Goal: Contribute content: Contribute content

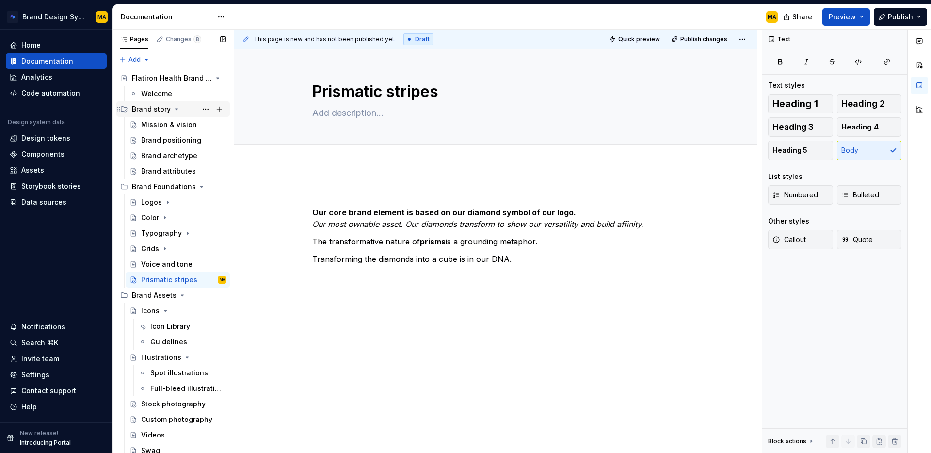
click at [148, 108] on div "Brand story" at bounding box center [151, 109] width 39 height 10
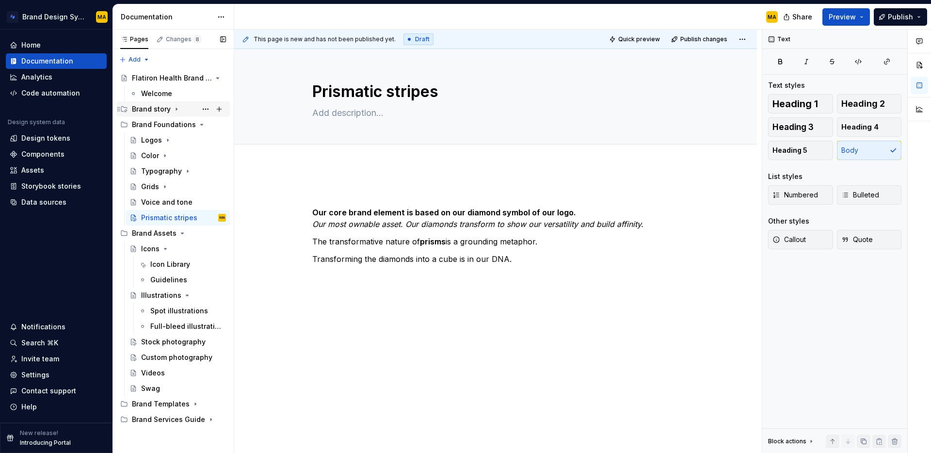
click at [148, 108] on div "Brand story" at bounding box center [151, 109] width 39 height 10
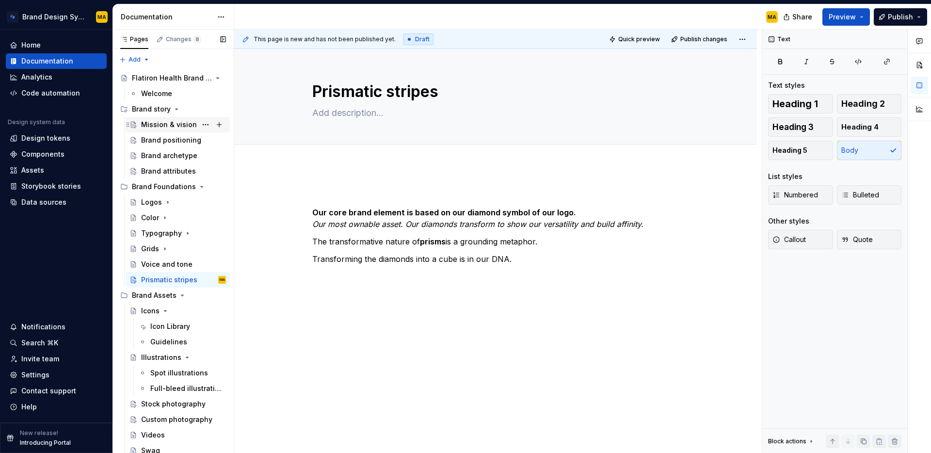
click at [161, 121] on div "Mission & vision" at bounding box center [169, 125] width 56 height 10
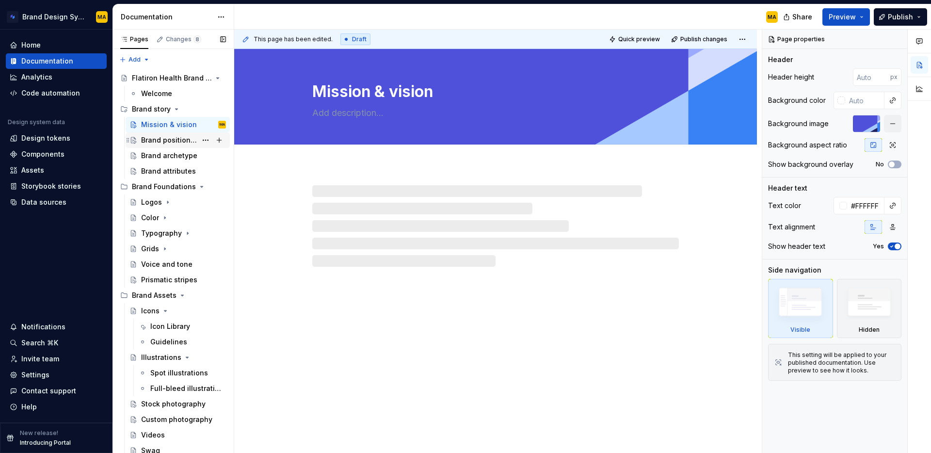
click at [163, 143] on div "Brand positioning" at bounding box center [169, 140] width 56 height 10
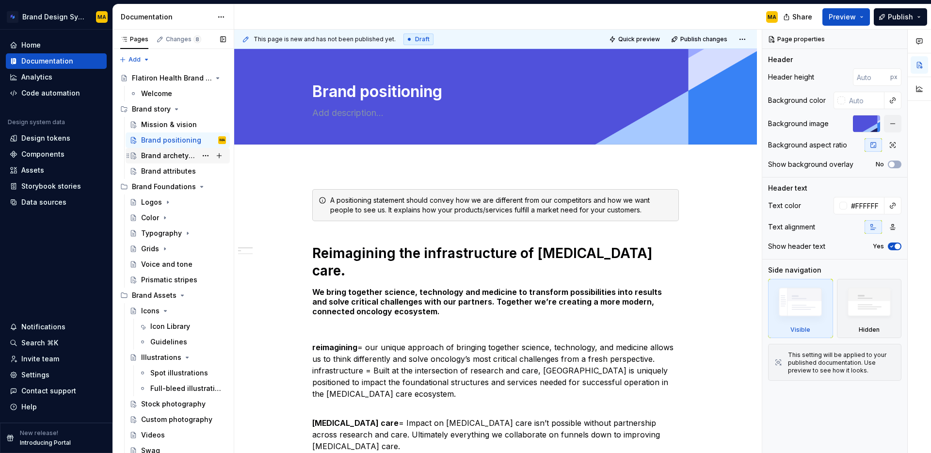
click at [168, 159] on div "Brand archetype" at bounding box center [169, 156] width 56 height 10
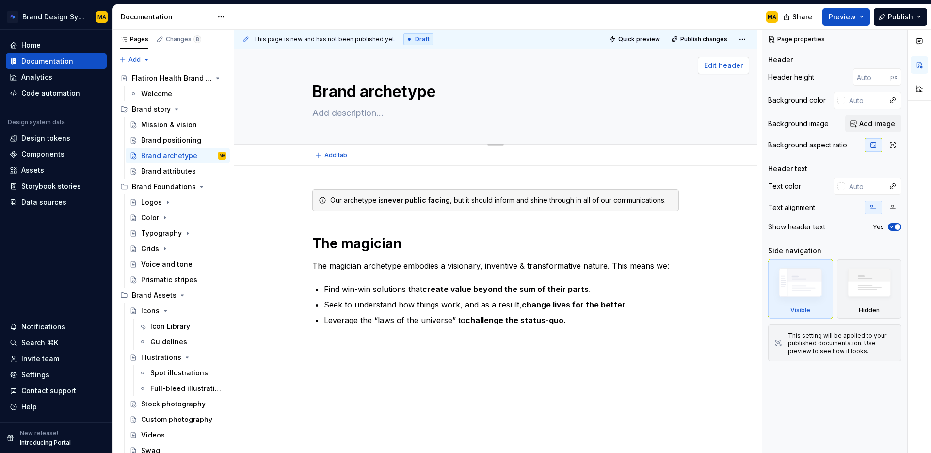
click at [719, 71] on button "Edit header" at bounding box center [723, 65] width 51 height 17
click at [721, 61] on span "Edit header" at bounding box center [723, 66] width 39 height 10
click at [859, 123] on button "Add image" at bounding box center [873, 123] width 56 height 17
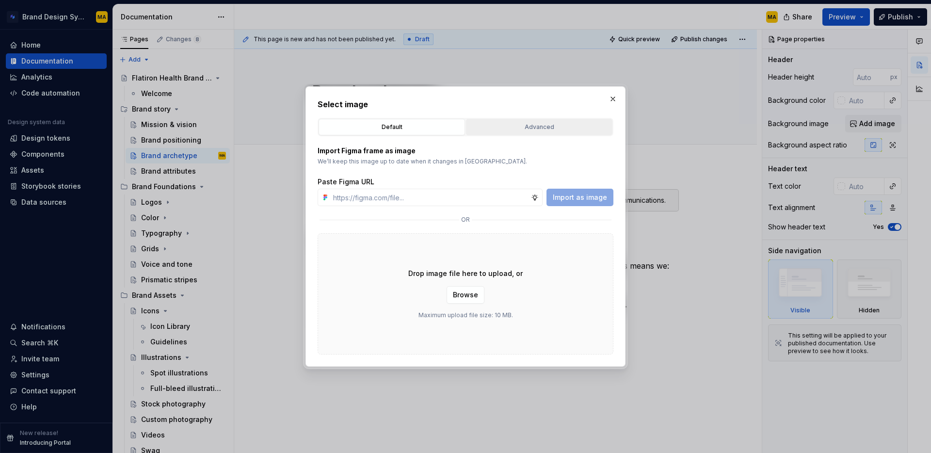
click at [573, 127] on div "Advanced" at bounding box center [539, 127] width 140 height 10
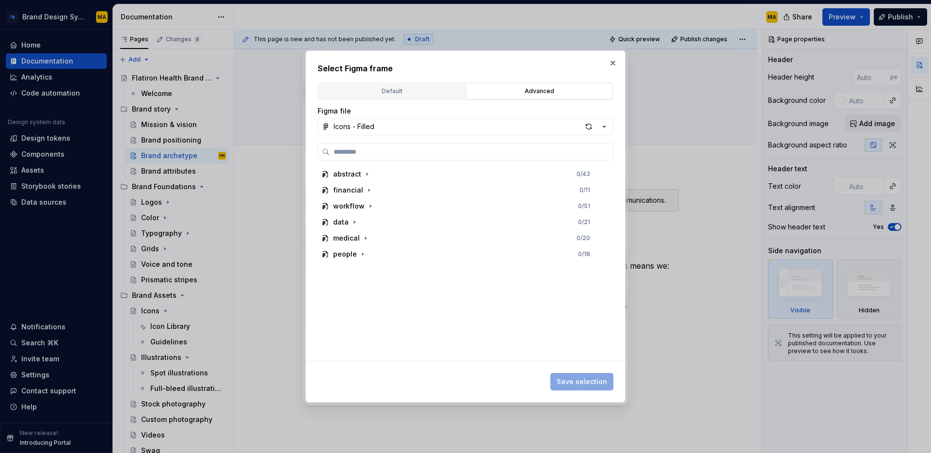
click at [367, 130] on div "Icons - Filled" at bounding box center [354, 127] width 41 height 10
click at [388, 83] on div "Select Figma frame Default Advanced Import Figma frame as image We’ll keep this…" at bounding box center [465, 226] width 931 height 453
click at [386, 87] on div "Default" at bounding box center [392, 91] width 140 height 10
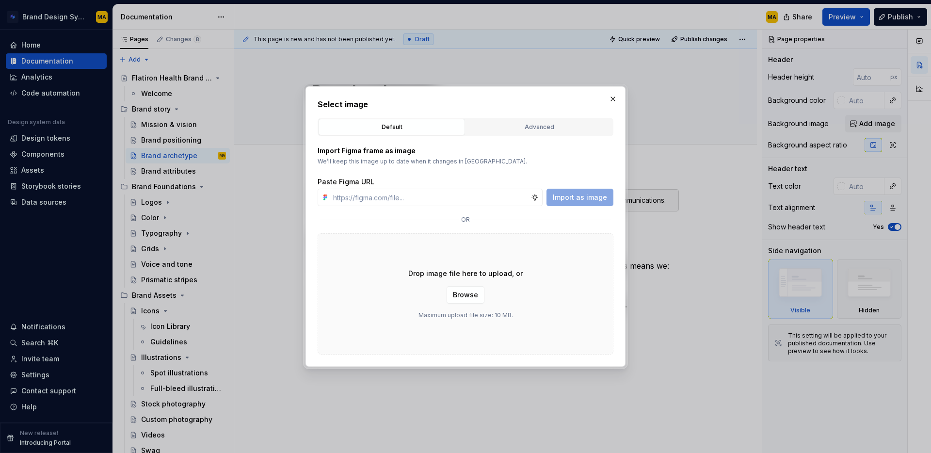
click at [536, 131] on div "Advanced" at bounding box center [539, 127] width 140 height 10
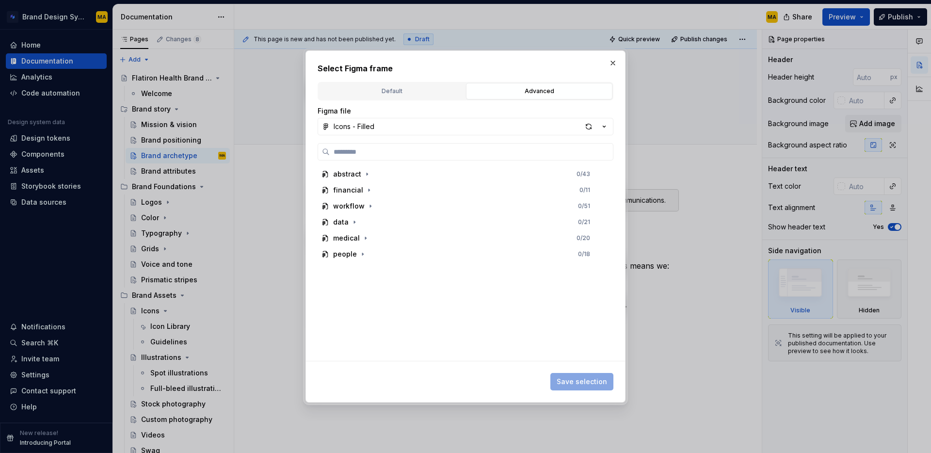
drag, startPoint x: 447, startPoint y: 143, endPoint x: 440, endPoint y: 139, distance: 7.2
click at [447, 143] on label at bounding box center [466, 151] width 296 height 17
click at [447, 147] on input "search" at bounding box center [471, 152] width 283 height 10
click at [414, 134] on button "Icons - Filled" at bounding box center [466, 126] width 296 height 17
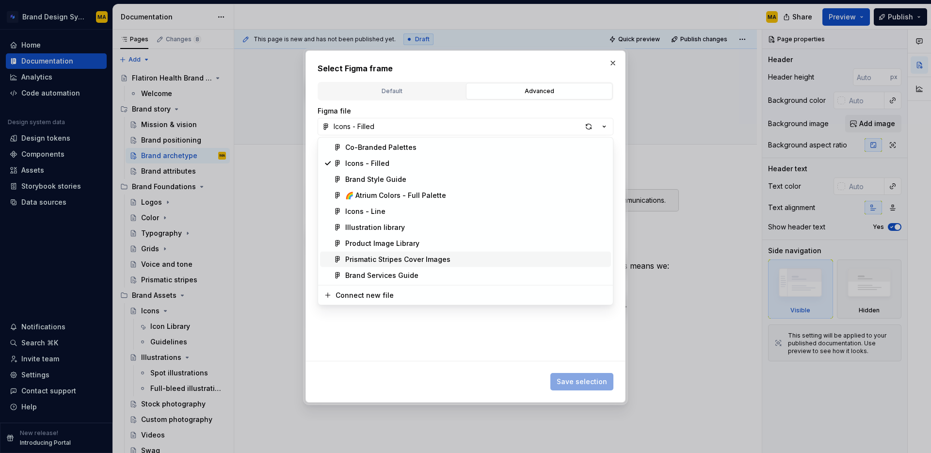
click at [427, 265] on span "Prismatic Stripes Cover Images" at bounding box center [465, 260] width 291 height 16
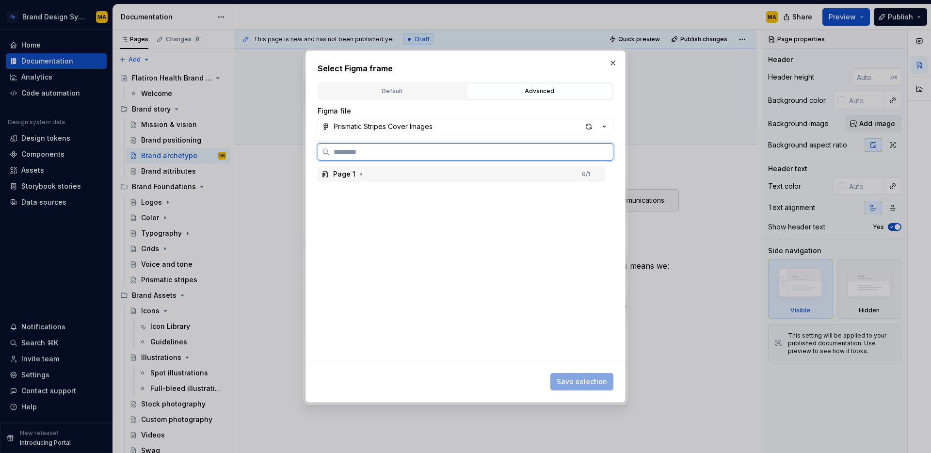
click at [340, 174] on div "Page 1" at bounding box center [344, 174] width 22 height 10
click at [381, 189] on div "airtable-form-cover-image" at bounding box center [387, 190] width 91 height 10
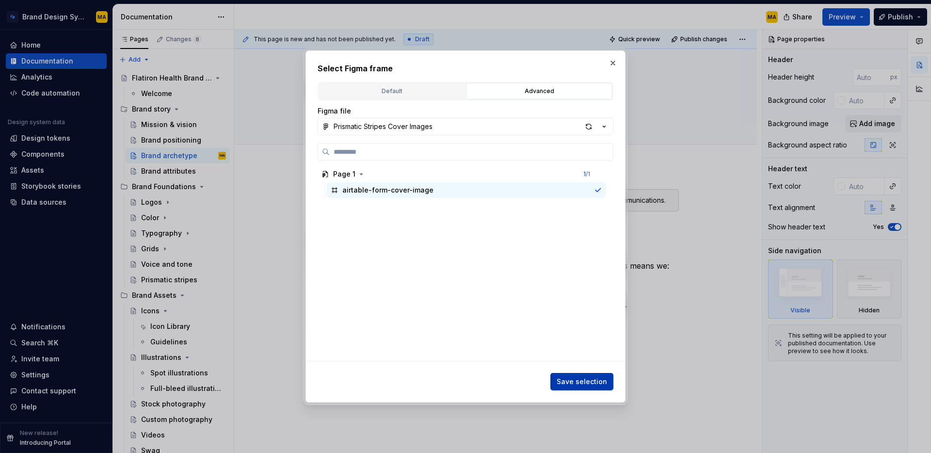
click at [590, 382] on span "Save selection" at bounding box center [582, 382] width 50 height 10
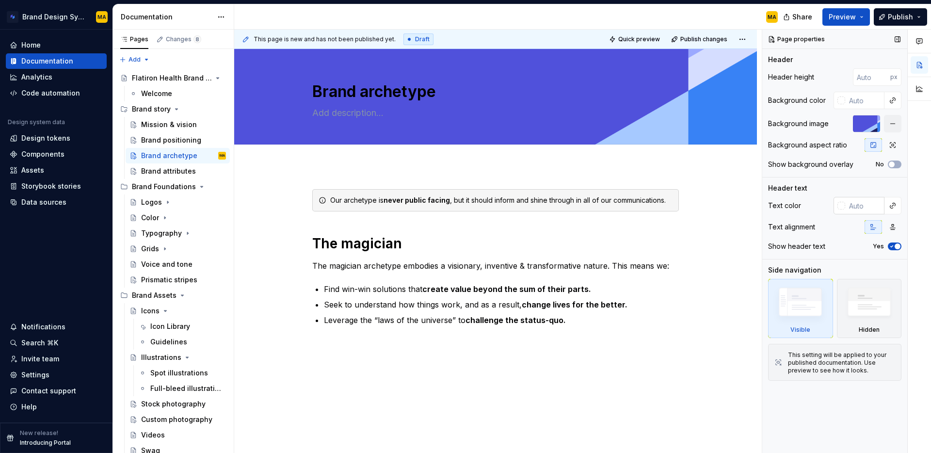
click at [856, 209] on input "text" at bounding box center [864, 205] width 39 height 17
type textarea "*"
type input "ffffff"
type textarea "*"
type input "#FFFFFF"
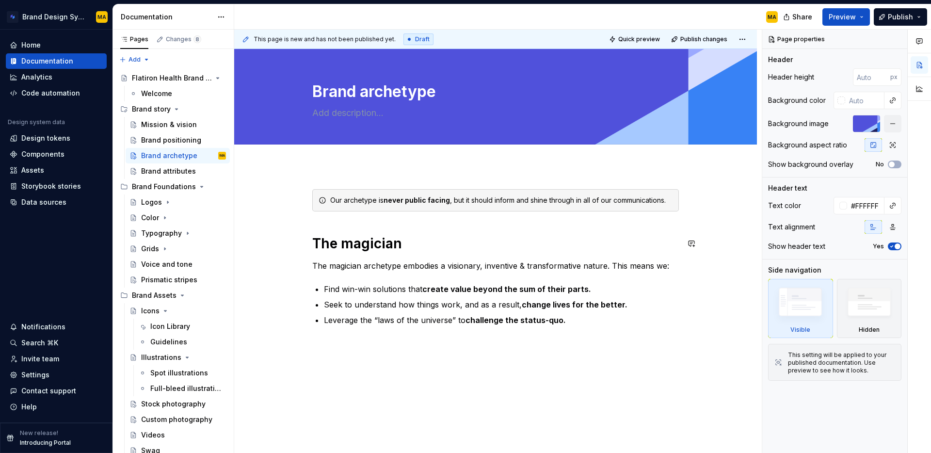
click at [371, 232] on div "Our archetype is never public facing , but it should inform and shine through i…" at bounding box center [495, 269] width 367 height 160
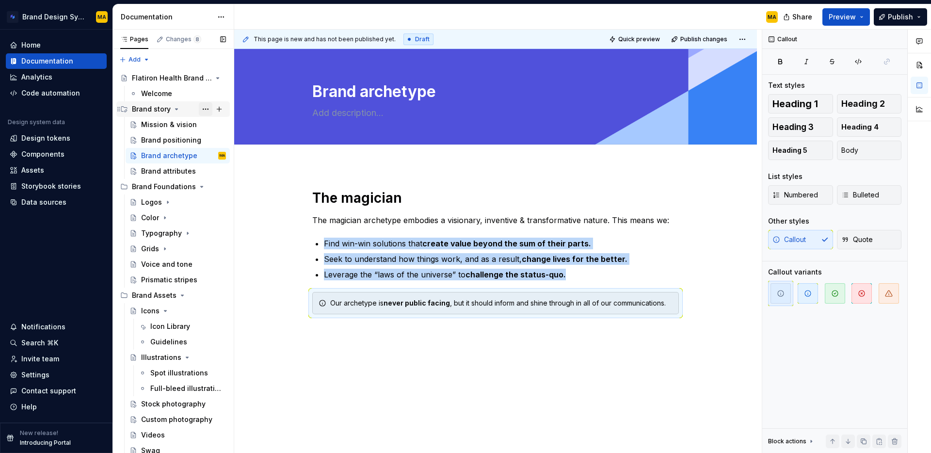
click at [210, 111] on button "Page tree" at bounding box center [206, 109] width 14 height 14
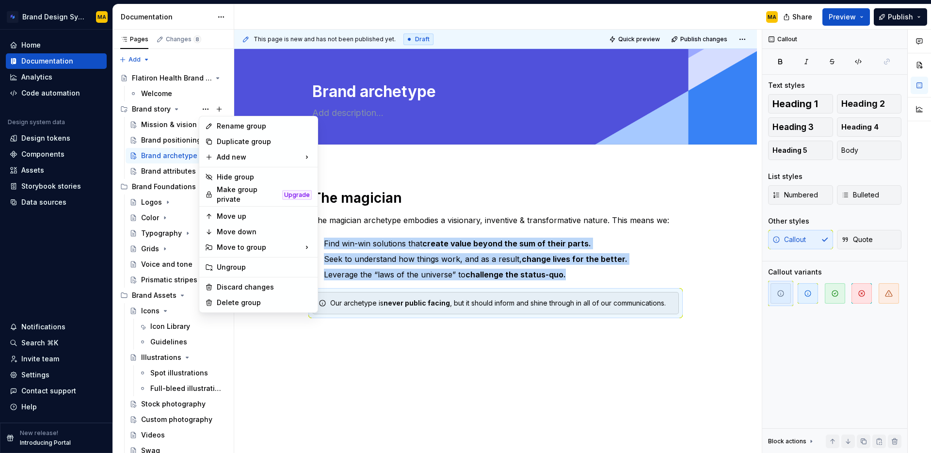
click at [433, 170] on html "Brand Design System MA Home Documentation Analytics Code automation Design syst…" at bounding box center [465, 226] width 931 height 453
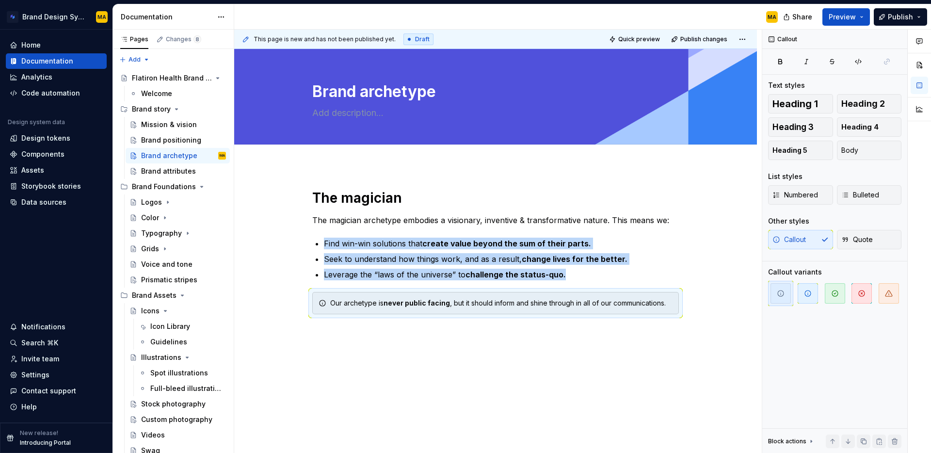
click at [398, 182] on div "The magician The magician archetype embodies a visionary, inventive & transform…" at bounding box center [495, 325] width 523 height 319
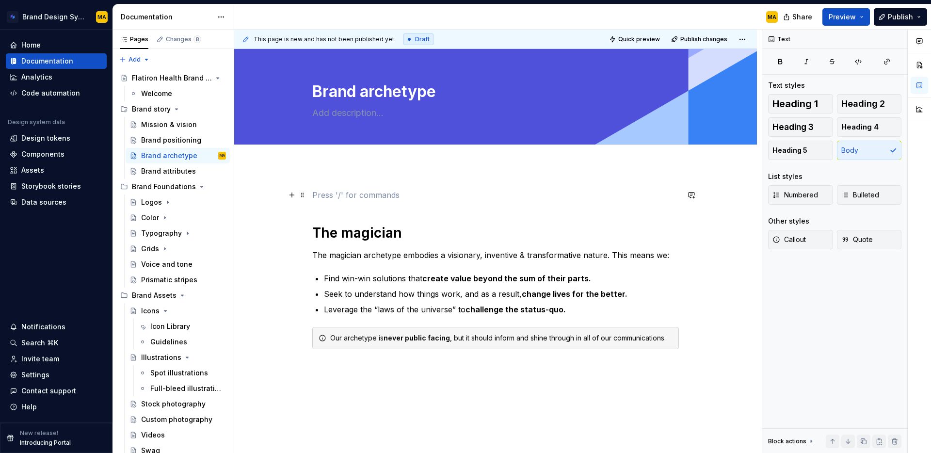
click at [323, 192] on p at bounding box center [495, 195] width 367 height 12
click at [314, 228] on div "The magician The magician archetype embodies a visionary, inventive & transform…" at bounding box center [495, 343] width 523 height 354
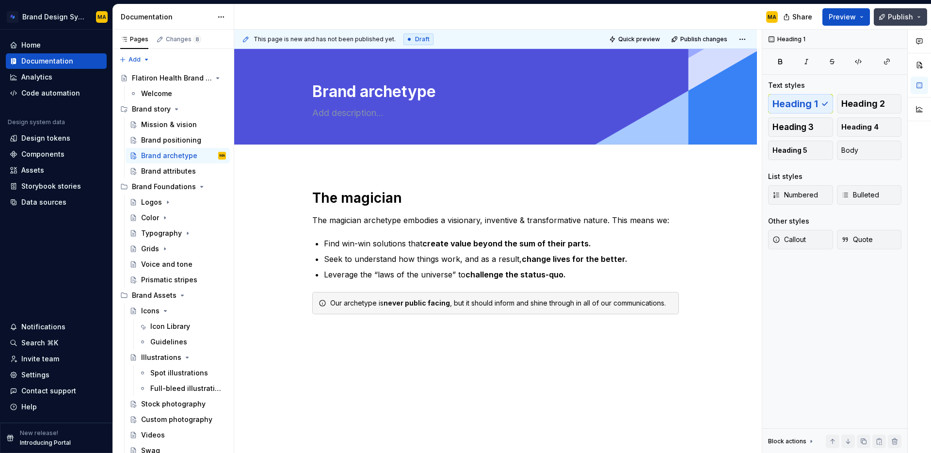
click at [901, 9] on button "Publish" at bounding box center [900, 16] width 53 height 17
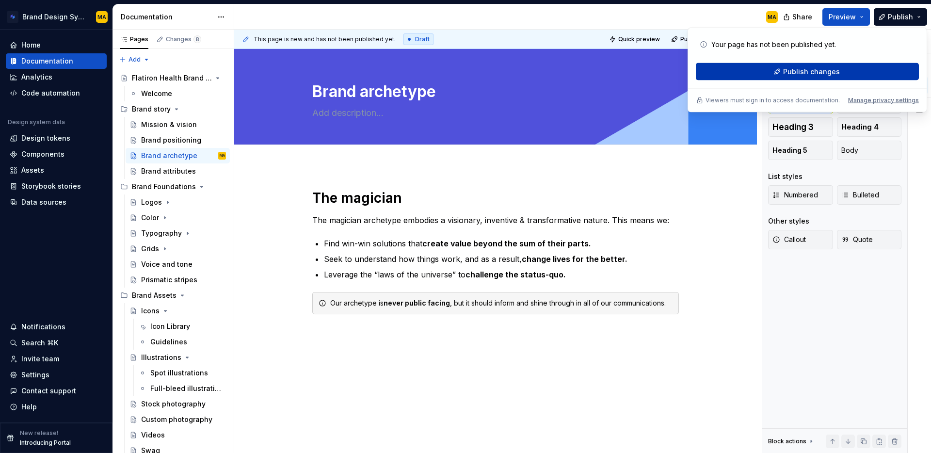
click at [806, 75] on span "Publish changes" at bounding box center [811, 72] width 57 height 10
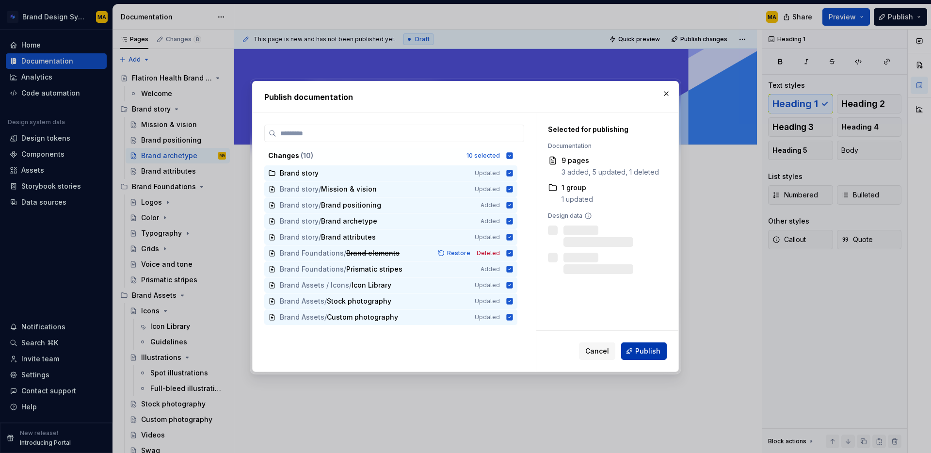
click at [638, 349] on span "Publish" at bounding box center [647, 351] width 25 height 10
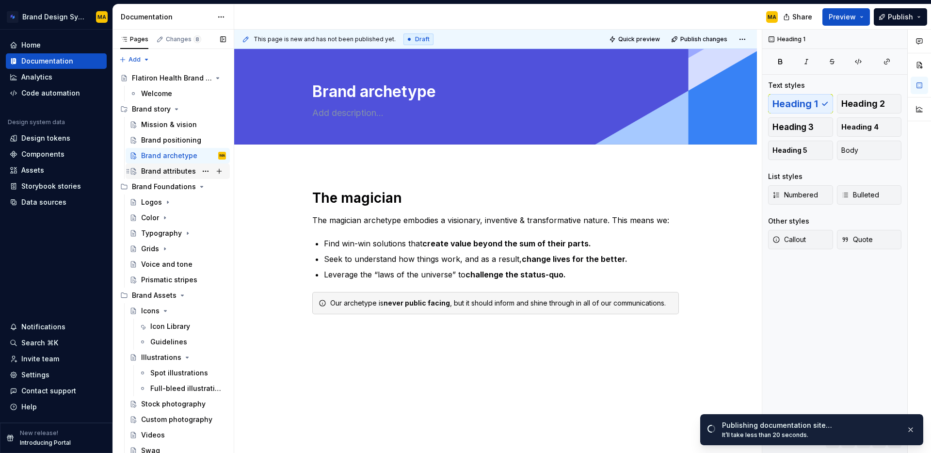
click at [164, 173] on div "Brand attributes" at bounding box center [168, 171] width 55 height 10
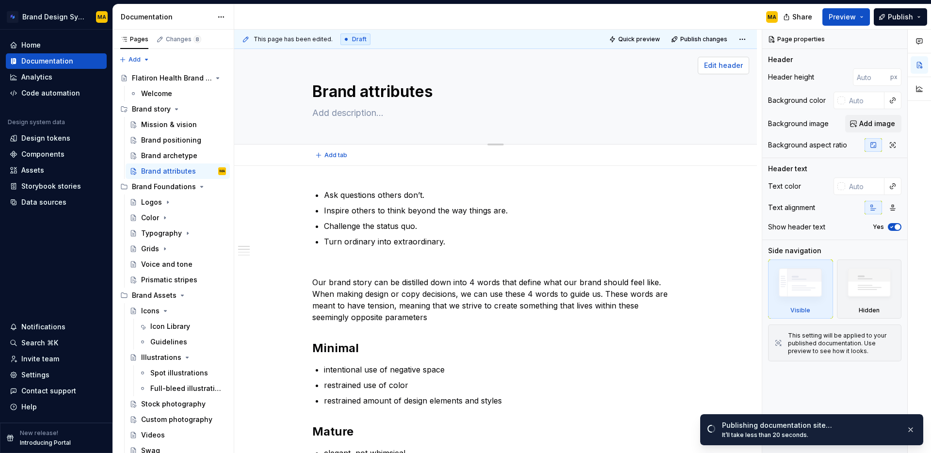
click at [726, 61] on span "Edit header" at bounding box center [723, 66] width 39 height 10
click at [866, 121] on span "Add image" at bounding box center [877, 124] width 36 height 10
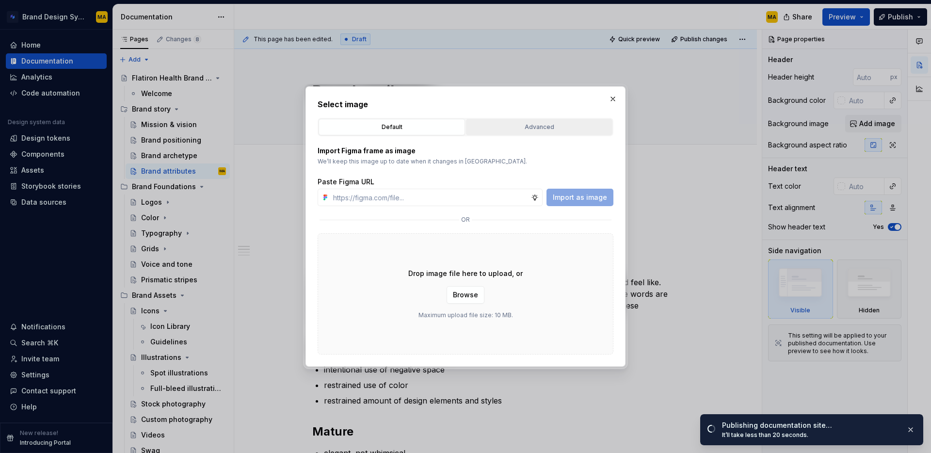
click at [522, 124] on div "Advanced" at bounding box center [539, 127] width 140 height 10
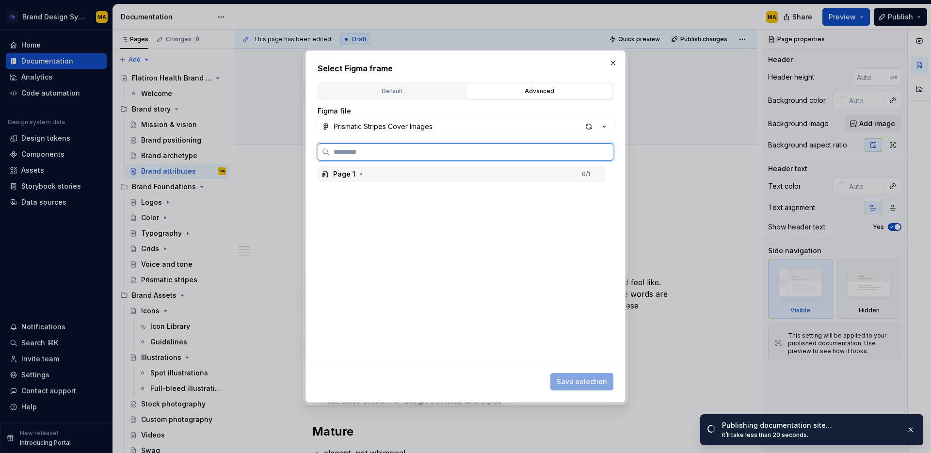
click at [319, 175] on div "Page 1 0 / 1" at bounding box center [462, 174] width 288 height 16
click at [377, 192] on div "airtable-form-cover-image" at bounding box center [387, 190] width 91 height 10
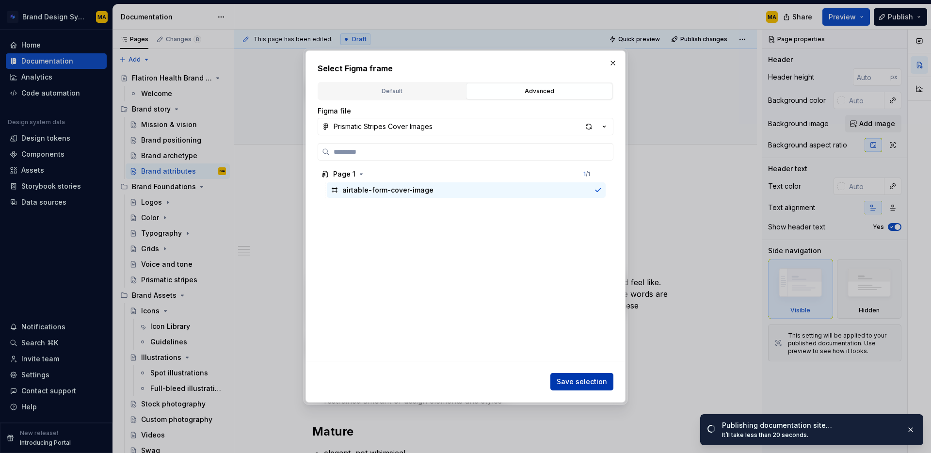
click at [576, 377] on span "Save selection" at bounding box center [582, 382] width 50 height 10
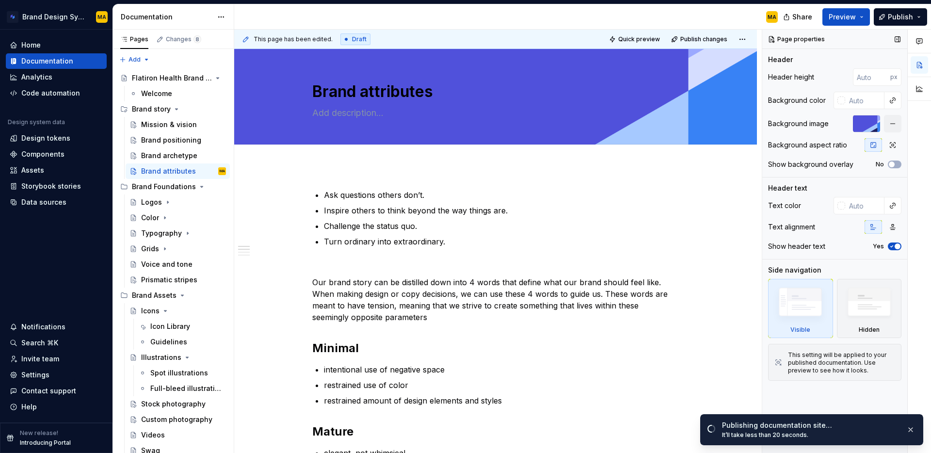
type textarea "*"
click at [860, 204] on input "text" at bounding box center [864, 205] width 39 height 17
type input "ffffff"
type textarea "*"
type input "#FFFFFF"
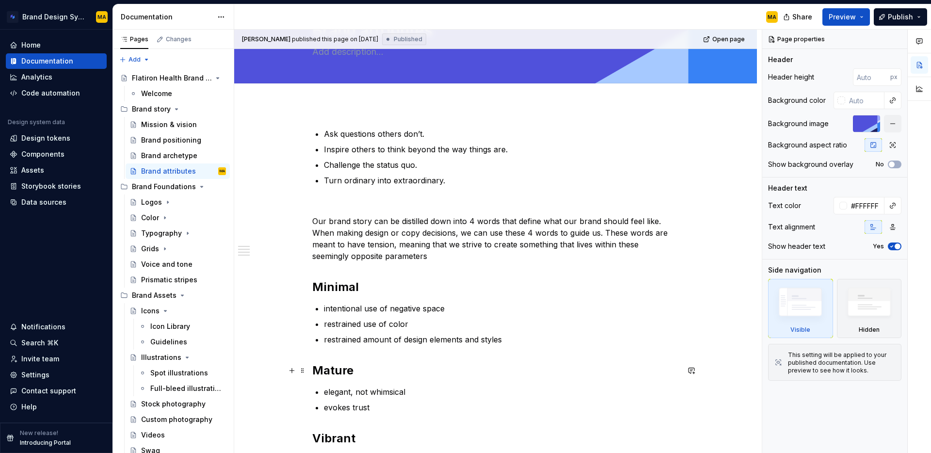
scroll to position [61, 0]
click at [886, 14] on button "Publish" at bounding box center [900, 16] width 53 height 17
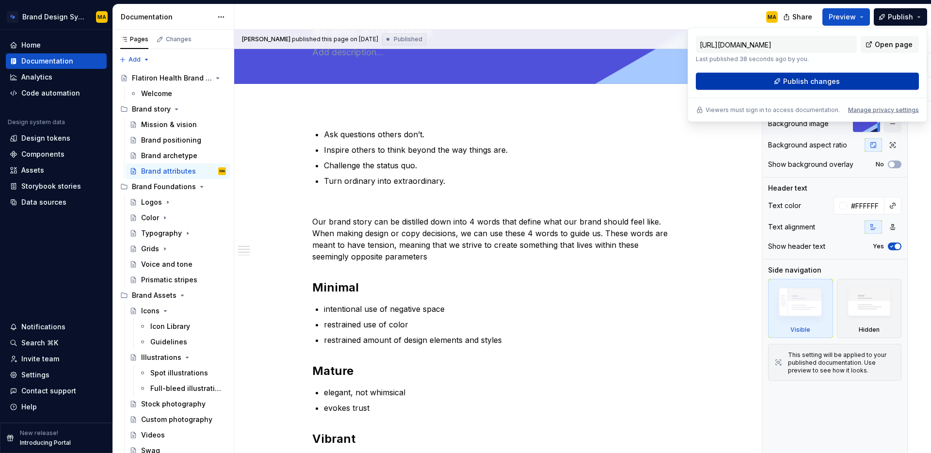
click at [790, 81] on span "Publish changes" at bounding box center [811, 82] width 57 height 10
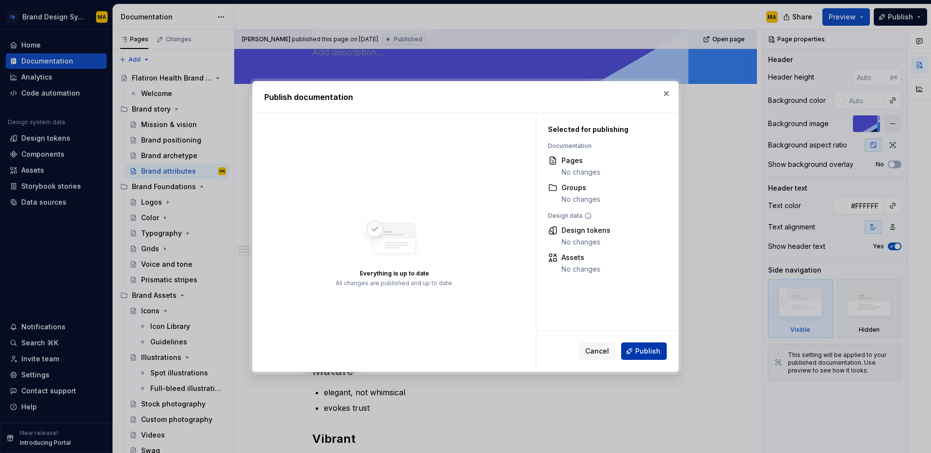
click at [643, 355] on span "Publish" at bounding box center [647, 351] width 25 height 10
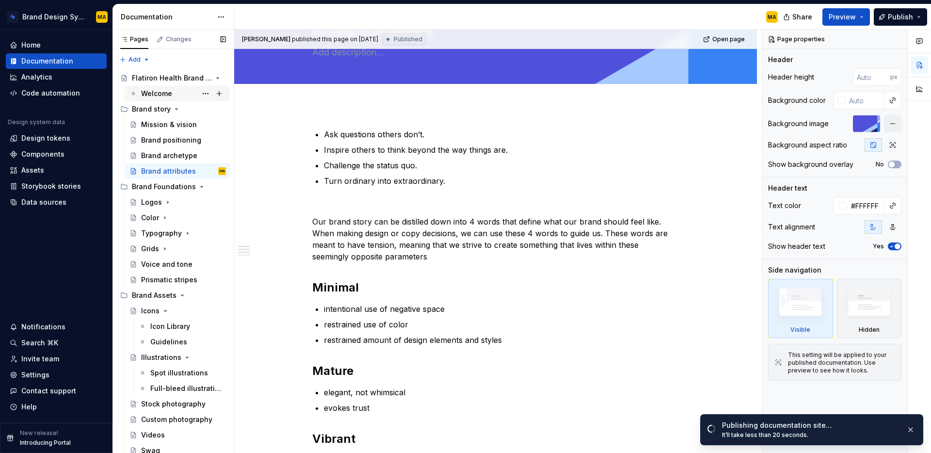
click at [156, 94] on div "Welcome" at bounding box center [156, 94] width 31 height 10
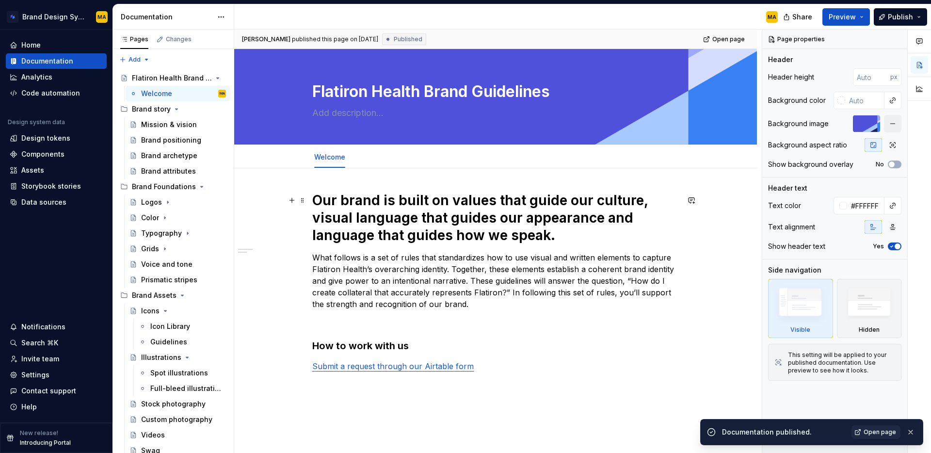
click at [458, 206] on h1 "Our brand is built on values that guide our culture, visual language that guide…" at bounding box center [495, 218] width 367 height 52
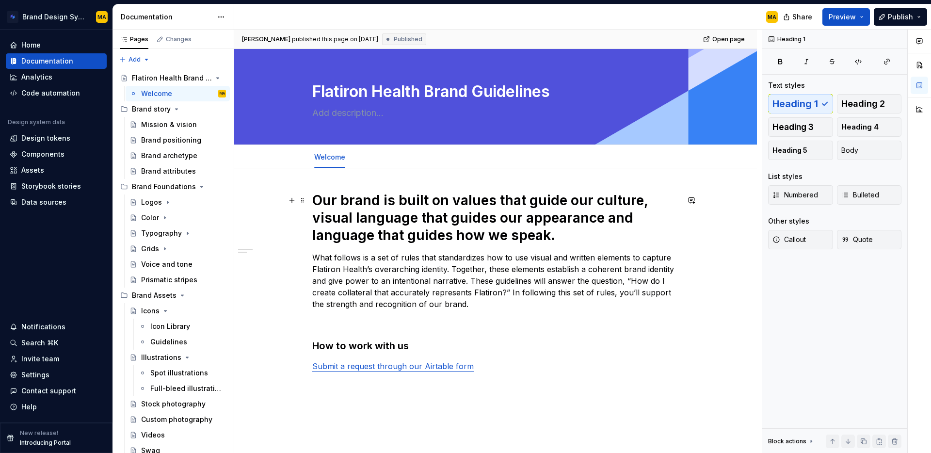
click at [458, 206] on h1 "Our brand is built on values that guide our culture, visual language that guide…" at bounding box center [495, 218] width 367 height 52
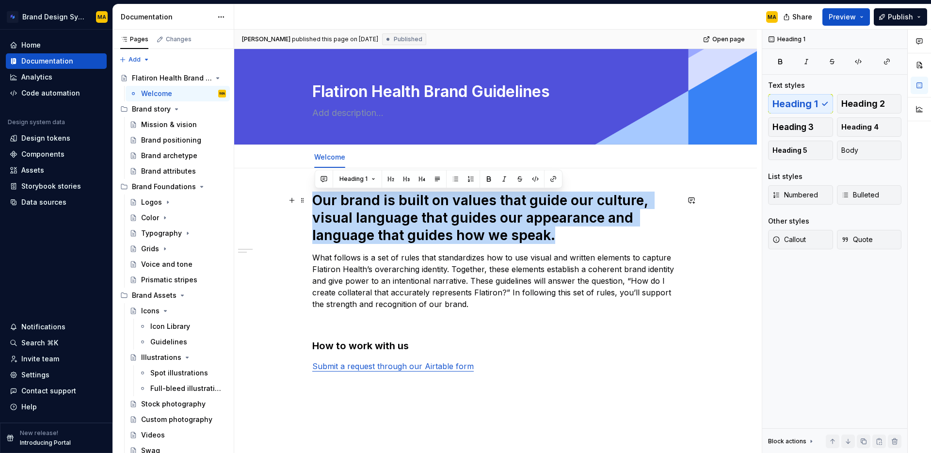
click at [458, 206] on h1 "Our brand is built on values that guide our culture, visual language that guide…" at bounding box center [495, 218] width 367 height 52
click at [850, 103] on span "Heading 2" at bounding box center [863, 104] width 44 height 10
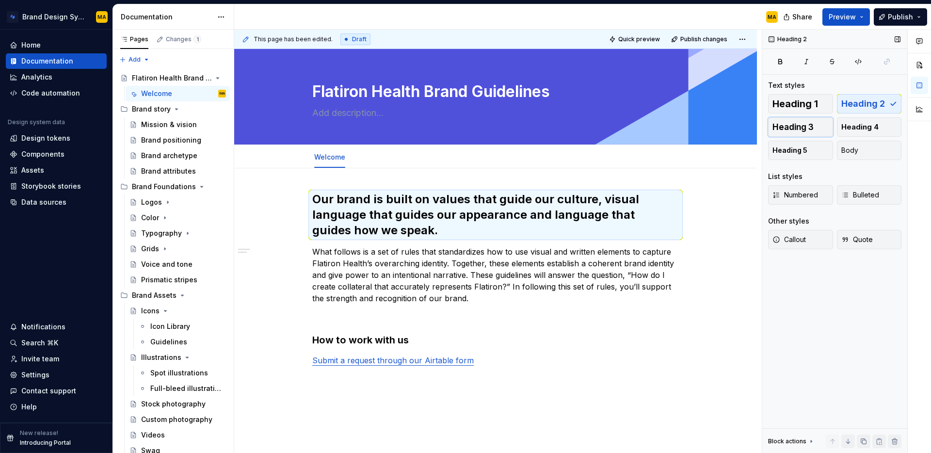
click at [803, 123] on span "Heading 3" at bounding box center [792, 127] width 41 height 10
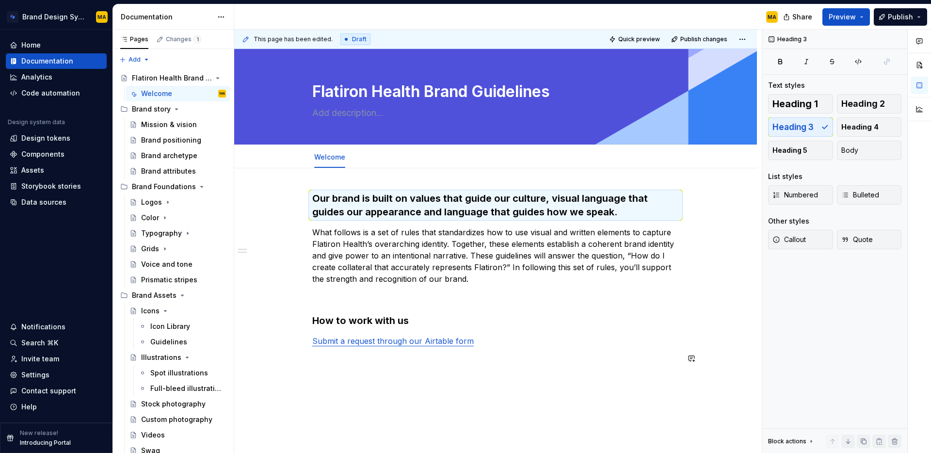
click at [643, 374] on div "Our brand is built on values that guide our culture, visual language that guide…" at bounding box center [495, 284] width 367 height 184
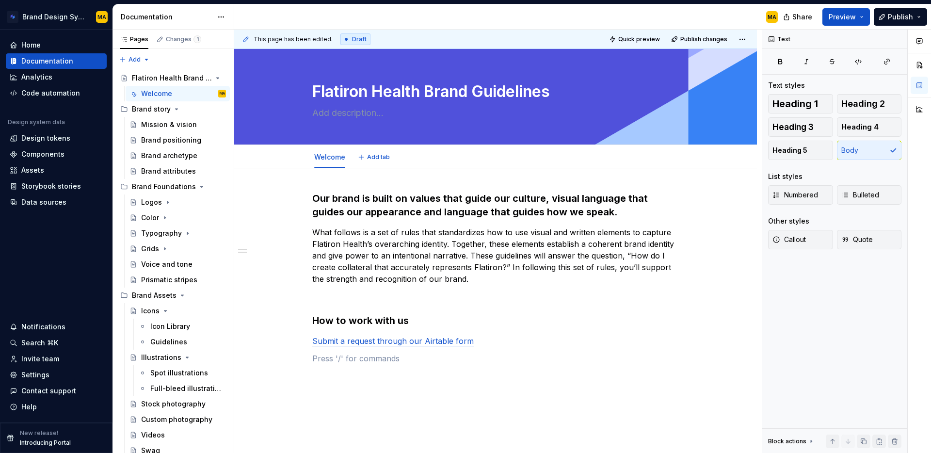
type textarea "*"
click at [607, 202] on h3 "Our brand is built on values that guide our culture, visual language that guide…" at bounding box center [495, 205] width 367 height 27
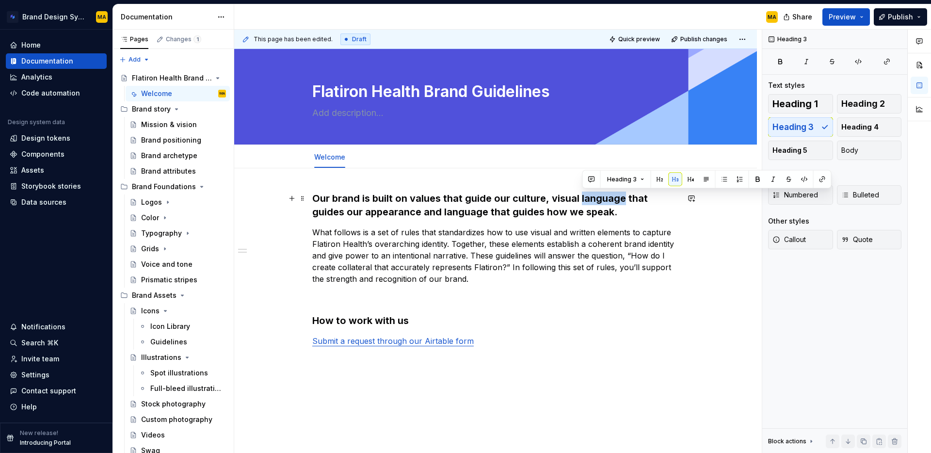
drag, startPoint x: 602, startPoint y: 201, endPoint x: 582, endPoint y: 201, distance: 19.9
click at [582, 201] on h3 "Our brand is built on values that guide our culture, visual language that guide…" at bounding box center [495, 205] width 367 height 27
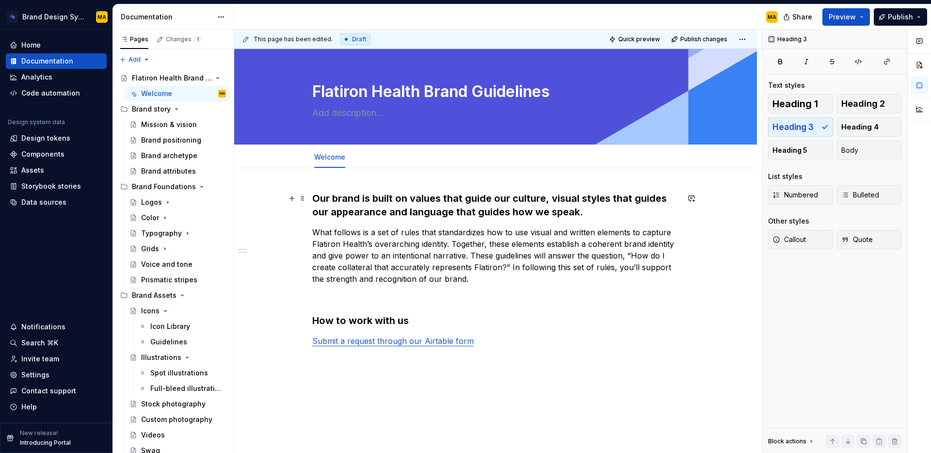
click at [665, 198] on h3 "Our brand is built on values that guide our culture, visual styles that guides …" at bounding box center [495, 205] width 367 height 27
click at [714, 285] on div "Our brand is built on values that guide our culture, visual styles that guide o…" at bounding box center [495, 339] width 523 height 343
click at [484, 232] on p "What follows is a set of rules that standardizes how to use visual and written …" at bounding box center [495, 255] width 367 height 58
drag, startPoint x: 419, startPoint y: 242, endPoint x: 388, endPoint y: 241, distance: 31.1
click at [388, 241] on p "What follows is a set of rules that standardize how to use visual and written e…" at bounding box center [495, 255] width 367 height 58
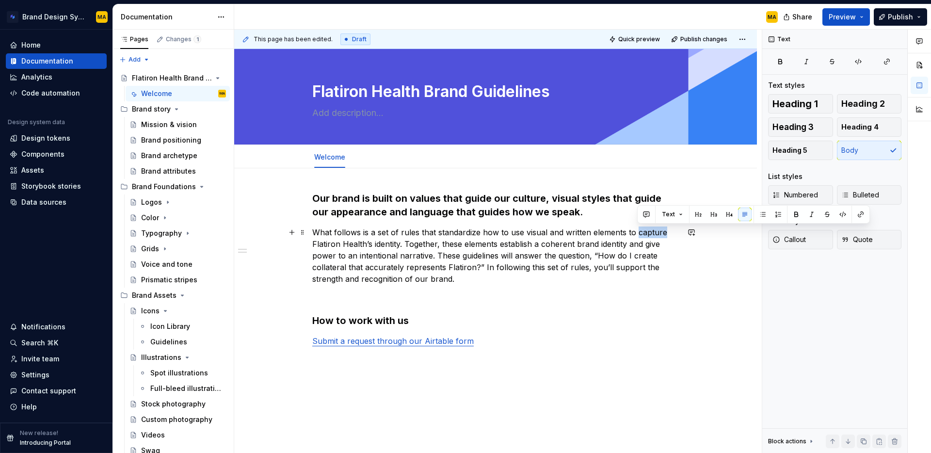
drag, startPoint x: 638, startPoint y: 233, endPoint x: 657, endPoint y: 227, distance: 20.2
click at [664, 229] on p "What follows is a set of rules that standardize how to use visual and written e…" at bounding box center [495, 255] width 367 height 58
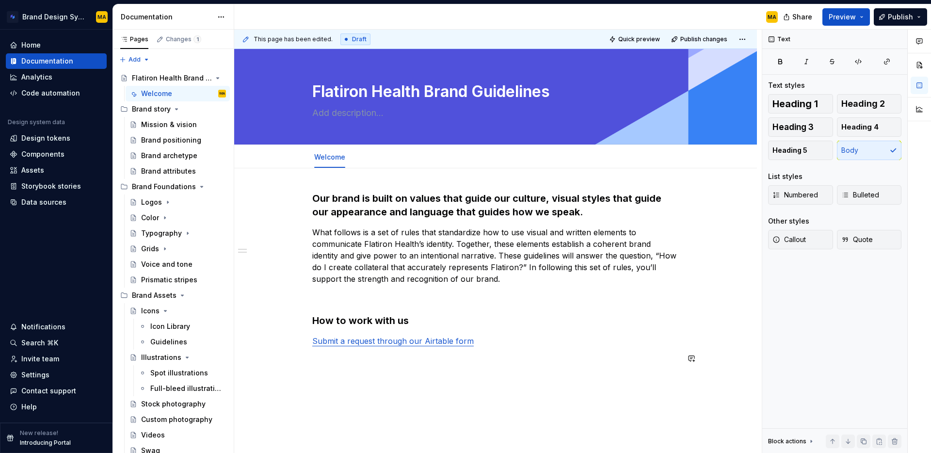
click at [573, 404] on div "Our brand is built on values that guide our culture, visual styles that guide o…" at bounding box center [495, 339] width 523 height 343
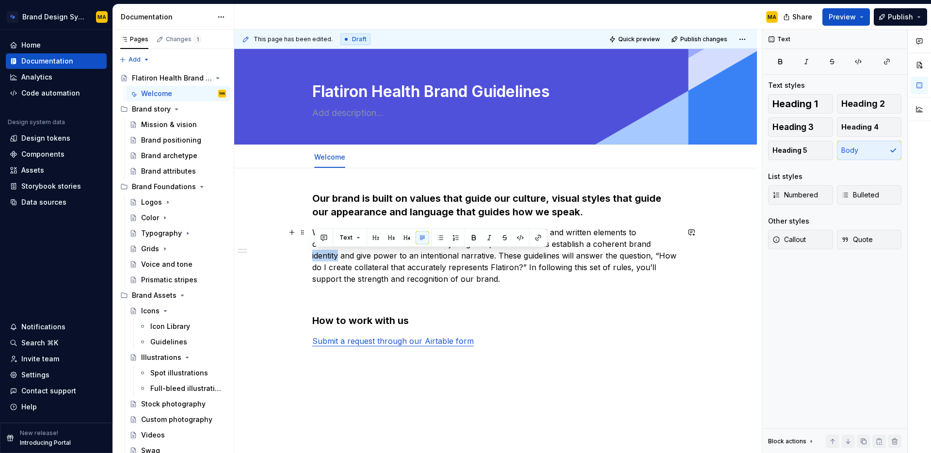
drag, startPoint x: 340, startPoint y: 256, endPoint x: 312, endPoint y: 254, distance: 28.2
click at [312, 254] on div "Our brand is built on values that guide our culture, visual styles that guide o…" at bounding box center [495, 339] width 523 height 343
drag, startPoint x: 332, startPoint y: 254, endPoint x: 281, endPoint y: 257, distance: 51.0
click at [281, 257] on div "Our brand is built on values that guide our culture, visual styles that guide o…" at bounding box center [495, 339] width 523 height 343
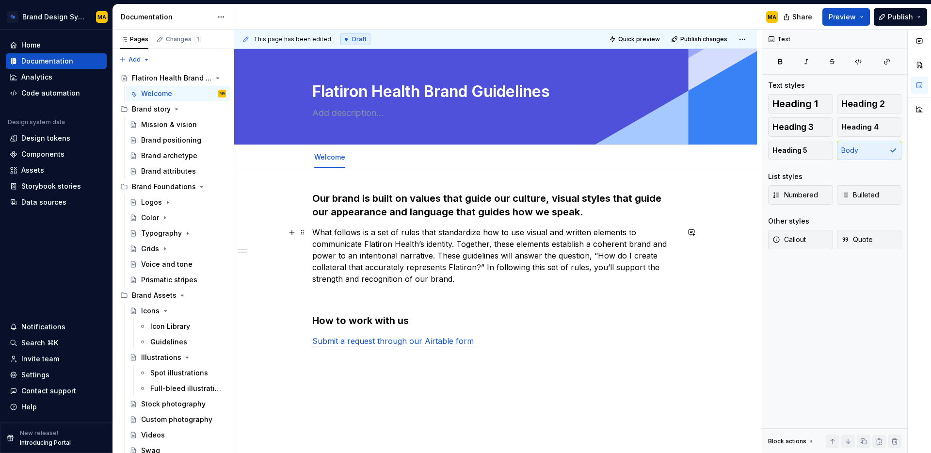
click at [349, 253] on p "What follows is a set of rules that standardize how to use visual and written e…" at bounding box center [495, 255] width 367 height 58
type textarea "*"
click at [425, 321] on h3 "How to work with us" at bounding box center [495, 321] width 367 height 14
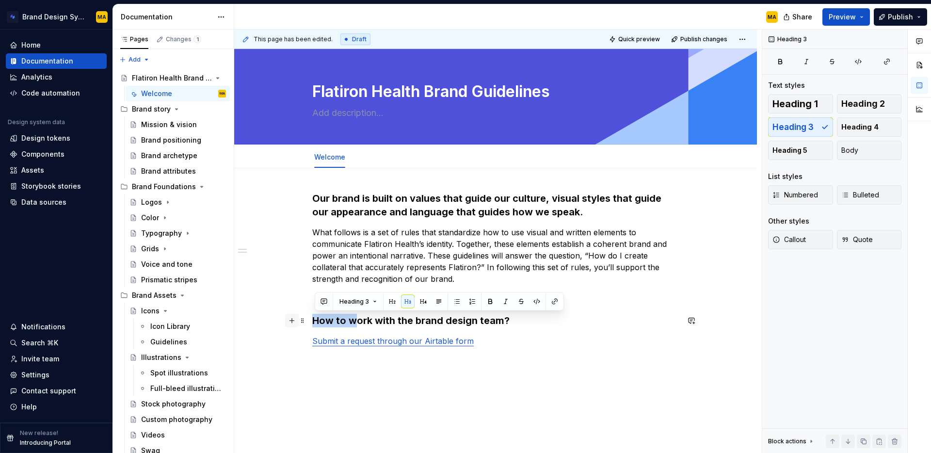
drag, startPoint x: 356, startPoint y: 319, endPoint x: 296, endPoint y: 321, distance: 59.7
click at [312, 321] on div "Our brand is built on values that guide our culture, visual styles that guide o…" at bounding box center [495, 284] width 367 height 184
click at [439, 321] on h3 "Want to work with the brand design team?" at bounding box center [495, 321] width 367 height 14
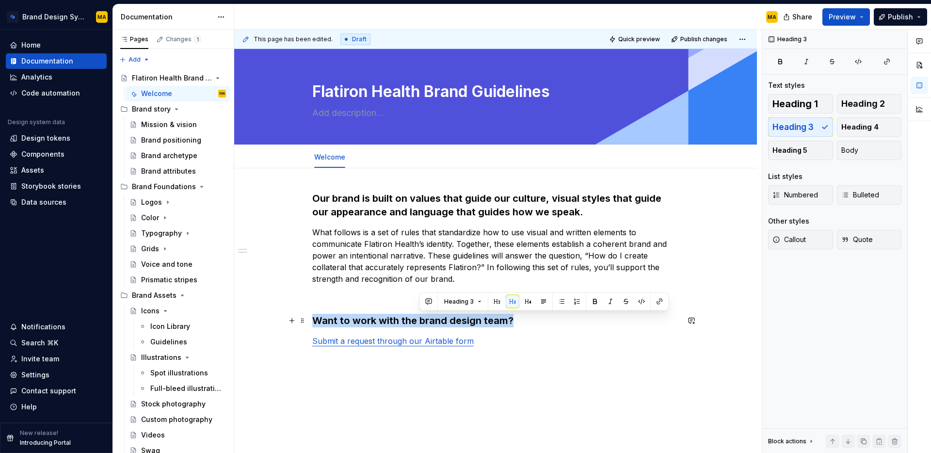
click at [439, 321] on h3 "Want to work with the brand design team?" at bounding box center [495, 321] width 367 height 14
click at [800, 156] on button "Heading 5" at bounding box center [800, 150] width 65 height 19
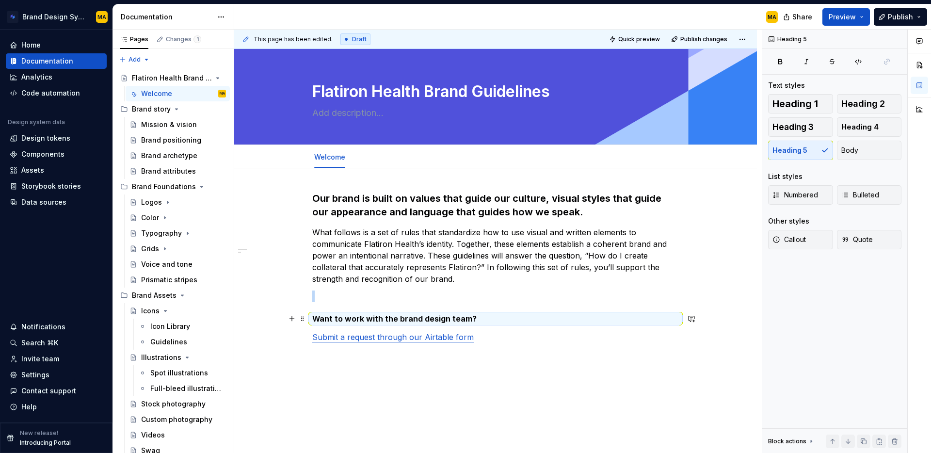
click at [348, 317] on h5 "Want to work with the brand design team?" at bounding box center [495, 319] width 367 height 10
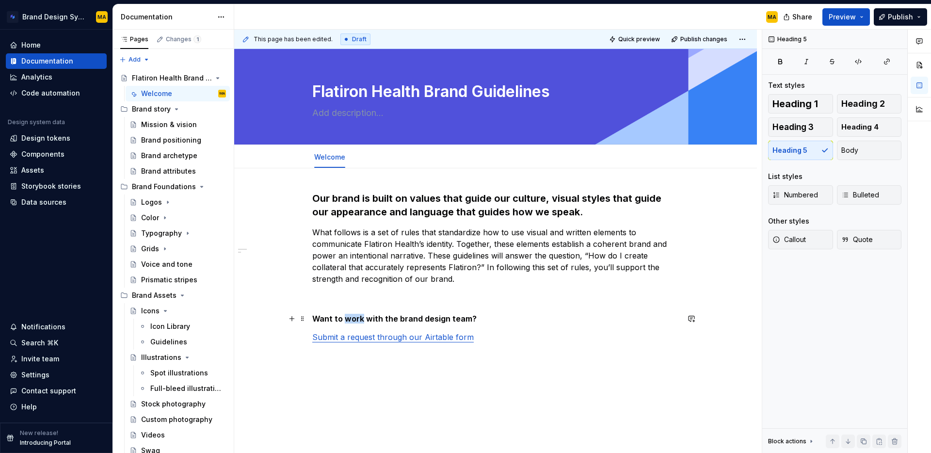
click at [348, 317] on h5 "Want to work with the brand design team?" at bounding box center [495, 319] width 367 height 10
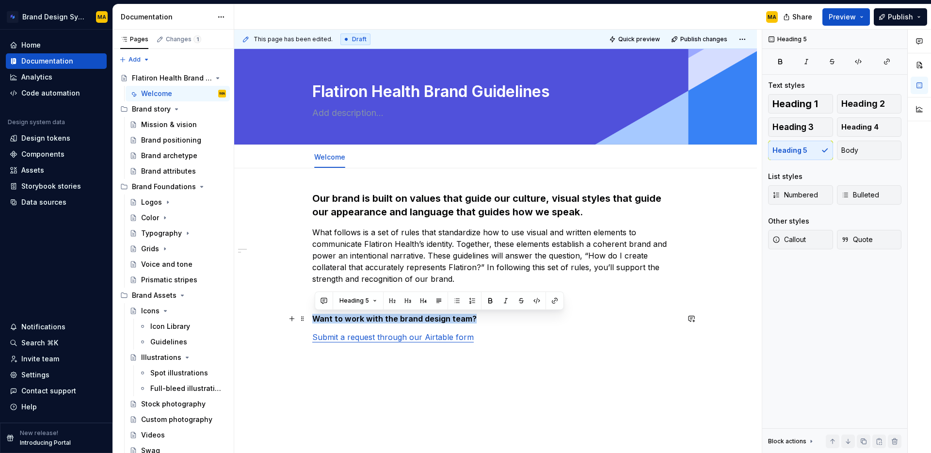
click at [348, 317] on h5 "Want to work with the brand design team?" at bounding box center [495, 319] width 367 height 10
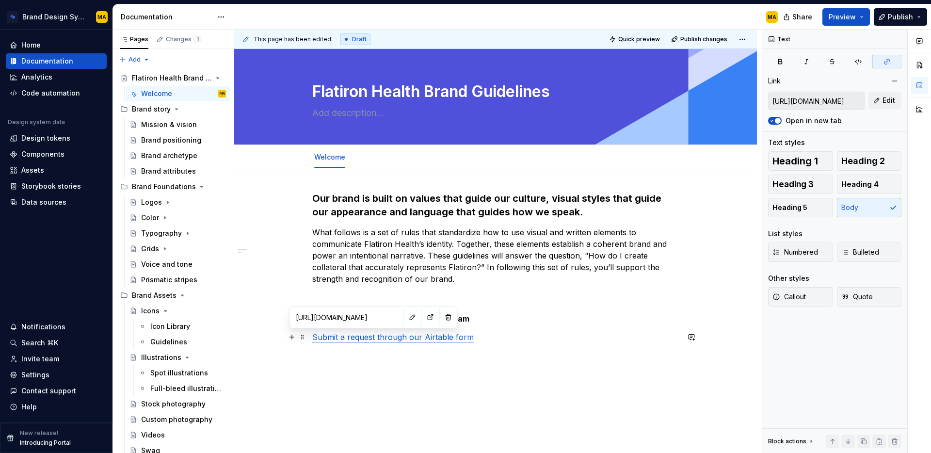
click at [362, 335] on link "Submit a request through our Airtable form" at bounding box center [392, 337] width 161 height 10
click at [424, 316] on button "button" at bounding box center [431, 317] width 14 height 14
type textarea "*"
click at [406, 318] on button "button" at bounding box center [413, 317] width 14 height 14
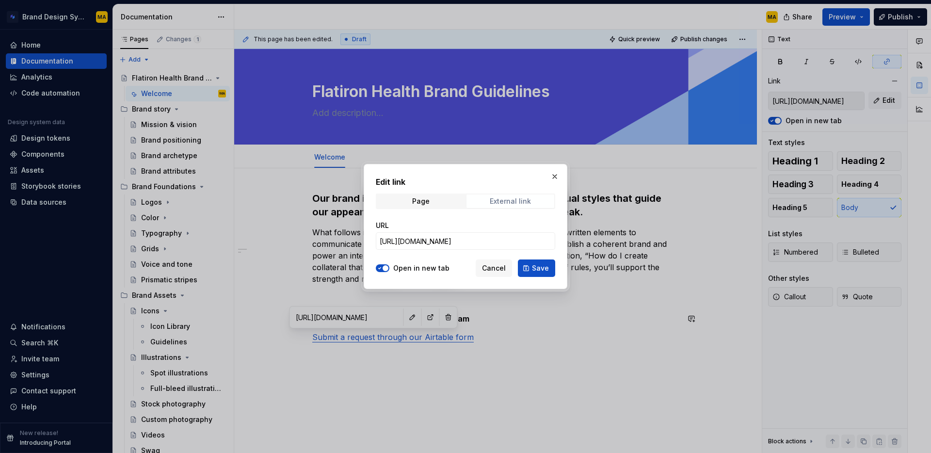
click at [493, 203] on div "External link" at bounding box center [510, 201] width 41 height 8
click at [489, 268] on span "Cancel" at bounding box center [494, 268] width 24 height 10
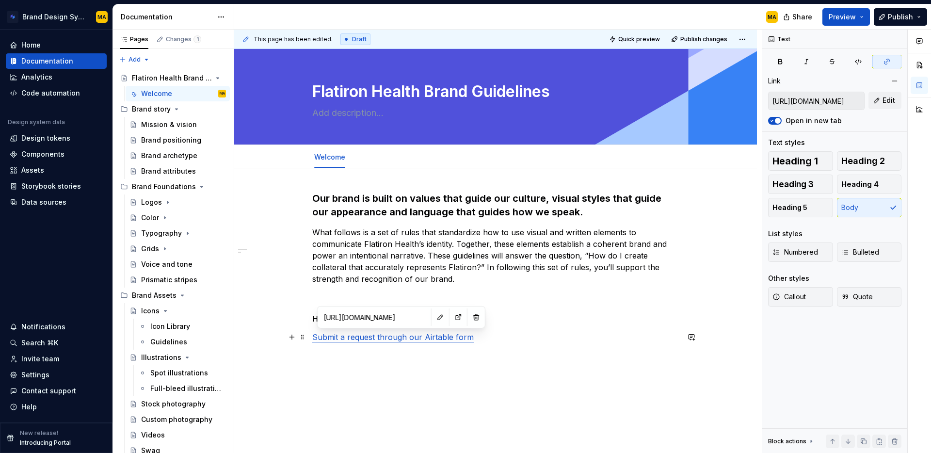
click at [389, 337] on link "Submit a request through our Airtable form" at bounding box center [392, 337] width 161 height 10
click at [346, 336] on link "Submit a request through our Airtable form" at bounding box center [392, 337] width 161 height 10
click at [505, 340] on p "Submit a project request through our Airtable form" at bounding box center [495, 337] width 367 height 12
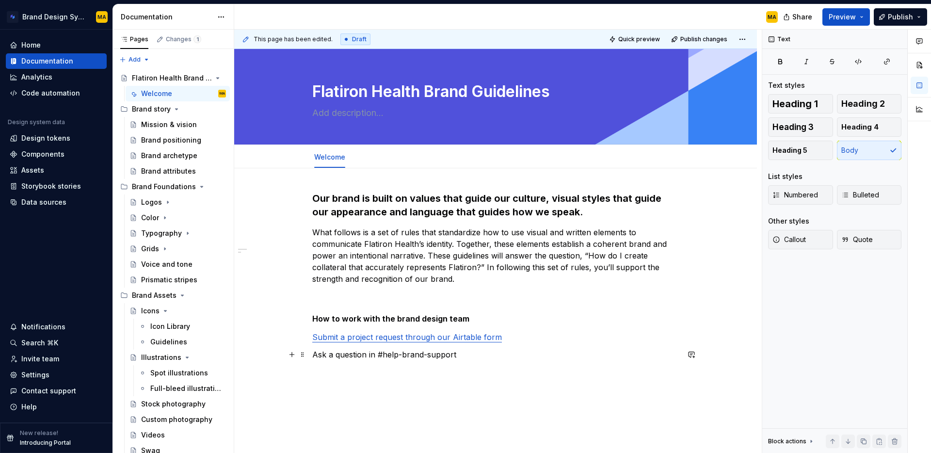
click at [331, 354] on p "Ask a question in #help-brand-support" at bounding box center [495, 355] width 367 height 12
click at [368, 354] on p "Ask us a question in #help-brand-support" at bounding box center [495, 355] width 367 height 12
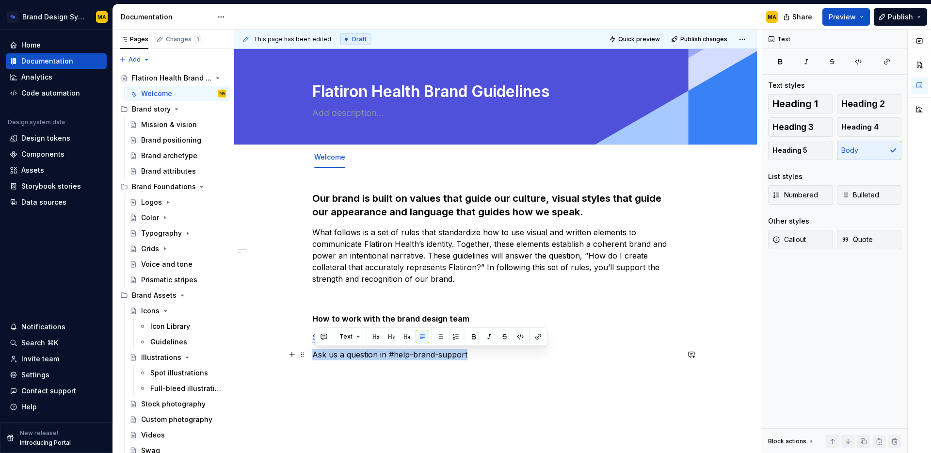
click at [368, 354] on p "Ask us a question in #help-brand-support" at bounding box center [495, 355] width 367 height 12
click at [539, 339] on button "button" at bounding box center [538, 337] width 14 height 14
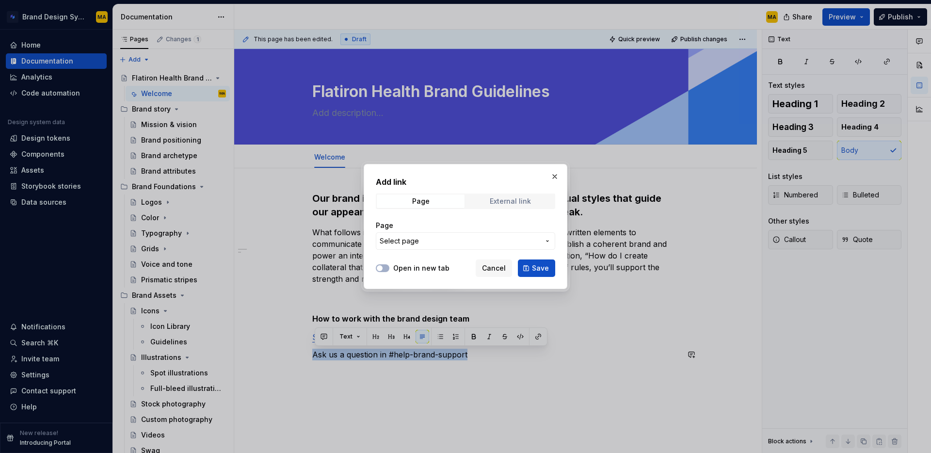
click at [501, 200] on div "External link" at bounding box center [510, 201] width 41 height 8
click at [416, 244] on input "URL" at bounding box center [465, 240] width 179 height 17
paste input "[URL][DOMAIN_NAME]"
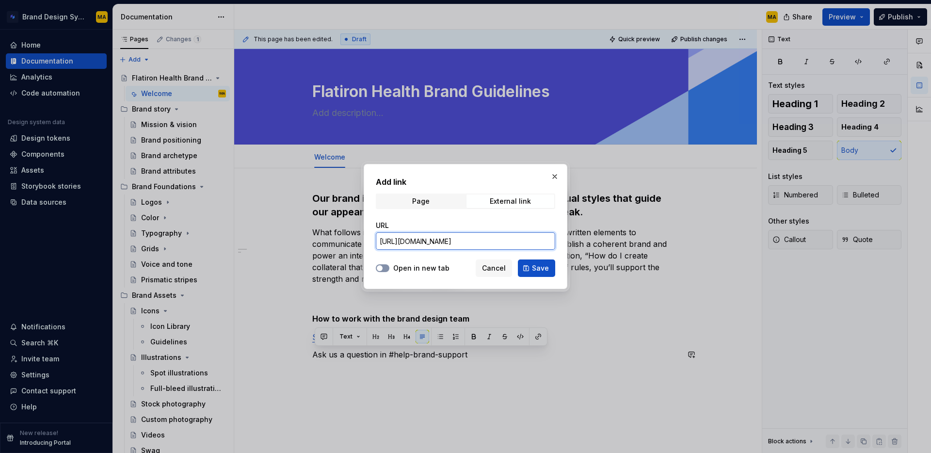
type input "[URL][DOMAIN_NAME]"
click at [384, 268] on button "Open in new tab" at bounding box center [383, 268] width 14 height 8
click at [537, 268] on span "Save" at bounding box center [540, 268] width 17 height 10
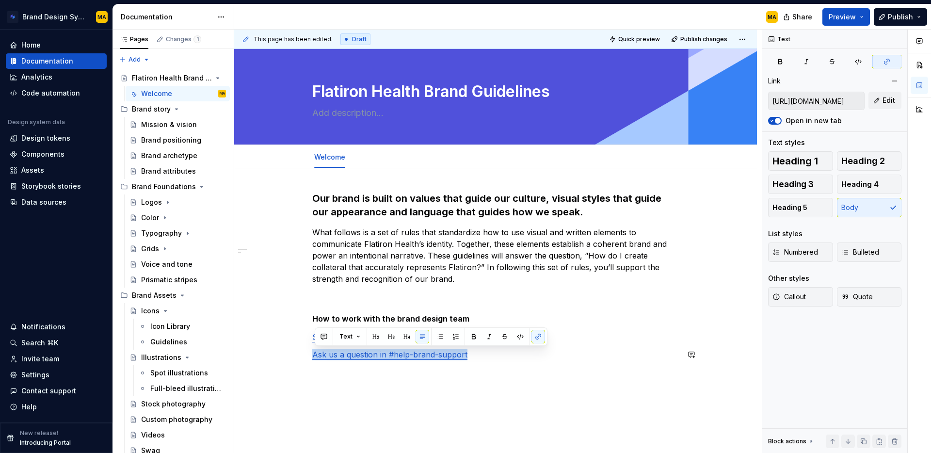
click at [419, 426] on div "Our brand is built on values that guide our culture, visual styles that guide o…" at bounding box center [495, 346] width 523 height 357
type input "[URL][DOMAIN_NAME]"
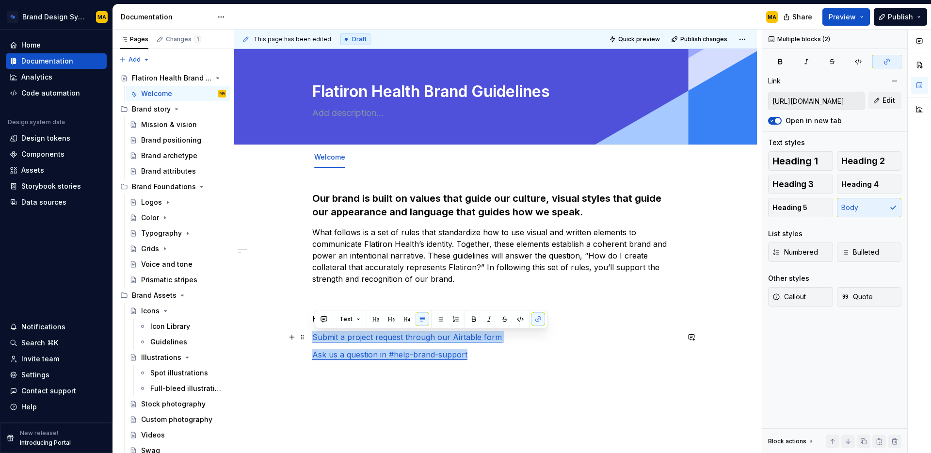
drag, startPoint x: 247, startPoint y: 350, endPoint x: 254, endPoint y: 333, distance: 18.5
click at [254, 333] on div "Our brand is built on values that guide our culture, visual styles that guide o…" at bounding box center [495, 346] width 523 height 357
type textarea "*"
click at [439, 319] on button "button" at bounding box center [440, 319] width 14 height 14
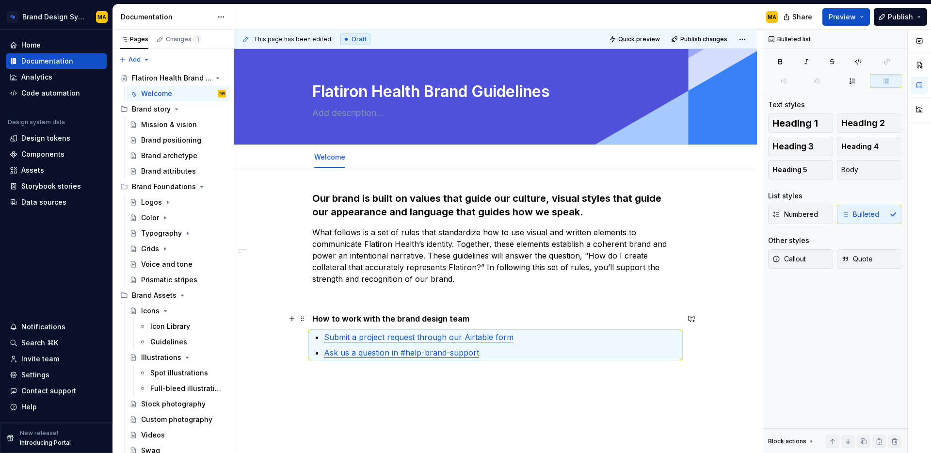
click at [370, 314] on h5 "How to work with the brand design team" at bounding box center [495, 319] width 367 height 10
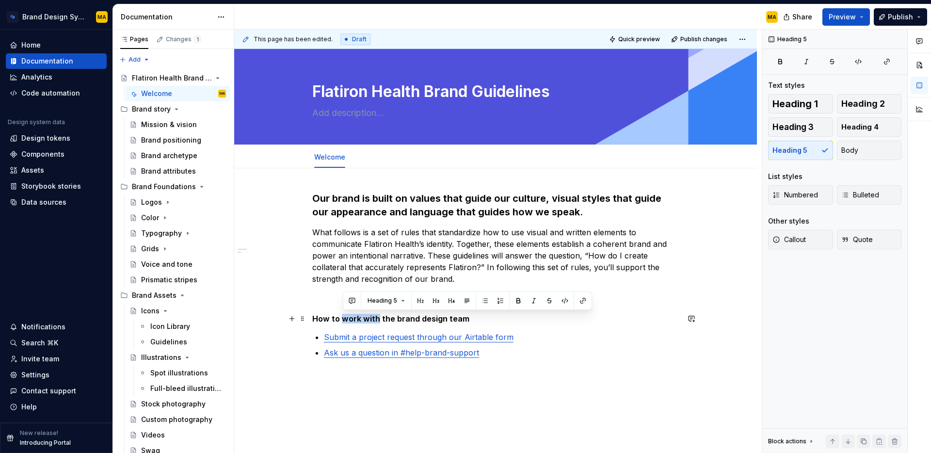
drag, startPoint x: 343, startPoint y: 319, endPoint x: 379, endPoint y: 315, distance: 36.1
click at [379, 315] on h5 "How to work with the brand design team" at bounding box center [495, 319] width 367 height 10
click at [476, 316] on h5 "How to reach the brand design team" at bounding box center [495, 319] width 367 height 10
click at [431, 318] on h5 "How to reach the brand design team:" at bounding box center [495, 319] width 367 height 10
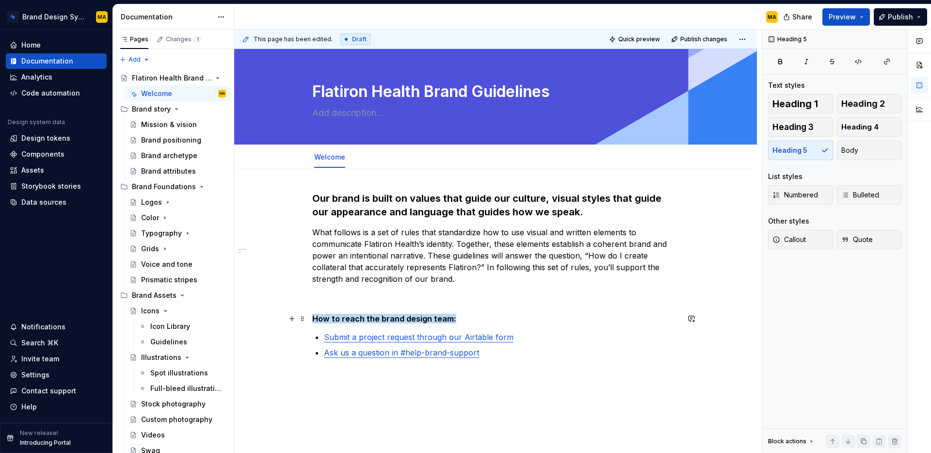
click at [431, 318] on h5 "How to reach the brand design team:" at bounding box center [495, 319] width 367 height 10
click at [859, 149] on button "Body" at bounding box center [869, 150] width 65 height 19
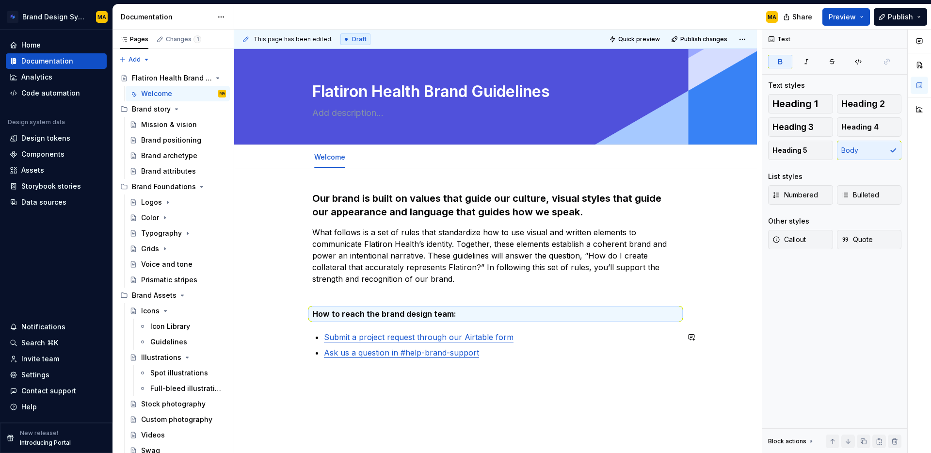
click at [421, 421] on div "Our brand is built on values that guide our culture, visual styles that guide o…" at bounding box center [495, 348] width 523 height 361
click at [336, 326] on div "Our brand is built on values that guide our culture, visual styles that guide o…" at bounding box center [495, 287] width 367 height 190
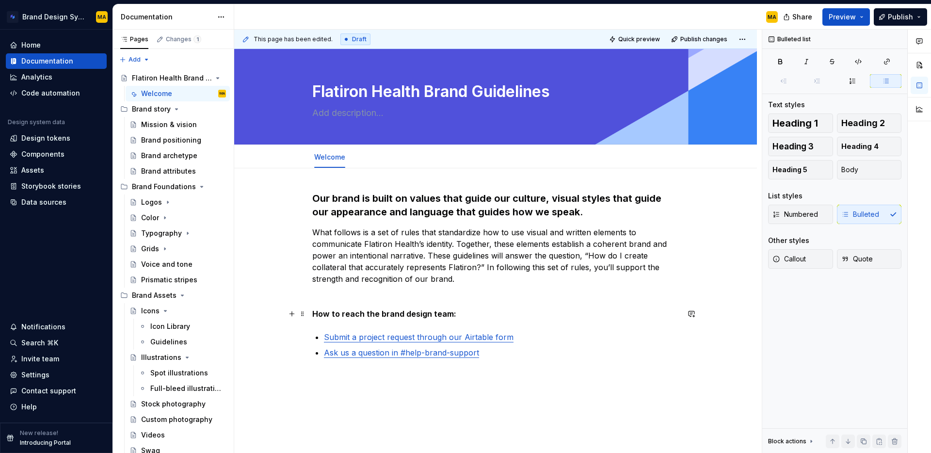
click at [330, 312] on strong "How to reach the brand design team:" at bounding box center [384, 314] width 144 height 10
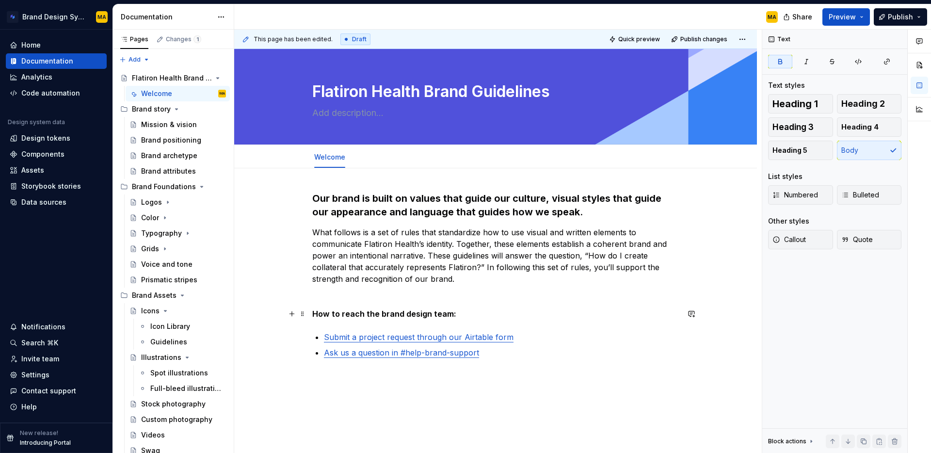
click at [330, 312] on strong "How to reach the brand design team:" at bounding box center [384, 314] width 144 height 10
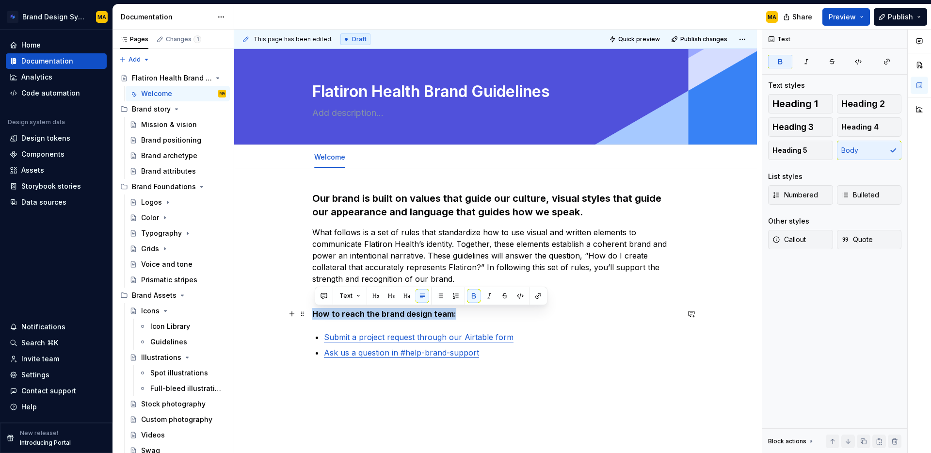
click at [330, 312] on strong "How to reach the brand design team:" at bounding box center [384, 314] width 144 height 10
click at [799, 155] on span "Heading 5" at bounding box center [789, 150] width 35 height 10
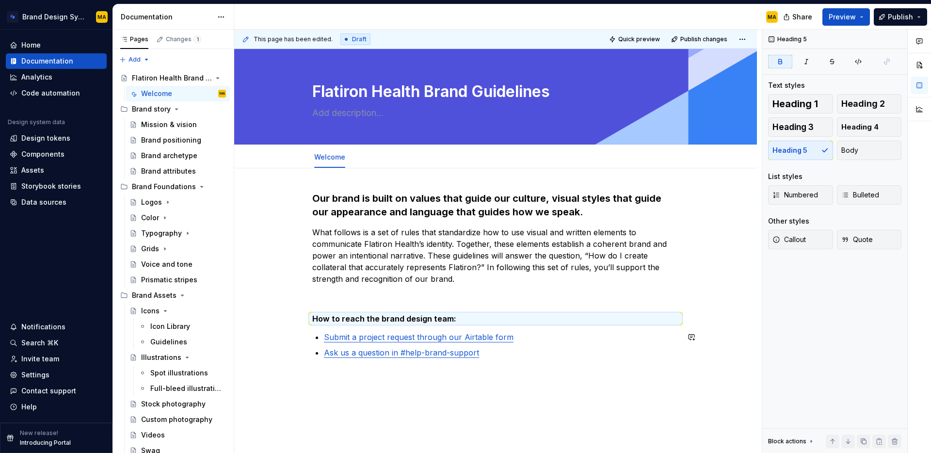
click at [451, 395] on div "This page has been edited. Draft Quick preview Publish changes Flatiron Health …" at bounding box center [498, 242] width 528 height 424
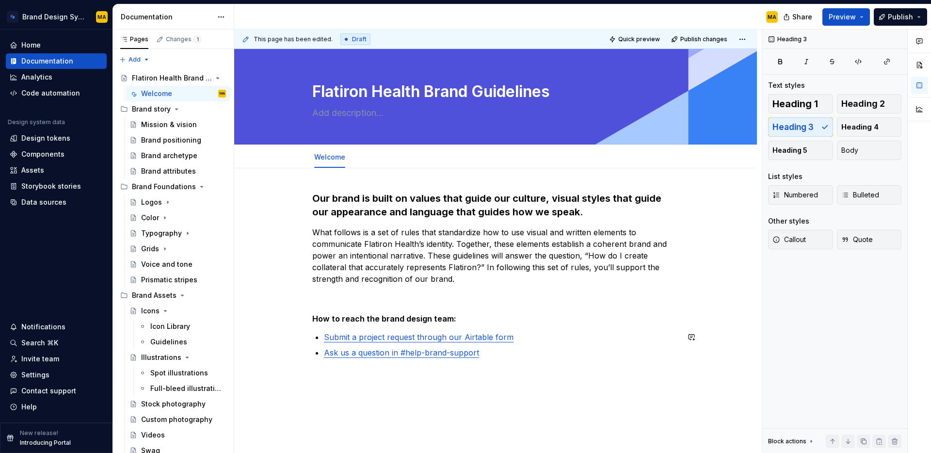
scroll to position [5, 0]
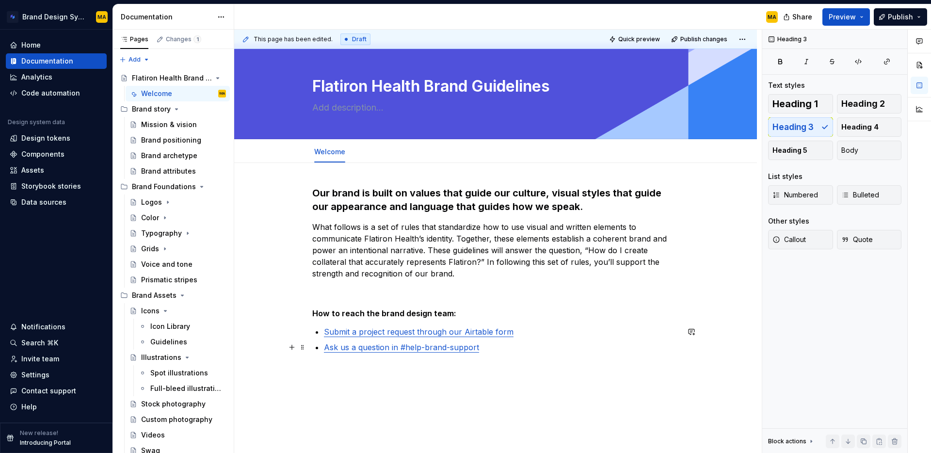
click at [497, 352] on p "Ask us a question in #help-brand-support" at bounding box center [501, 347] width 355 height 12
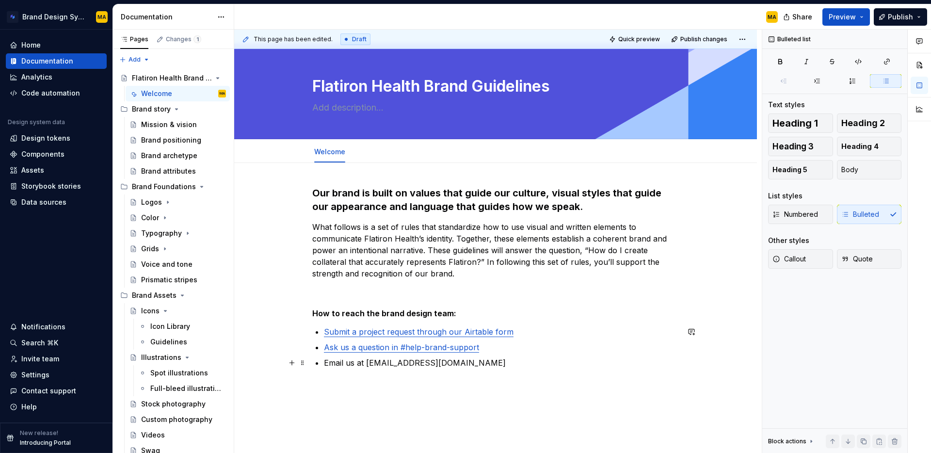
click at [369, 362] on p "Email us at [EMAIL_ADDRESS][DOMAIN_NAME]" at bounding box center [501, 363] width 355 height 12
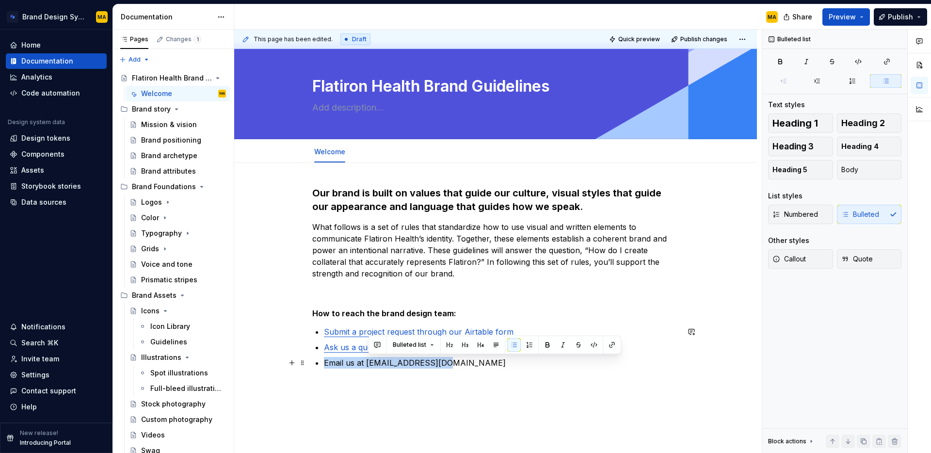
drag, startPoint x: 369, startPoint y: 362, endPoint x: 396, endPoint y: 364, distance: 27.2
click at [369, 362] on p "Email us at [EMAIL_ADDRESS][DOMAIN_NAME]" at bounding box center [501, 363] width 355 height 12
click at [413, 363] on p "Email us at [EMAIL_ADDRESS][DOMAIN_NAME]" at bounding box center [501, 363] width 355 height 12
drag, startPoint x: 369, startPoint y: 362, endPoint x: 480, endPoint y: 364, distance: 110.6
click at [480, 364] on p "Email us at [EMAIL_ADDRESS][DOMAIN_NAME]" at bounding box center [501, 363] width 355 height 12
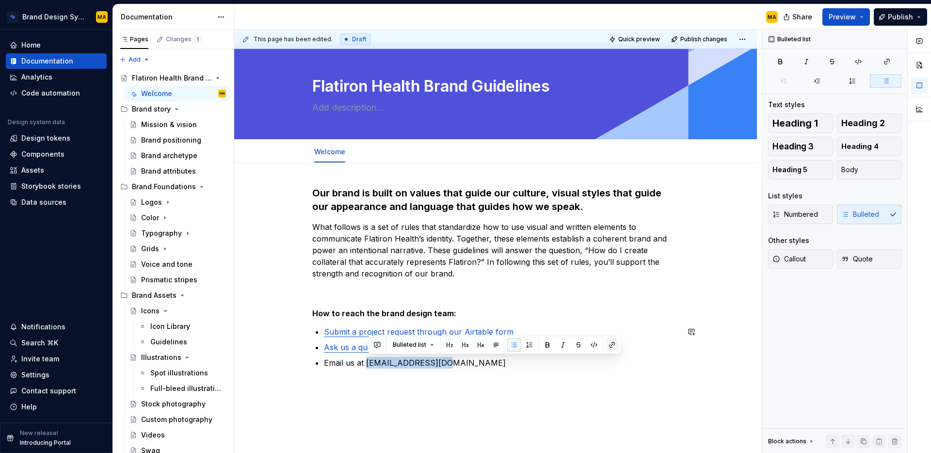
click at [611, 347] on button "button" at bounding box center [612, 345] width 14 height 14
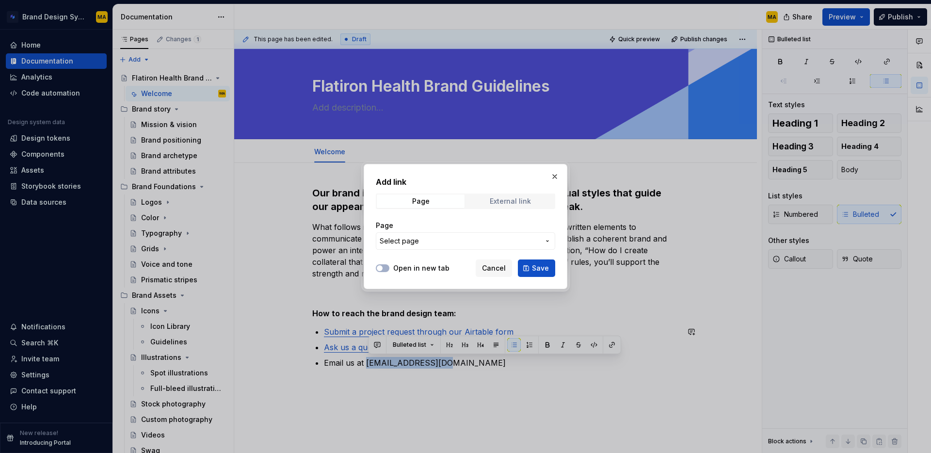
click at [508, 203] on div "External link" at bounding box center [510, 201] width 41 height 8
click at [411, 245] on input "URL" at bounding box center [465, 240] width 179 height 17
type input "mailto:"
click at [485, 266] on span "Cancel" at bounding box center [494, 268] width 24 height 10
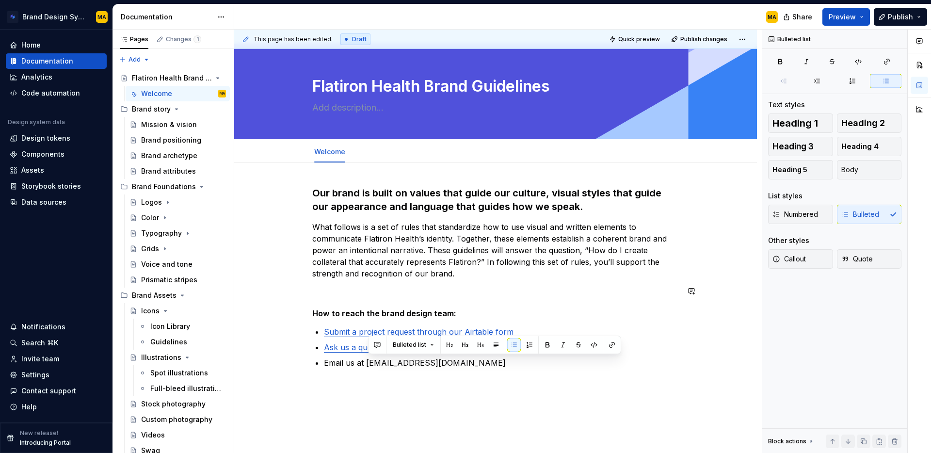
click at [366, 421] on div "Our brand is built on values that guide our culture, visual styles that guide o…" at bounding box center [495, 351] width 523 height 376
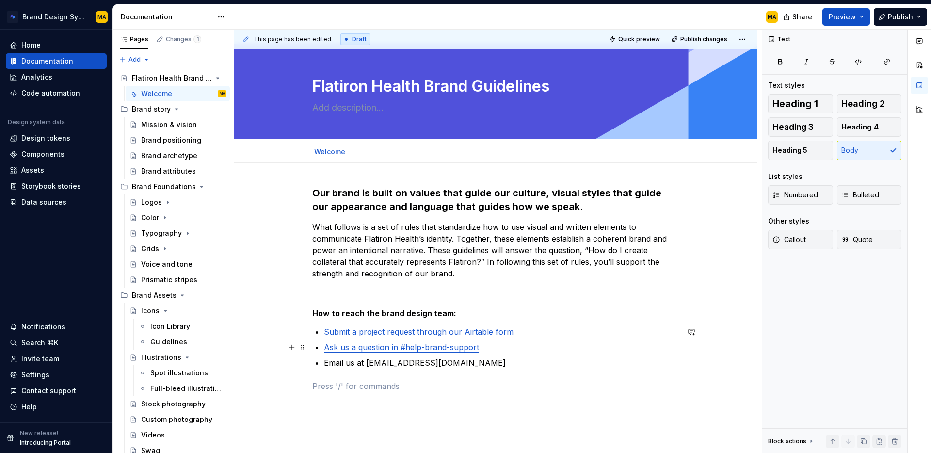
click at [361, 349] on link "Ask us a question in #help-brand-support" at bounding box center [401, 347] width 155 height 10
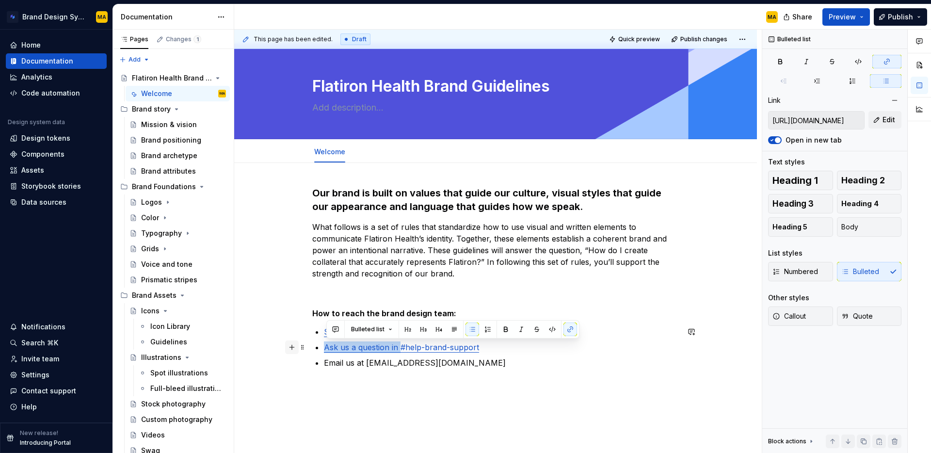
drag, startPoint x: 402, startPoint y: 348, endPoint x: 291, endPoint y: 352, distance: 110.7
click at [312, 352] on div "Our brand is built on values that guide our culture, visual styles that guide o…" at bounding box center [495, 294] width 367 height 217
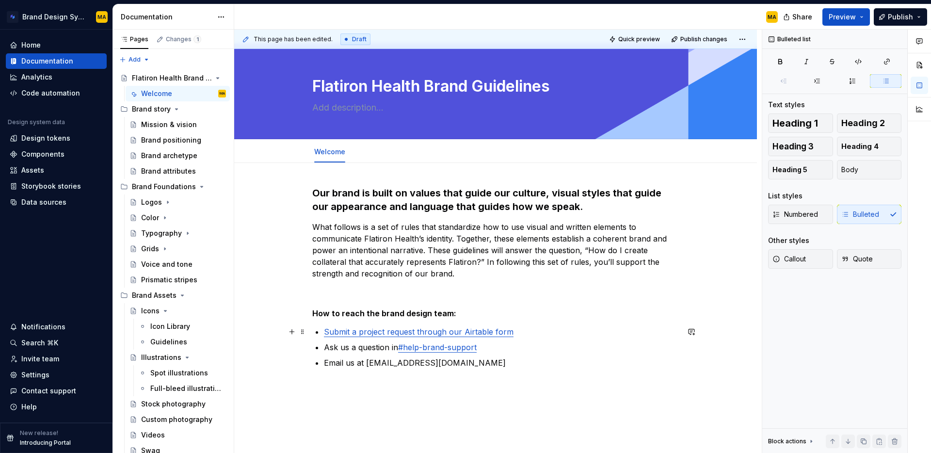
click at [486, 331] on link "Submit a project request through our Airtable form" at bounding box center [419, 332] width 190 height 10
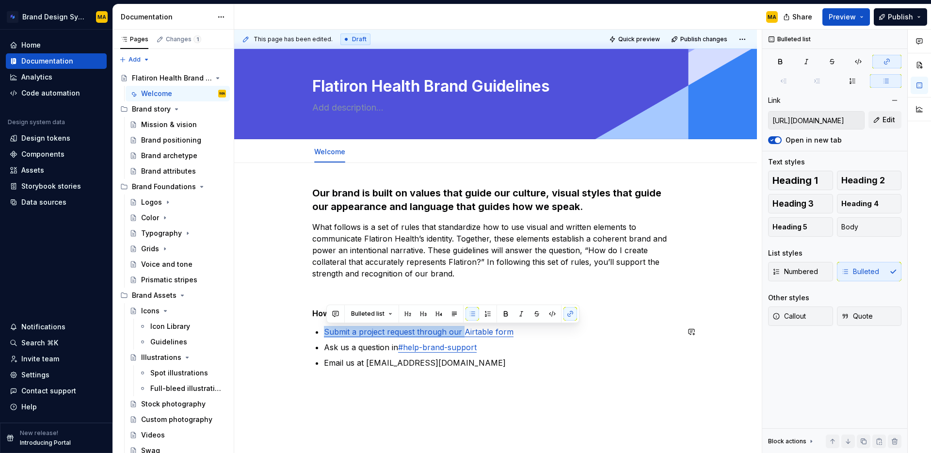
drag, startPoint x: 464, startPoint y: 331, endPoint x: 276, endPoint y: 324, distance: 187.3
click at [276, 324] on div "Our brand is built on values that guide our culture, visual styles that guide o…" at bounding box center [495, 351] width 523 height 376
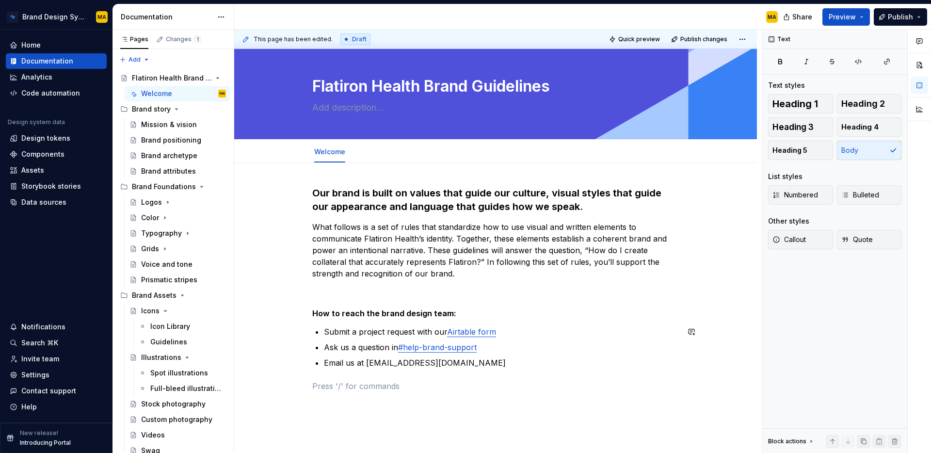
click at [368, 369] on div "Our brand is built on values that guide our culture, visual styles that guide o…" at bounding box center [495, 289] width 367 height 206
click at [500, 370] on div "Our brand is built on values that guide our culture, visual styles that guide o…" at bounding box center [495, 289] width 367 height 206
click at [449, 367] on p "Email us at [EMAIL_ADDRESS][DOMAIN_NAME]" at bounding box center [501, 363] width 355 height 12
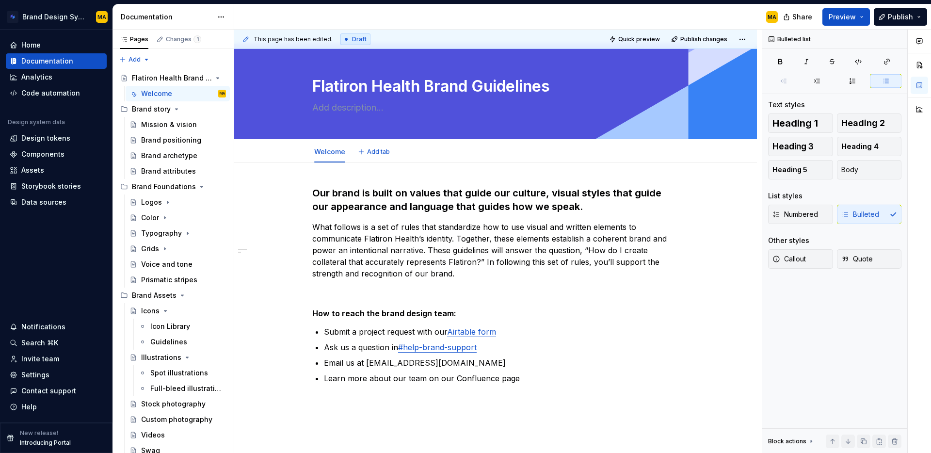
type textarea "*"
drag, startPoint x: 454, startPoint y: 376, endPoint x: 557, endPoint y: 383, distance: 103.5
click at [550, 377] on p "Learn more about our team on our Confluence page" at bounding box center [501, 378] width 355 height 12
click at [698, 361] on button "button" at bounding box center [698, 360] width 14 height 14
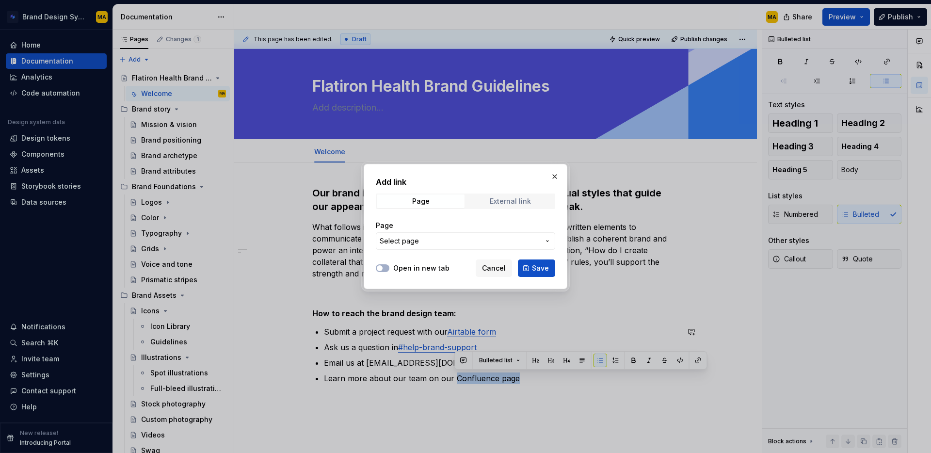
click at [518, 207] on span "External link" at bounding box center [510, 201] width 88 height 14
click at [448, 248] on input "URL" at bounding box center [465, 240] width 179 height 17
paste input "[URL][DOMAIN_NAME]"
type input "[URL][DOMAIN_NAME]"
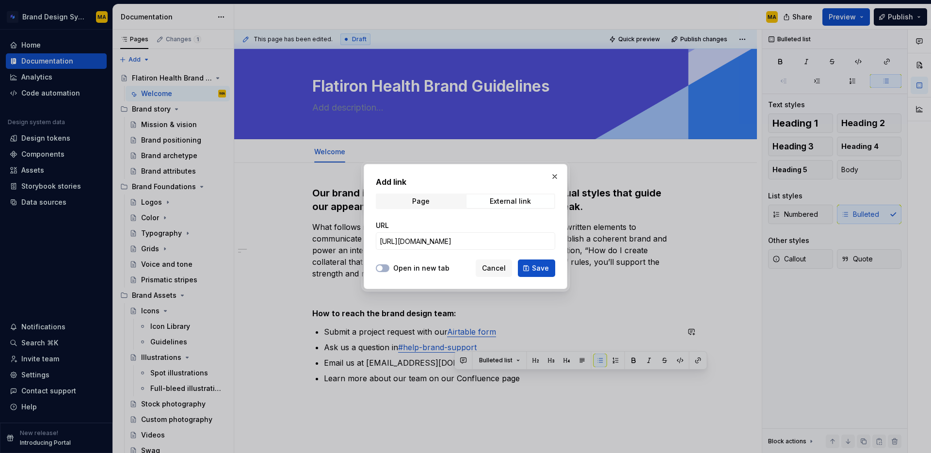
click at [415, 269] on label "Open in new tab" at bounding box center [421, 268] width 56 height 10
click at [389, 269] on button "Open in new tab" at bounding box center [383, 268] width 14 height 8
click at [532, 267] on button "Save" at bounding box center [536, 267] width 37 height 17
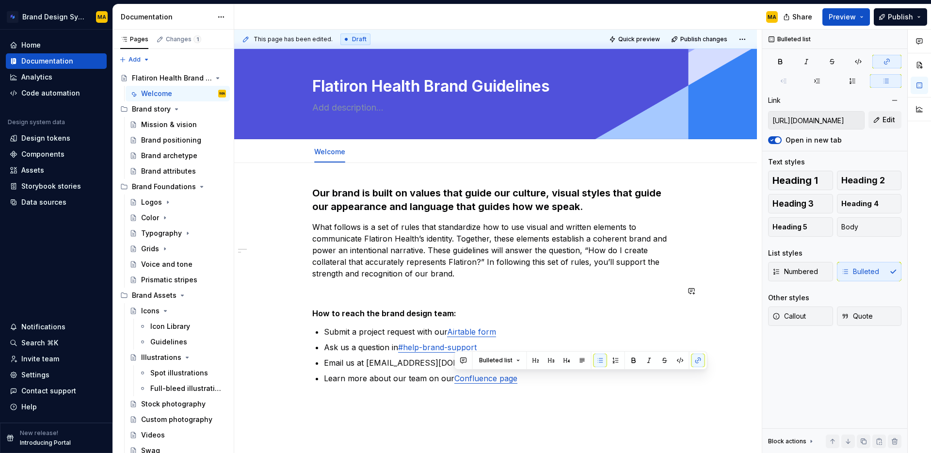
click at [427, 420] on div "Our brand is built on values that guide our culture, visual styles that guide o…" at bounding box center [495, 359] width 523 height 392
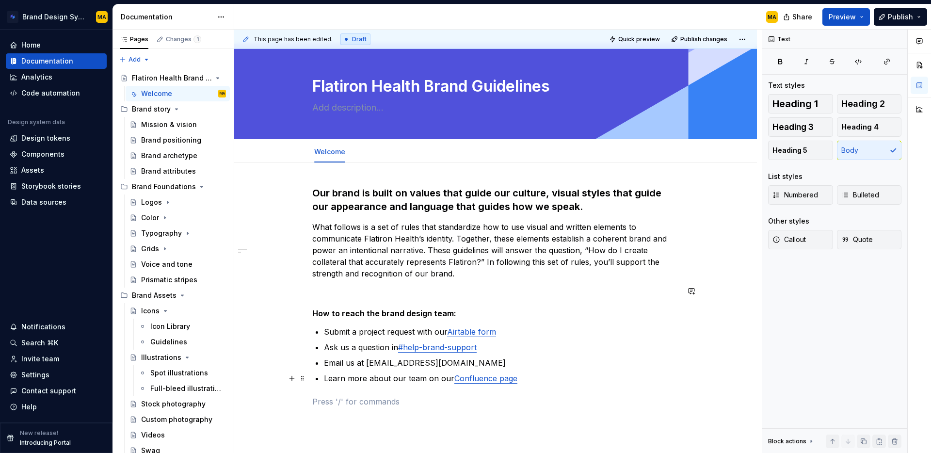
click at [404, 383] on p "Learn more about our team on our Confluence page" at bounding box center [501, 378] width 355 height 12
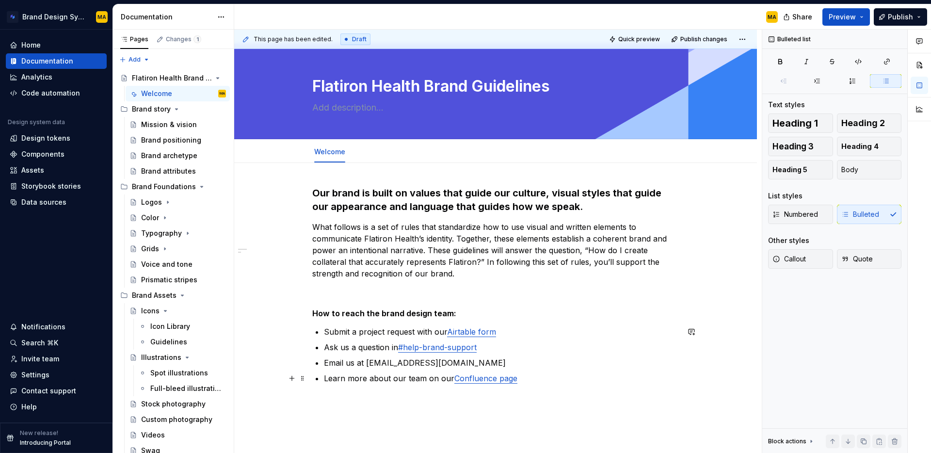
click at [428, 376] on p "Learn more about our team on our Confluence page" at bounding box center [501, 378] width 355 height 12
type textarea "*"
click at [391, 378] on p "Learn more about our team on our Confluence page" at bounding box center [501, 378] width 355 height 12
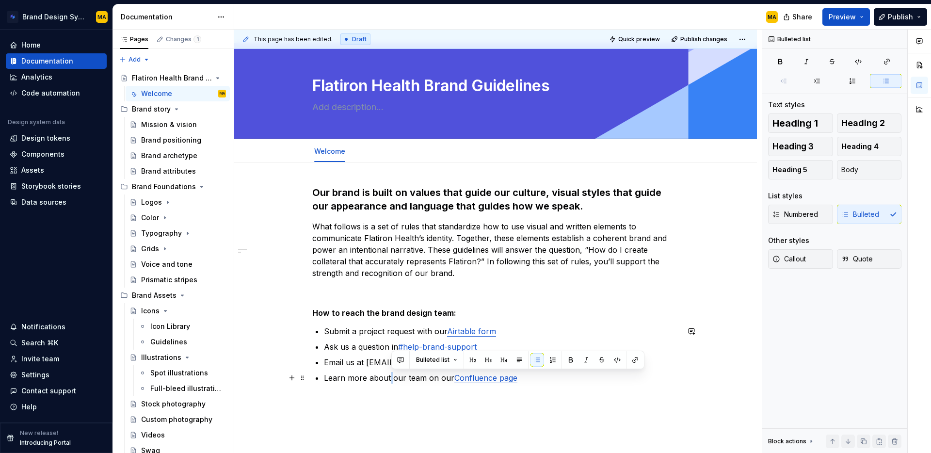
click at [391, 378] on p "Learn more about our team on our Confluence page" at bounding box center [501, 378] width 355 height 12
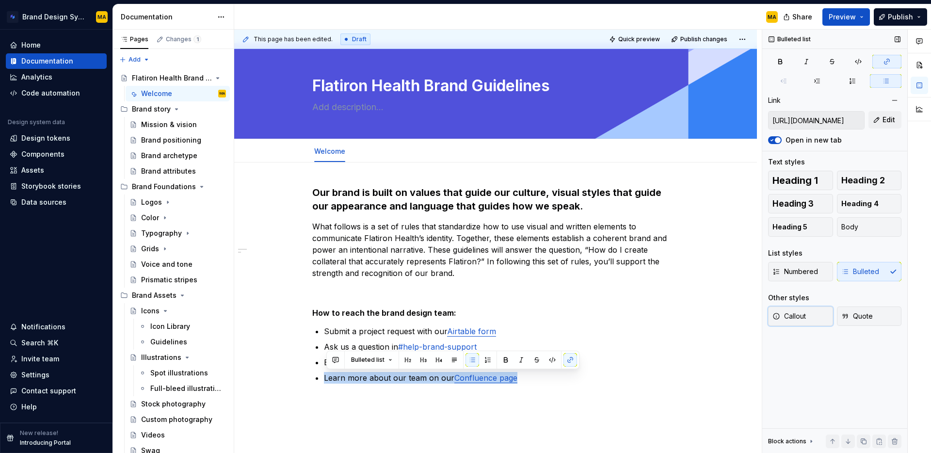
click at [792, 320] on span "Callout" at bounding box center [788, 316] width 33 height 10
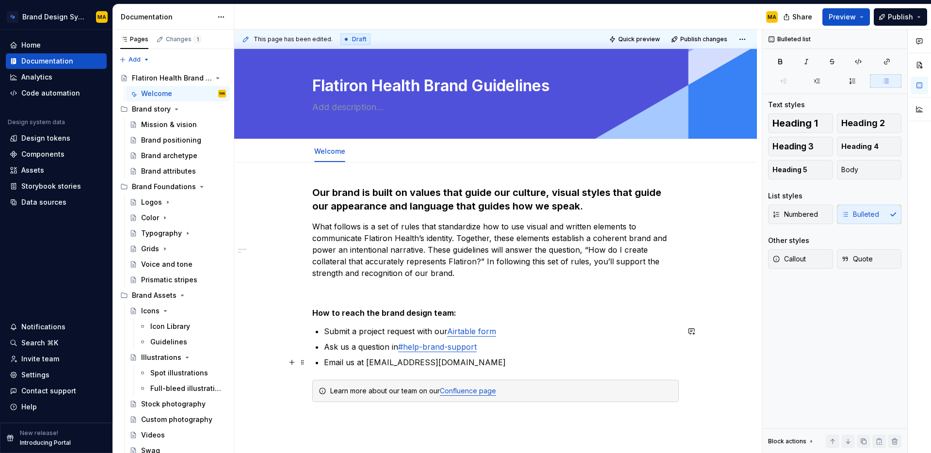
click at [540, 362] on p "Email us at [EMAIL_ADDRESS][DOMAIN_NAME]" at bounding box center [501, 362] width 355 height 12
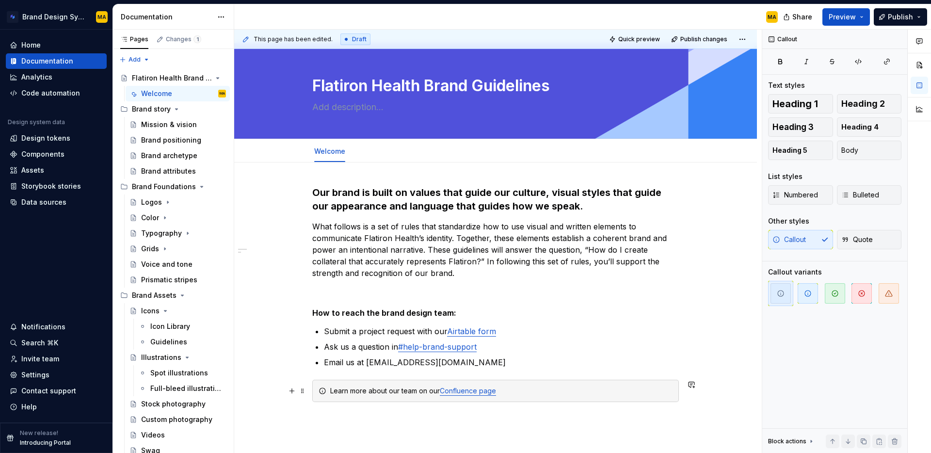
click at [400, 392] on div "Learn more about our team on our Confluence page" at bounding box center [501, 391] width 342 height 10
click at [402, 390] on div "Learn more about our team on our Confluence page" at bounding box center [501, 391] width 342 height 10
click at [396, 445] on div "This page has been edited. Draft Quick preview Publish changes Flatiron Health …" at bounding box center [498, 242] width 528 height 424
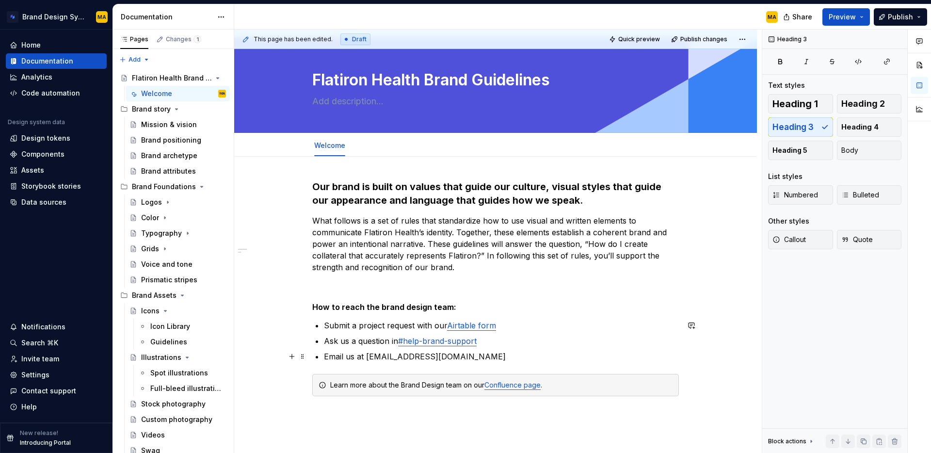
click at [373, 356] on p "Email us at [EMAIL_ADDRESS][DOMAIN_NAME]" at bounding box center [501, 357] width 355 height 12
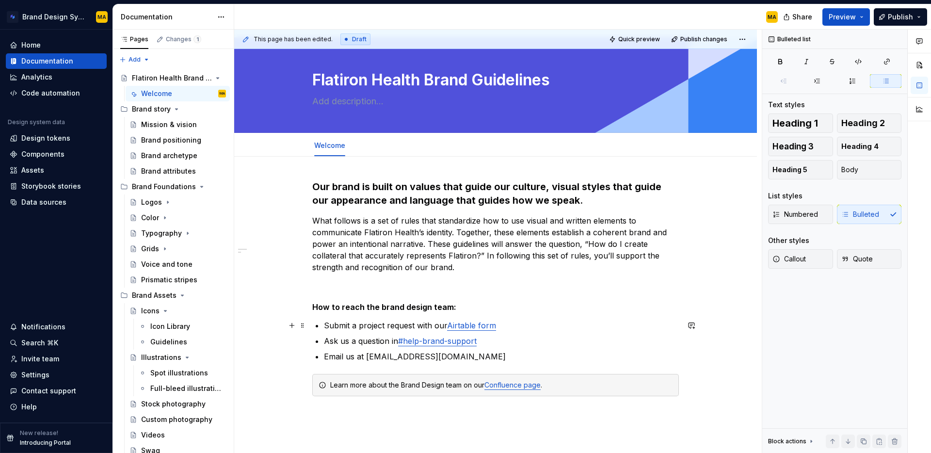
click at [388, 247] on p "What follows is a set of rules that standardize how to use visual and written e…" at bounding box center [495, 244] width 367 height 58
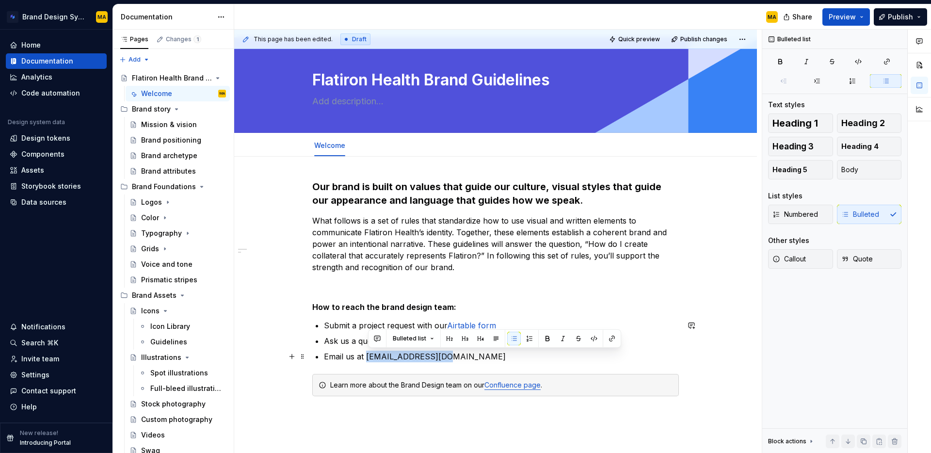
drag, startPoint x: 368, startPoint y: 357, endPoint x: 451, endPoint y: 358, distance: 82.9
click at [451, 358] on p "Email us at [EMAIL_ADDRESS][DOMAIN_NAME]" at bounding box center [501, 357] width 355 height 12
copy p "[EMAIL_ADDRESS][DOMAIN_NAME]"
click at [610, 340] on button "button" at bounding box center [612, 339] width 14 height 14
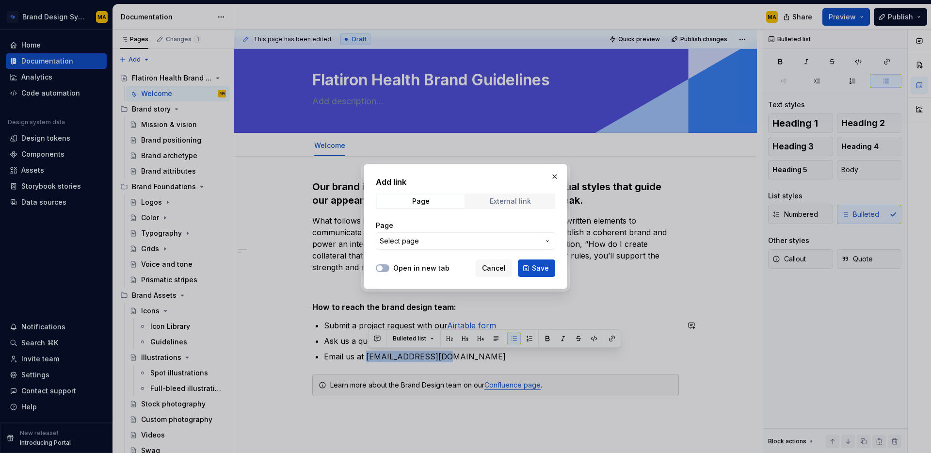
click at [499, 196] on span "External link" at bounding box center [510, 201] width 88 height 14
click at [399, 250] on div "URL" at bounding box center [465, 235] width 179 height 41
click at [400, 239] on input "URL" at bounding box center [465, 240] width 179 height 17
paste input "[EMAIL_ADDRESS][DOMAIN_NAME]"
type input "mailto:[EMAIL_ADDRESS][DOMAIN_NAME]"
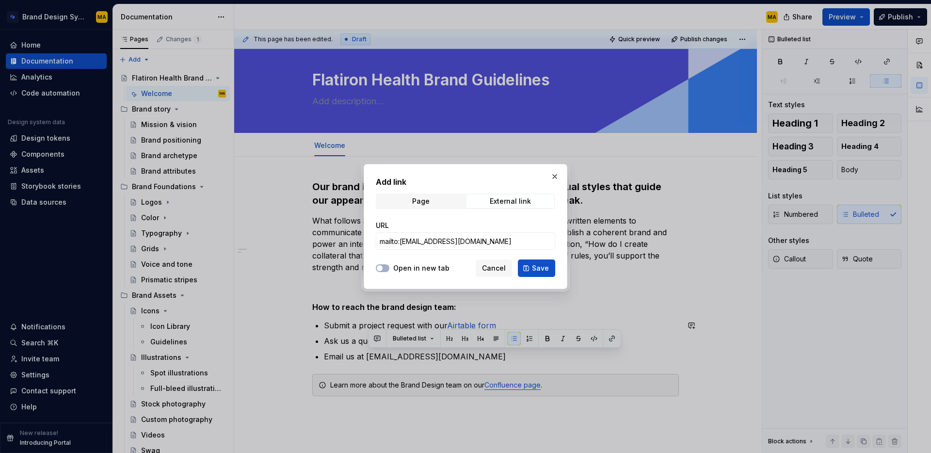
click at [389, 269] on div "Open in new tab" at bounding box center [413, 268] width 74 height 10
click at [540, 270] on span "Save" at bounding box center [540, 268] width 17 height 10
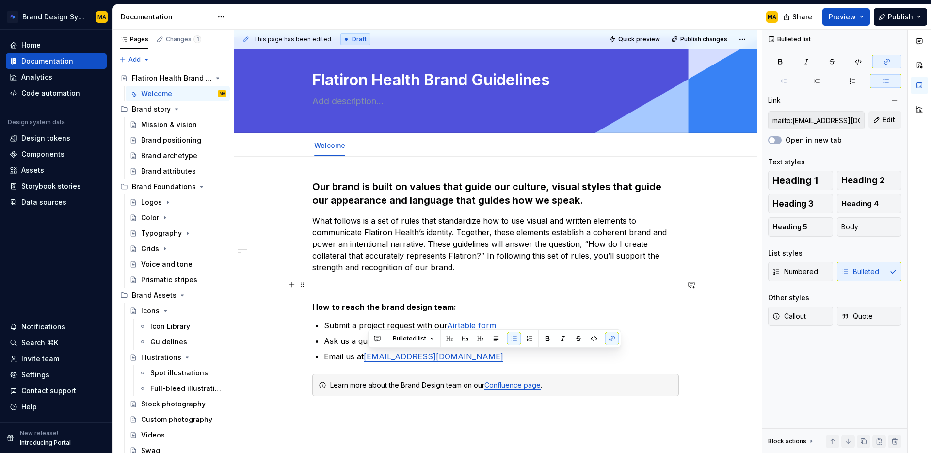
click at [473, 284] on p at bounding box center [495, 285] width 367 height 12
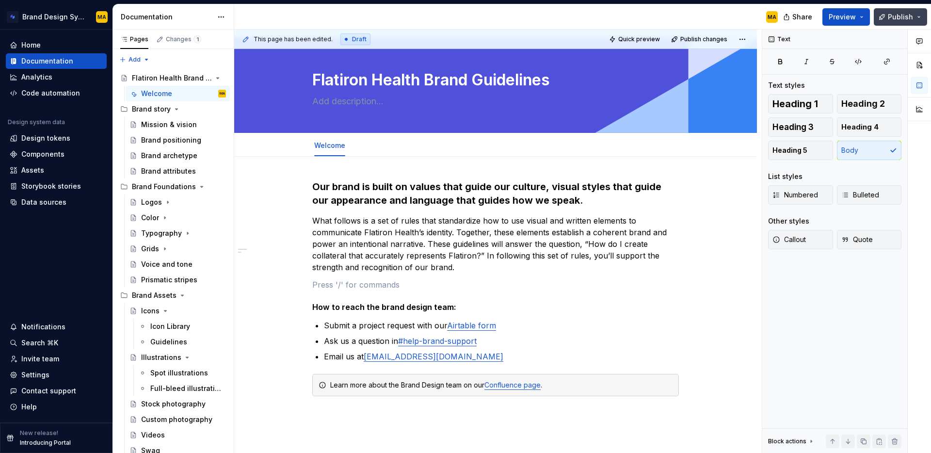
click at [885, 16] on button "Publish" at bounding box center [900, 16] width 53 height 17
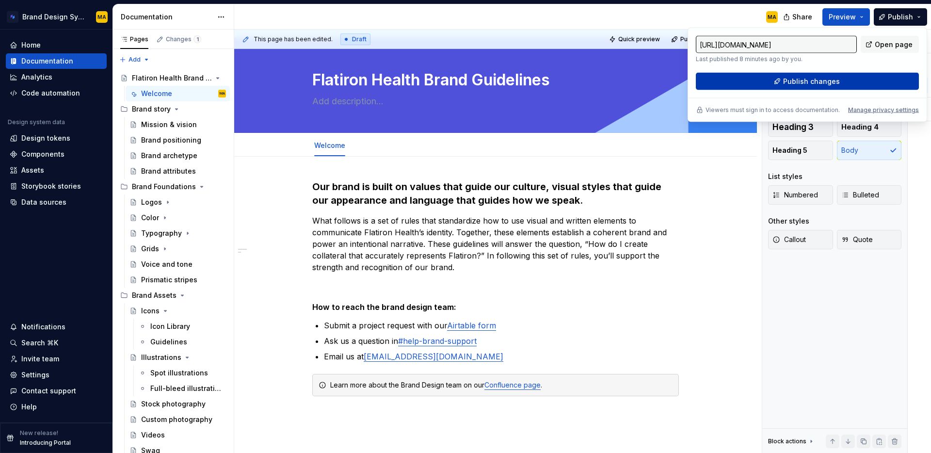
click at [819, 77] on span "Publish changes" at bounding box center [811, 82] width 57 height 10
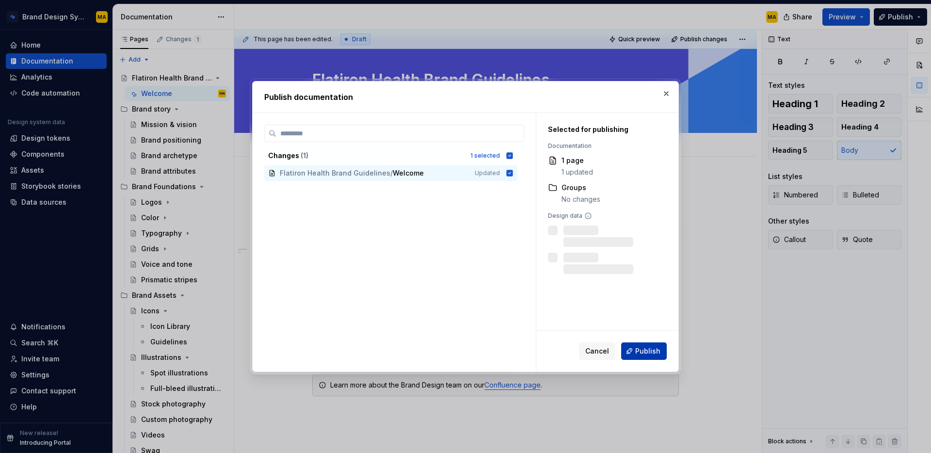
click at [629, 354] on button "Publish" at bounding box center [644, 350] width 46 height 17
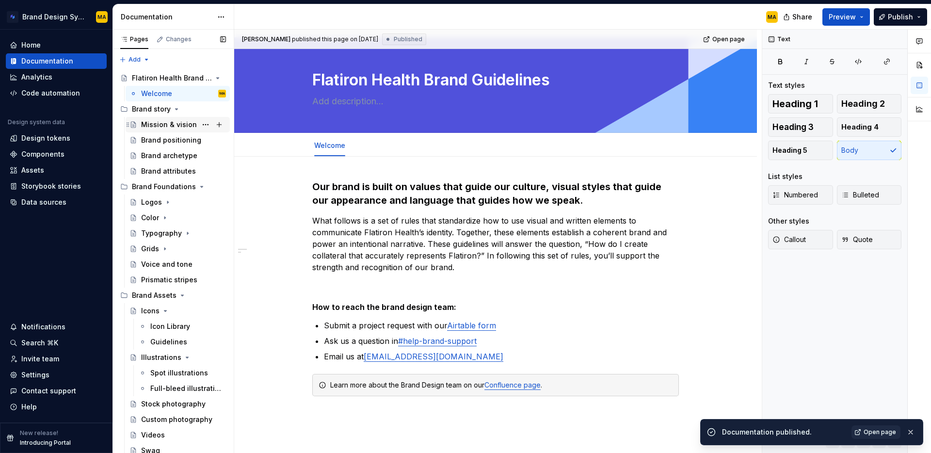
click at [164, 125] on div "Mission & vision" at bounding box center [169, 125] width 56 height 10
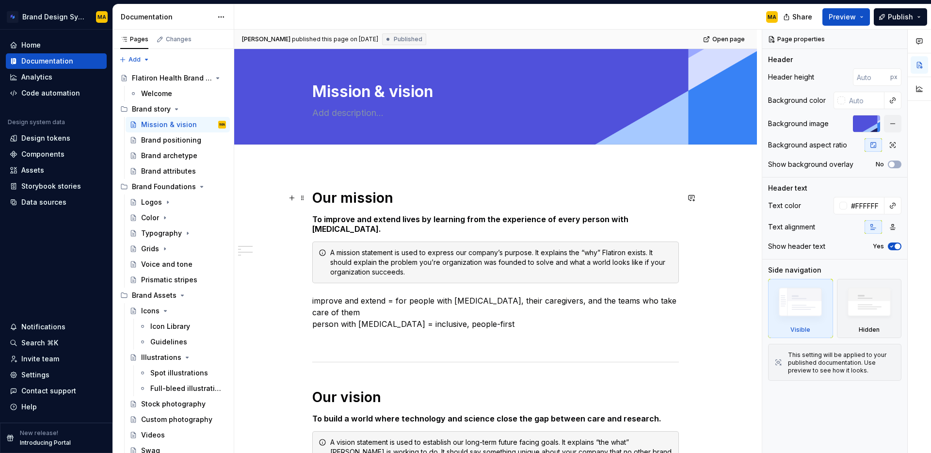
click at [342, 202] on h1 "Our mission" at bounding box center [495, 197] width 367 height 17
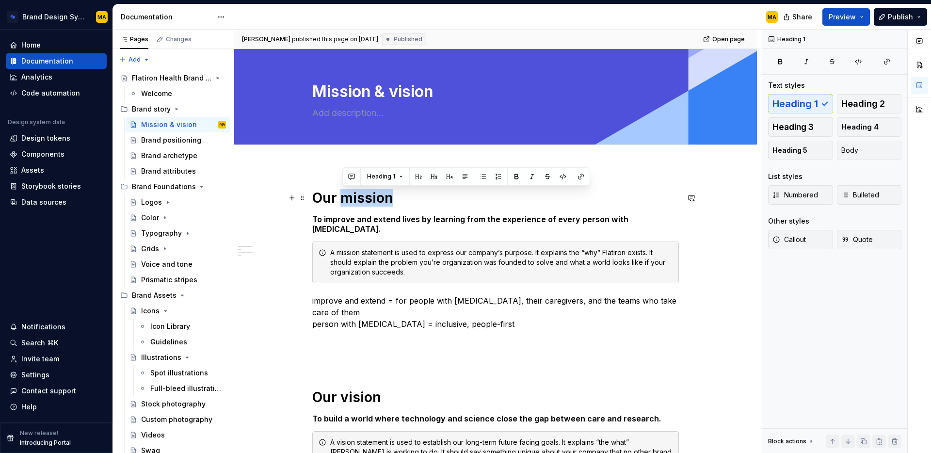
click at [342, 202] on h1 "Our mission" at bounding box center [495, 197] width 367 height 17
click at [794, 145] on span "Heading 5" at bounding box center [789, 150] width 35 height 10
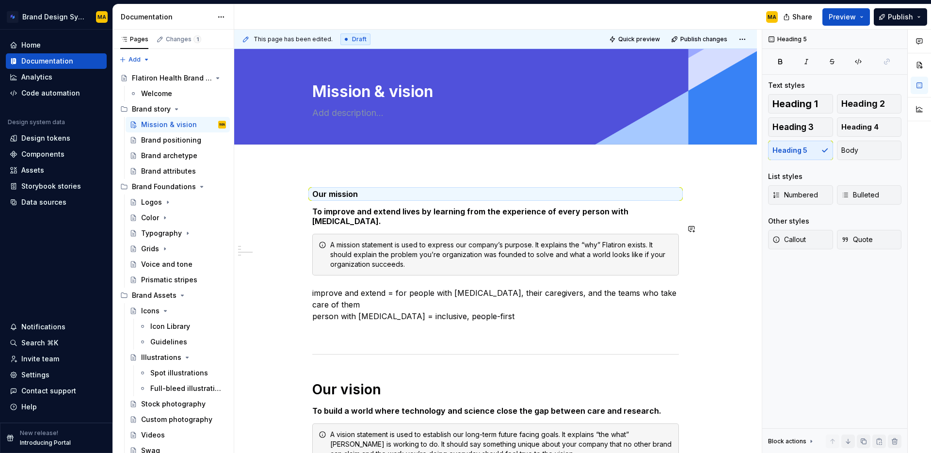
click at [376, 210] on h5 "To improve and extend lives by learning from the experience of every person wit…" at bounding box center [495, 216] width 367 height 19
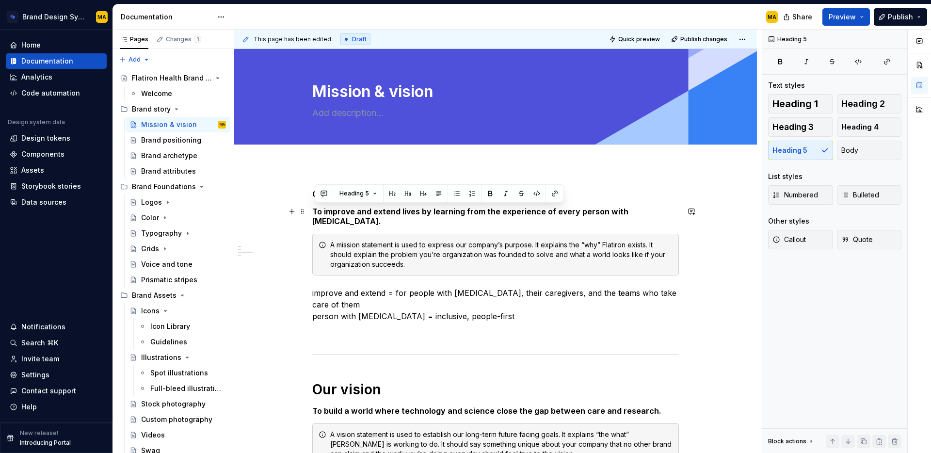
click at [376, 210] on h5 "To improve and extend lives by learning from the experience of every person wit…" at bounding box center [495, 216] width 367 height 19
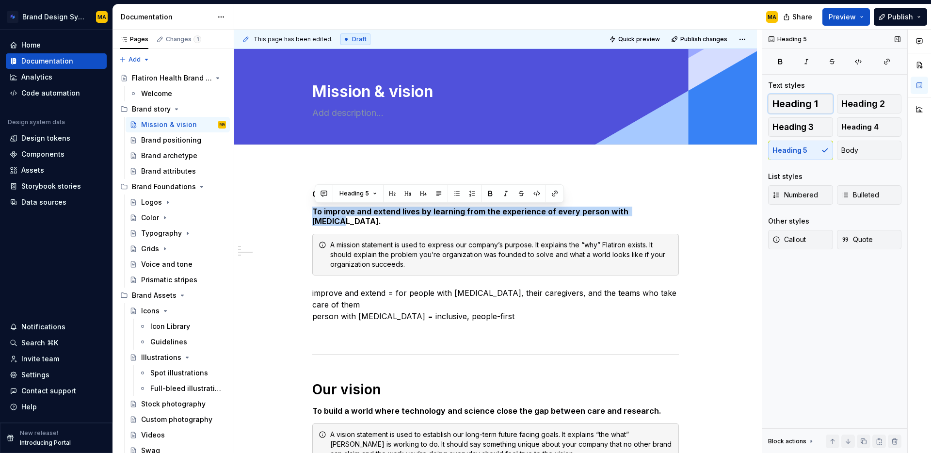
click at [788, 99] on span "Heading 1" at bounding box center [795, 104] width 46 height 10
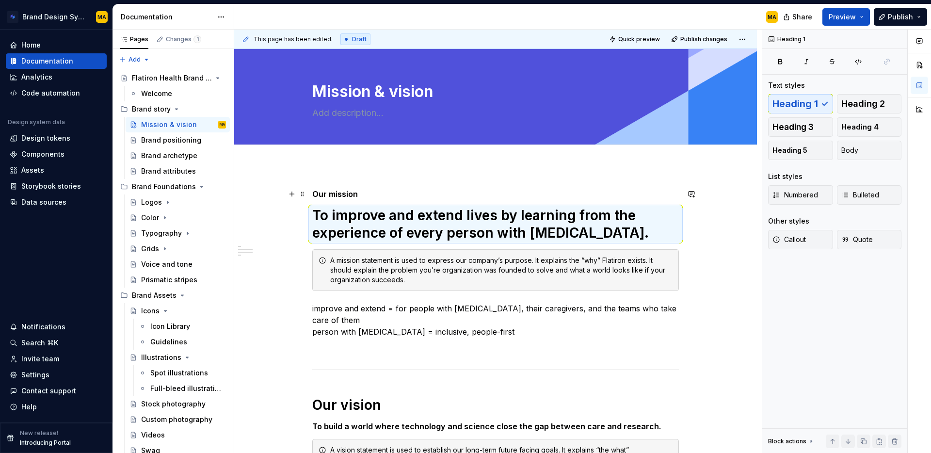
click at [363, 191] on h5 "Our mission" at bounding box center [495, 194] width 367 height 10
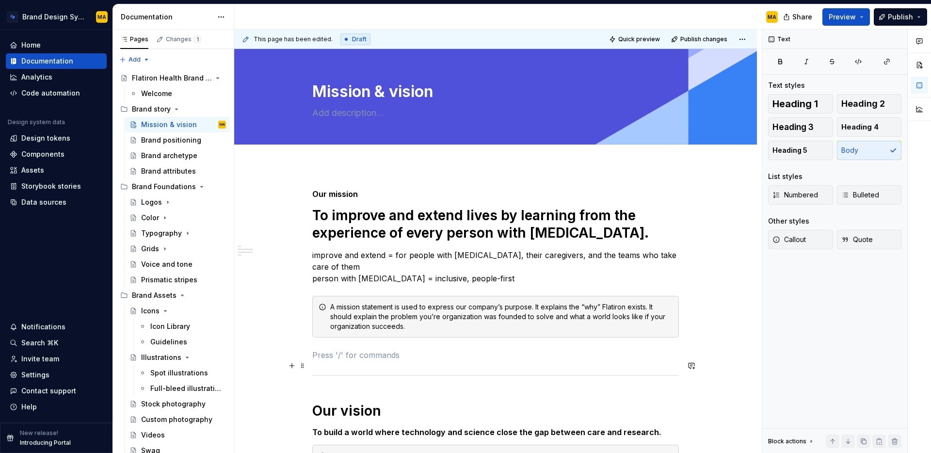
click at [322, 372] on div at bounding box center [495, 375] width 367 height 6
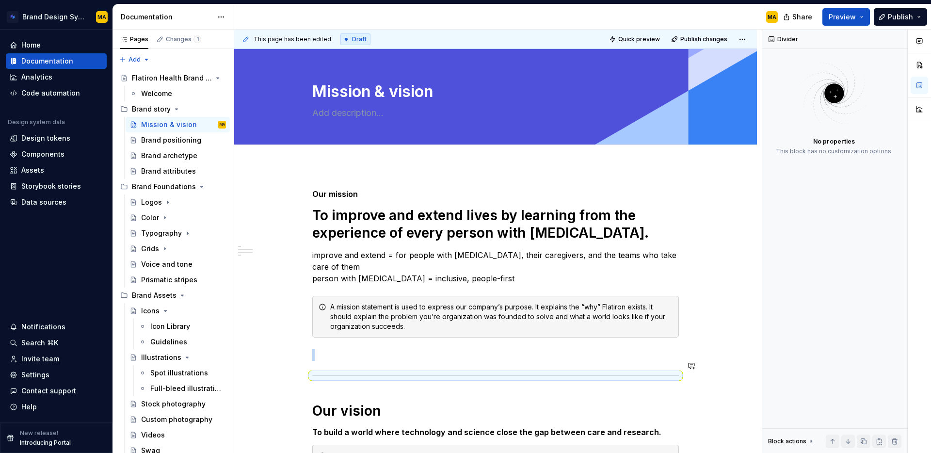
click at [317, 372] on div "Our mission To improve and extend lives by learning from the experience of ever…" at bounding box center [495, 366] width 367 height 355
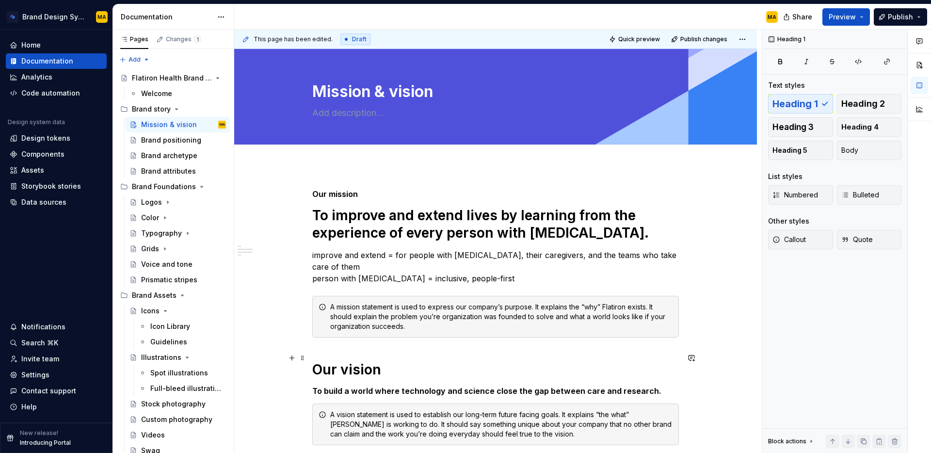
click at [341, 361] on h1 "Our vision" at bounding box center [495, 369] width 367 height 17
click at [340, 361] on h1 "Our vision" at bounding box center [495, 369] width 367 height 17
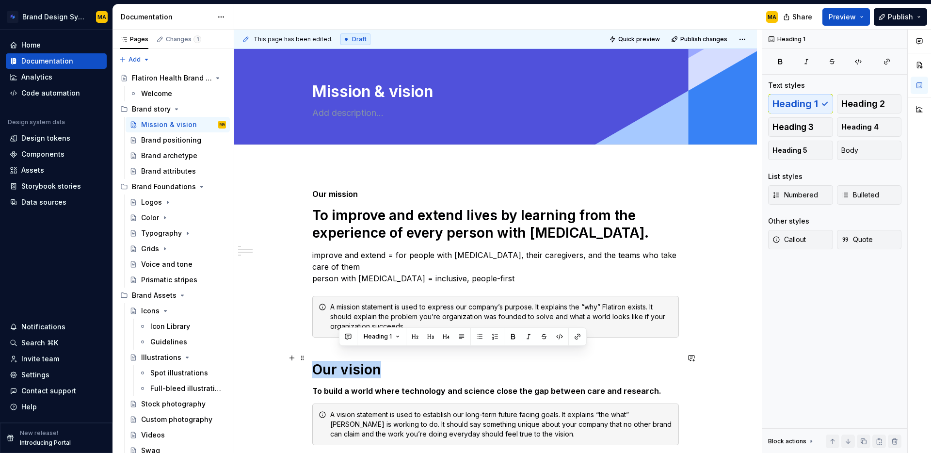
click at [340, 361] on h1 "Our vision" at bounding box center [495, 369] width 367 height 17
click at [851, 155] on span "Body" at bounding box center [849, 150] width 17 height 10
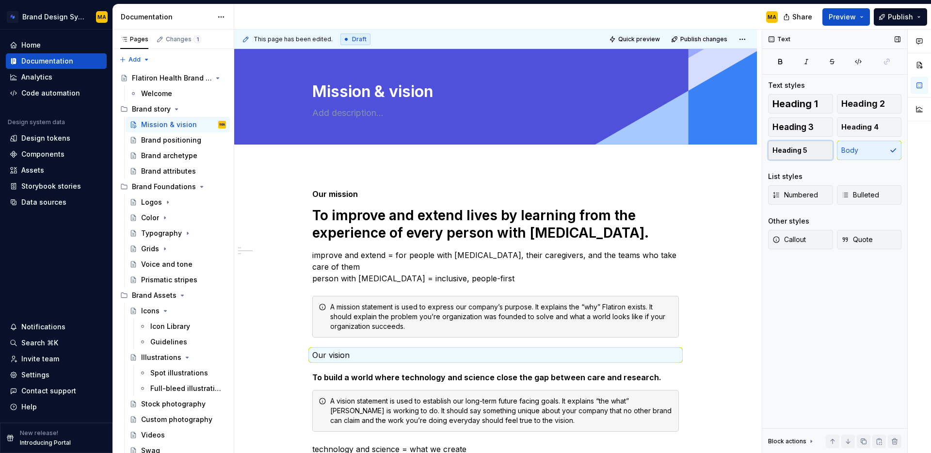
click at [807, 147] on button "Heading 5" at bounding box center [800, 150] width 65 height 19
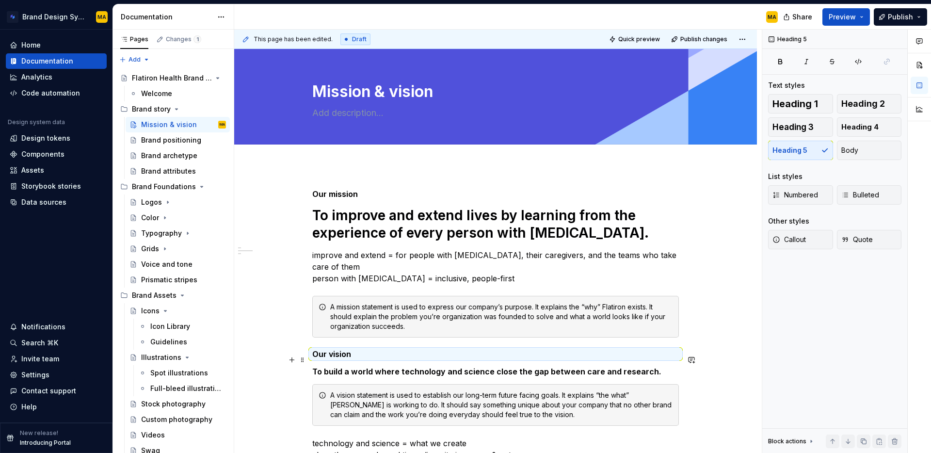
click at [357, 367] on h5 "To build a world where technology and science close the gap between care and re…" at bounding box center [495, 372] width 367 height 10
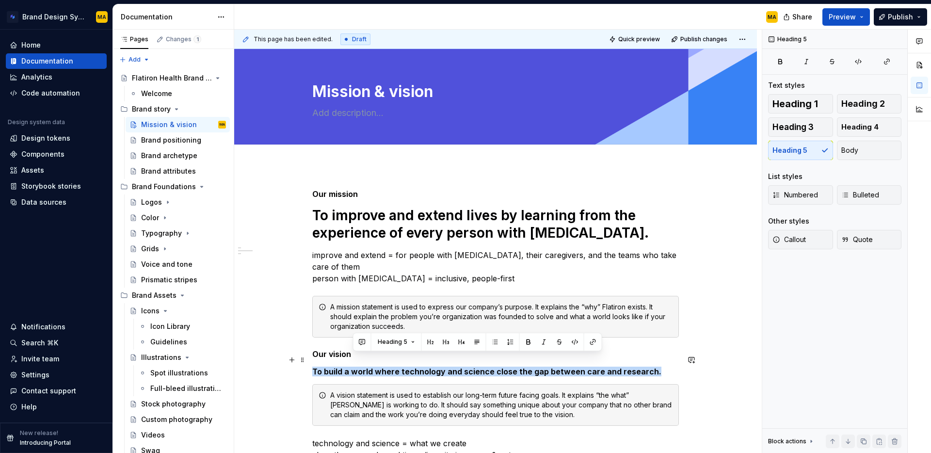
click at [357, 367] on h5 "To build a world where technology and science close the gap between care and re…" at bounding box center [495, 372] width 367 height 10
drag, startPoint x: 799, startPoint y: 104, endPoint x: 764, endPoint y: 184, distance: 87.5
click at [799, 103] on span "Heading 1" at bounding box center [795, 104] width 46 height 10
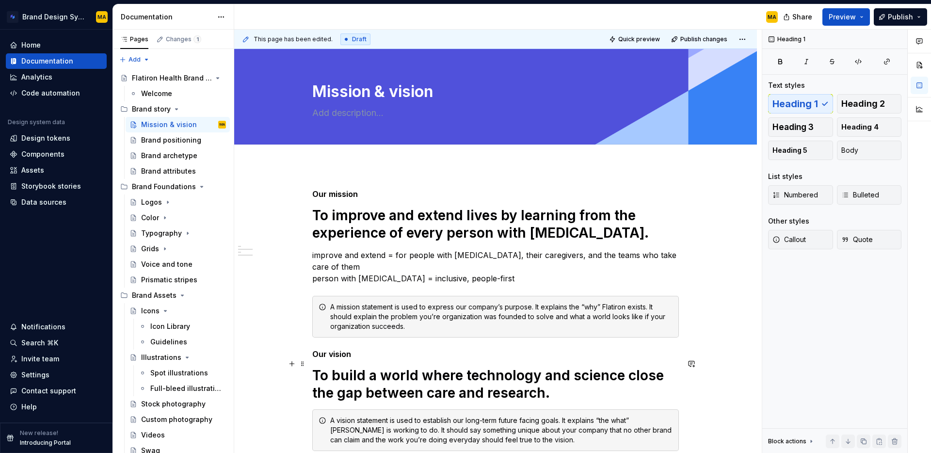
click at [414, 380] on h1 "To build a world where technology and science close the gap between care and re…" at bounding box center [495, 384] width 367 height 35
click at [304, 332] on div "Our mission To improve and extend lives by learning from the experience of ever…" at bounding box center [495, 411] width 523 height 491
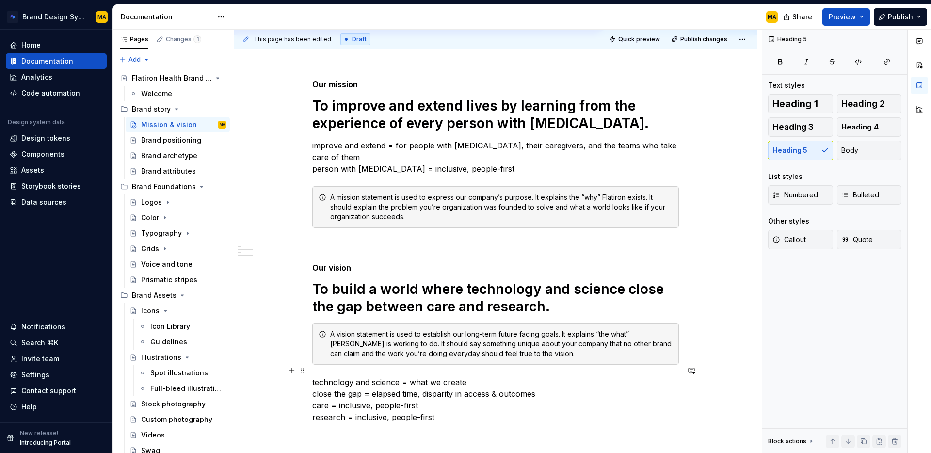
scroll to position [131, 0]
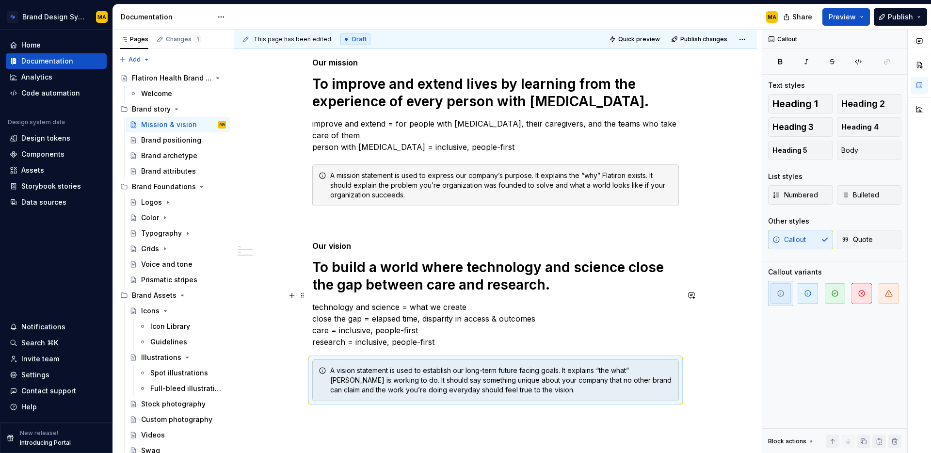
click at [378, 301] on p "technology and science = what we create close the gap = elapsed time, disparity…" at bounding box center [495, 324] width 367 height 47
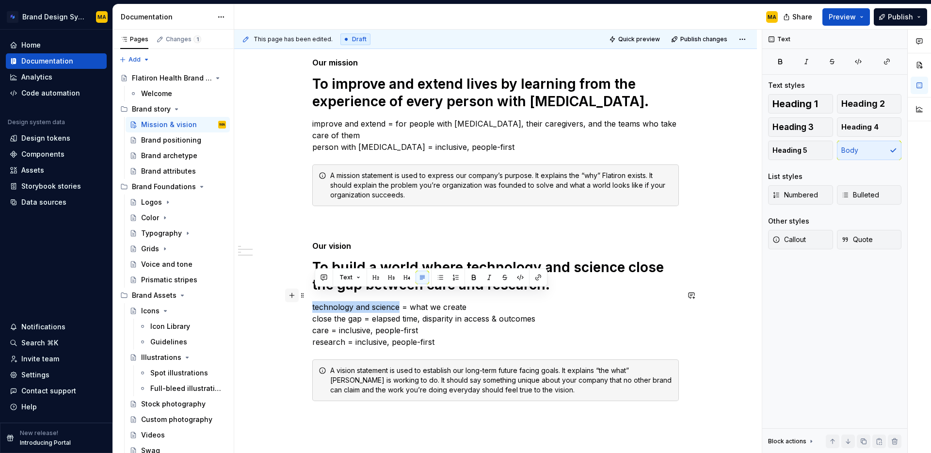
drag, startPoint x: 402, startPoint y: 294, endPoint x: 293, endPoint y: 295, distance: 108.6
click at [312, 295] on div "Our mission To improve and extend lives by learning from the experience of ever…" at bounding box center [495, 235] width 367 height 355
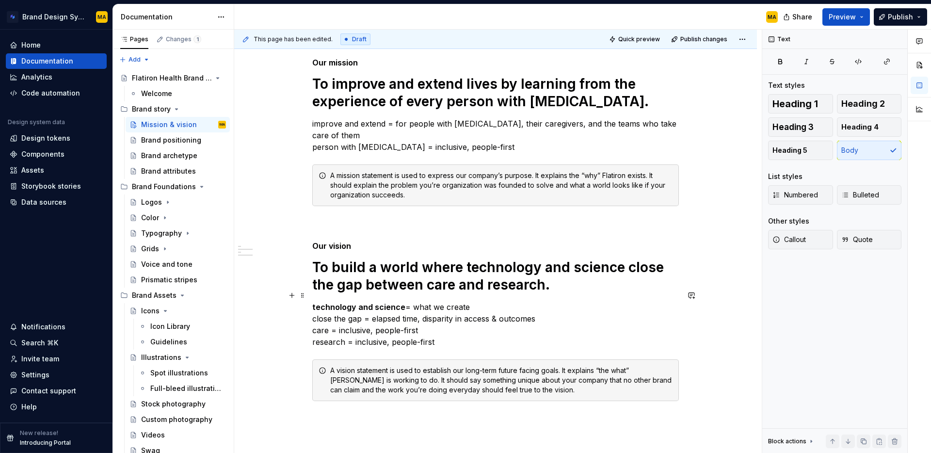
click at [325, 309] on p "technology and science = what we create close the gap = elapsed time, disparity…" at bounding box center [495, 324] width 367 height 47
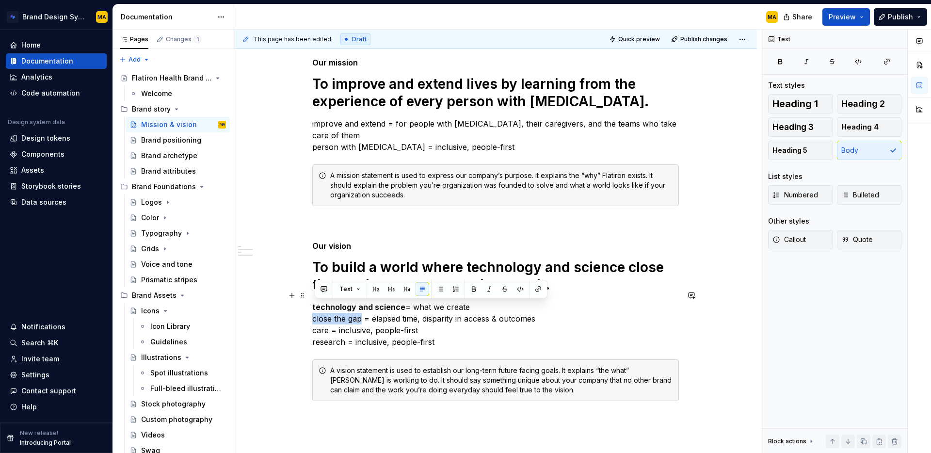
drag, startPoint x: 363, startPoint y: 307, endPoint x: 272, endPoint y: 307, distance: 91.2
click at [272, 307] on div "Our mission To improve and extend lives by learning from the experience of ever…" at bounding box center [495, 291] width 523 height 514
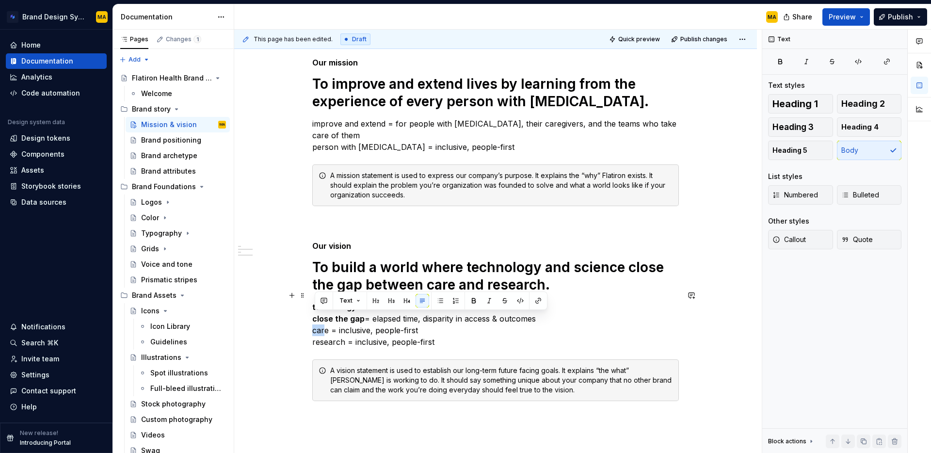
click at [308, 319] on div "Our mission To improve and extend lives by learning from the experience of ever…" at bounding box center [495, 291] width 523 height 514
click at [330, 320] on p "technology and science = what we create close the gap = elapsed time, disparity…" at bounding box center [495, 324] width 367 height 47
drag, startPoint x: 330, startPoint y: 319, endPoint x: 293, endPoint y: 320, distance: 36.9
click at [291, 320] on div "Our mission To improve and extend lives by learning from the experience of ever…" at bounding box center [495, 291] width 523 height 514
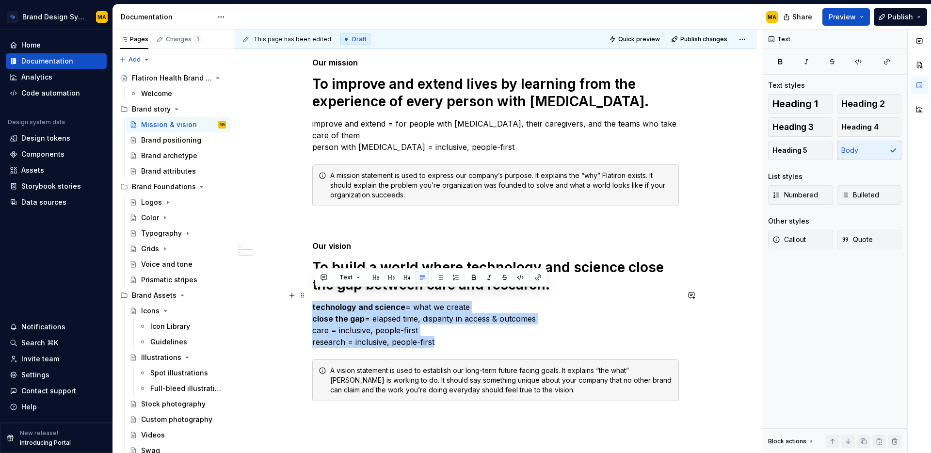
drag, startPoint x: 449, startPoint y: 326, endPoint x: 267, endPoint y: 298, distance: 184.4
click at [267, 298] on div "Our mission To improve and extend lives by learning from the experience of ever…" at bounding box center [495, 291] width 523 height 514
click at [436, 276] on button "button" at bounding box center [440, 278] width 14 height 14
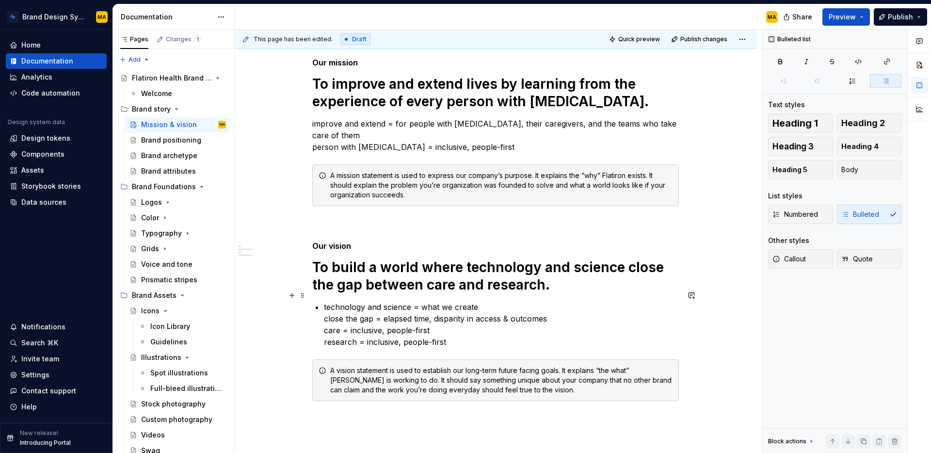
click at [340, 312] on p "technology and science = what we create close the gap = elapsed time, disparity…" at bounding box center [501, 324] width 355 height 47
click at [326, 308] on p "technology and science = what we create close the gap = elapsed time, disparity…" at bounding box center [501, 324] width 355 height 47
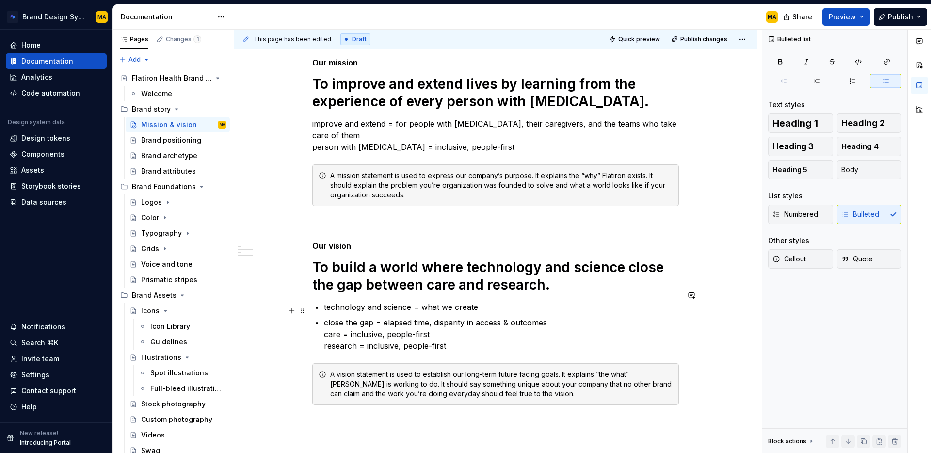
click at [324, 324] on div "Our mission To improve and extend lives by learning from the experience of ever…" at bounding box center [495, 231] width 367 height 347
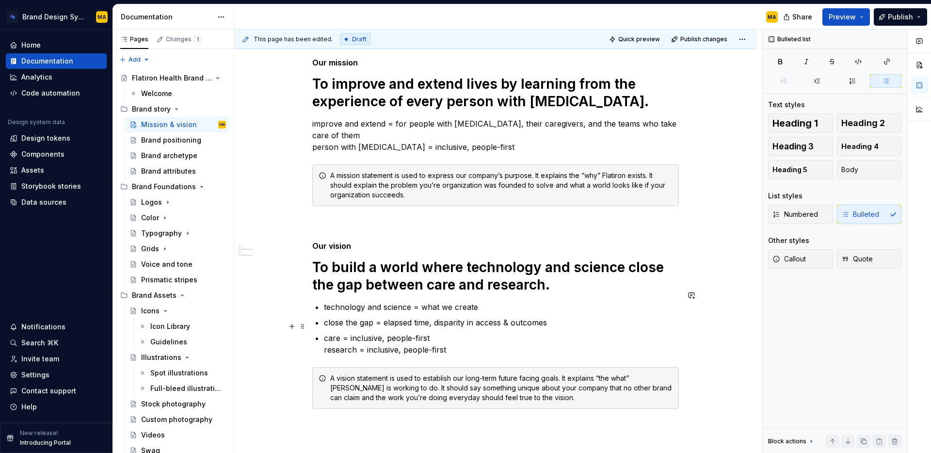
click at [318, 340] on div "Our mission To improve and extend lives by learning from the experience of ever…" at bounding box center [495, 233] width 367 height 351
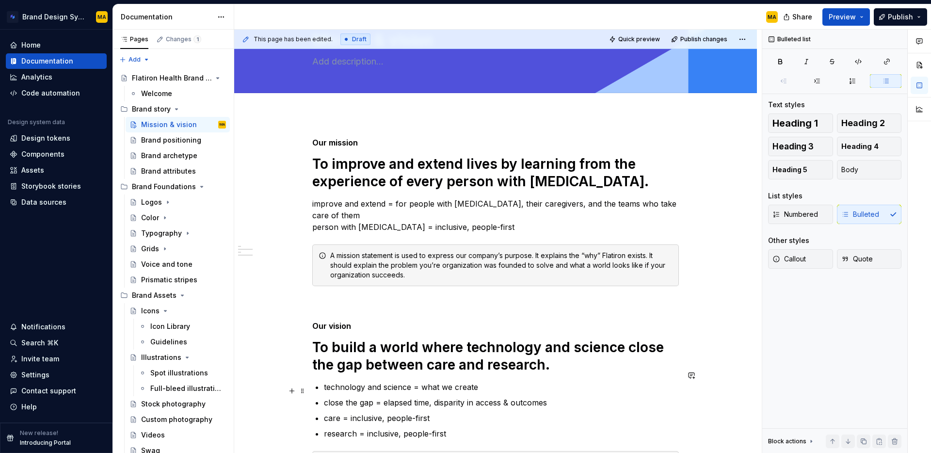
scroll to position [49, 0]
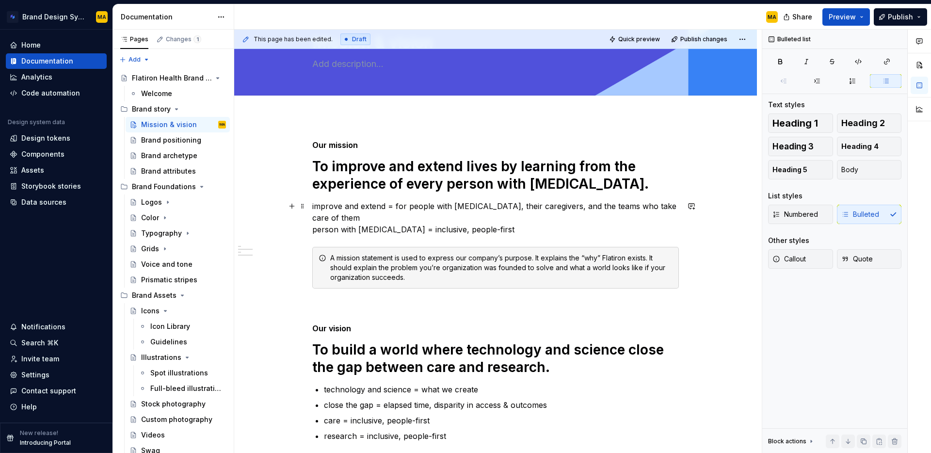
click at [313, 200] on div "Our mission To improve and extend lives by learning from the experience of ever…" at bounding box center [495, 380] width 523 height 526
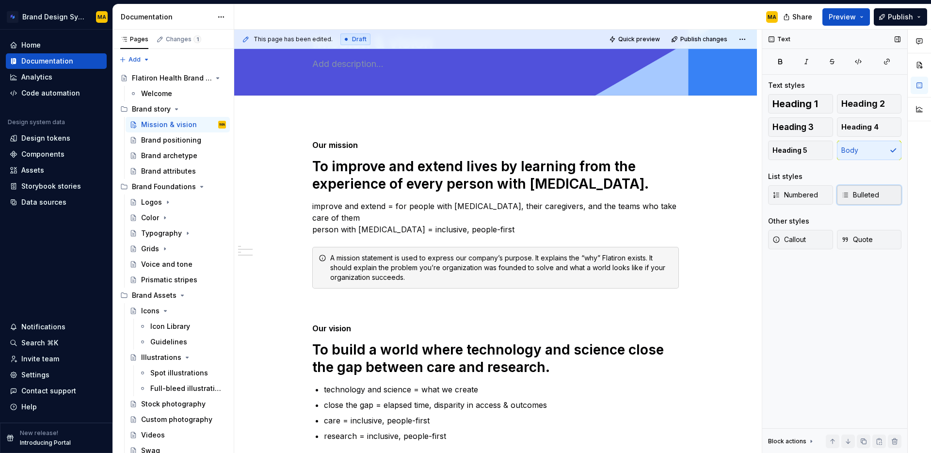
click at [852, 195] on span "Bulleted" at bounding box center [860, 195] width 38 height 10
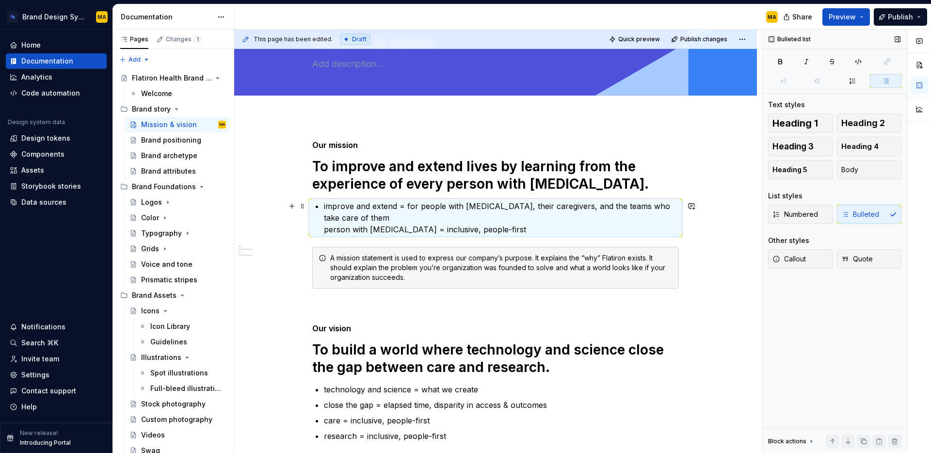
click at [353, 220] on p "improve and extend = for people with [MEDICAL_DATA], their caregivers, and the …" at bounding box center [501, 217] width 355 height 35
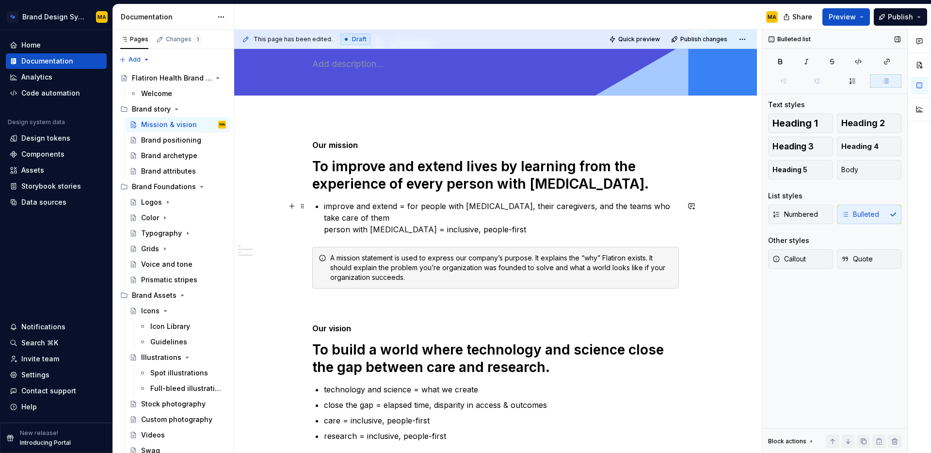
click at [325, 229] on div "Our mission To improve and extend lives by learning from the experience of ever…" at bounding box center [495, 317] width 367 height 355
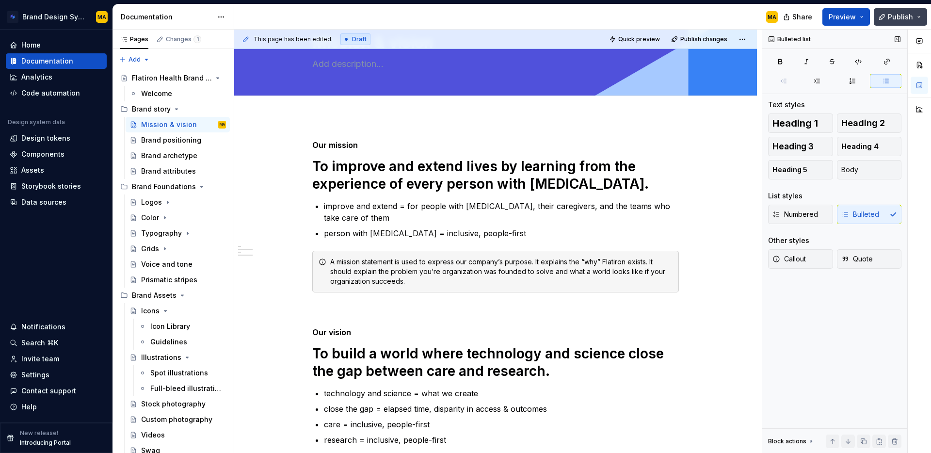
click at [893, 15] on span "Publish" at bounding box center [900, 17] width 25 height 10
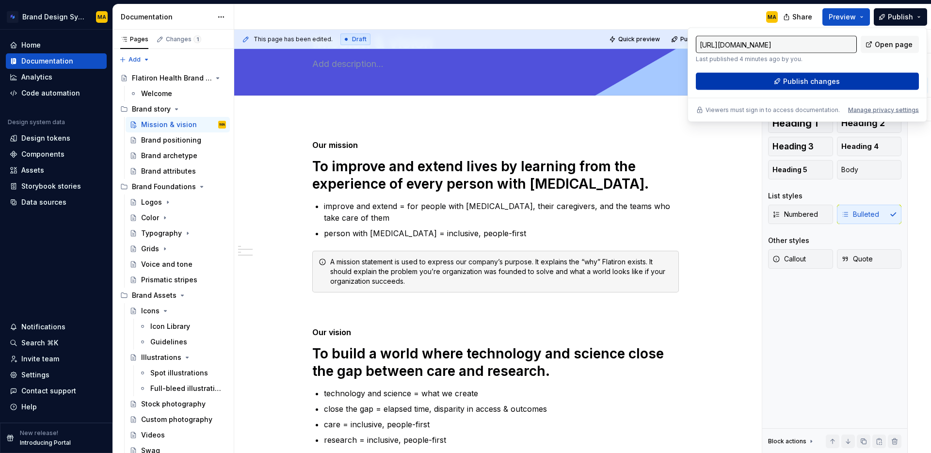
click at [827, 78] on span "Publish changes" at bounding box center [811, 82] width 57 height 10
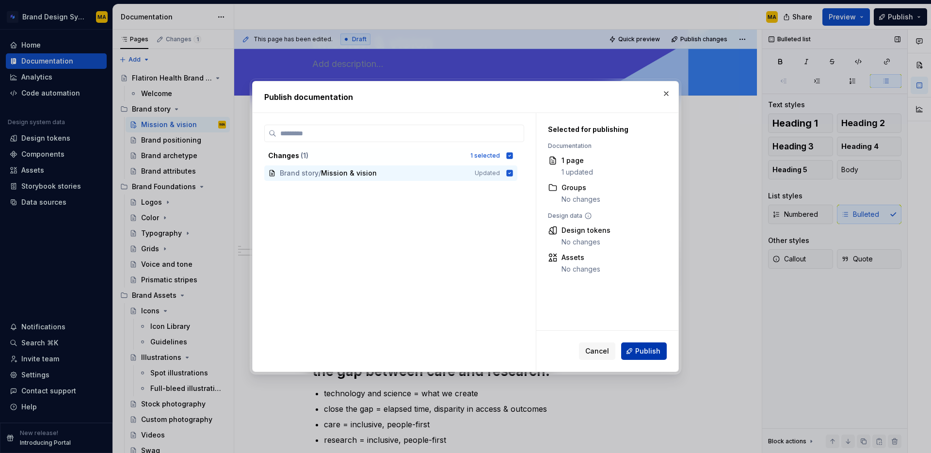
click at [641, 351] on span "Publish" at bounding box center [647, 351] width 25 height 10
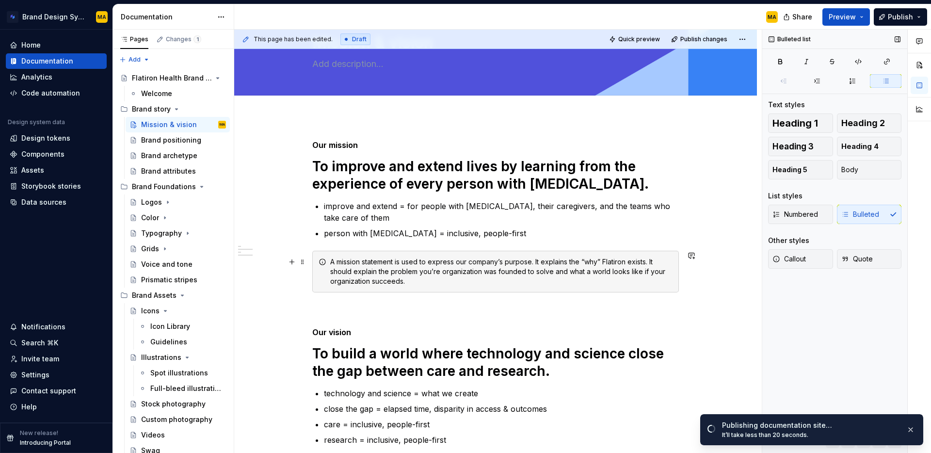
scroll to position [0, 0]
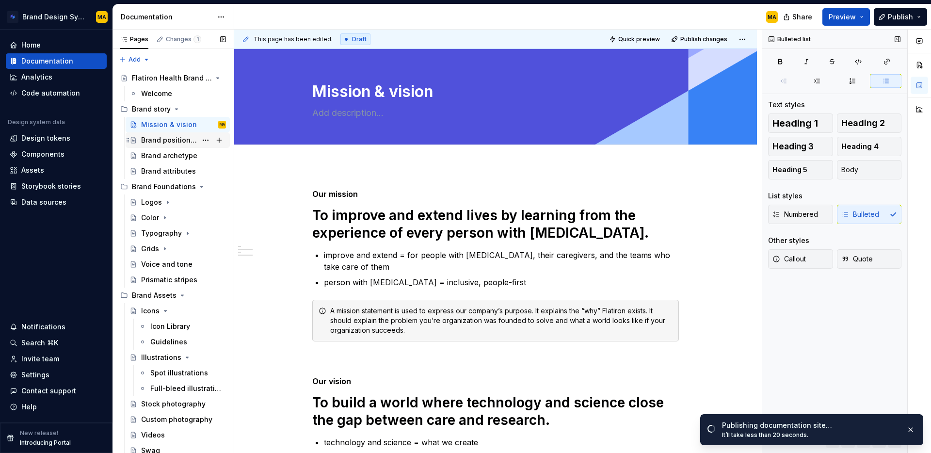
click at [170, 144] on div "Brand positioning" at bounding box center [169, 140] width 56 height 10
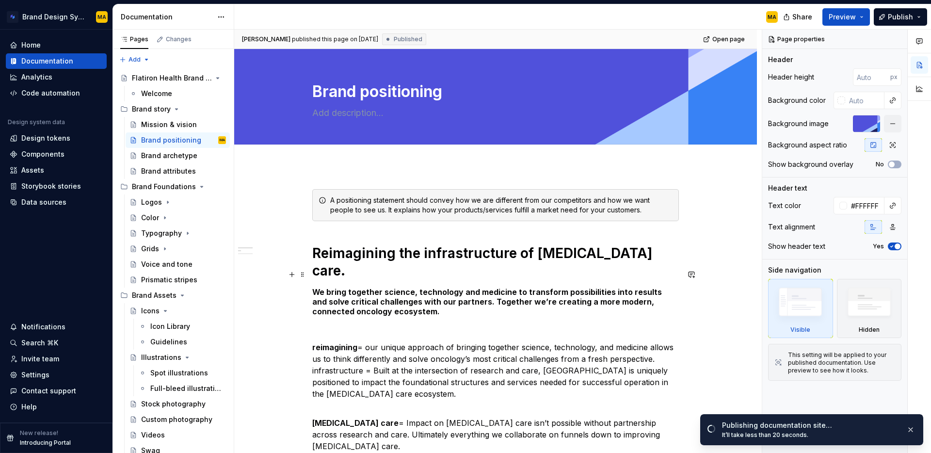
click at [376, 287] on h5 "We bring together science, technology and medicine to transform possibilities i…" at bounding box center [495, 301] width 367 height 29
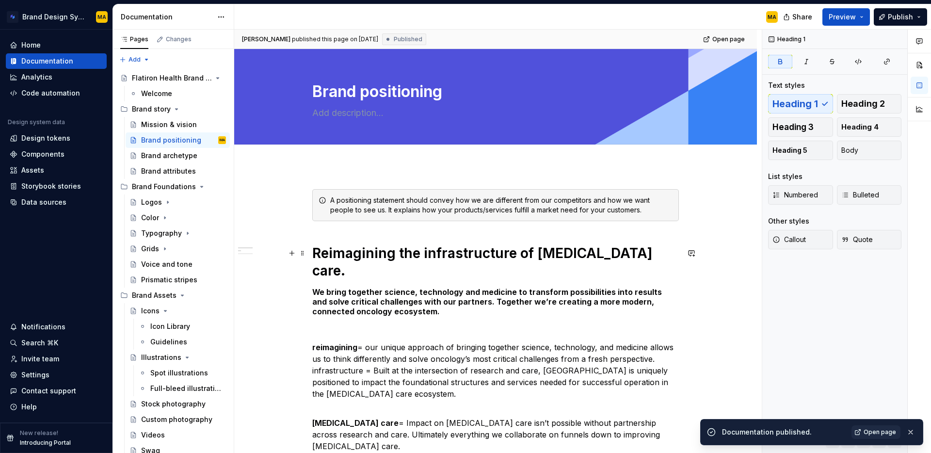
click at [364, 255] on strong "Reimagining the infrastructure of [MEDICAL_DATA] care." at bounding box center [483, 262] width 343 height 34
click at [319, 248] on strong "Reimagining the infrastructure of [MEDICAL_DATA] care." at bounding box center [483, 262] width 343 height 34
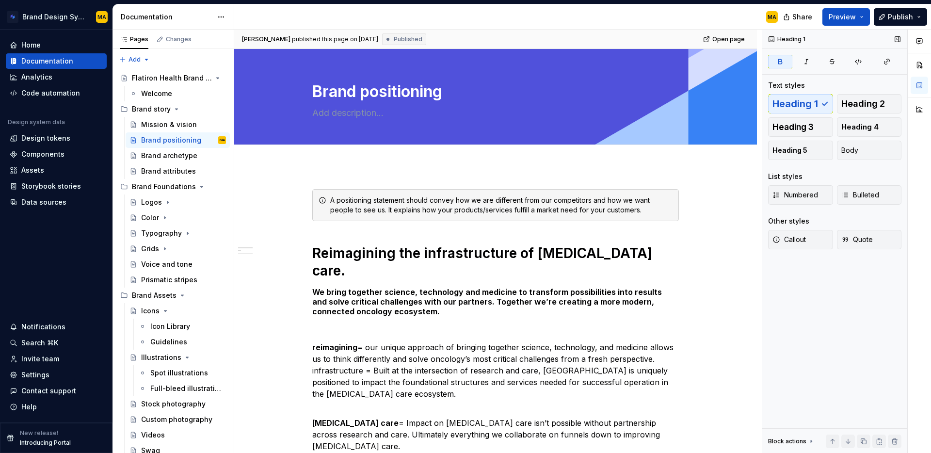
click at [881, 319] on div "Heading 1 Text styles Heading 1 Heading 2 Heading 3 Heading 4 Heading 5 Body Li…" at bounding box center [834, 242] width 145 height 424
click at [160, 123] on div "Mission & vision" at bounding box center [169, 125] width 56 height 10
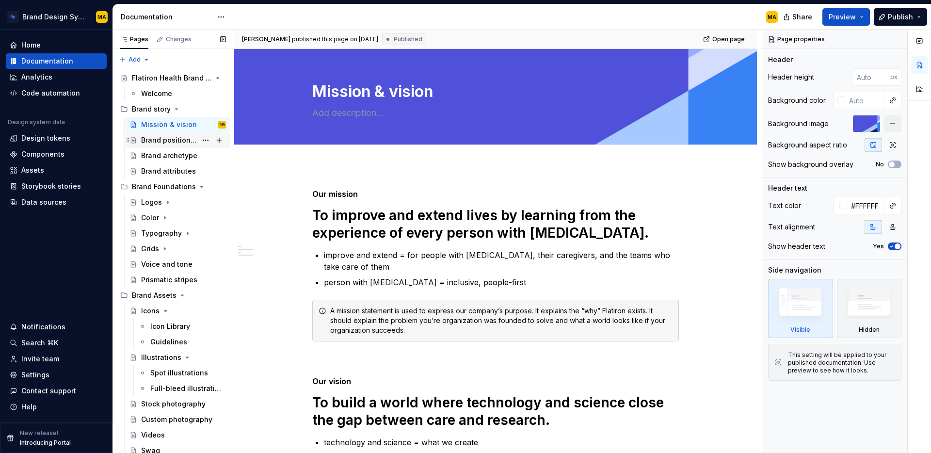
click at [149, 142] on div "Brand positioning" at bounding box center [169, 140] width 56 height 10
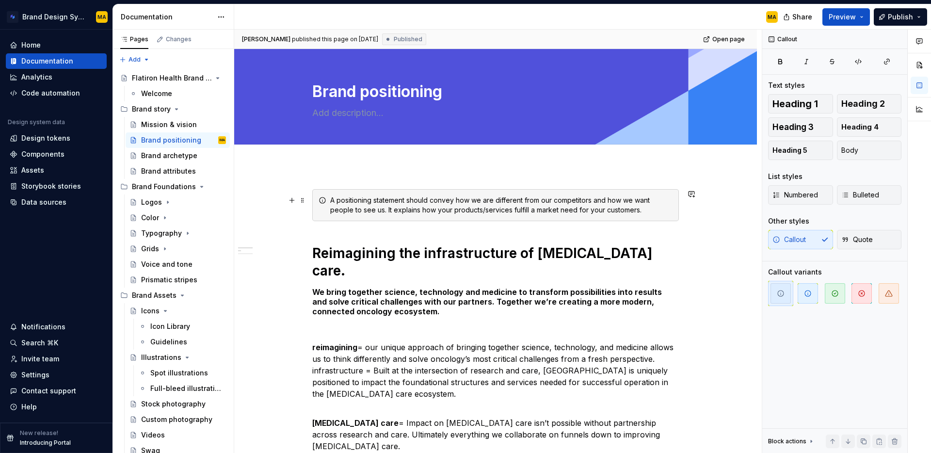
click at [431, 204] on div "A positioning statement should convey how we are different from our competitors…" at bounding box center [501, 204] width 342 height 19
click at [433, 202] on div "A positioning statement should convey how we are different from our competitors…" at bounding box center [501, 204] width 342 height 19
type textarea "*"
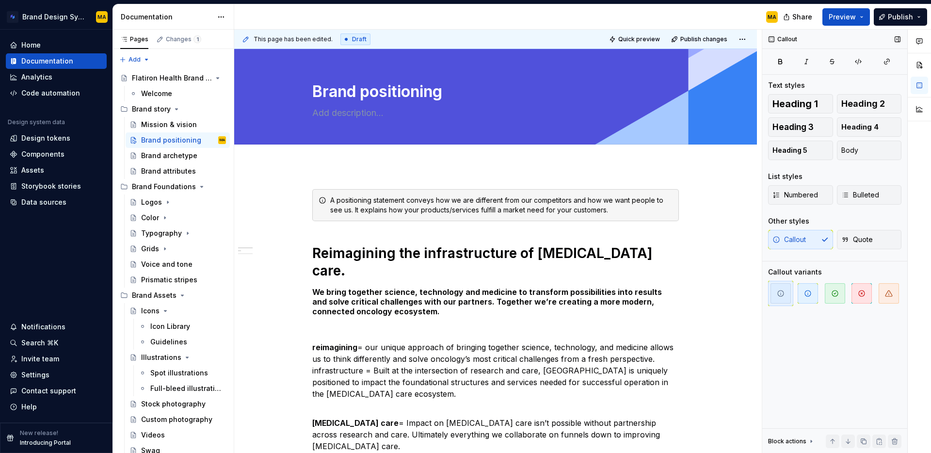
click at [795, 369] on div "Callout Text styles Heading 1 Heading 2 Heading 3 Heading 4 Heading 5 Body List…" at bounding box center [834, 242] width 145 height 424
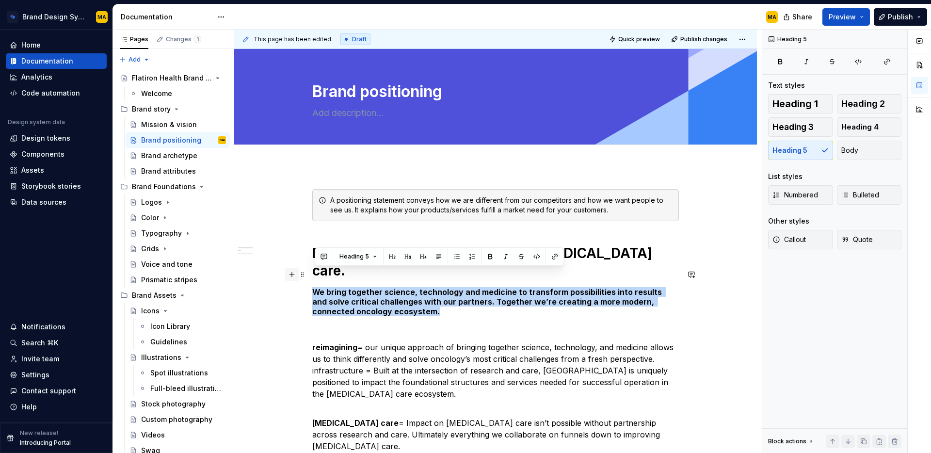
drag, startPoint x: 398, startPoint y: 291, endPoint x: 288, endPoint y: 272, distance: 111.6
click at [846, 151] on span "Body" at bounding box center [849, 150] width 17 height 10
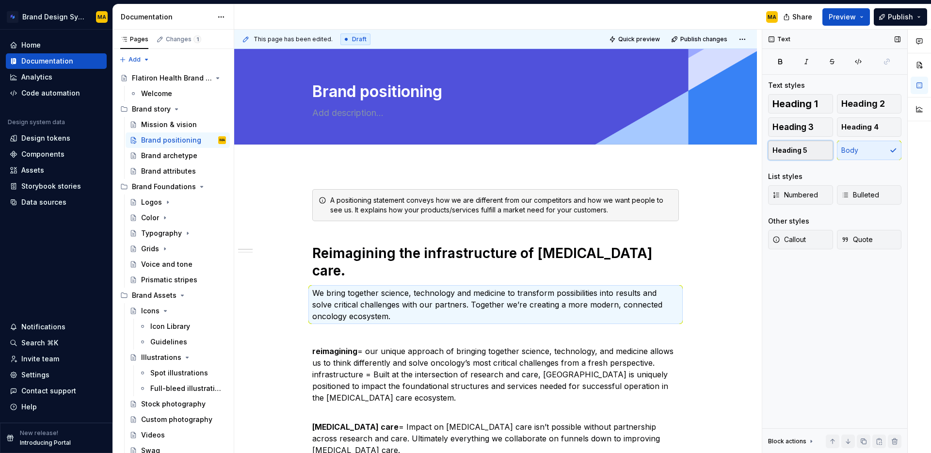
click at [790, 143] on button "Heading 5" at bounding box center [800, 150] width 65 height 19
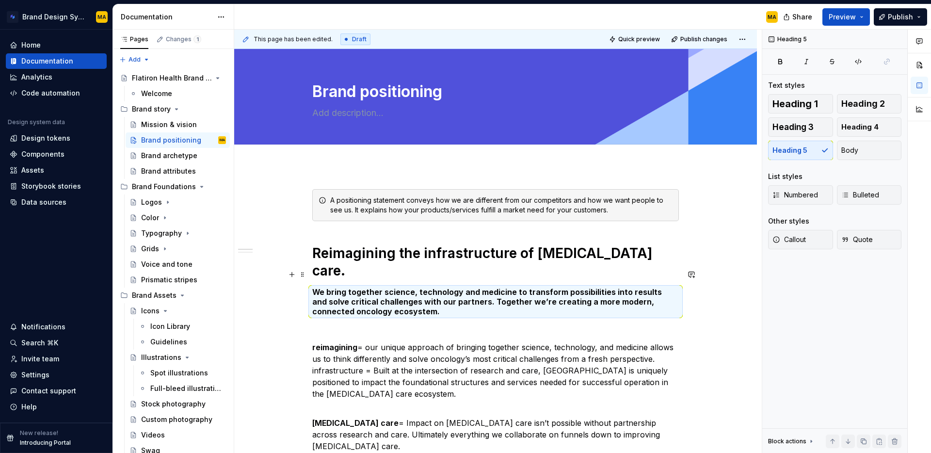
click at [375, 291] on h5 "We bring together science, technology and medicine to transform possibilities i…" at bounding box center [495, 301] width 367 height 29
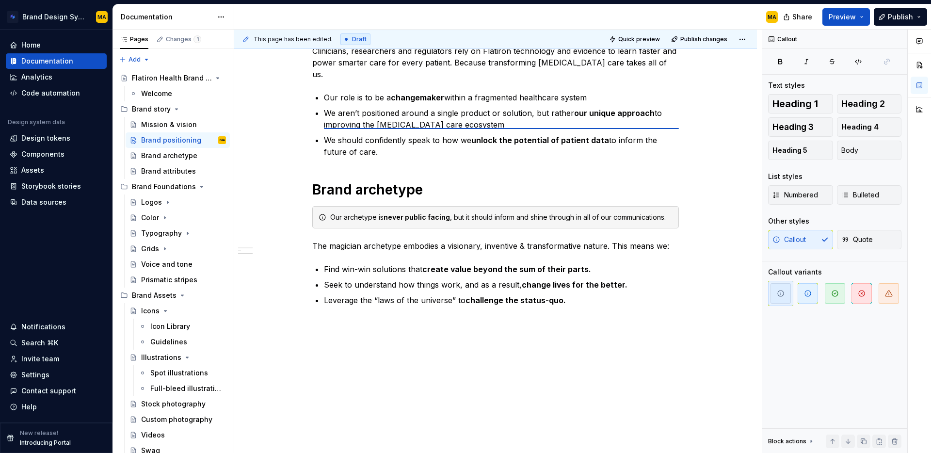
scroll to position [591, 0]
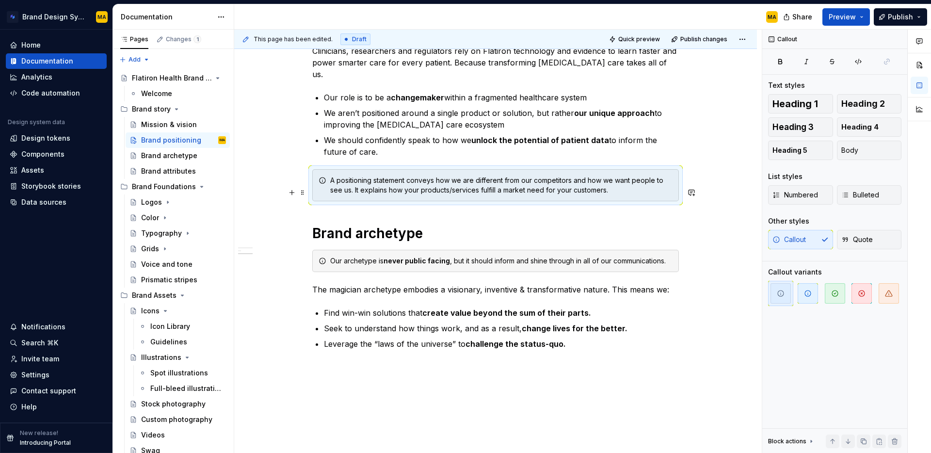
click at [456, 224] on h1 "Brand archetype" at bounding box center [495, 232] width 367 height 17
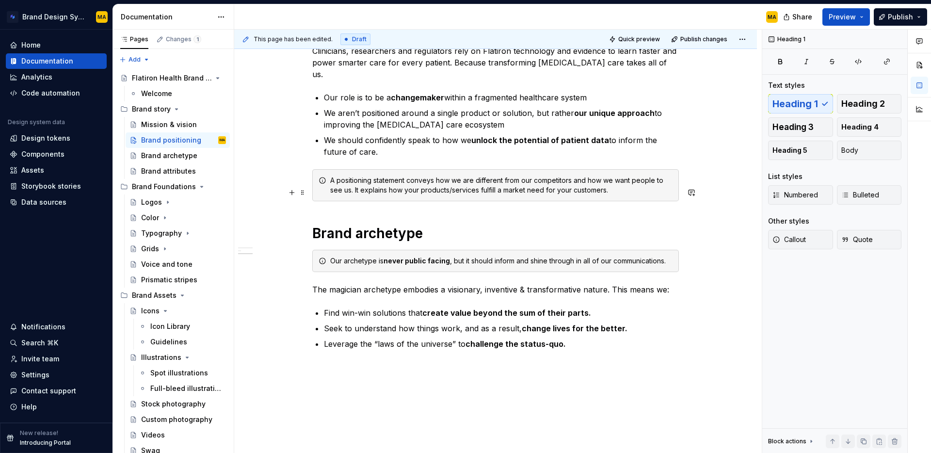
click at [307, 193] on div "This page has been edited. Draft Quick preview Publish changes Brand positionin…" at bounding box center [498, 242] width 528 height 424
click at [302, 192] on span at bounding box center [303, 193] width 8 height 14
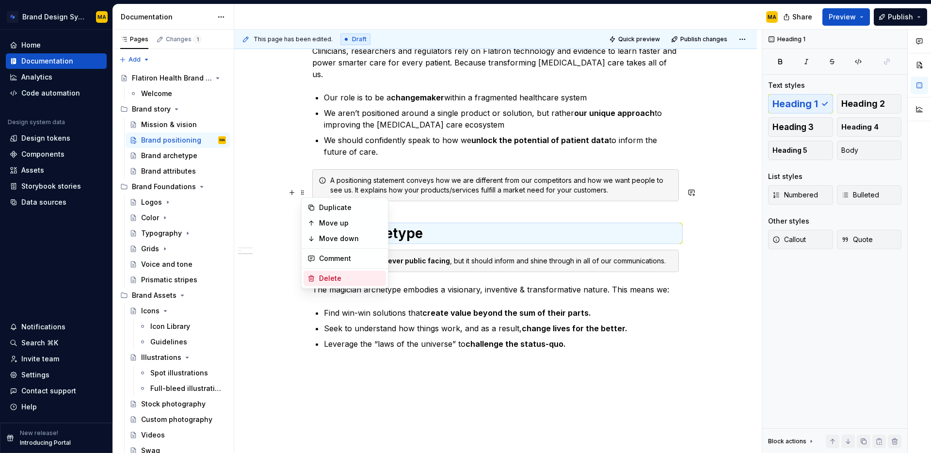
click at [343, 279] on div "Delete" at bounding box center [350, 278] width 63 height 10
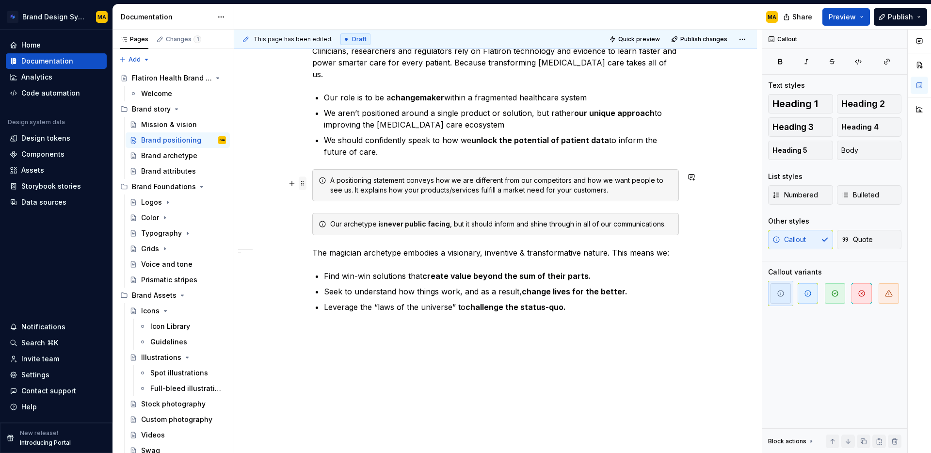
click at [305, 182] on span at bounding box center [303, 183] width 8 height 14
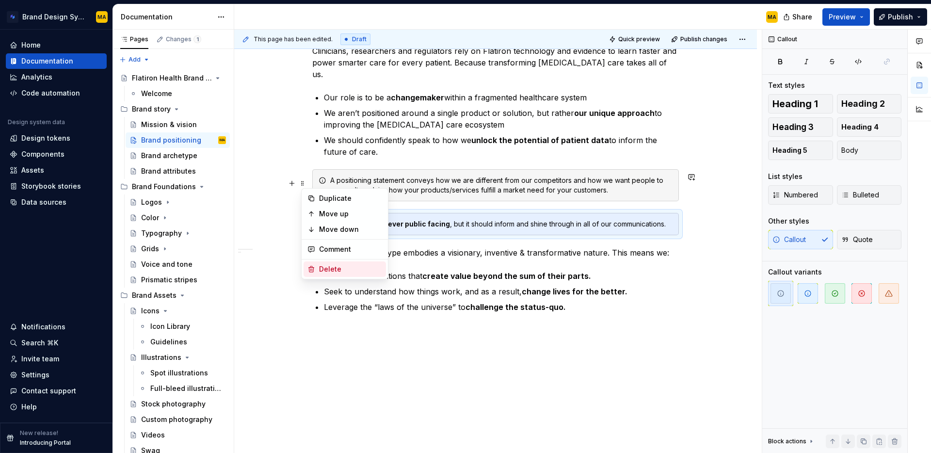
click at [334, 271] on div "Delete" at bounding box center [350, 269] width 63 height 10
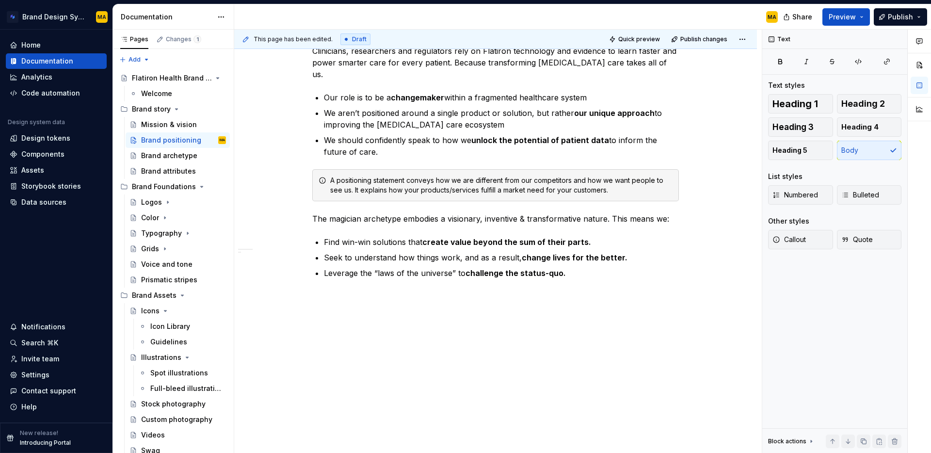
scroll to position [563, 0]
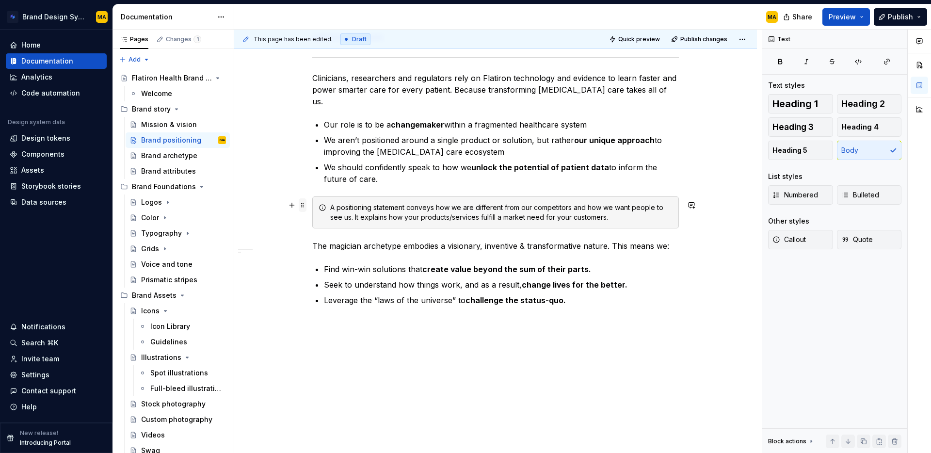
click at [306, 205] on span at bounding box center [303, 205] width 8 height 14
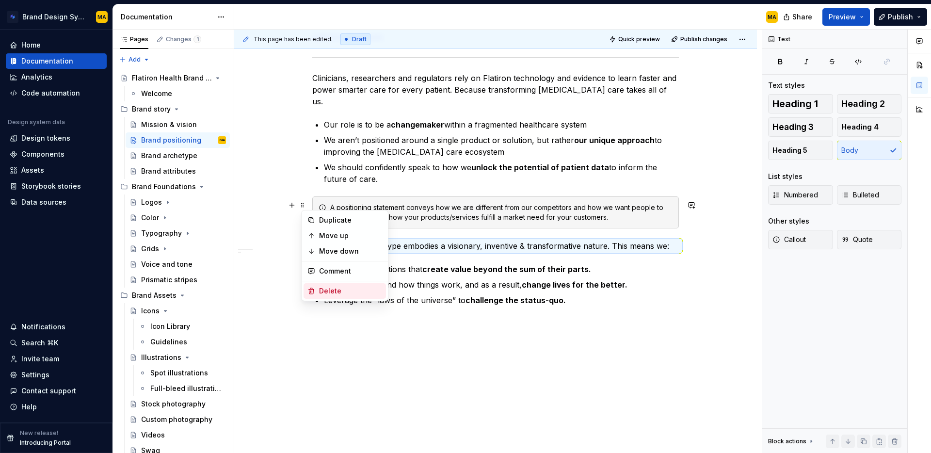
click at [334, 289] on div "Delete" at bounding box center [350, 291] width 63 height 10
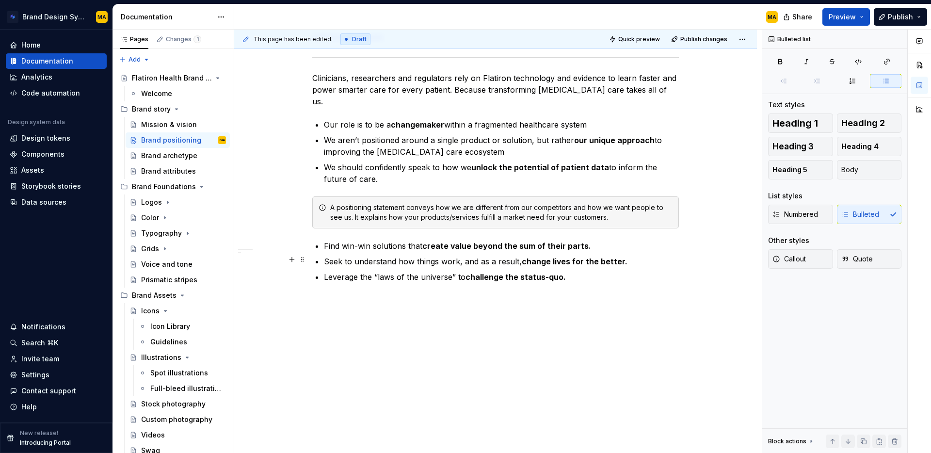
scroll to position [540, 0]
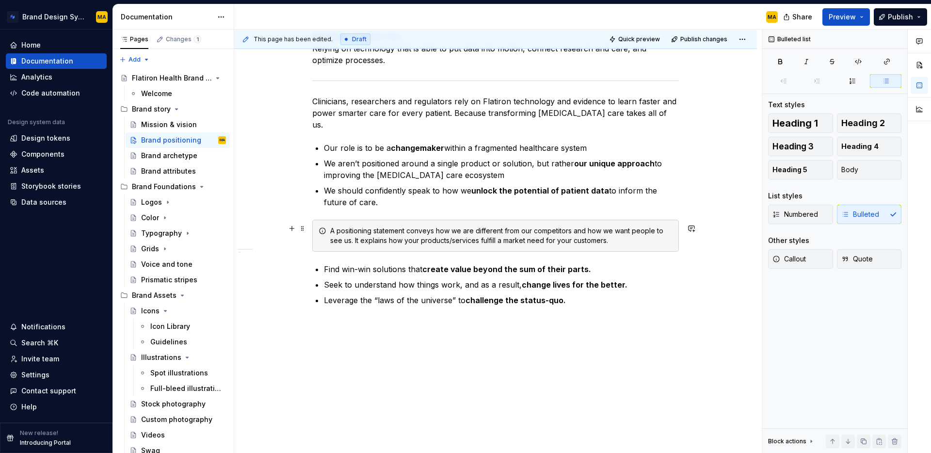
click at [361, 279] on p "Seek to understand how things work, and as a result, change lives for the bette…" at bounding box center [501, 285] width 355 height 12
click at [337, 263] on p "Find win-win solutions that create value beyond the sum of their parts." at bounding box center [501, 269] width 355 height 12
click at [305, 230] on span at bounding box center [303, 229] width 8 height 14
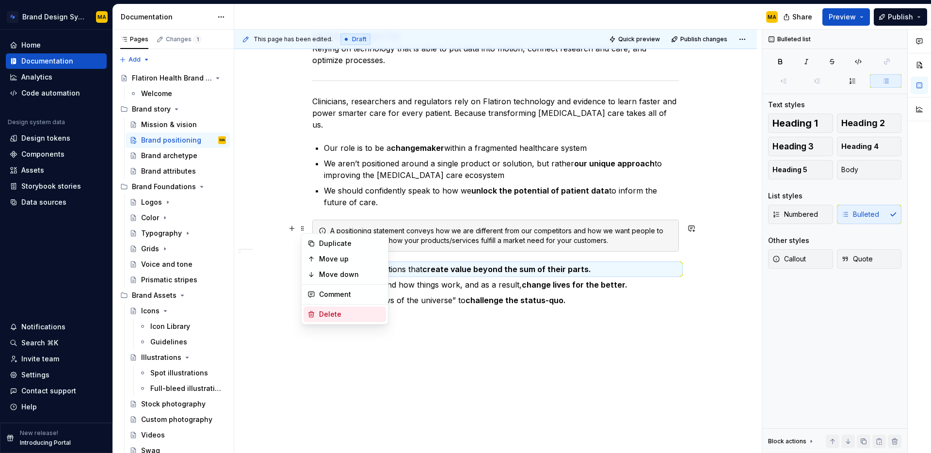
click at [329, 314] on div "Delete" at bounding box center [350, 314] width 63 height 10
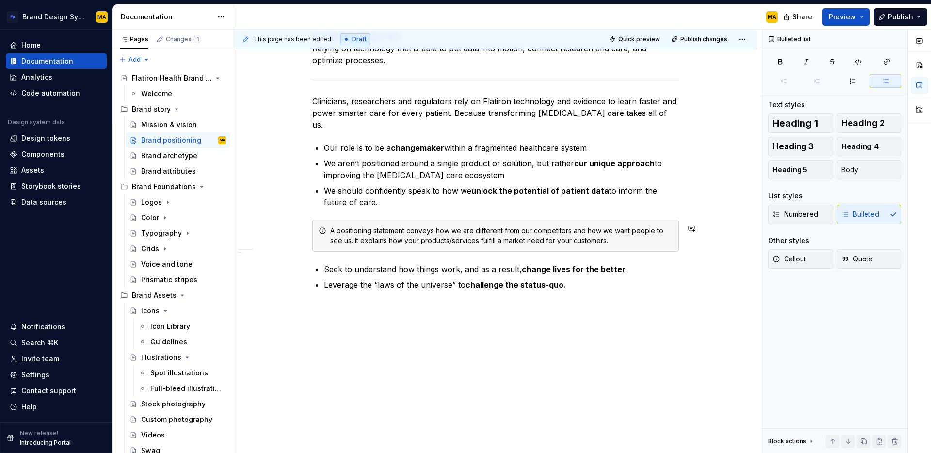
scroll to position [525, 0]
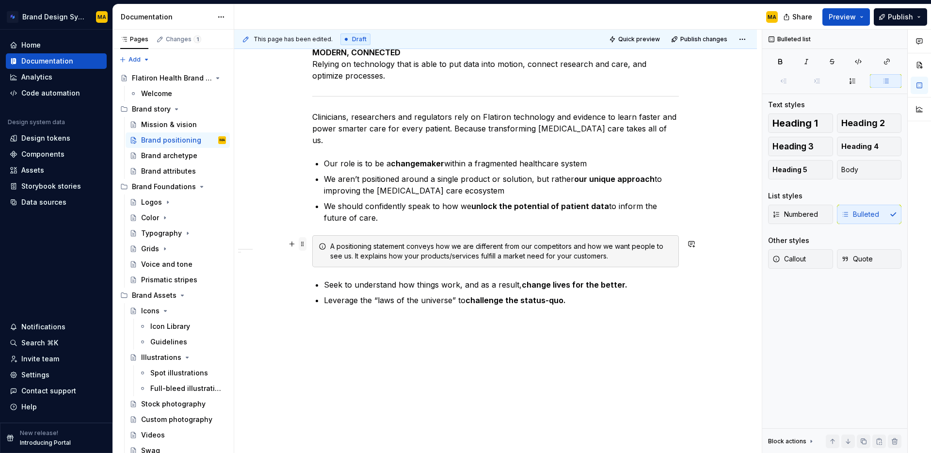
click at [304, 244] on span at bounding box center [303, 244] width 8 height 14
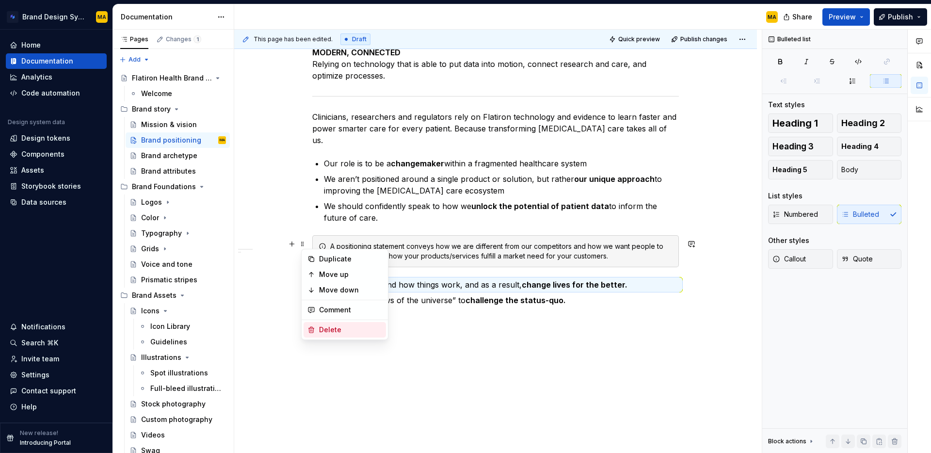
click at [332, 329] on div "Delete" at bounding box center [350, 330] width 63 height 10
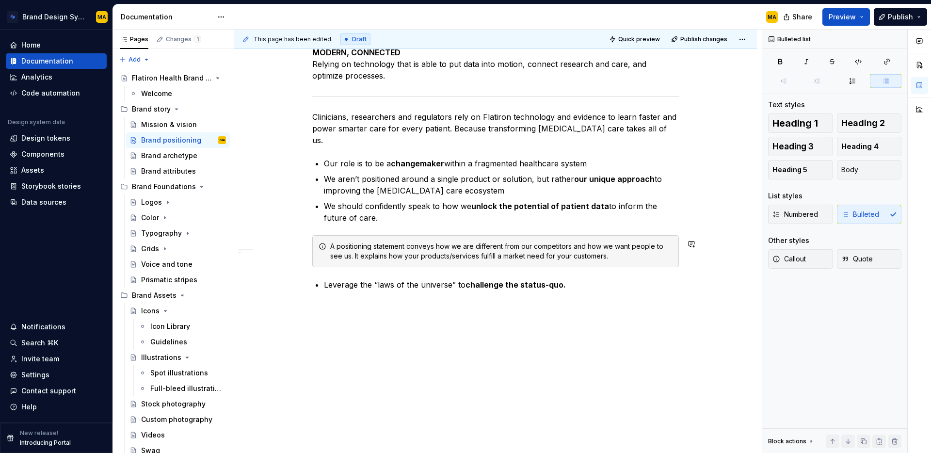
scroll to position [509, 0]
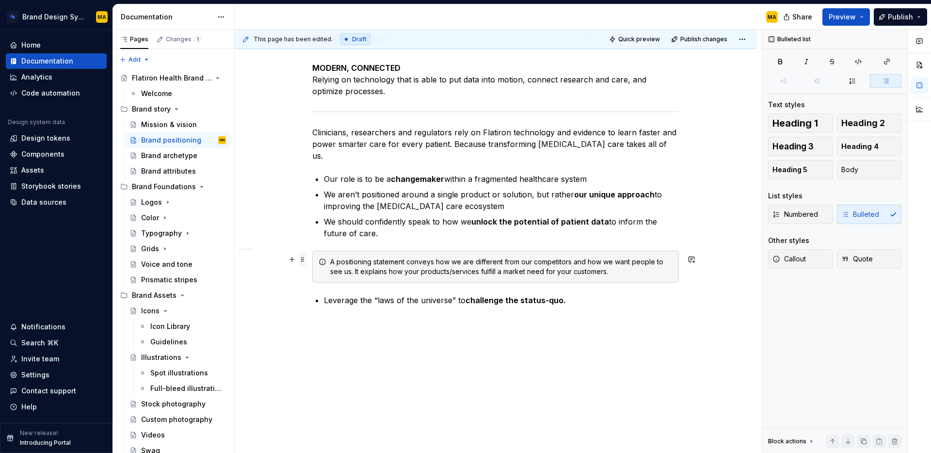
click at [305, 261] on span at bounding box center [303, 260] width 8 height 14
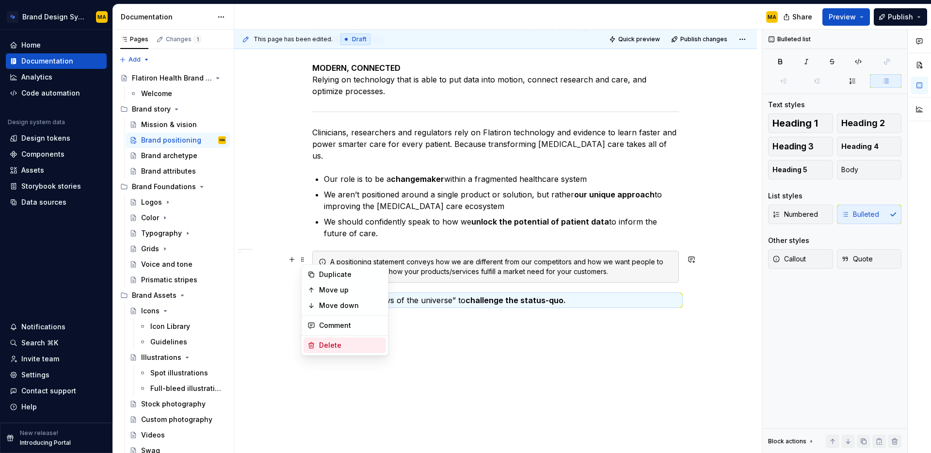
click at [336, 342] on div "Delete" at bounding box center [350, 345] width 63 height 10
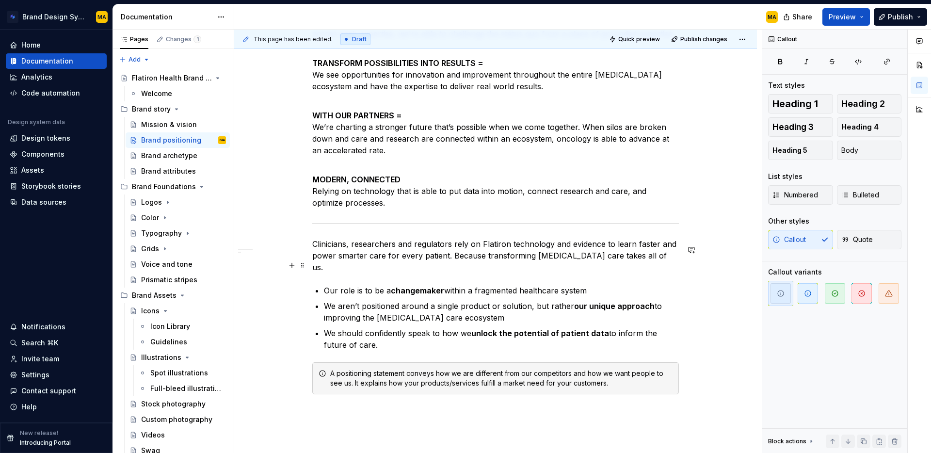
scroll to position [390, 0]
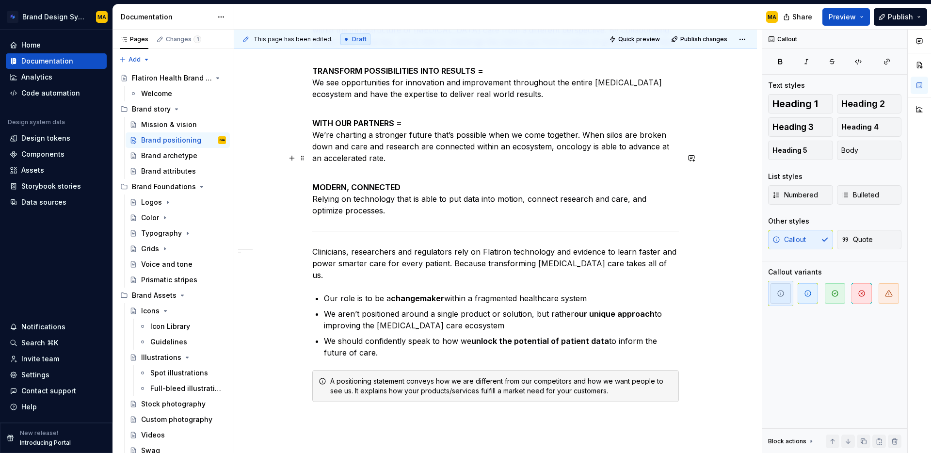
click at [308, 174] on div "Reimagining the infrastructure of [MEDICAL_DATA] care. We bring together scienc…" at bounding box center [495, 174] width 523 height 797
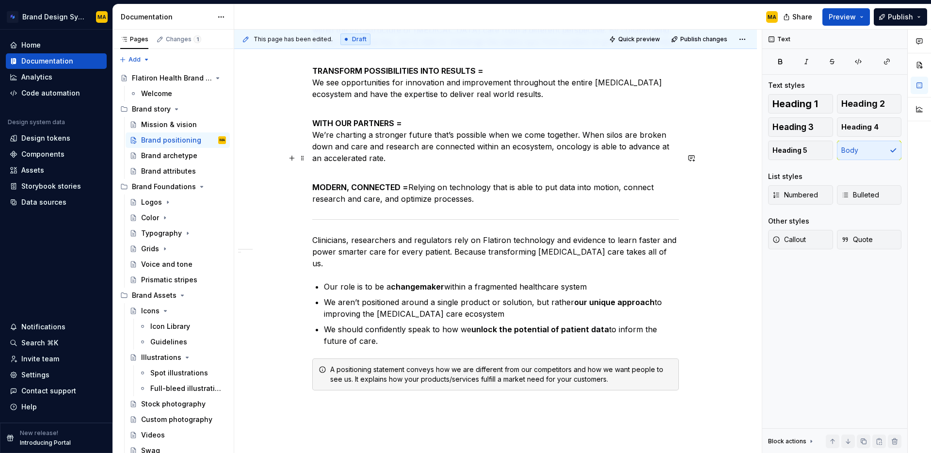
click at [416, 181] on p "MODERN, CONNECTED = Relying on technology that is able to put data into motion,…" at bounding box center [495, 192] width 367 height 23
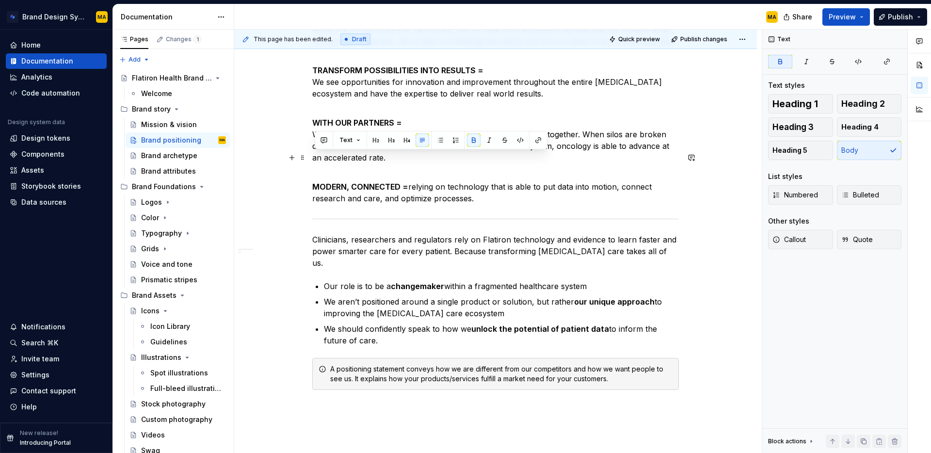
drag, startPoint x: 411, startPoint y: 157, endPoint x: 272, endPoint y: 154, distance: 138.7
click at [272, 154] on div "Reimagining the infrastructure of [MEDICAL_DATA] care. We bring together scienc…" at bounding box center [495, 168] width 523 height 785
click at [355, 181] on p "MODERN, CONNECTED = relying on technology that is able to put data into motion,…" at bounding box center [495, 192] width 367 height 23
drag, startPoint x: 400, startPoint y: 155, endPoint x: 267, endPoint y: 156, distance: 132.4
click at [267, 156] on div "Reimagining the infrastructure of [MEDICAL_DATA] care. We bring together scienc…" at bounding box center [495, 168] width 523 height 785
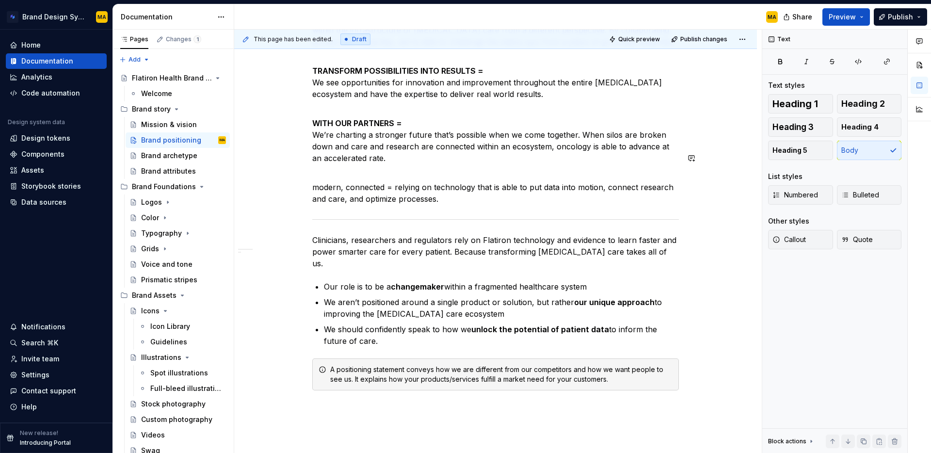
click at [312, 148] on div "Reimagining the infrastructure of [MEDICAL_DATA] care. We bring together scienc…" at bounding box center [495, 168] width 523 height 785
click at [312, 161] on div "This page has been edited. Draft Quick preview Publish changes Brand positionin…" at bounding box center [498, 242] width 528 height 424
click at [312, 161] on div "Reimagining the infrastructure of [MEDICAL_DATA] care. We bring together scienc…" at bounding box center [495, 168] width 523 height 785
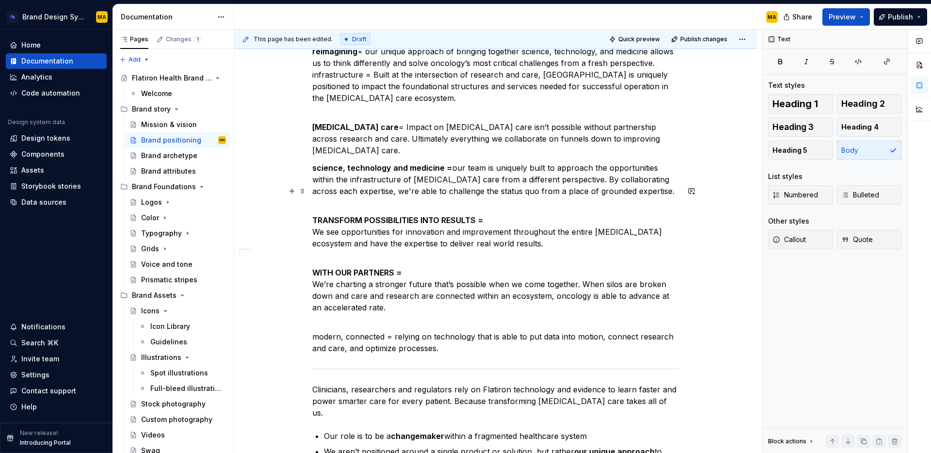
scroll to position [236, 0]
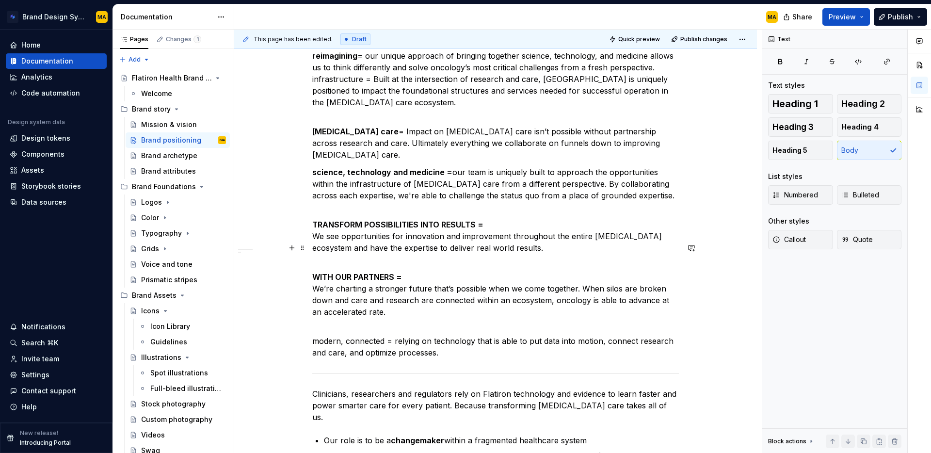
click at [320, 271] on p "WITH OUR PARTNERS = We’re charting a stronger future that’s possible when we co…" at bounding box center [495, 300] width 367 height 58
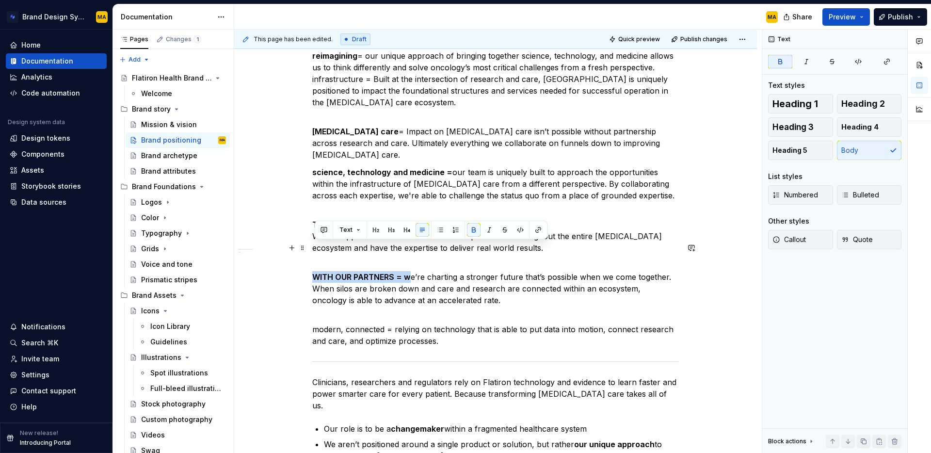
drag, startPoint x: 414, startPoint y: 248, endPoint x: 261, endPoint y: 250, distance: 152.7
click at [261, 250] on div "Reimagining the infrastructure of [MEDICAL_DATA] care. We bring together scienc…" at bounding box center [495, 316] width 523 height 773
drag, startPoint x: 332, startPoint y: 252, endPoint x: 352, endPoint y: 248, distance: 20.8
click at [332, 271] on p "WITH OUR PARTNERS = we’re charting a stronger future that’s possible when we co…" at bounding box center [495, 294] width 367 height 47
drag, startPoint x: 395, startPoint y: 249, endPoint x: 208, endPoint y: 246, distance: 187.2
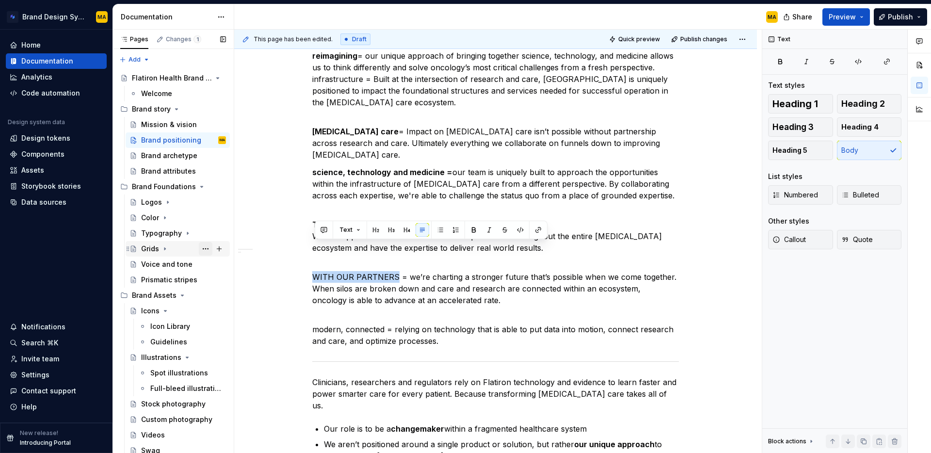
click at [208, 246] on div "Pages Changes 1 Add Accessibility guide for tree Page tree. Navigate the tree w…" at bounding box center [522, 244] width 818 height 428
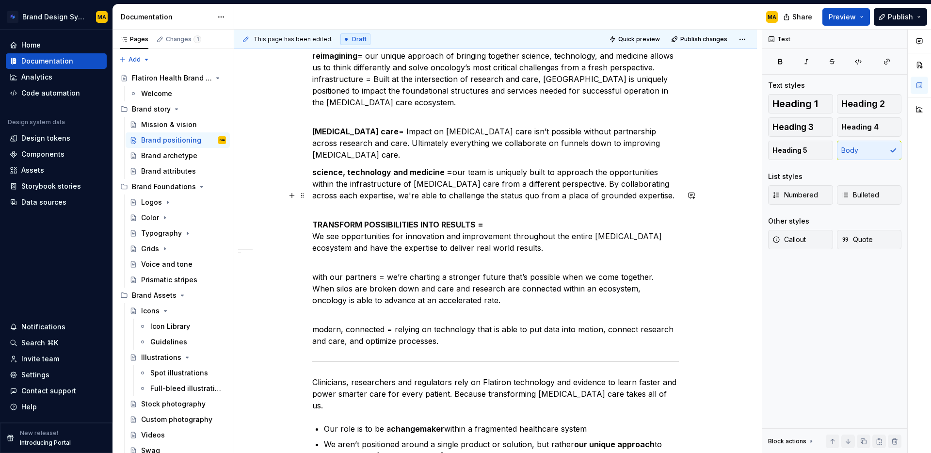
click at [322, 219] on p "TRANSFORM POSSIBILITIES INTO RESULTS = We see opportunities for innovation and …" at bounding box center [495, 242] width 367 height 47
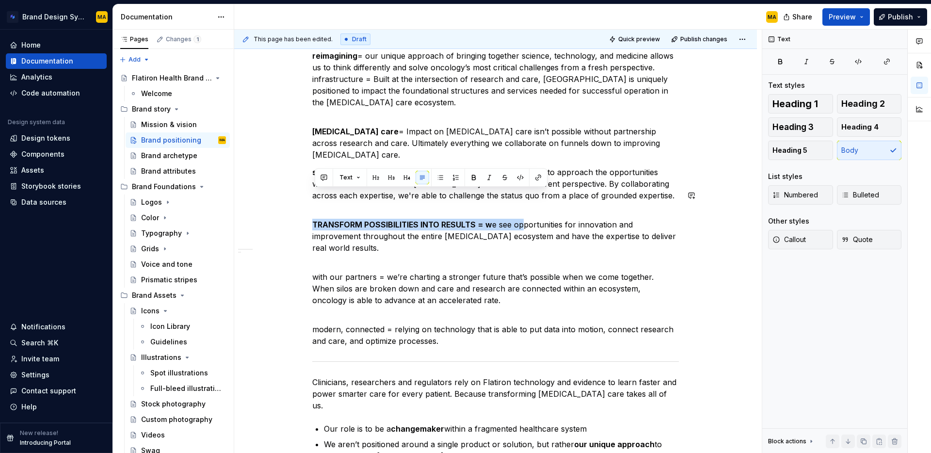
drag, startPoint x: 333, startPoint y: 186, endPoint x: 283, endPoint y: 187, distance: 49.5
click at [283, 187] on div "Reimagining the infrastructure of [MEDICAL_DATA] care. We bring together scienc…" at bounding box center [495, 316] width 523 height 773
click at [438, 219] on p "TRANSFORM POSSIBILITIES INTO RESULTS = we see opportunities for innovation and …" at bounding box center [495, 242] width 367 height 47
drag, startPoint x: 474, startPoint y: 194, endPoint x: 262, endPoint y: 197, distance: 211.9
click at [262, 197] on div "Reimagining the infrastructure of [MEDICAL_DATA] care. We bring together scienc…" at bounding box center [495, 316] width 523 height 773
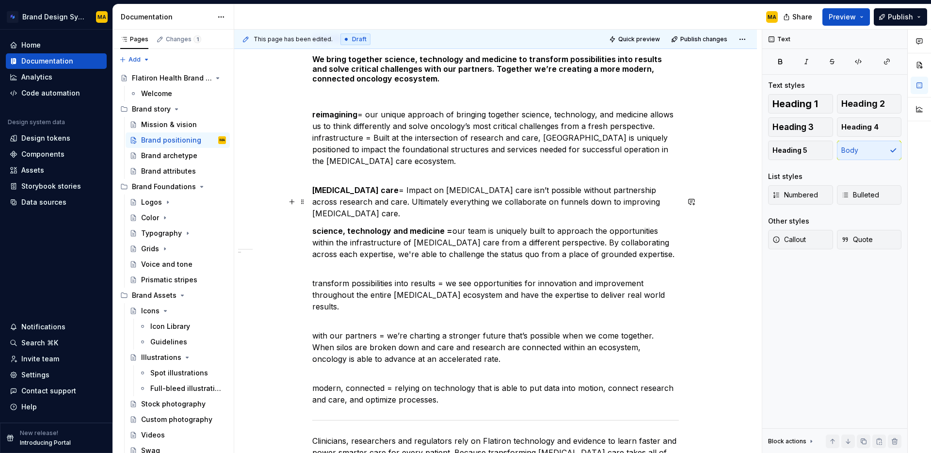
scroll to position [176, 0]
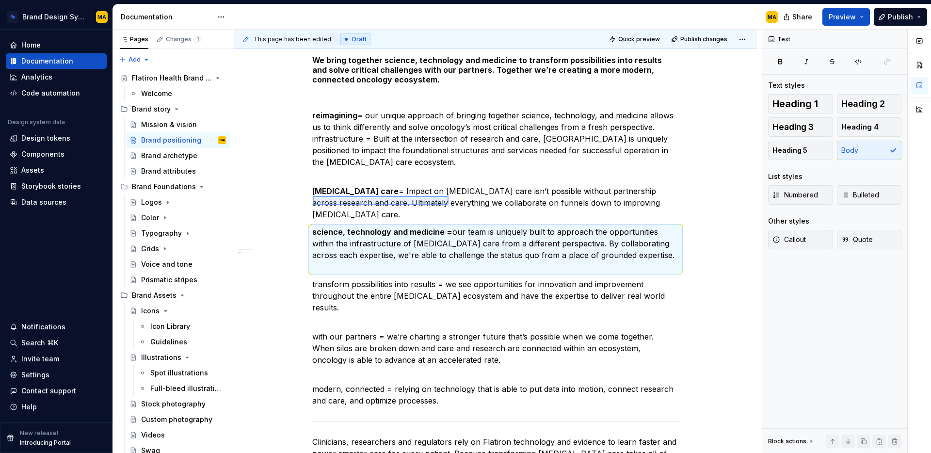
drag, startPoint x: 313, startPoint y: 205, endPoint x: 447, endPoint y: 202, distance: 134.3
click at [449, 201] on div "This page has been edited. Draft Quick preview Publish changes Brand positionin…" at bounding box center [498, 242] width 528 height 424
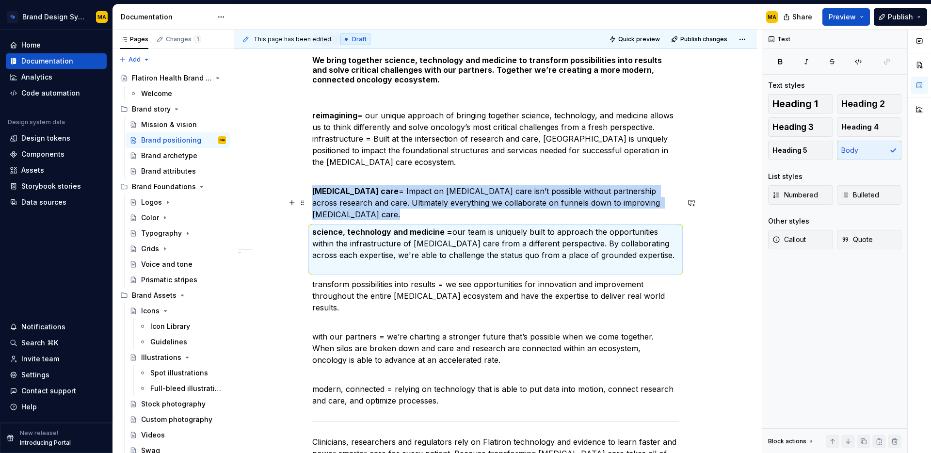
click at [445, 226] on p "science, technology and medicine = our team is uniquely built to approach the o…" at bounding box center [495, 249] width 367 height 47
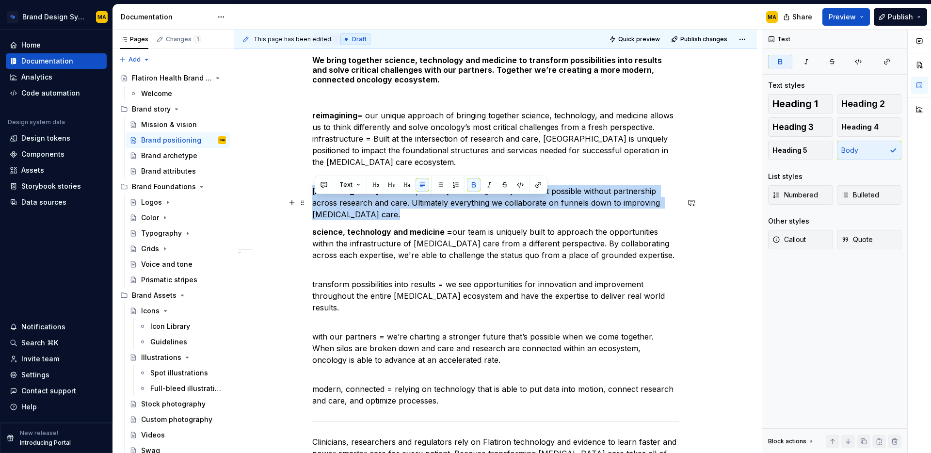
drag, startPoint x: 451, startPoint y: 201, endPoint x: 262, endPoint y: 201, distance: 189.6
click at [262, 201] on div "Reimagining the infrastructure of [MEDICAL_DATA] care. We bring together scienc…" at bounding box center [495, 375] width 523 height 773
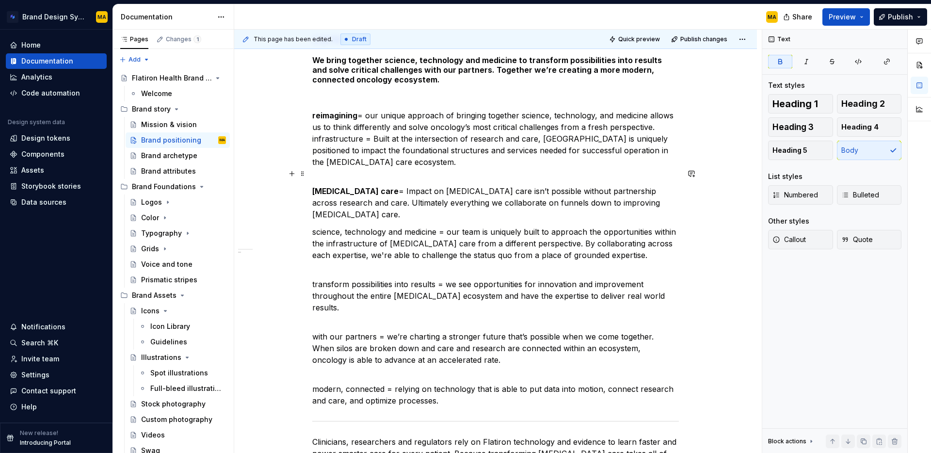
click at [339, 186] on strong "[MEDICAL_DATA] care" at bounding box center [355, 191] width 86 height 10
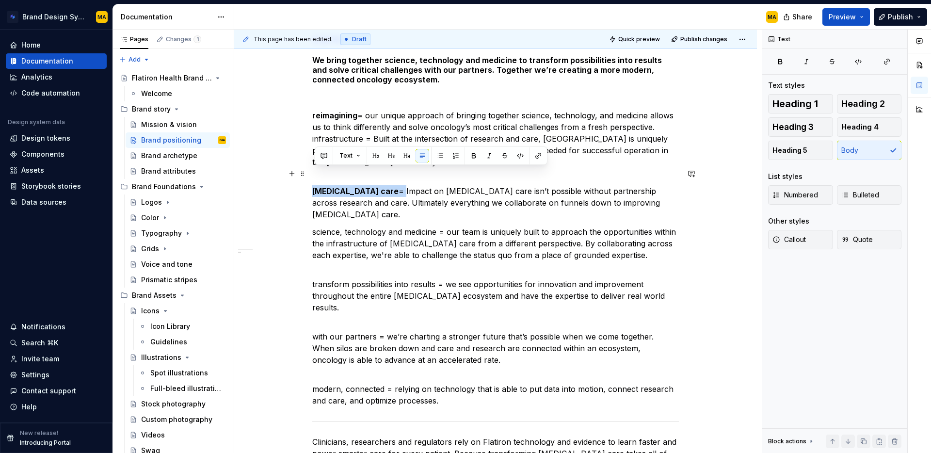
drag, startPoint x: 286, startPoint y: 173, endPoint x: 271, endPoint y: 174, distance: 15.1
click at [271, 174] on div "Reimagining the infrastructure of [MEDICAL_DATA] care. We bring together scienc…" at bounding box center [495, 375] width 523 height 773
click at [358, 113] on p "reimagining = our unique approach of bringing together science, technology, and…" at bounding box center [495, 145] width 367 height 70
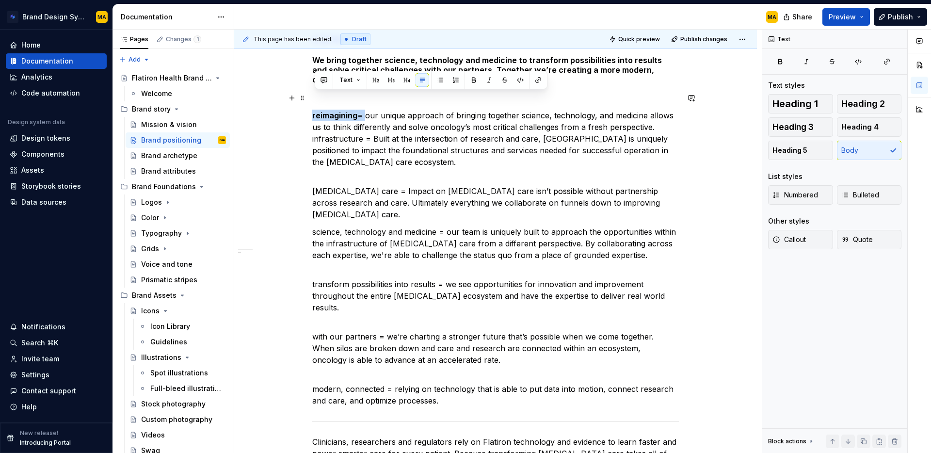
drag, startPoint x: 367, startPoint y: 97, endPoint x: 261, endPoint y: 102, distance: 105.8
click at [261, 102] on div "Reimagining the infrastructure of [MEDICAL_DATA] care. We bring together scienc…" at bounding box center [495, 375] width 523 height 773
click at [423, 112] on p "reimagining = our unique approach of bringing together science, technology, and…" at bounding box center [495, 145] width 367 height 70
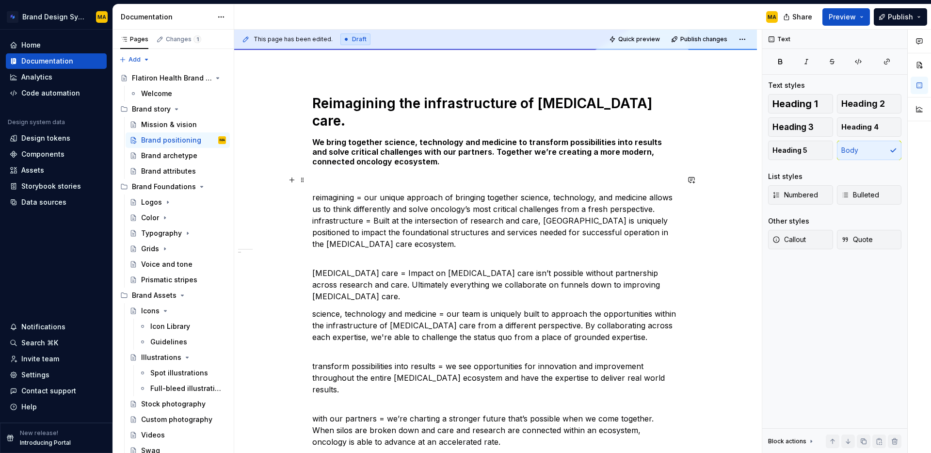
scroll to position [91, 0]
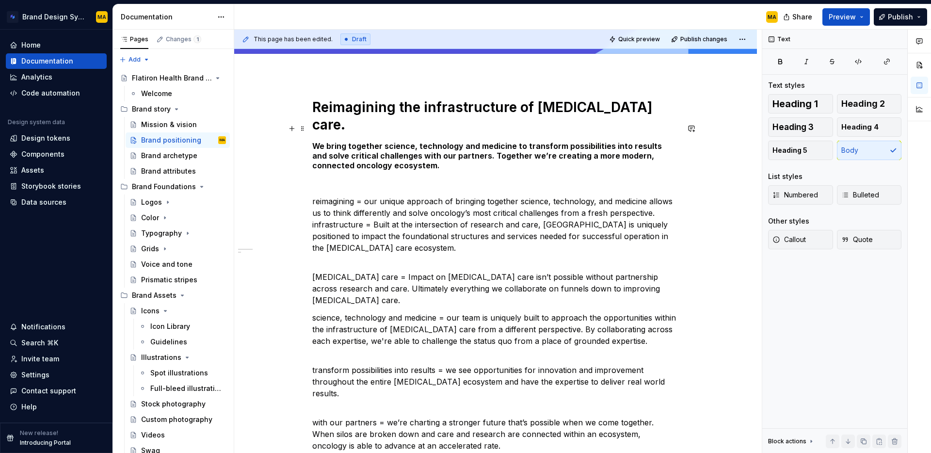
click at [395, 141] on h5 "We bring together science, technology and medicine to transform possibilities i…" at bounding box center [495, 155] width 367 height 29
click at [316, 195] on p "reimagining = our unique approach of bringing together science, technology, and…" at bounding box center [495, 230] width 367 height 70
click at [858, 194] on span "Bulleted" at bounding box center [860, 195] width 38 height 10
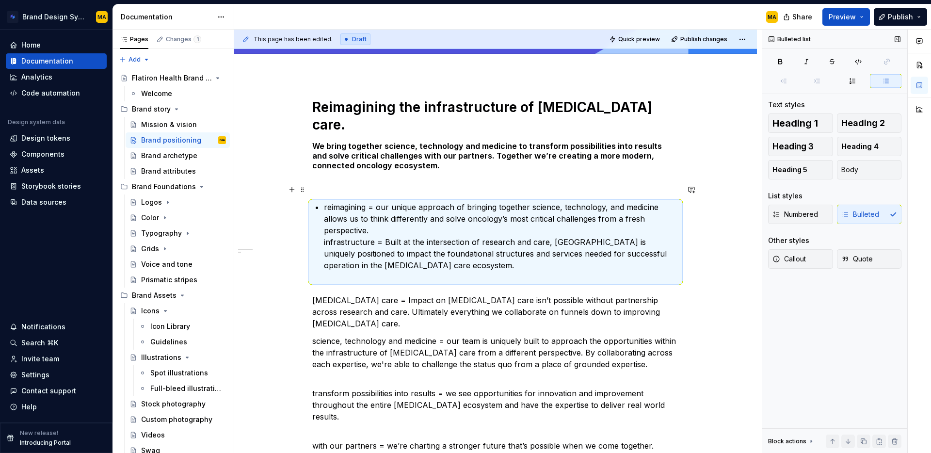
click at [339, 260] on p "reimagining = our unique approach of bringing together science, technology, and…" at bounding box center [501, 241] width 355 height 81
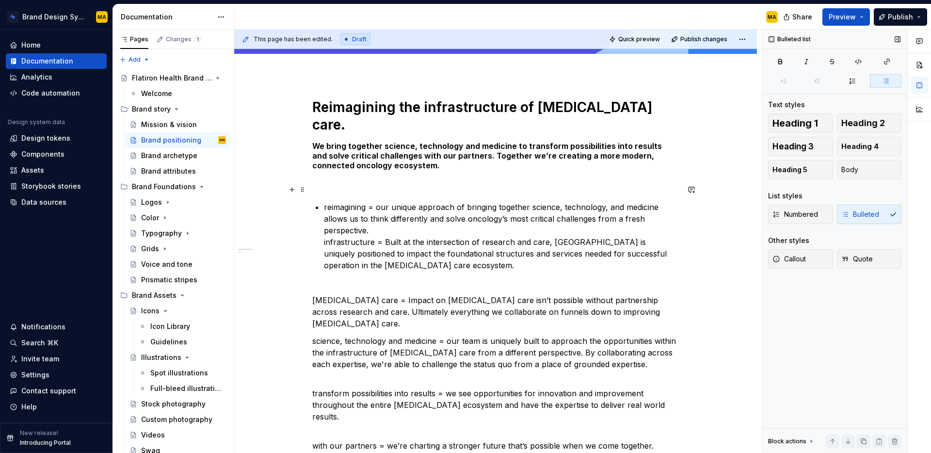
drag, startPoint x: 324, startPoint y: 224, endPoint x: 365, endPoint y: 226, distance: 40.8
click at [324, 224] on div "Reimagining the infrastructure of [MEDICAL_DATA] care. We bring together scienc…" at bounding box center [495, 411] width 367 height 626
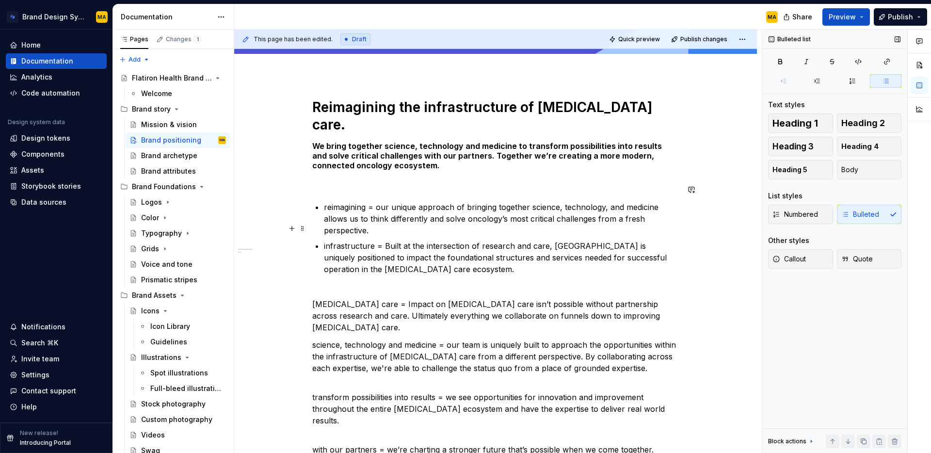
click at [390, 240] on p "infrastructure = Built at the intersection of research and care, [GEOGRAPHIC_DA…" at bounding box center [501, 263] width 355 height 47
click at [313, 289] on div "This page has been edited. Draft Quick preview Publish changes Brand positionin…" at bounding box center [498, 242] width 528 height 424
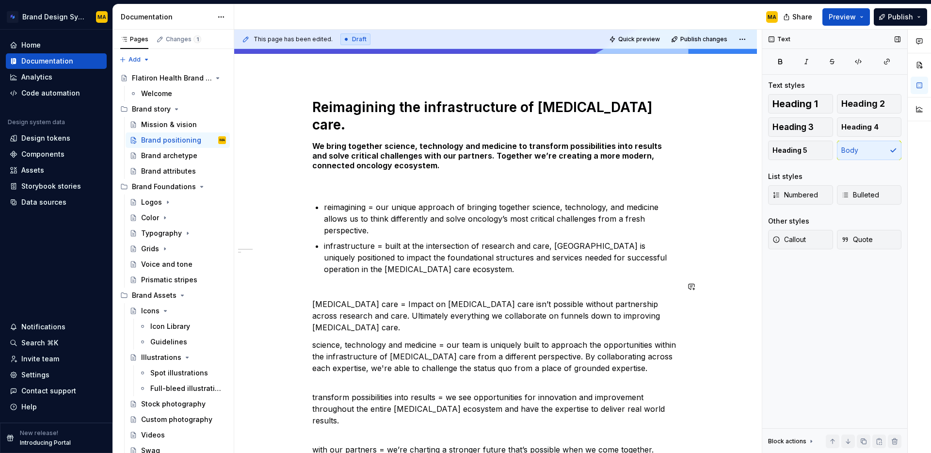
drag, startPoint x: 334, startPoint y: 276, endPoint x: 313, endPoint y: 284, distance: 21.8
click at [334, 276] on div "Reimagining the infrastructure of [MEDICAL_DATA] care. We bring together scienc…" at bounding box center [495, 413] width 367 height 630
click at [326, 298] on p "[MEDICAL_DATA] care = Impact on [MEDICAL_DATA] care isn’t possible without part…" at bounding box center [495, 315] width 367 height 35
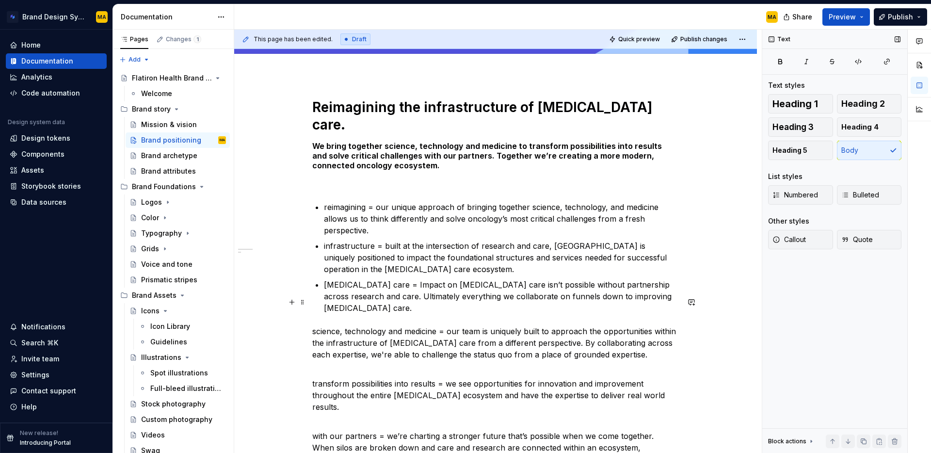
click at [315, 325] on p "science, technology and medicine = our team is uniquely built to approach the o…" at bounding box center [495, 348] width 367 height 47
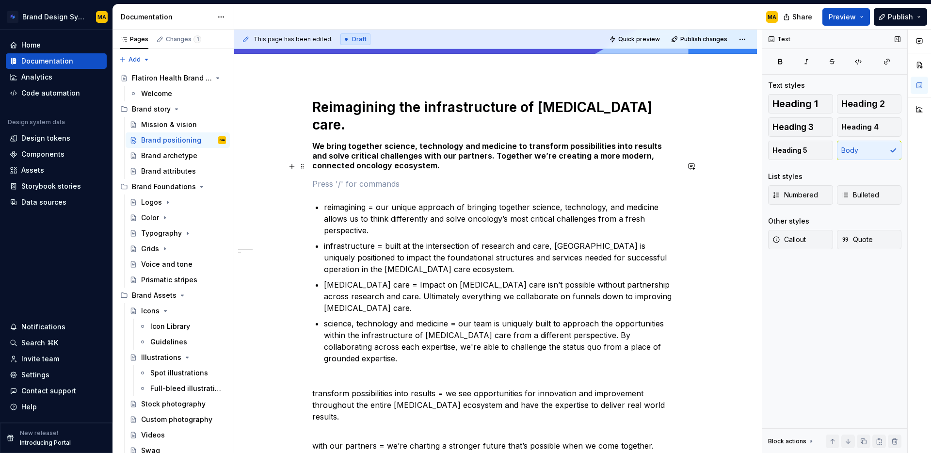
click at [356, 178] on p at bounding box center [495, 184] width 367 height 12
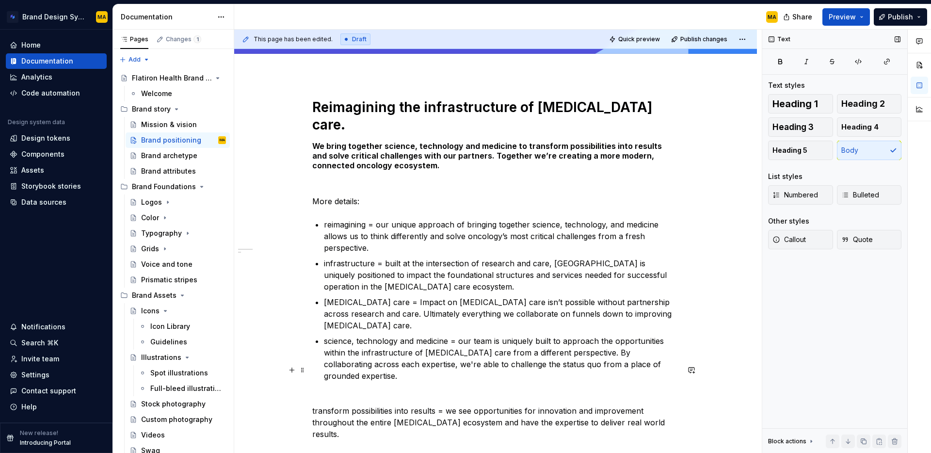
click at [326, 405] on p "transform possibilities into results = we see opportunities for innovation and …" at bounding box center [495, 428] width 367 height 47
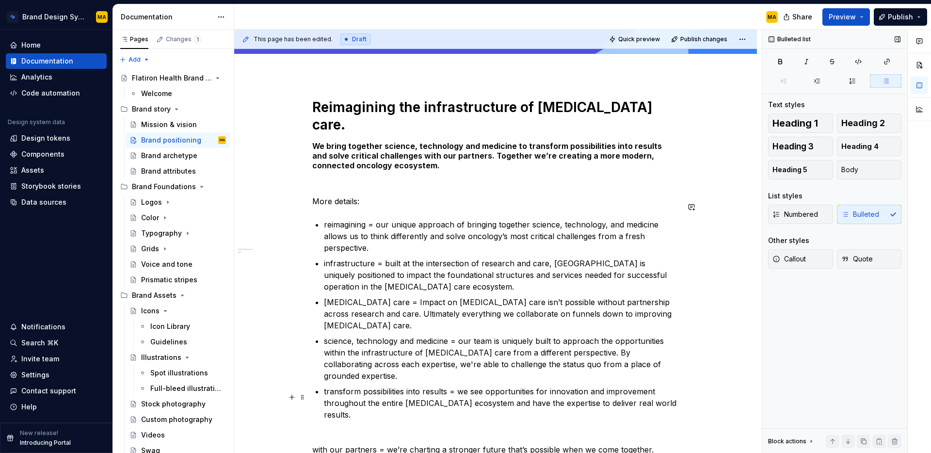
scroll to position [174, 0]
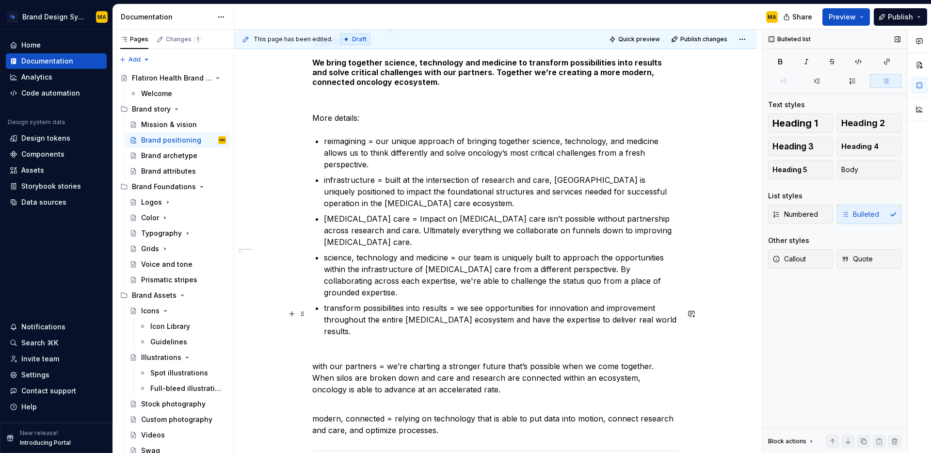
click at [316, 360] on p "with our partners = we’re charting a stronger future that’s possible when we co…" at bounding box center [495, 383] width 367 height 47
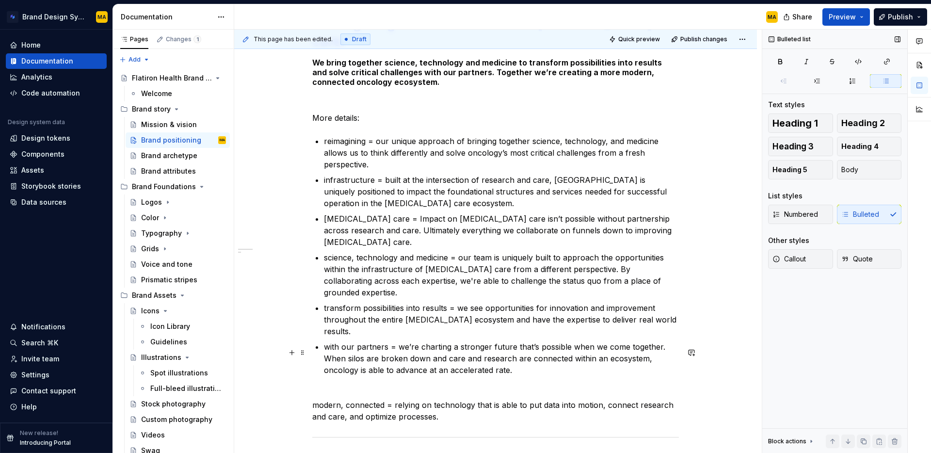
click at [318, 399] on p "modern, connected = relying on technology that is able to put data into motion,…" at bounding box center [495, 410] width 367 height 23
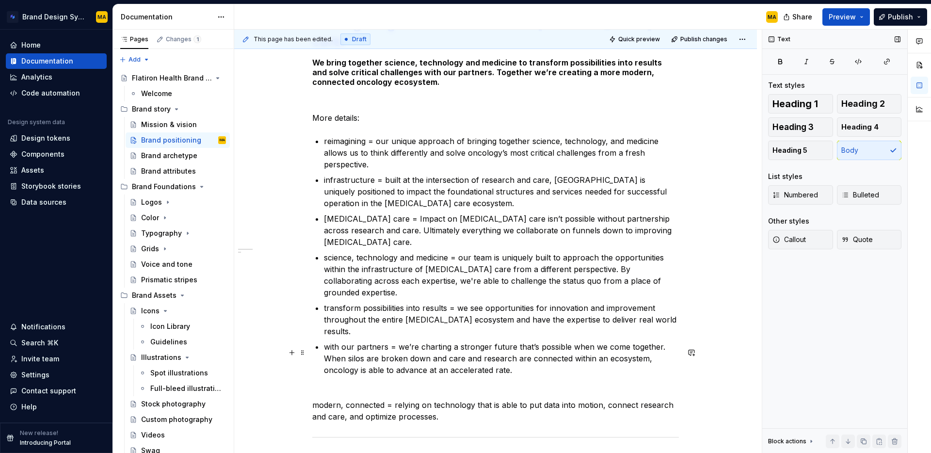
click at [316, 399] on p "modern, connected = relying on technology that is able to put data into motion,…" at bounding box center [495, 410] width 367 height 23
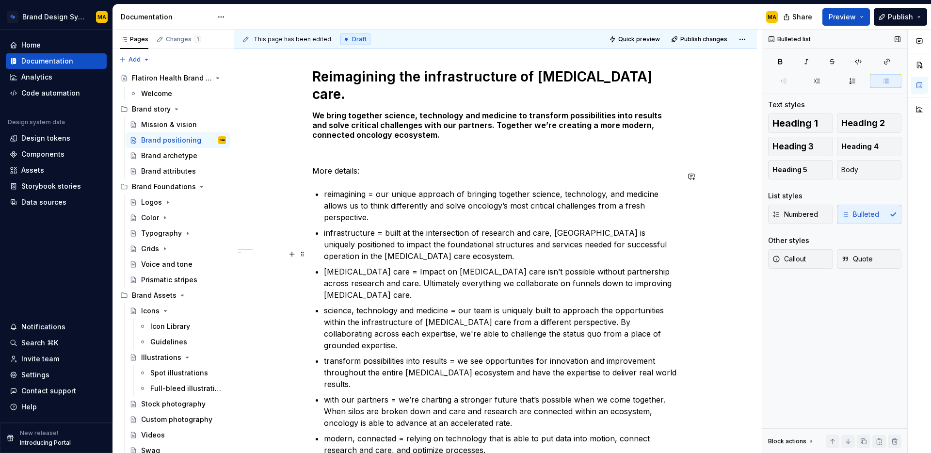
scroll to position [106, 0]
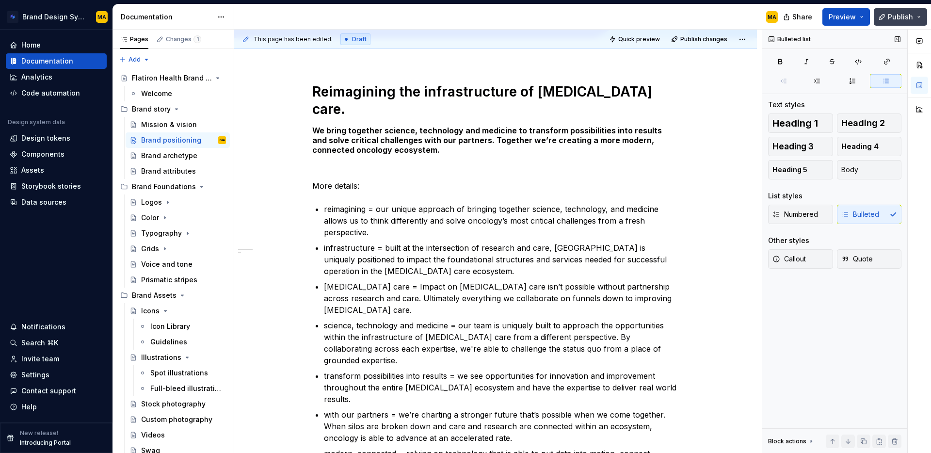
click at [890, 17] on button "Publish" at bounding box center [900, 16] width 53 height 17
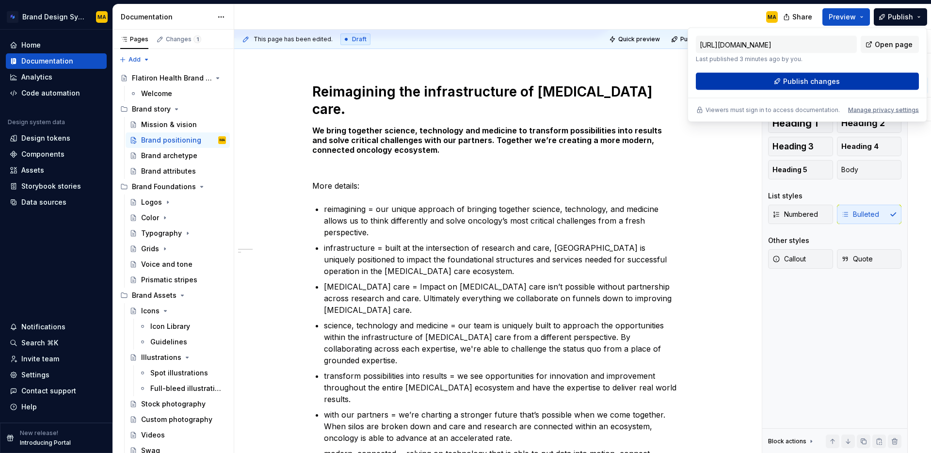
click at [833, 82] on span "Publish changes" at bounding box center [811, 82] width 57 height 10
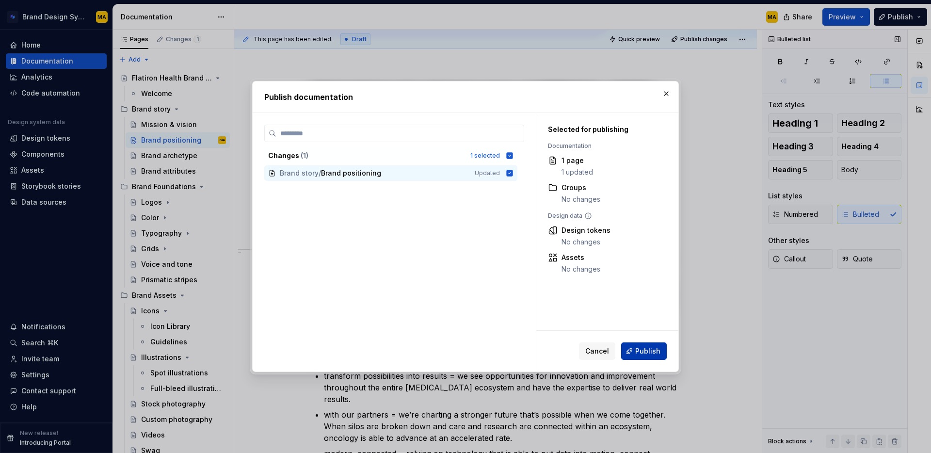
click at [644, 350] on span "Publish" at bounding box center [647, 351] width 25 height 10
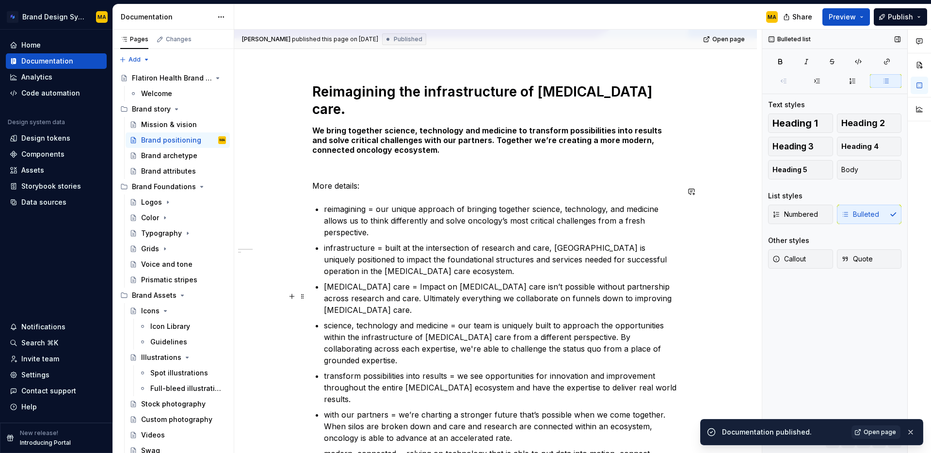
scroll to position [281, 0]
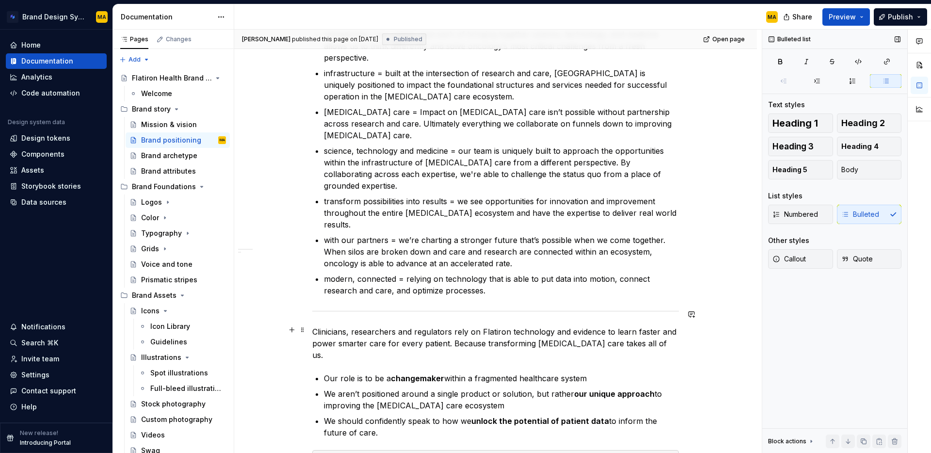
click at [376, 388] on p "We aren’t positioned around a single product or solution, but rather our unique…" at bounding box center [501, 399] width 355 height 23
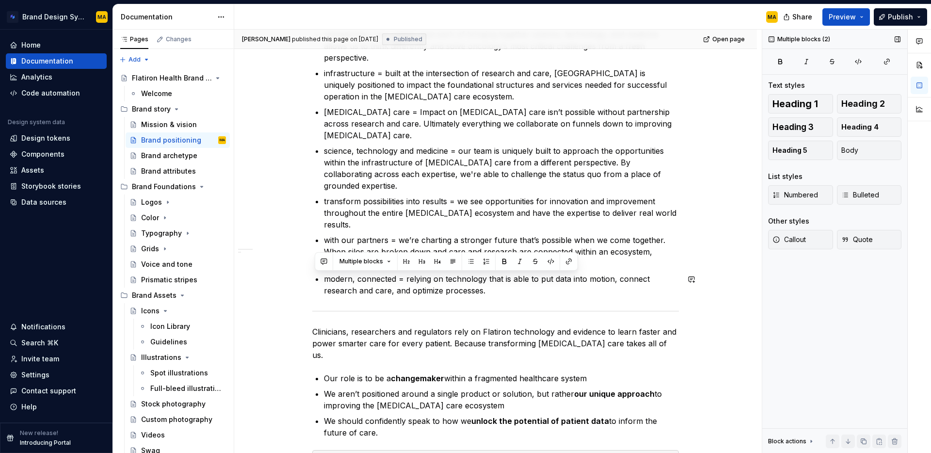
drag, startPoint x: 391, startPoint y: 368, endPoint x: 298, endPoint y: 269, distance: 135.8
click at [298, 269] on div "Reimagining the infrastructure of [MEDICAL_DATA] care. We bring together scienc…" at bounding box center [495, 269] width 523 height 768
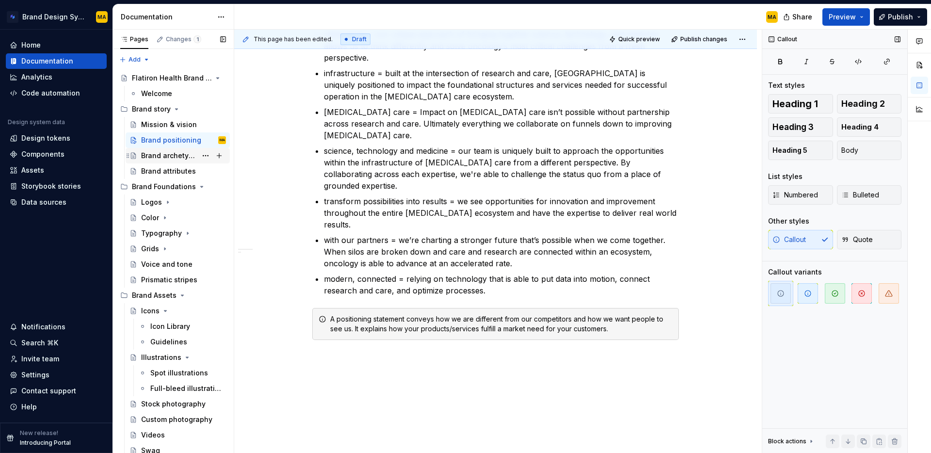
click at [148, 156] on div "Brand archetype" at bounding box center [169, 156] width 56 height 10
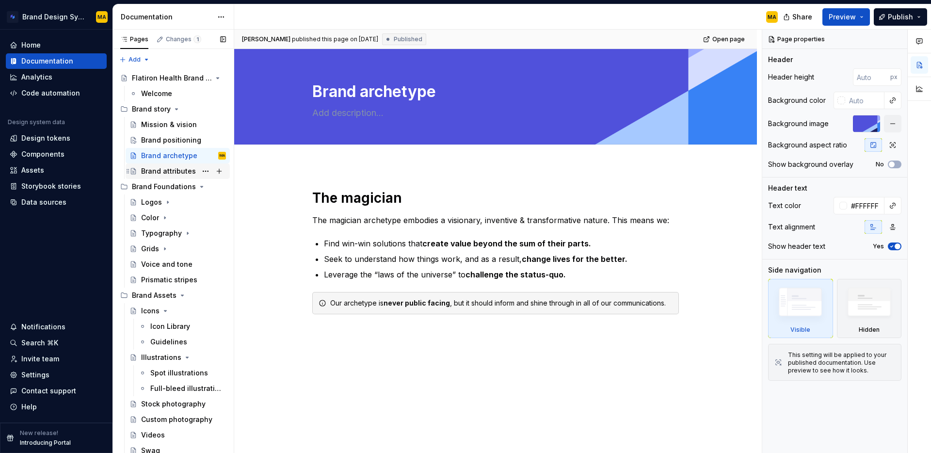
click at [157, 171] on div "Brand attributes" at bounding box center [168, 171] width 55 height 10
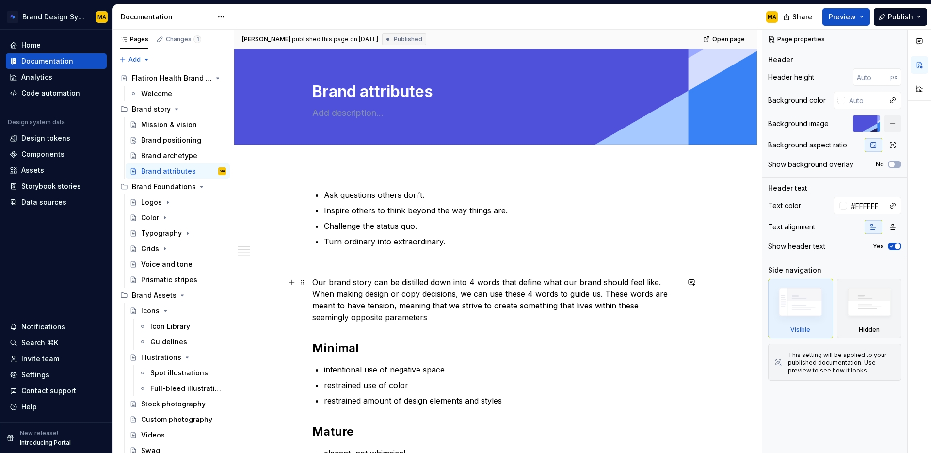
type textarea "*"
click at [316, 278] on p "Our brand story can be distilled down into 4 words that define what our brand s…" at bounding box center [495, 299] width 367 height 47
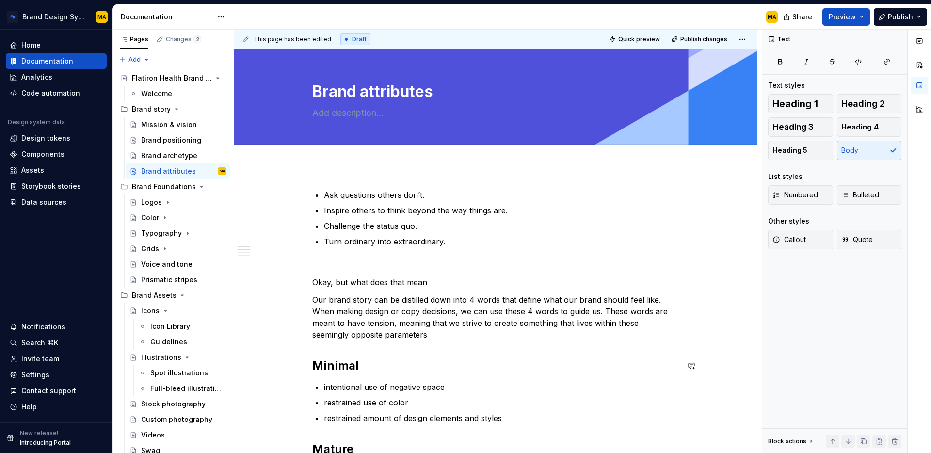
click at [464, 343] on div "Ask questions others don’t. Inspire others to think beyond the way things are. …" at bounding box center [495, 420] width 367 height 462
click at [449, 336] on p "Our brand story can be distilled down into 4 words that define what our brand s…" at bounding box center [495, 317] width 367 height 47
click at [217, 170] on button "Page tree" at bounding box center [219, 171] width 14 height 14
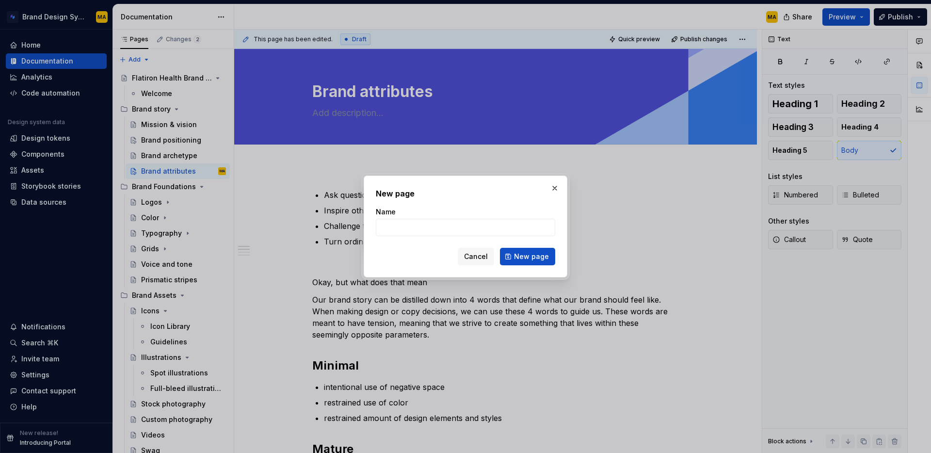
type textarea "*"
type input "Br"
click at [467, 256] on button "Cancel" at bounding box center [476, 256] width 36 height 17
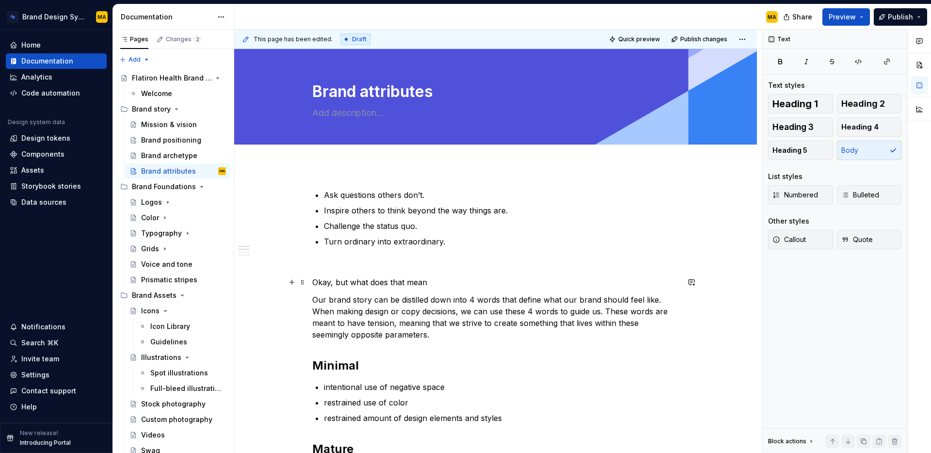
click at [398, 284] on p "Okay, but what does that mean" at bounding box center [495, 282] width 367 height 12
click at [664, 302] on p "Our brand story can be distilled down into 4 words that define what our brand s…" at bounding box center [495, 317] width 367 height 47
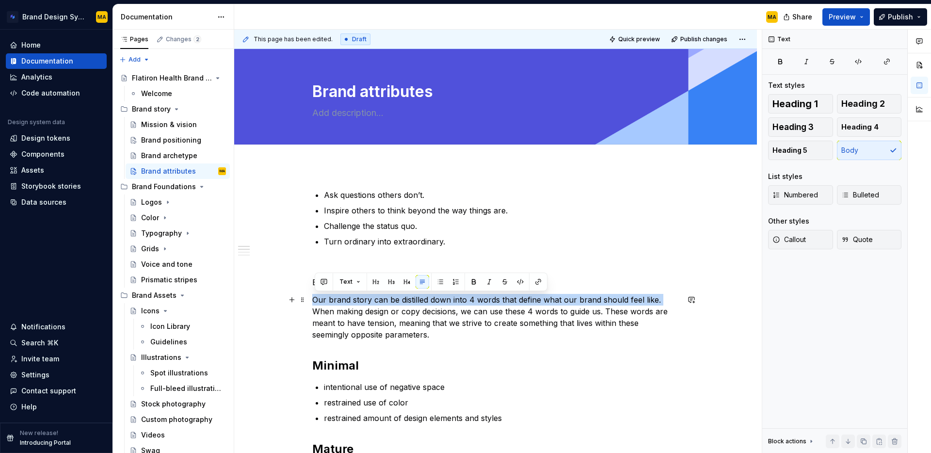
drag, startPoint x: 668, startPoint y: 303, endPoint x: 279, endPoint y: 302, distance: 388.4
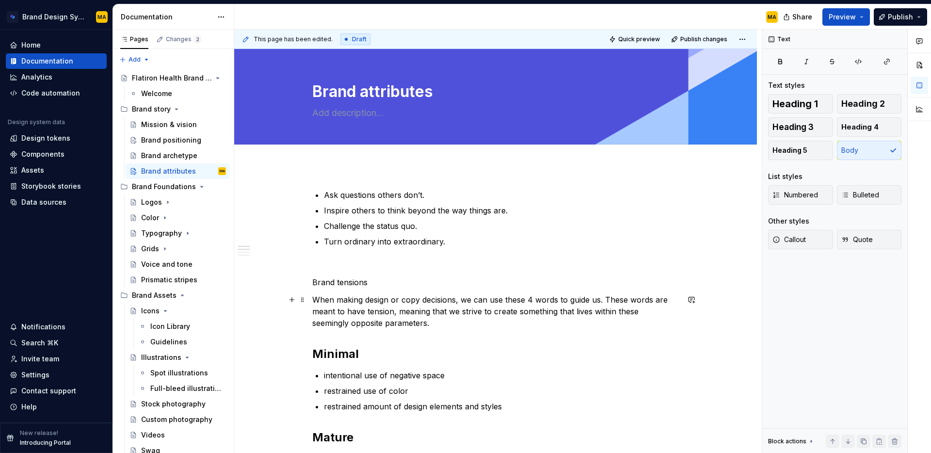
click at [460, 322] on p "When making design or copy decisions, we can use these 4 words to guide us. The…" at bounding box center [495, 311] width 367 height 35
drag, startPoint x: 376, startPoint y: 280, endPoint x: 256, endPoint y: 277, distance: 119.3
click at [468, 304] on p "When making design or copy decisions, we can use these 4 words to guide us. The…" at bounding box center [495, 311] width 367 height 35
click at [204, 172] on button "Page tree" at bounding box center [206, 171] width 14 height 14
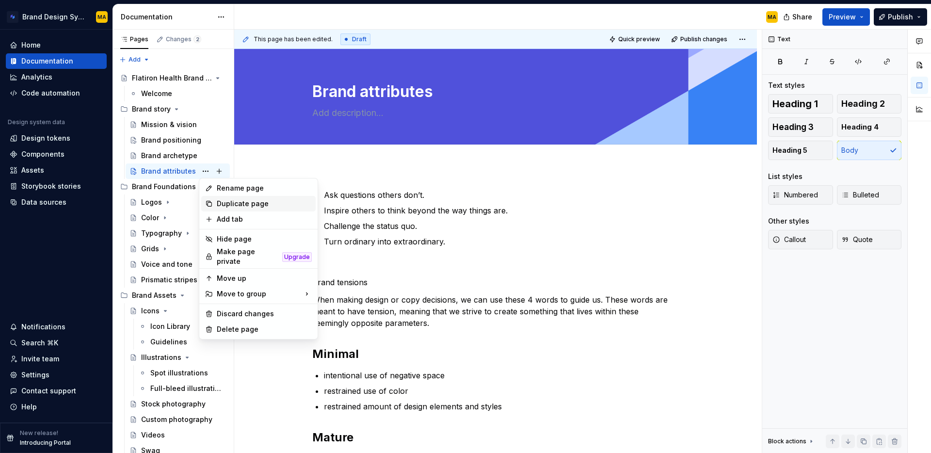
click at [249, 205] on div "Duplicate page" at bounding box center [264, 204] width 95 height 10
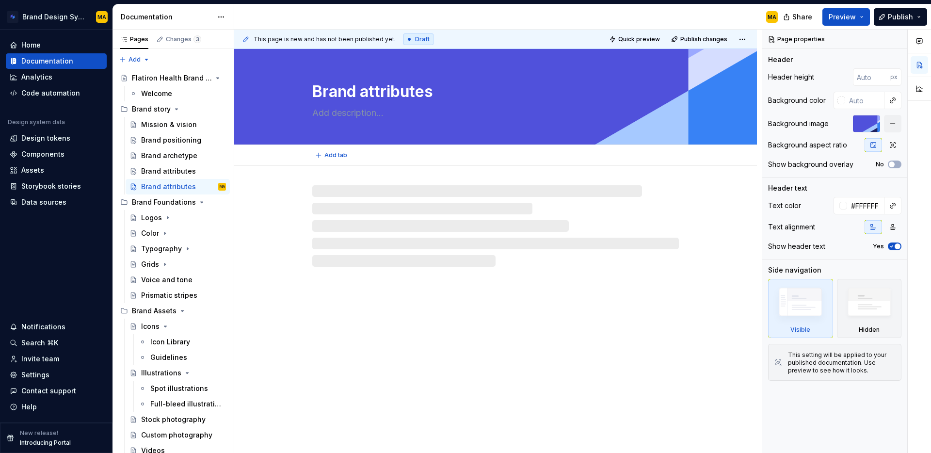
click at [365, 94] on textarea "Brand attributes" at bounding box center [493, 91] width 367 height 23
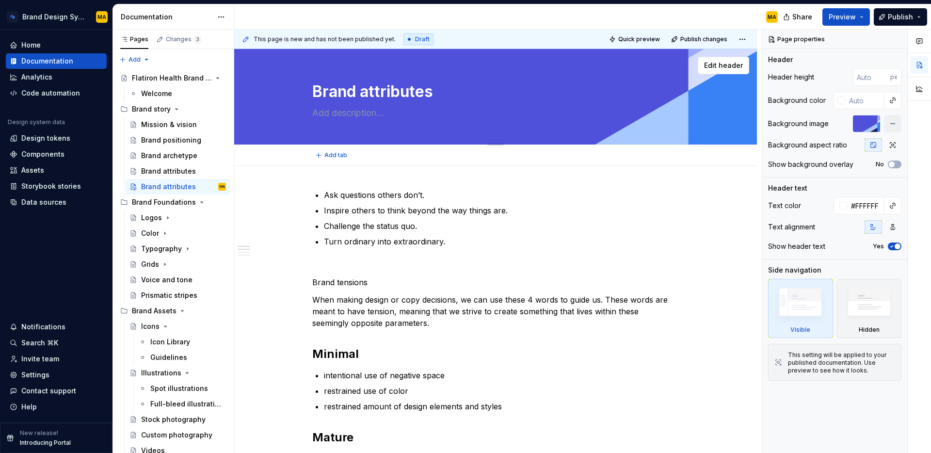
drag, startPoint x: 365, startPoint y: 94, endPoint x: 468, endPoint y: 95, distance: 103.8
click at [468, 95] on textarea "Brand attributes" at bounding box center [493, 91] width 367 height 23
type textarea "*"
type textarea "Brand t"
type textarea "*"
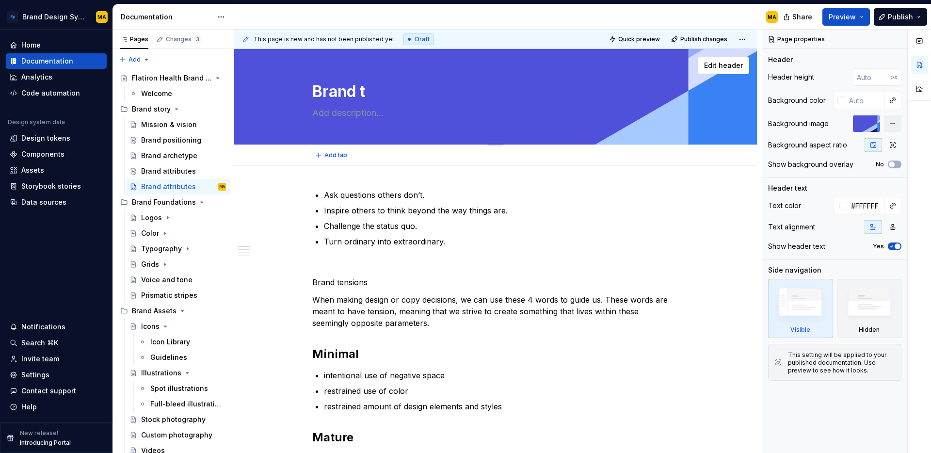
type textarea "Brand te"
type textarea "*"
type textarea "Brand ten"
type textarea "*"
type textarea "Brand tens"
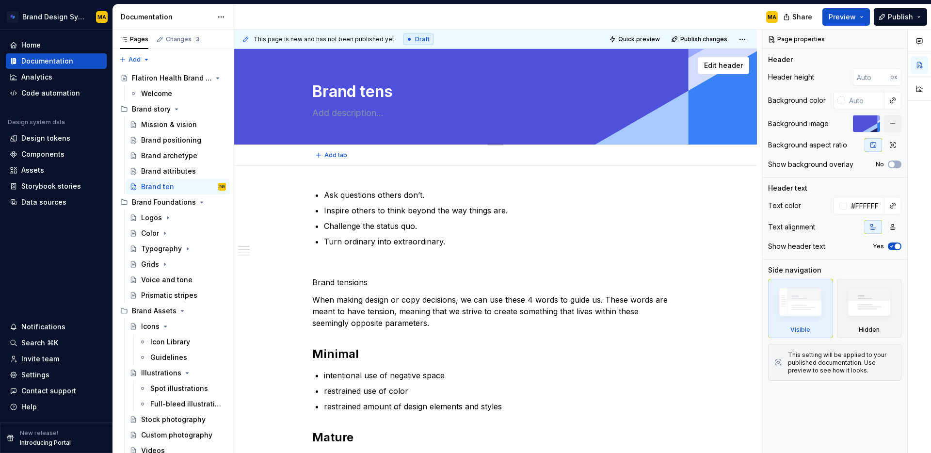
type textarea "*"
type textarea "Brand tensi"
type textarea "*"
type textarea "Brand tensio"
type textarea "*"
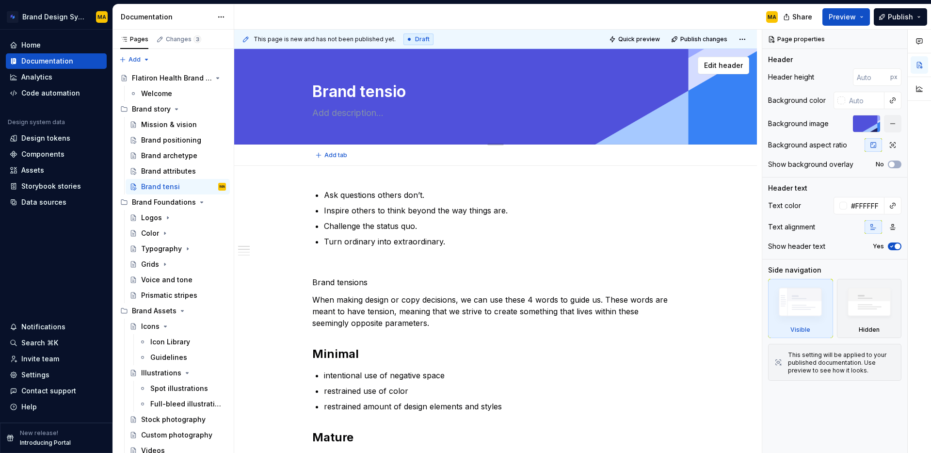
type textarea "Brand tension"
type textarea "*"
type textarea "Brand tensions"
type textarea "*"
type textarea "Brand tensions"
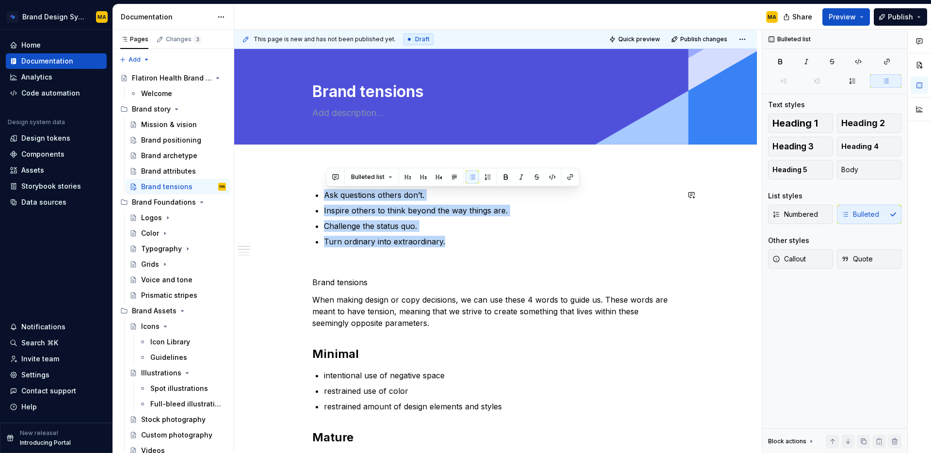
drag, startPoint x: 427, startPoint y: 236, endPoint x: 304, endPoint y: 176, distance: 136.2
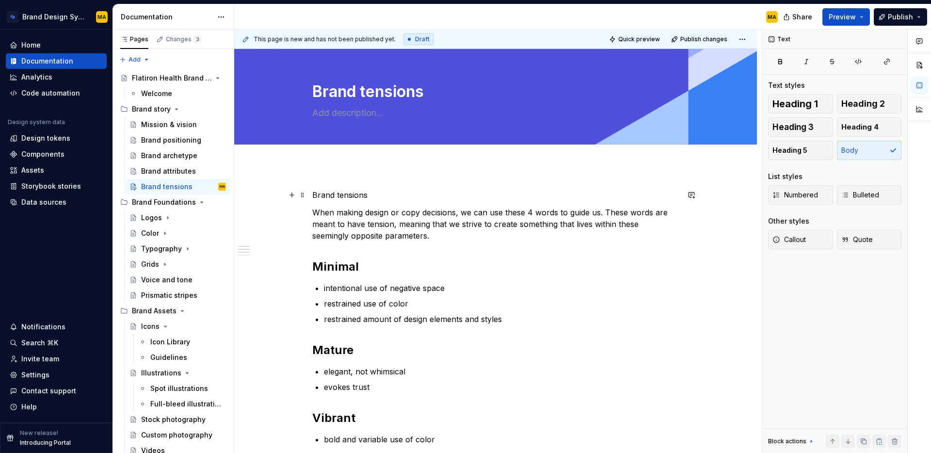
click at [336, 196] on p "Brand tensions" at bounding box center [495, 195] width 367 height 12
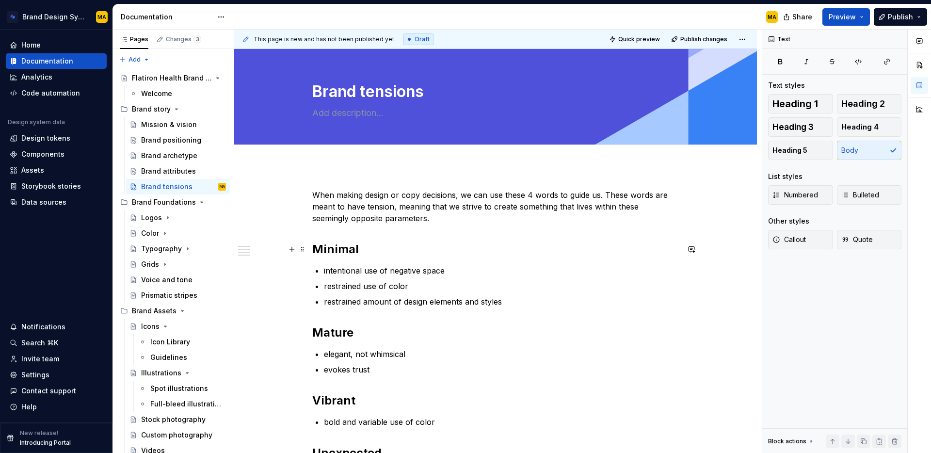
click at [341, 254] on h2 "Minimal" at bounding box center [495, 249] width 367 height 16
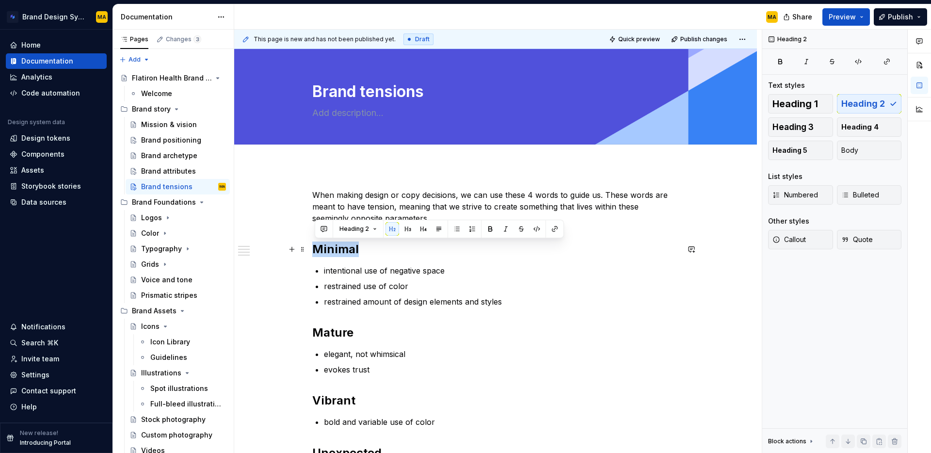
click at [341, 254] on h2 "Minimal" at bounding box center [495, 249] width 367 height 16
click at [811, 145] on button "Heading 5" at bounding box center [800, 150] width 65 height 19
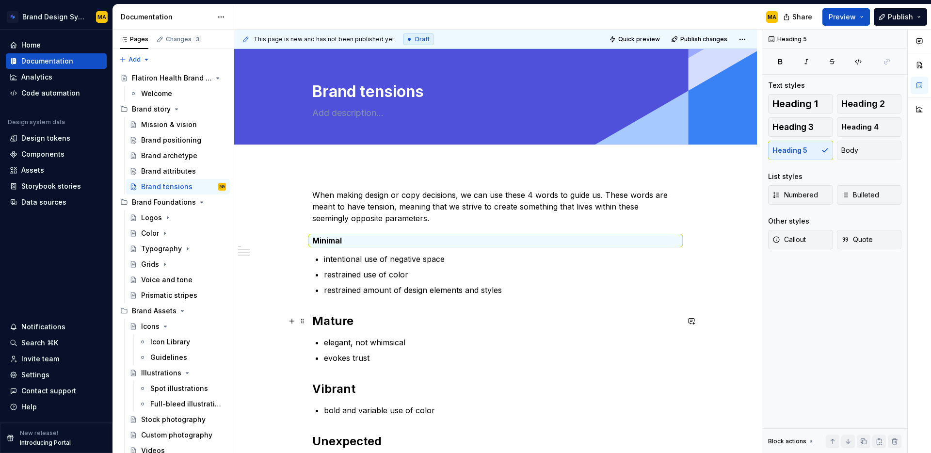
click at [335, 321] on h2 "Mature" at bounding box center [495, 321] width 367 height 16
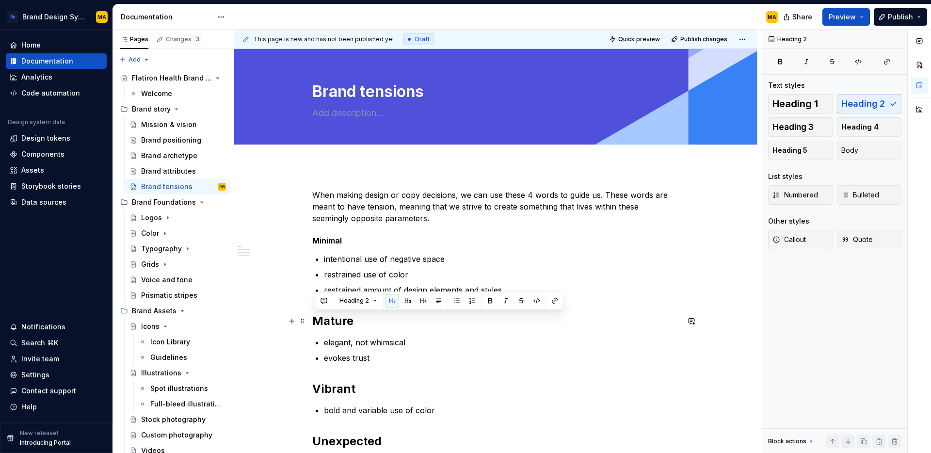
click at [335, 321] on h2 "Mature" at bounding box center [495, 321] width 367 height 16
click at [782, 148] on span "Heading 5" at bounding box center [789, 150] width 35 height 10
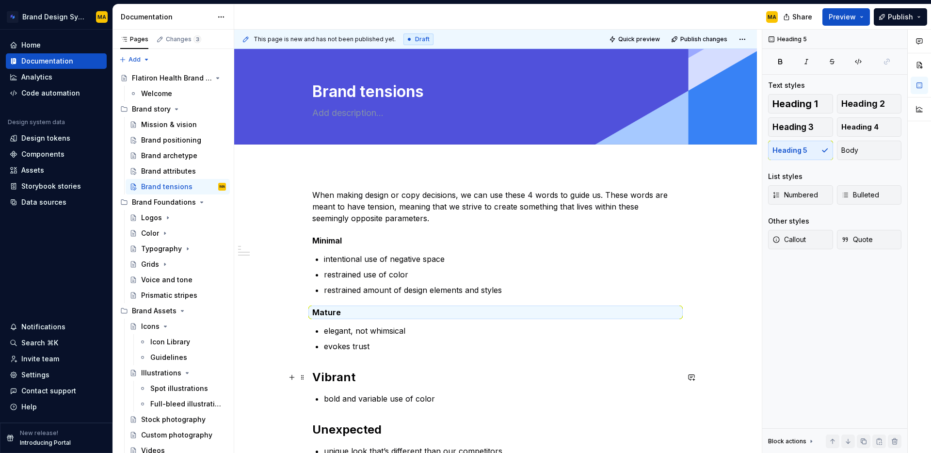
click at [333, 375] on h2 "Vibrant" at bounding box center [495, 377] width 367 height 16
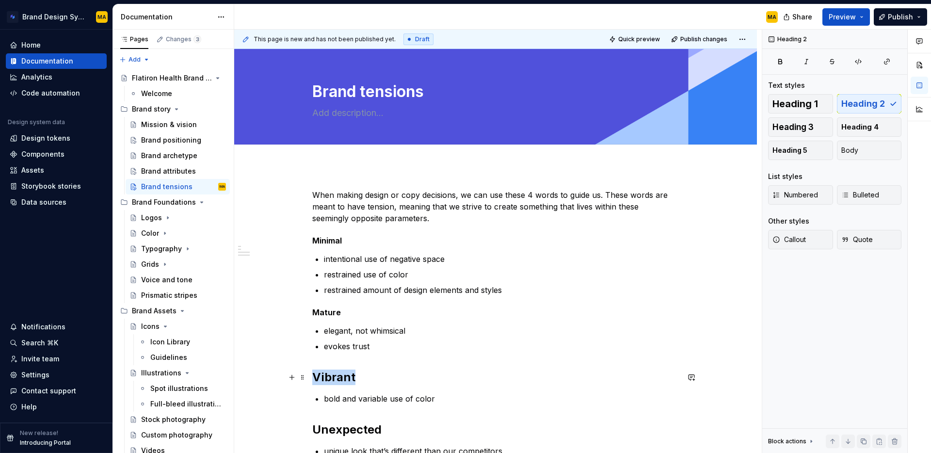
click at [333, 375] on h2 "Vibrant" at bounding box center [495, 377] width 367 height 16
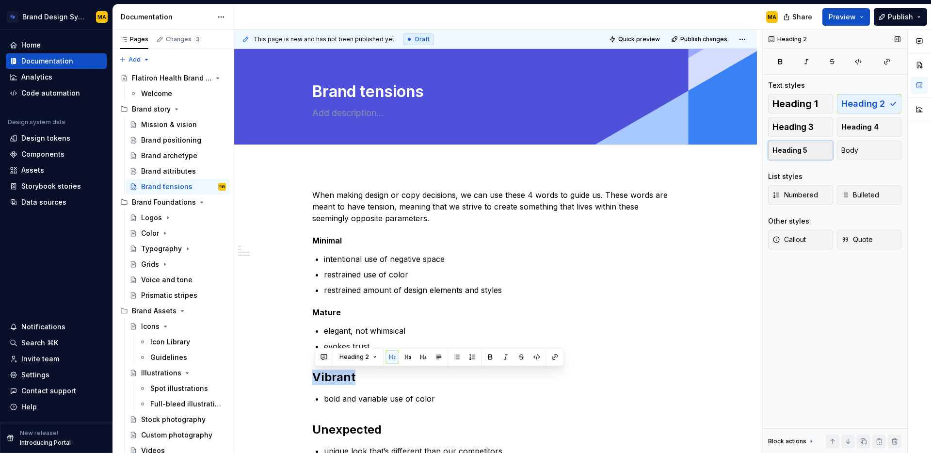
click at [787, 149] on span "Heading 5" at bounding box center [789, 150] width 35 height 10
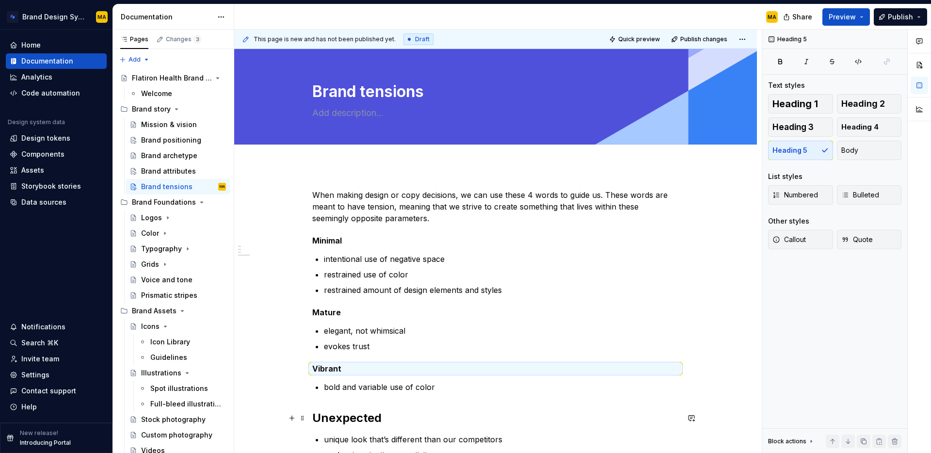
click at [347, 418] on h2 "Unexpected" at bounding box center [495, 418] width 367 height 16
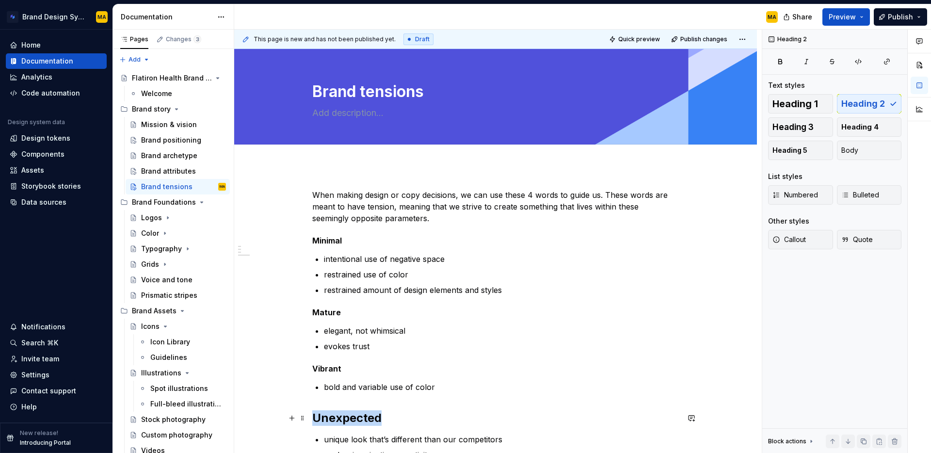
click at [347, 418] on h2 "Unexpected" at bounding box center [495, 418] width 367 height 16
click at [803, 149] on span "Heading 5" at bounding box center [789, 150] width 35 height 10
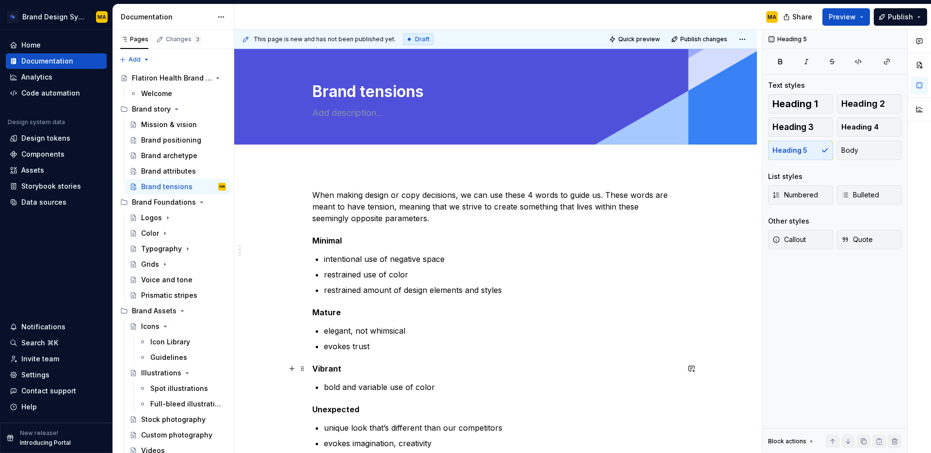
click at [439, 366] on h5 "Vibrant" at bounding box center [495, 369] width 367 height 10
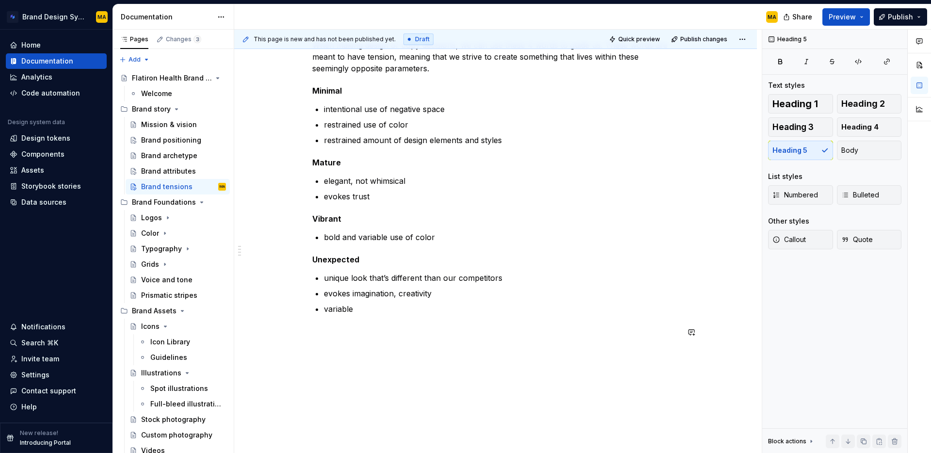
scroll to position [167, 0]
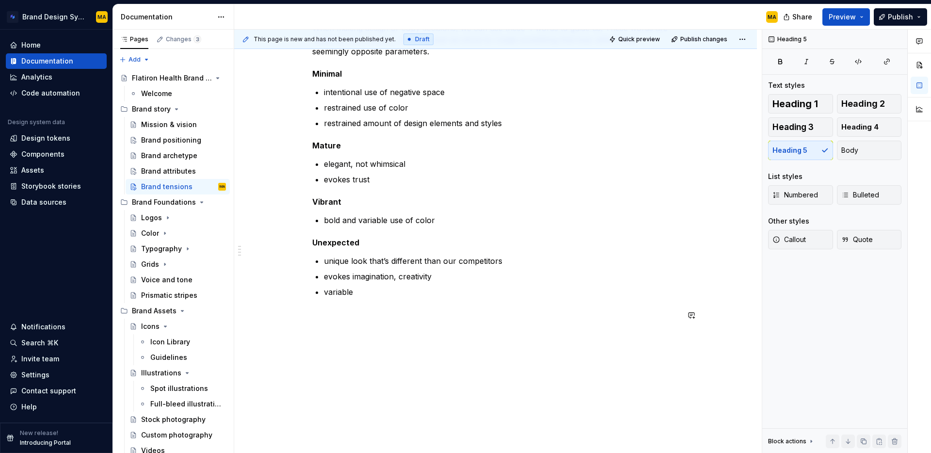
click at [439, 366] on div "When making design or copy decisions, we can use these 4 words to guide us. The…" at bounding box center [495, 233] width 523 height 469
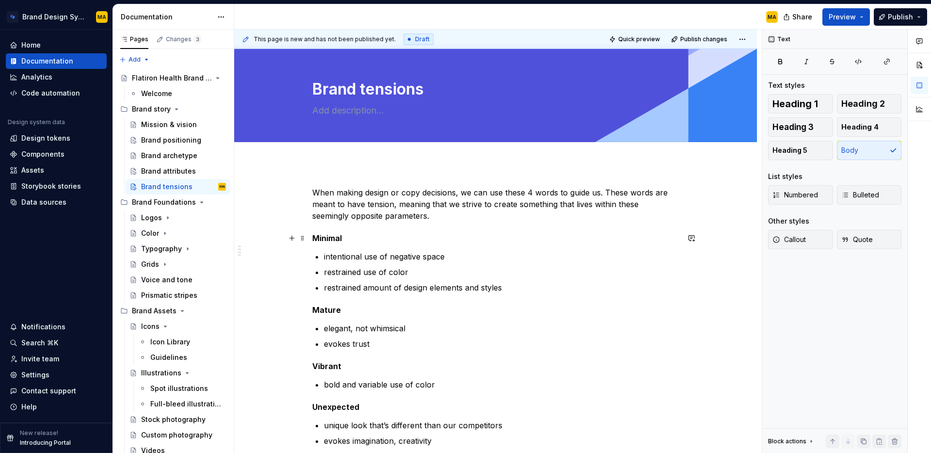
scroll to position [0, 0]
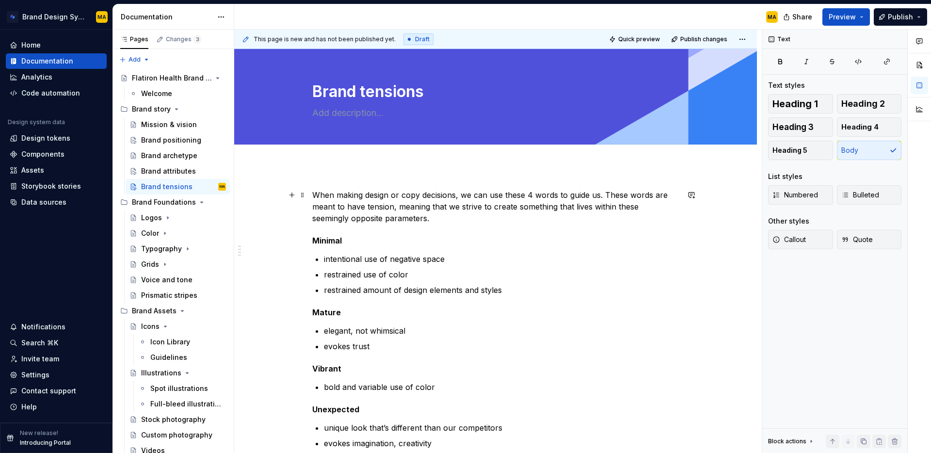
click at [391, 193] on p "When making design or copy decisions, we can use these 4 words to guide us. The…" at bounding box center [495, 206] width 367 height 35
click at [367, 194] on p "When making design or copy decisions, we can use these 4 words to guide us. The…" at bounding box center [495, 206] width 367 height 35
click at [454, 219] on p "When making design or copy decisions, we can use these 4 words to guide us. The…" at bounding box center [495, 206] width 367 height 35
click at [332, 207] on p "When making design or copy decisions, we can use these 4 words to guide us. The…" at bounding box center [495, 206] width 367 height 35
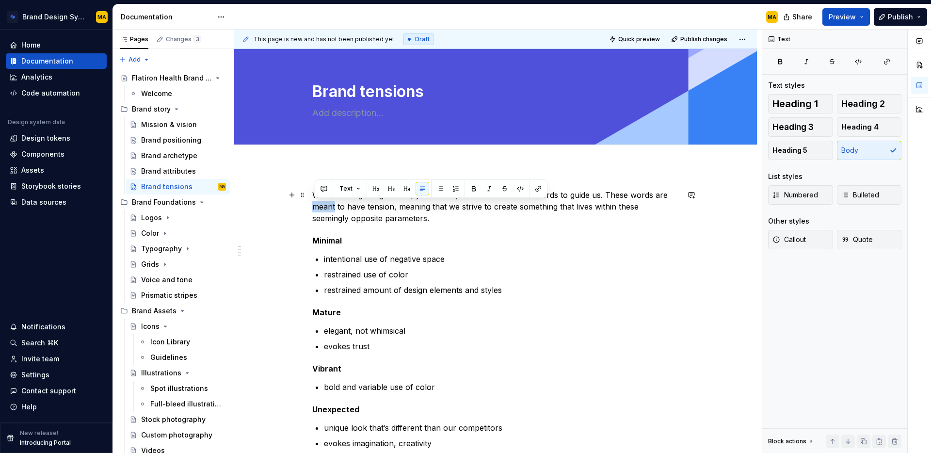
click at [332, 207] on p "When making design or copy decisions, we can use these 4 words to guide us. The…" at bounding box center [495, 206] width 367 height 35
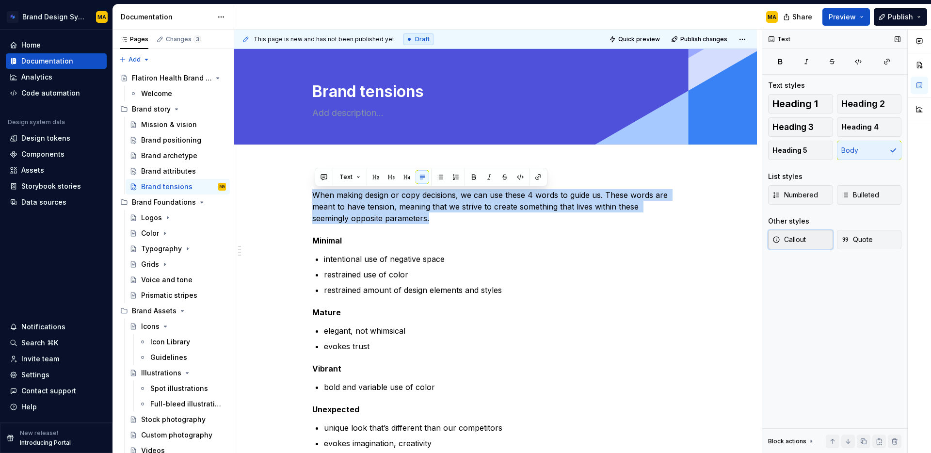
click at [786, 241] on span "Callout" at bounding box center [788, 240] width 33 height 10
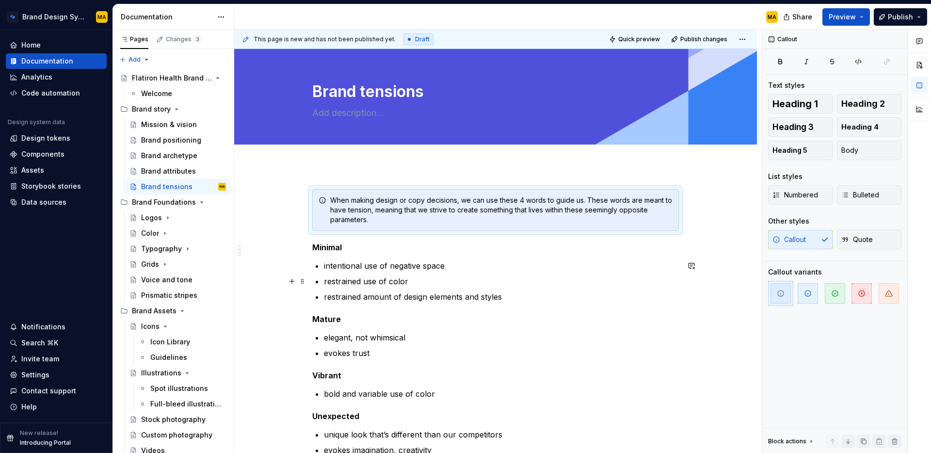
click at [434, 276] on p "restrained use of color" at bounding box center [501, 281] width 355 height 12
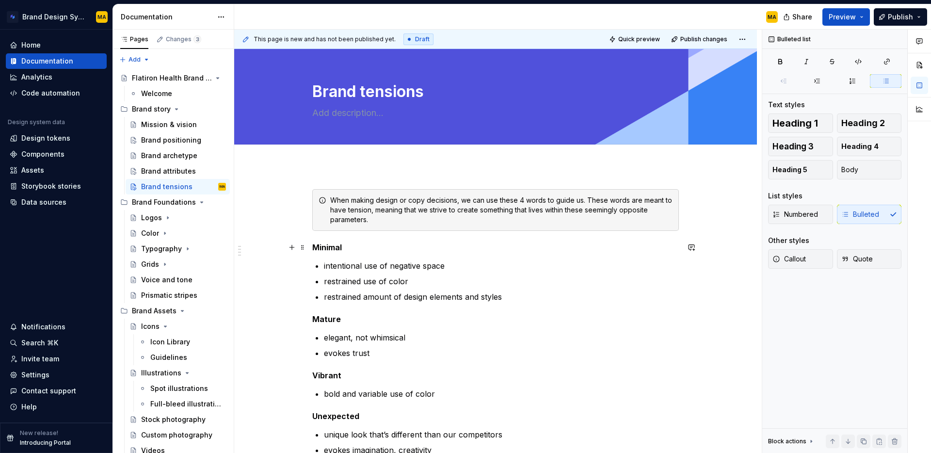
click at [384, 248] on h5 "Minimal" at bounding box center [495, 247] width 367 height 10
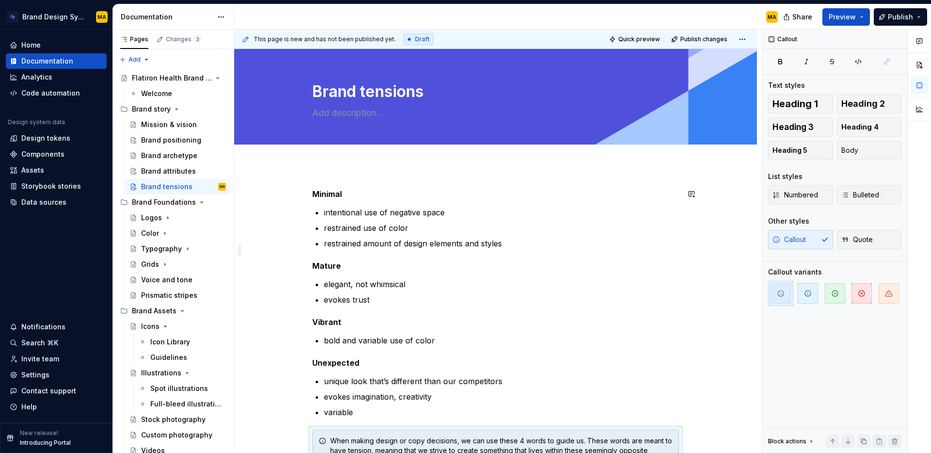
click at [303, 171] on div "Minimal intentional use of negative space restrained use of color restrained am…" at bounding box center [495, 404] width 523 height 476
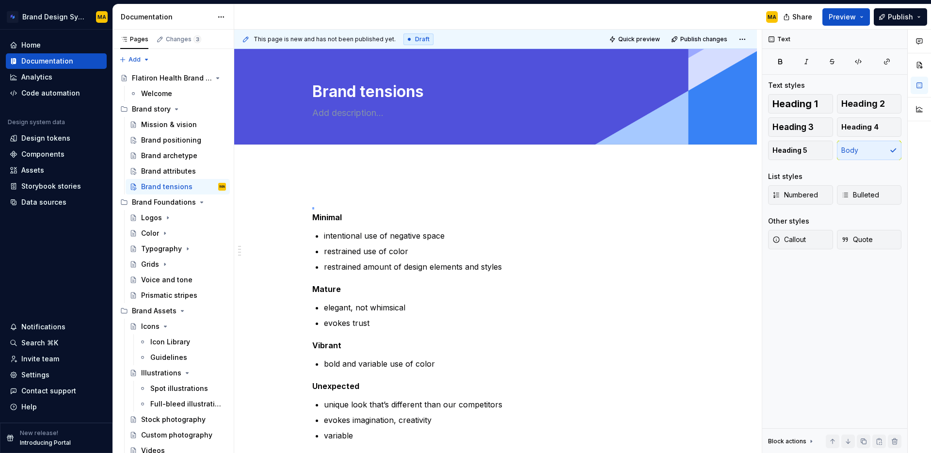
click at [312, 209] on div "This page is new and has not been published yet. Draft Quick preview Publish ch…" at bounding box center [498, 242] width 528 height 424
drag, startPoint x: 313, startPoint y: 213, endPoint x: 319, endPoint y: 212, distance: 5.4
click at [313, 213] on div "Minimal intentional use of negative space restrained use of color restrained am…" at bounding box center [495, 415] width 523 height 499
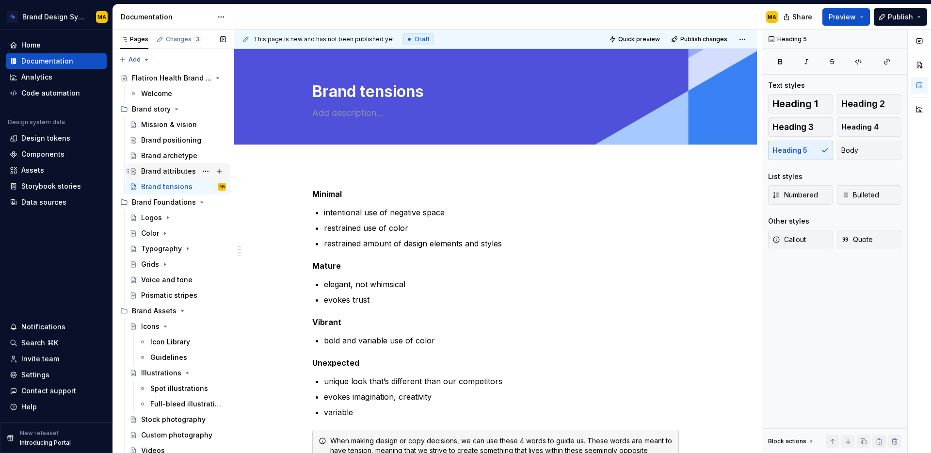
click at [147, 175] on div "Brand attributes" at bounding box center [168, 171] width 55 height 10
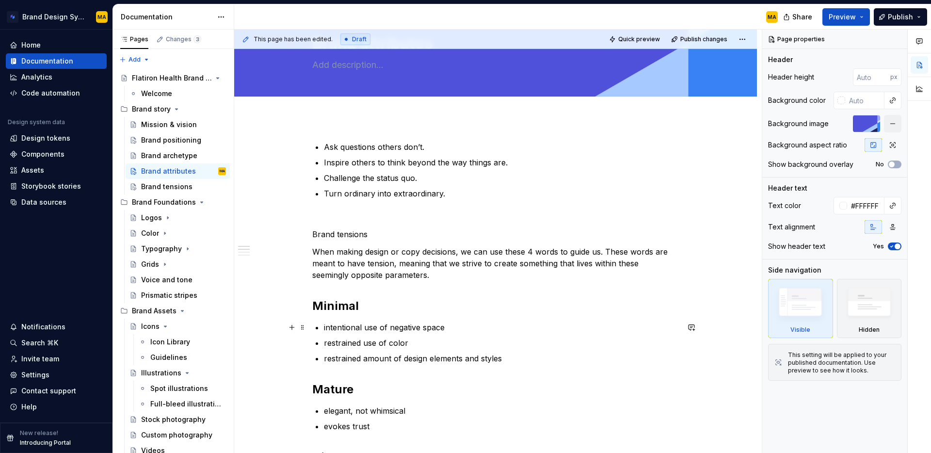
scroll to position [49, 0]
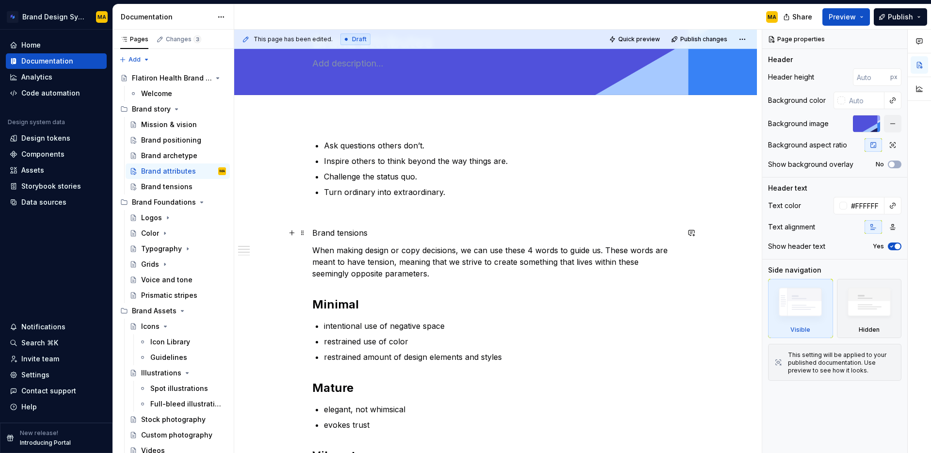
type textarea "*"
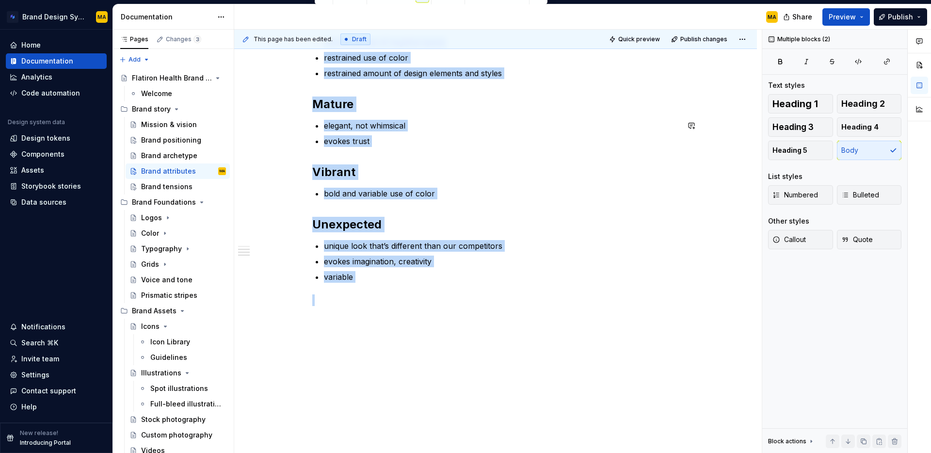
drag, startPoint x: 587, startPoint y: 452, endPoint x: 637, endPoint y: 452, distance: 49.5
click at [637, 452] on div "Ask questions others don’t. Inspire others to think beyond the way things are. …" at bounding box center [495, 143] width 523 height 621
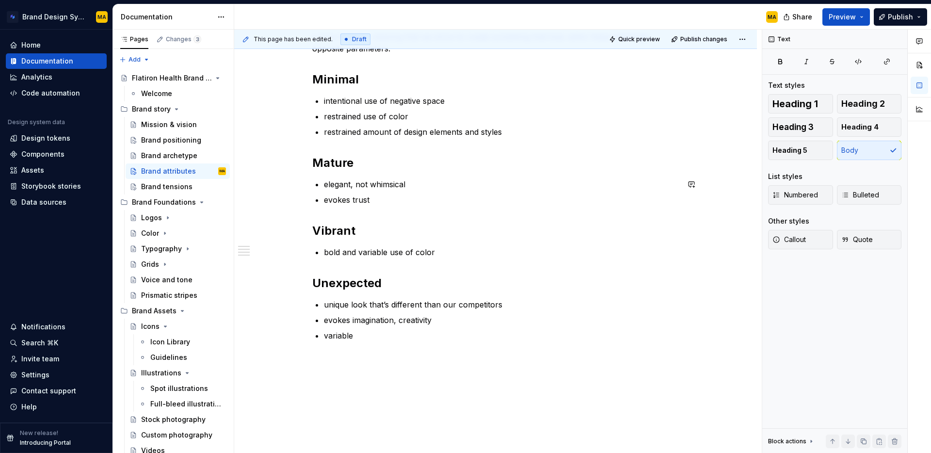
scroll to position [220, 0]
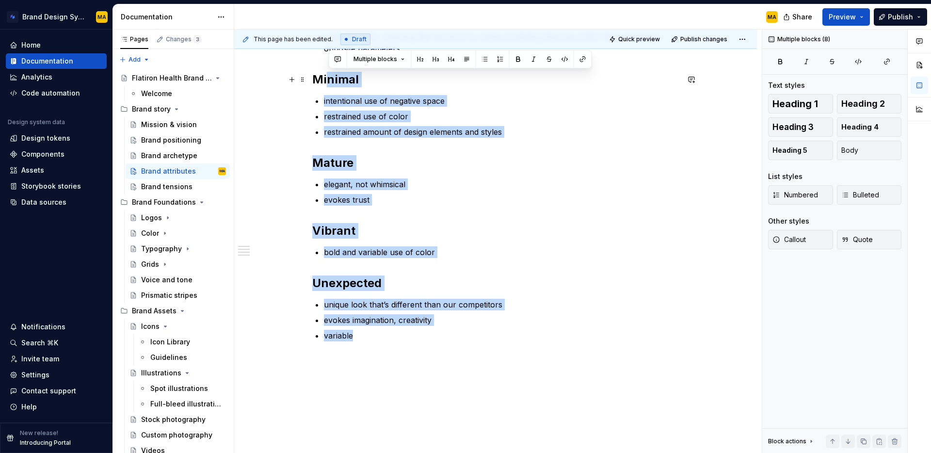
drag, startPoint x: 381, startPoint y: 334, endPoint x: 307, endPoint y: 86, distance: 258.5
click at [307, 86] on div "Ask questions others don’t. Inspire others to think beyond the way things are. …" at bounding box center [495, 229] width 523 height 566
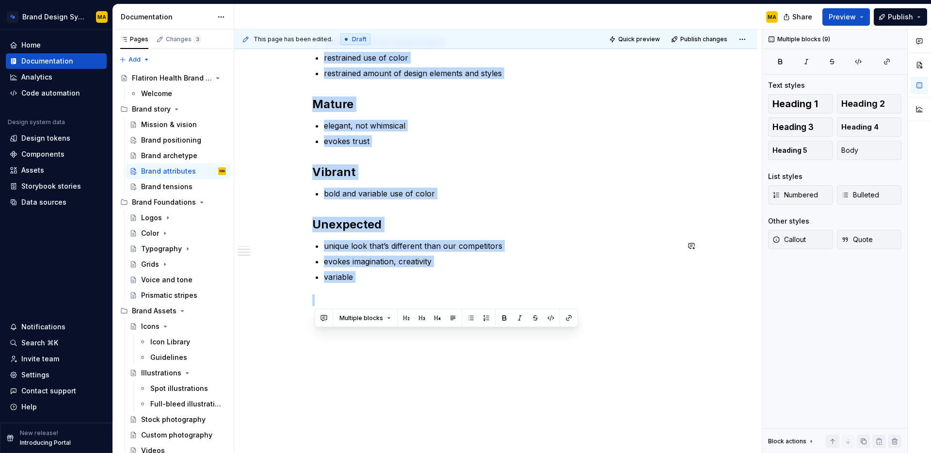
drag, startPoint x: 341, startPoint y: 112, endPoint x: 428, endPoint y: 452, distance: 351.6
click at [428, 452] on div "Ask questions others don’t. Inspire others to think beyond the way things are. …" at bounding box center [495, 170] width 523 height 566
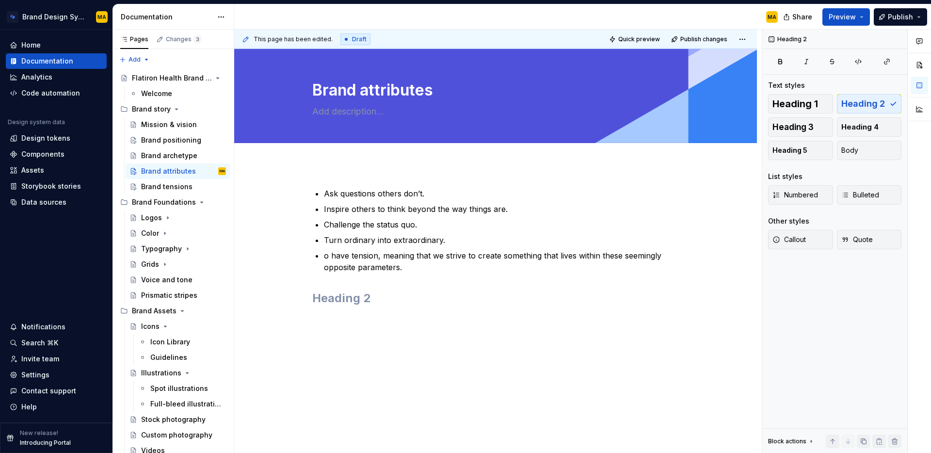
scroll to position [1, 0]
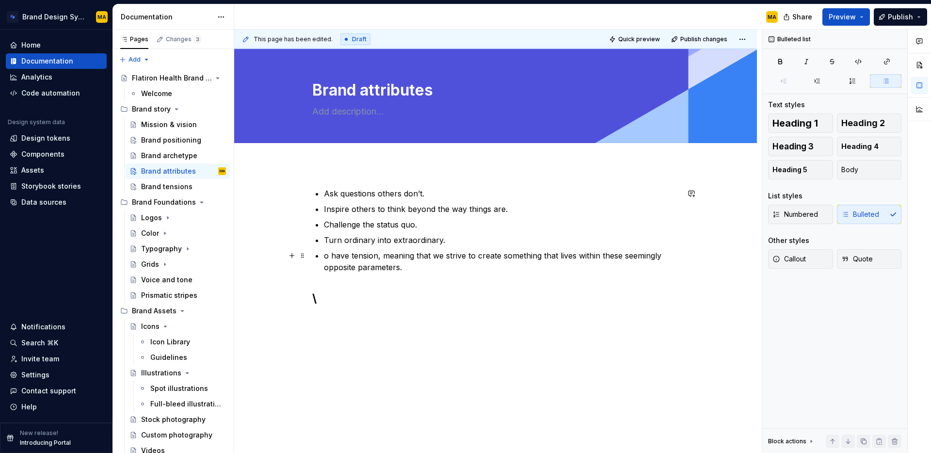
click at [360, 263] on p "o have tension, meaning that we strive to create something that lives within th…" at bounding box center [501, 261] width 355 height 23
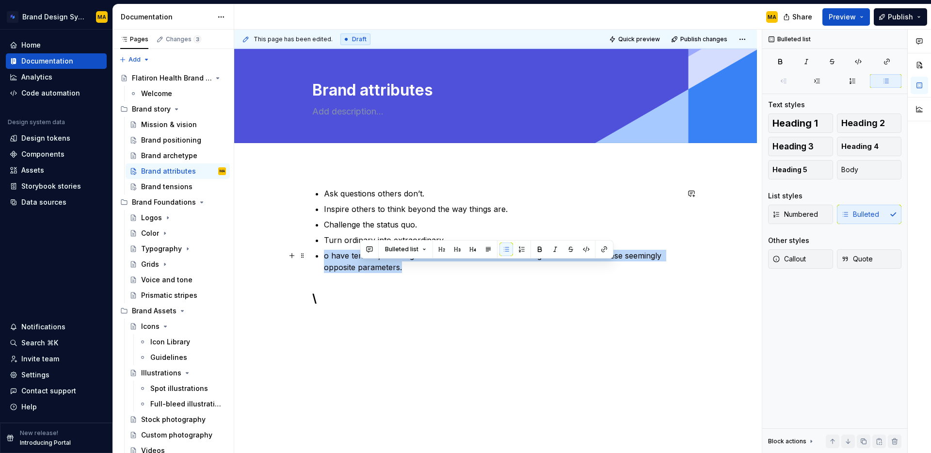
click at [360, 263] on p "o have tension, meaning that we strive to create something that lives within th…" at bounding box center [501, 261] width 355 height 23
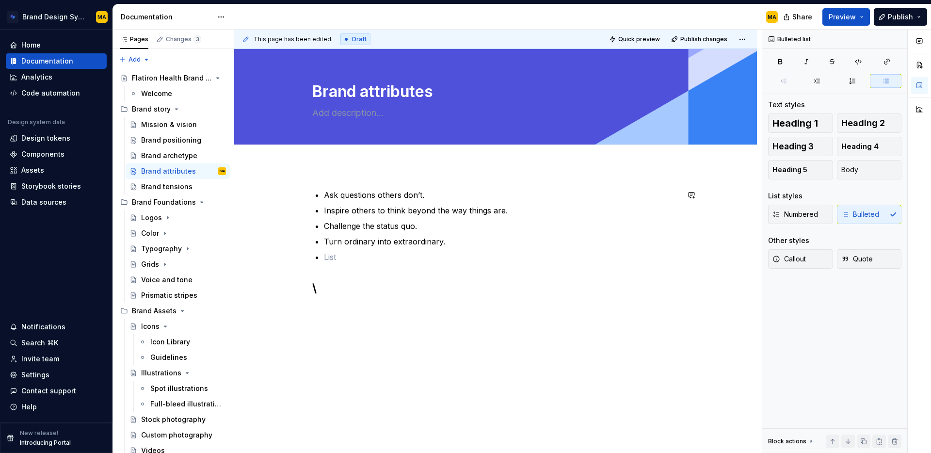
scroll to position [0, 0]
click at [326, 192] on p "Ask questions others don’t." at bounding box center [501, 195] width 355 height 12
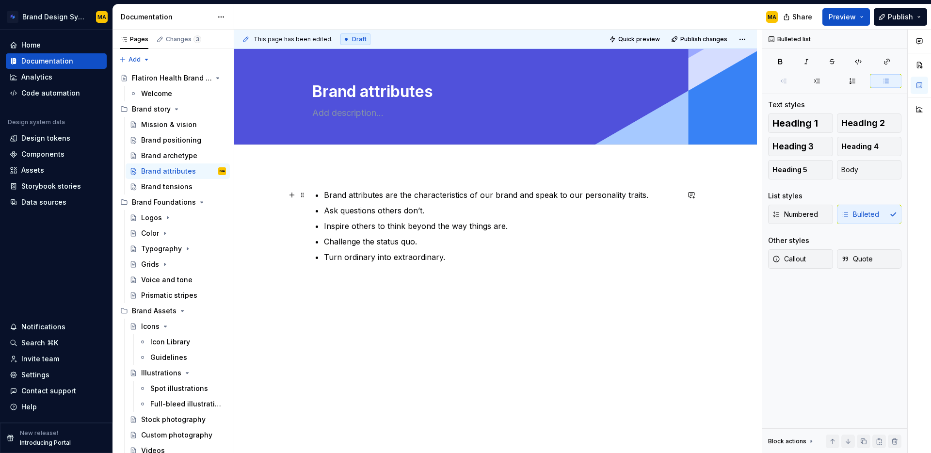
click at [666, 193] on p "Brand attributes are the characteristics of our brand and speak to our personal…" at bounding box center [501, 195] width 355 height 12
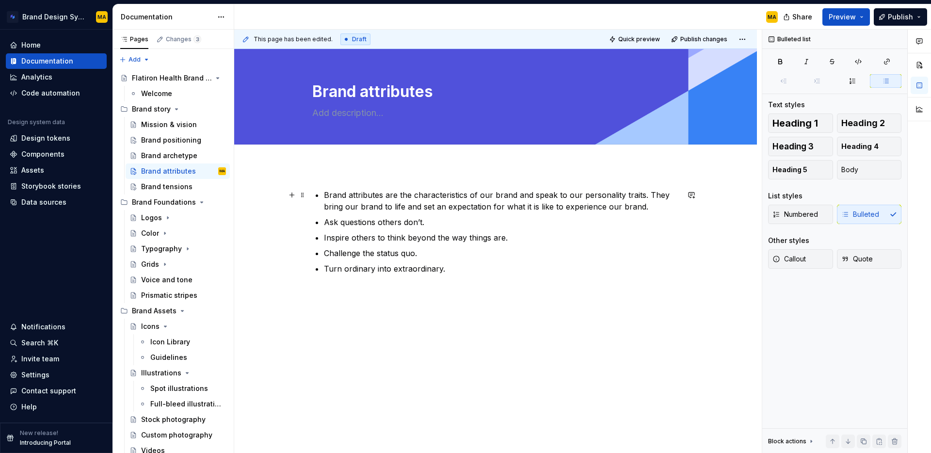
click at [572, 198] on p "Brand attributes are the characteristics of our brand and speak to our personal…" at bounding box center [501, 200] width 355 height 23
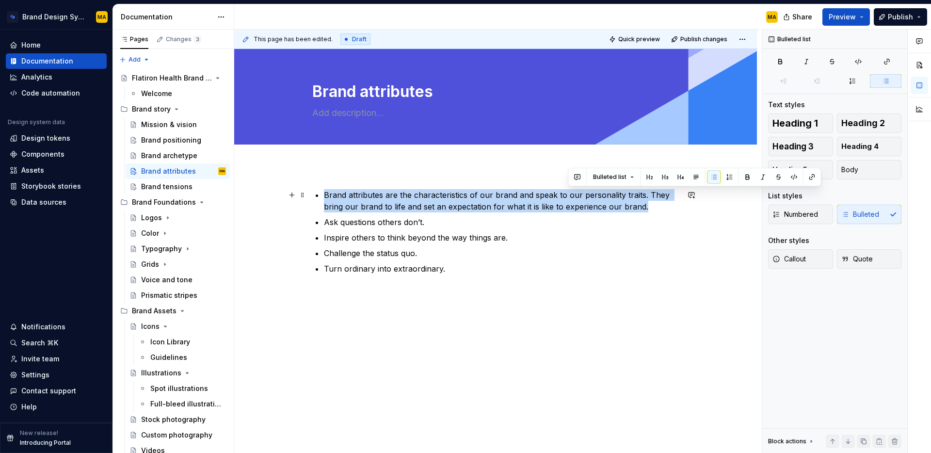
click at [572, 198] on p "Brand attributes are the characteristics of our brand and speak to our personal…" at bounding box center [501, 200] width 355 height 23
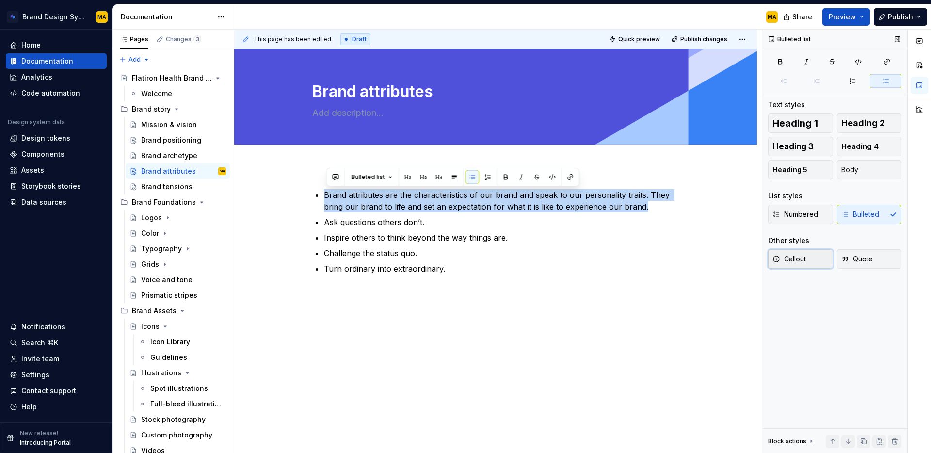
click at [803, 265] on button "Callout" at bounding box center [800, 258] width 65 height 19
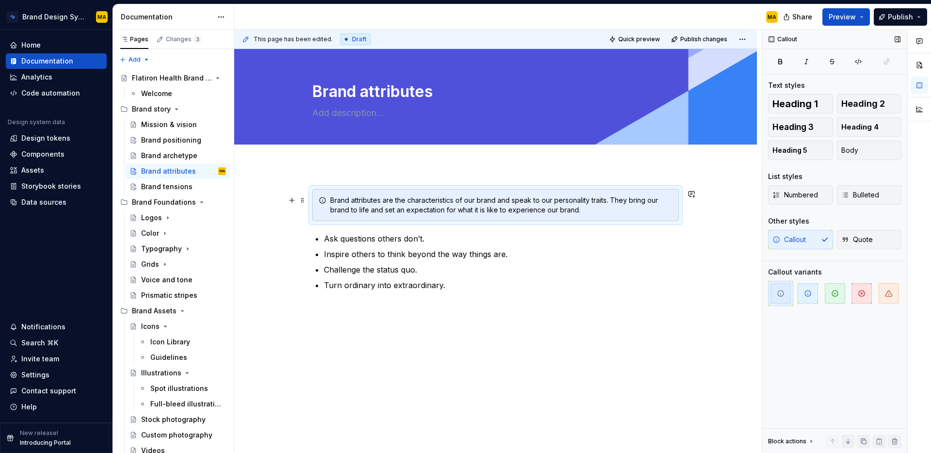
click at [600, 208] on div "Brand attributes are the characteristics of our brand and speak to our personal…" at bounding box center [501, 204] width 342 height 19
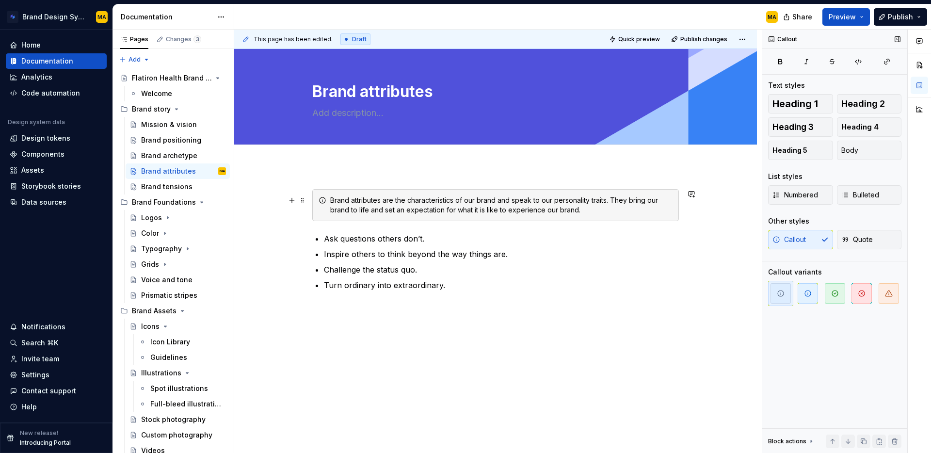
click at [616, 198] on div "Brand attributes are the characteristics of our brand and speak to our personal…" at bounding box center [501, 204] width 342 height 19
click at [343, 383] on div "Brand attributes are the characteristics of our brand and speak to our personal…" at bounding box center [495, 302] width 523 height 272
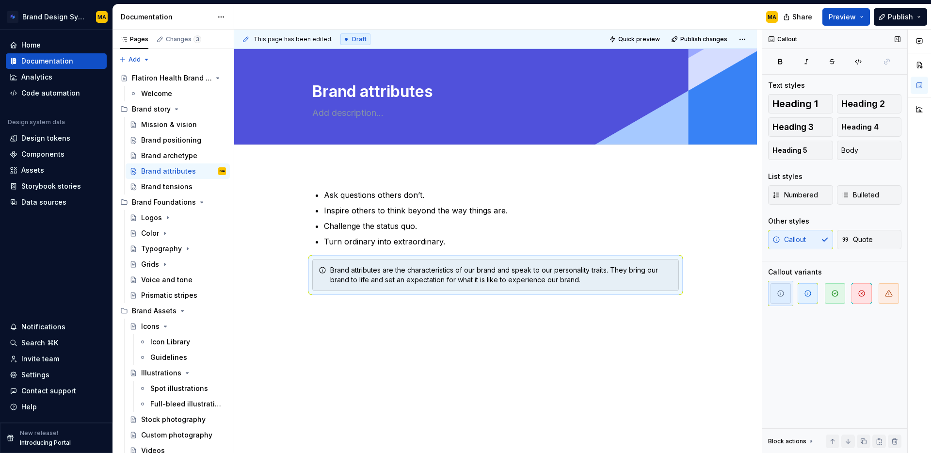
click at [831, 373] on div "Callout Text styles Heading 1 Heading 2 Heading 3 Heading 4 Heading 5 Body List…" at bounding box center [834, 242] width 145 height 424
click at [462, 386] on div "Ask questions others don’t. Inspire others to think beyond the way things are. …" at bounding box center [495, 314] width 523 height 296
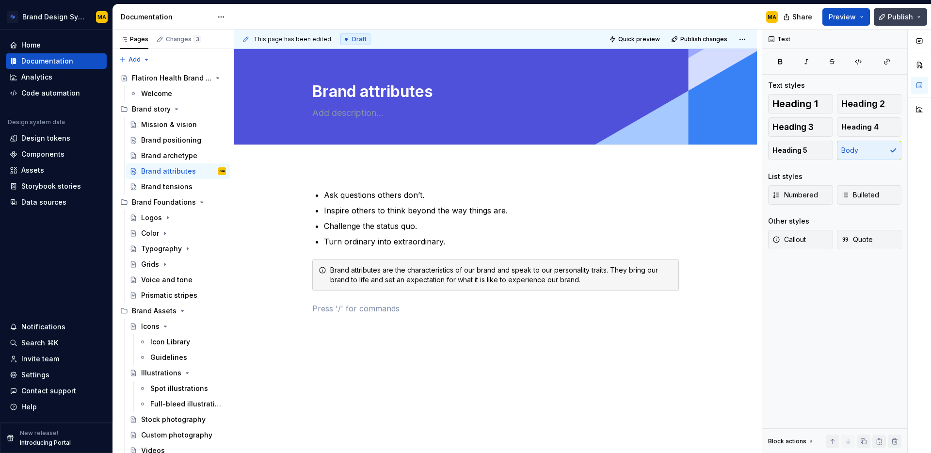
click at [886, 18] on button "Publish" at bounding box center [900, 16] width 53 height 17
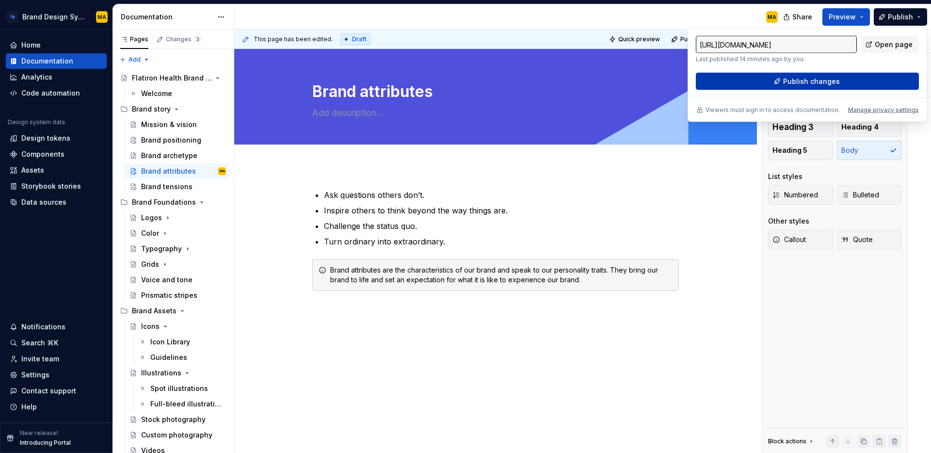
click at [823, 80] on span "Publish changes" at bounding box center [811, 82] width 57 height 10
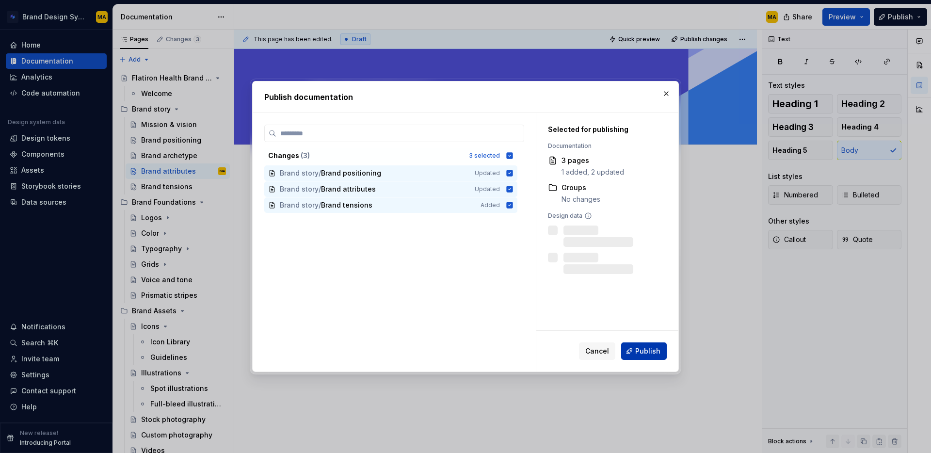
click at [647, 348] on span "Publish" at bounding box center [647, 351] width 25 height 10
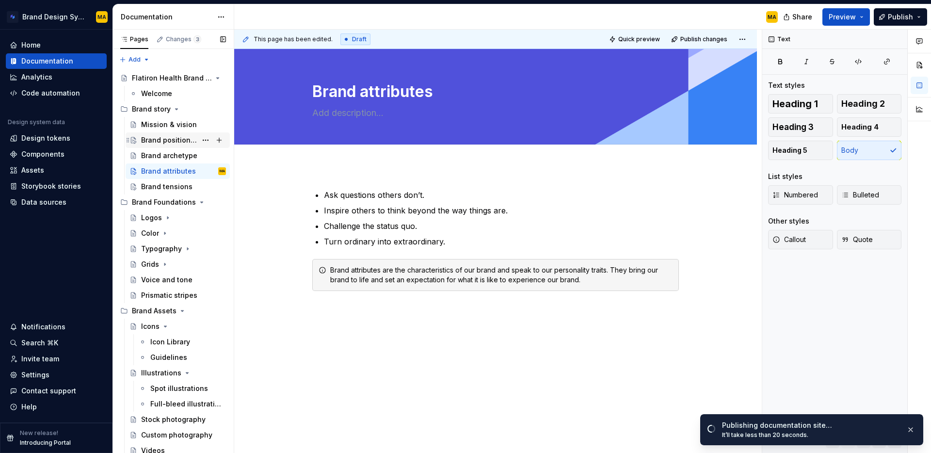
click at [179, 138] on div "Brand positioning" at bounding box center [169, 140] width 56 height 10
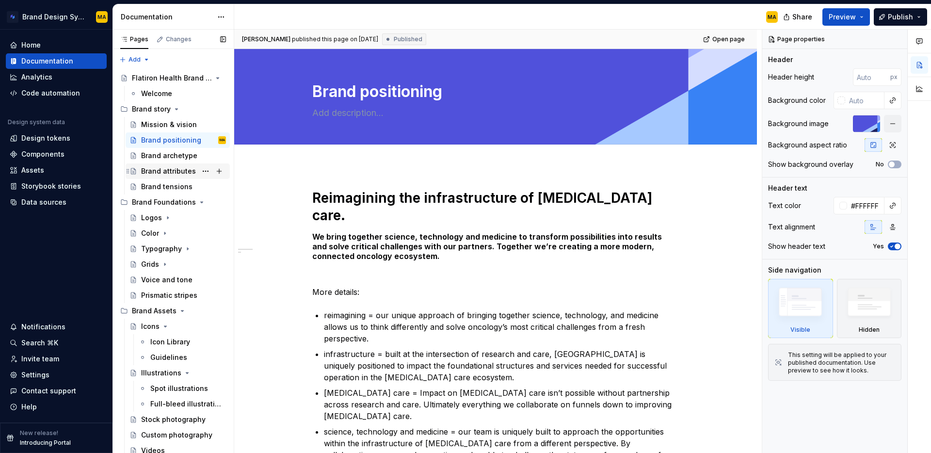
click at [155, 175] on div "Brand attributes" at bounding box center [168, 171] width 55 height 10
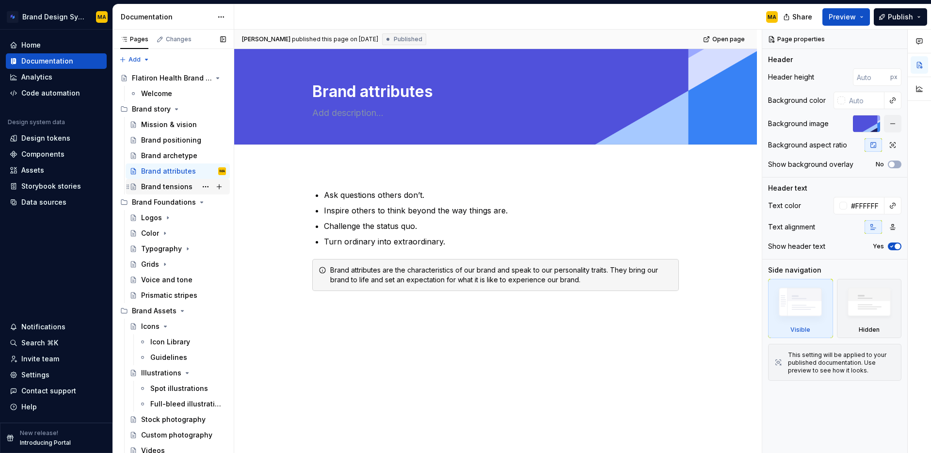
click at [159, 188] on div "Brand tensions" at bounding box center [166, 187] width 51 height 10
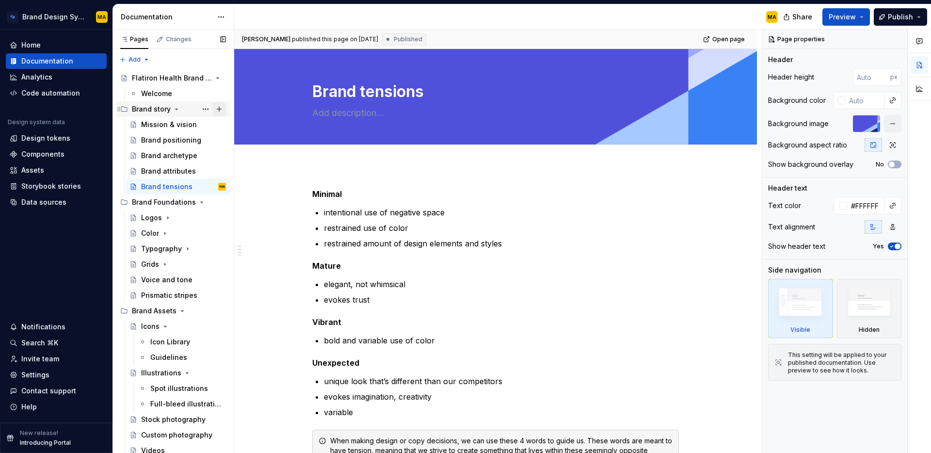
click at [218, 109] on button "Page tree" at bounding box center [219, 109] width 14 height 14
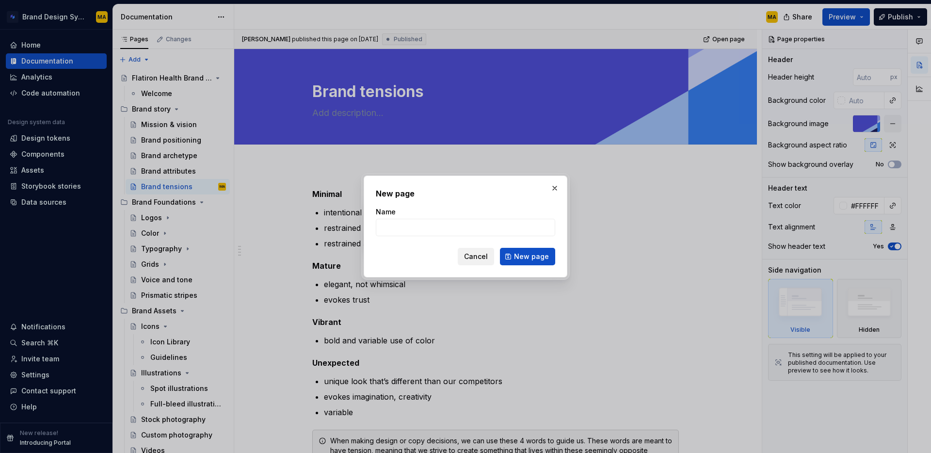
click at [474, 256] on span "Cancel" at bounding box center [476, 257] width 24 height 10
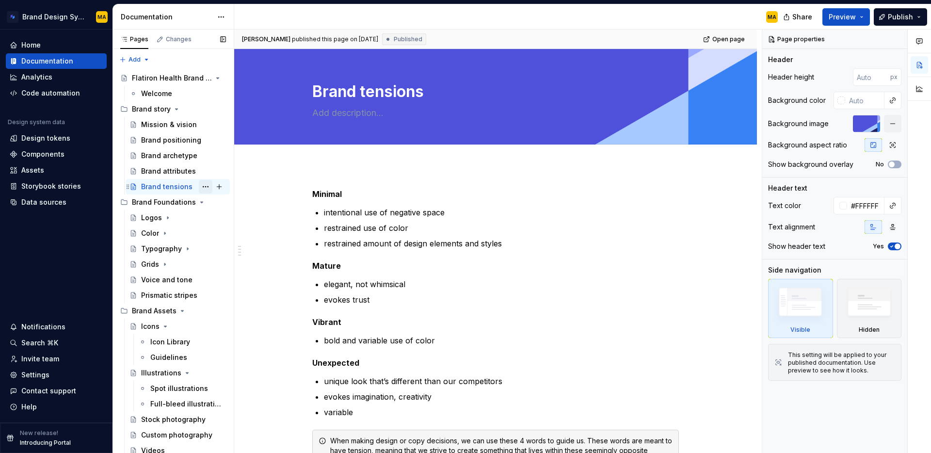
click at [205, 185] on button "Page tree" at bounding box center [206, 187] width 14 height 14
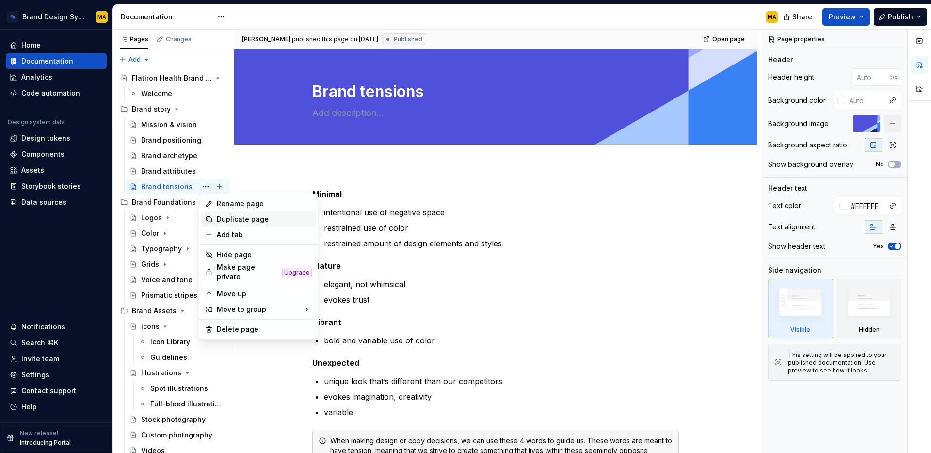
click at [227, 219] on div "Duplicate page" at bounding box center [264, 219] width 95 height 10
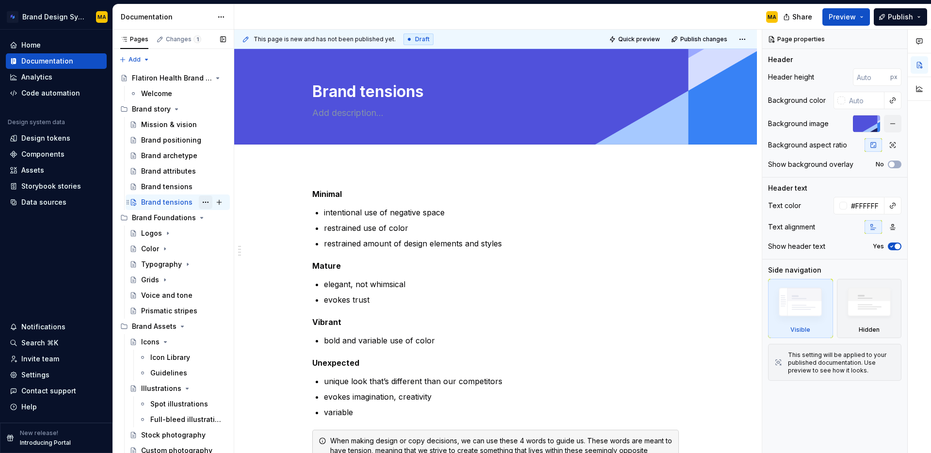
click at [206, 202] on button "Page tree" at bounding box center [206, 202] width 14 height 14
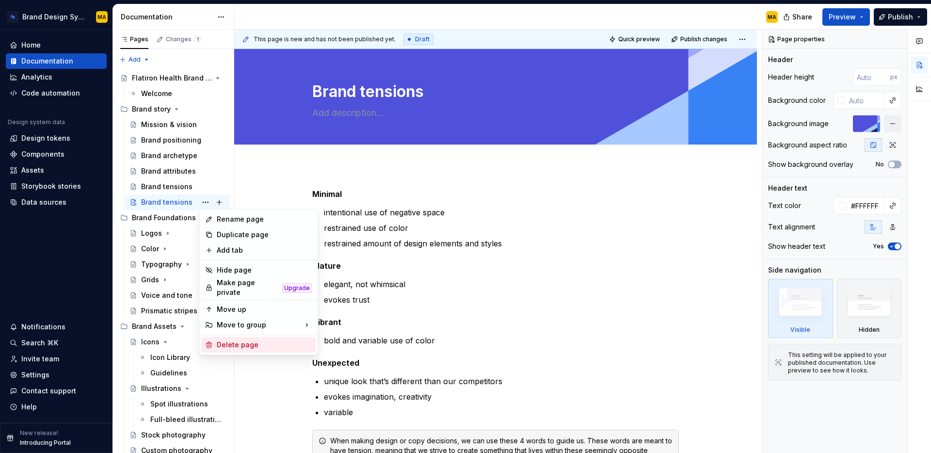
click at [236, 340] on div "Delete page" at bounding box center [264, 345] width 95 height 10
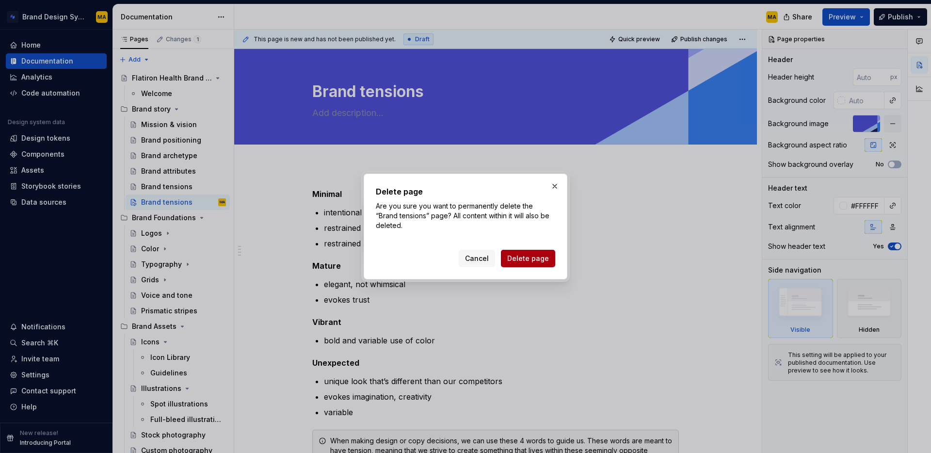
click at [541, 258] on span "Delete page" at bounding box center [528, 259] width 42 height 10
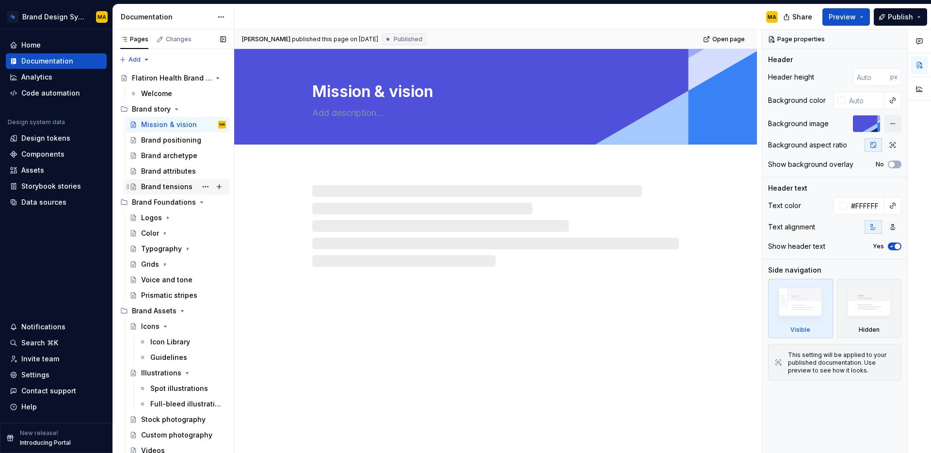
click at [156, 184] on div "Brand tensions" at bounding box center [166, 187] width 51 height 10
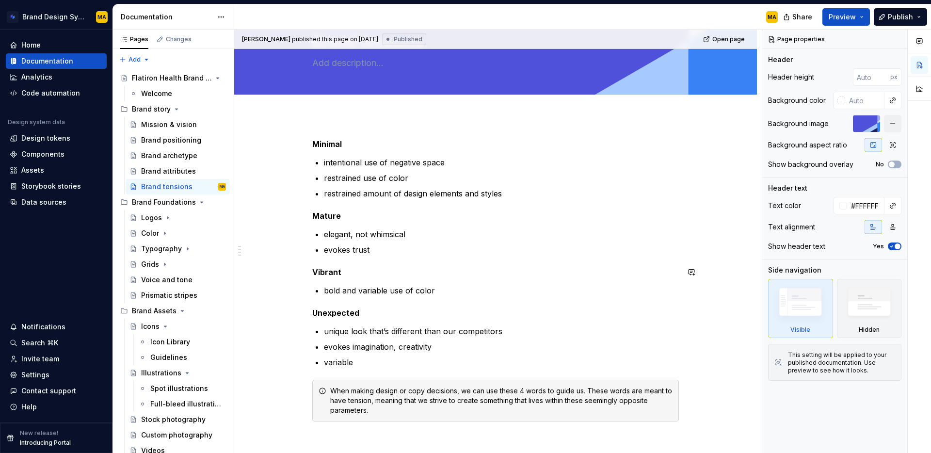
scroll to position [51, 0]
click at [387, 249] on p "evokes trust" at bounding box center [501, 249] width 355 height 12
type textarea "*"
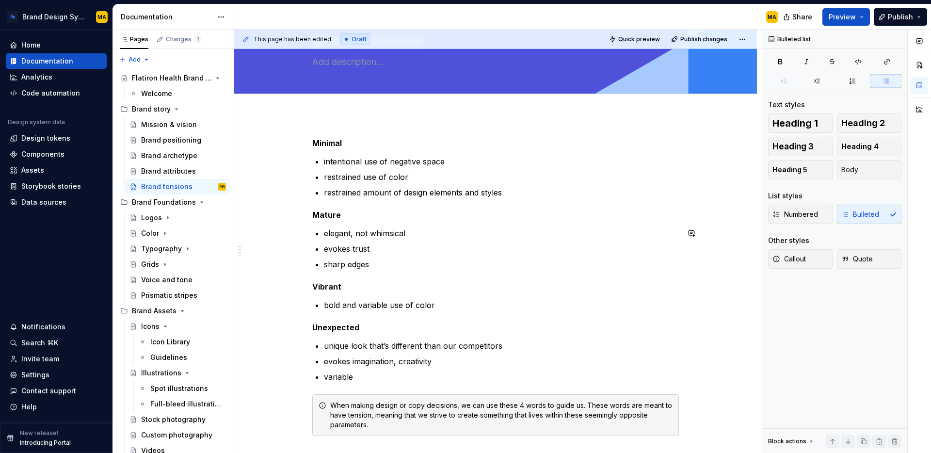
scroll to position [50, 0]
click at [358, 263] on p "sharp edges" at bounding box center [501, 265] width 355 height 12
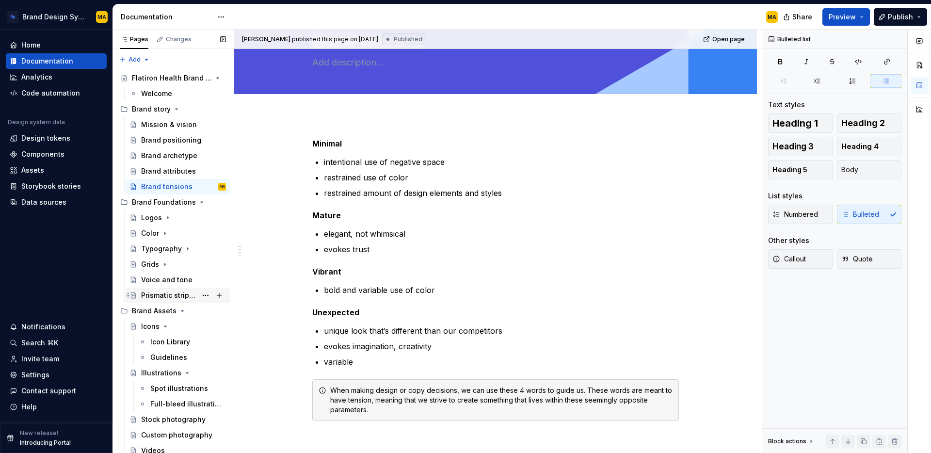
click at [147, 295] on div "Prismatic stripes" at bounding box center [169, 295] width 56 height 10
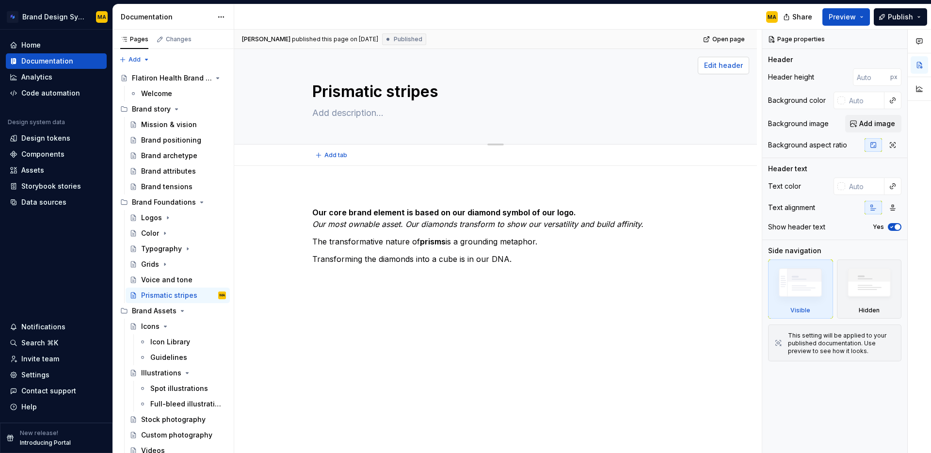
click at [729, 70] on span "Edit header" at bounding box center [723, 66] width 39 height 10
click at [874, 125] on span "Add image" at bounding box center [877, 124] width 36 height 10
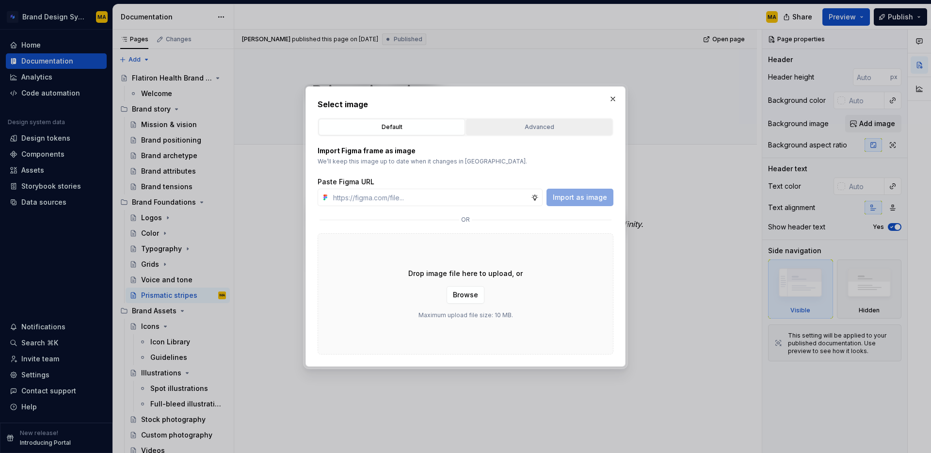
click at [545, 119] on button "Advanced" at bounding box center [539, 127] width 146 height 16
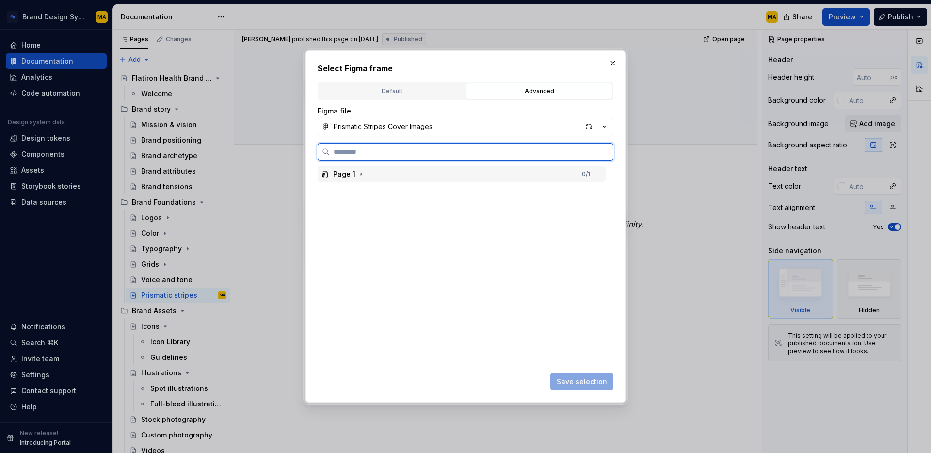
click at [350, 173] on div "Page 1" at bounding box center [344, 174] width 22 height 10
click at [369, 196] on div "airtable-form-cover-image" at bounding box center [466, 190] width 279 height 16
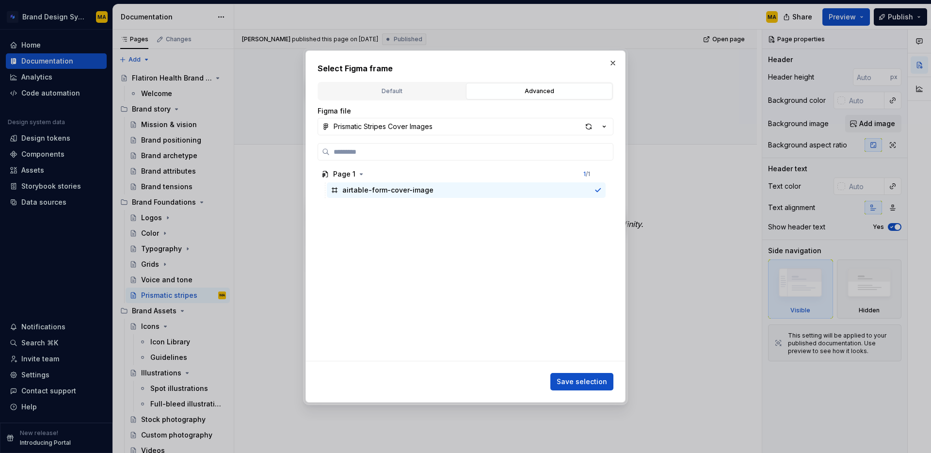
click at [579, 379] on span "Save selection" at bounding box center [582, 382] width 50 height 10
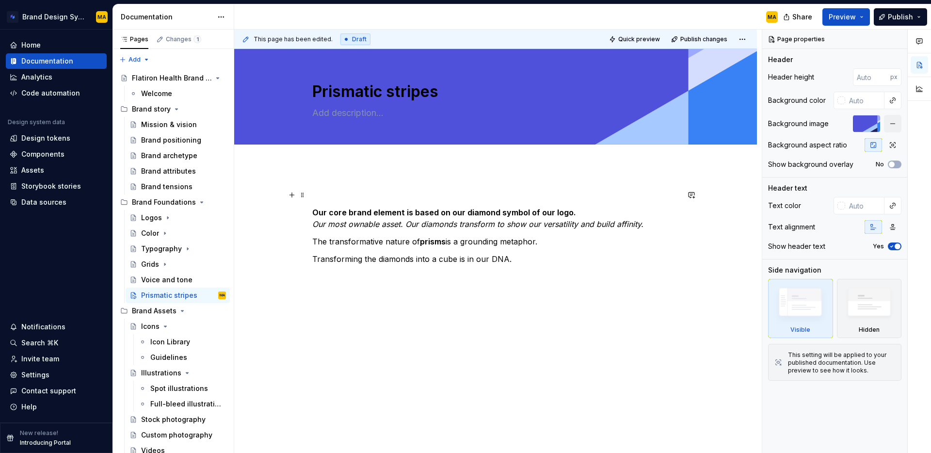
type textarea "*"
click at [340, 195] on p at bounding box center [495, 195] width 367 height 12
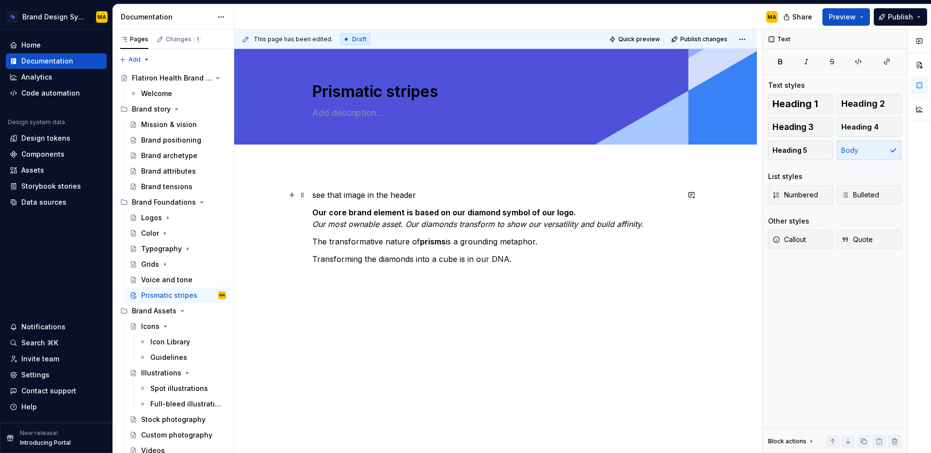
click at [375, 193] on p "see that image in the header" at bounding box center [495, 195] width 367 height 12
click at [375, 194] on p "see that image in the header" at bounding box center [495, 195] width 367 height 12
drag, startPoint x: 284, startPoint y: 192, endPoint x: 277, endPoint y: 192, distance: 6.8
click at [277, 192] on div "See this he Our core brand element is based on our diamond symbol of our logo. …" at bounding box center [495, 289] width 523 height 246
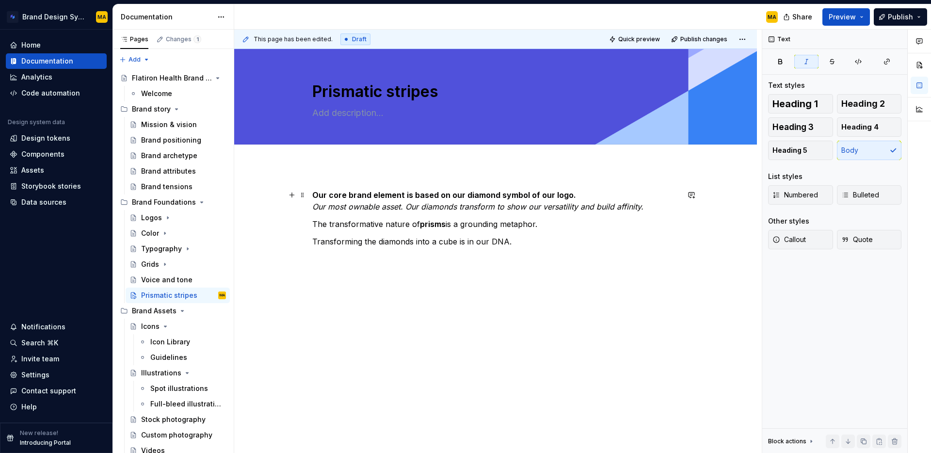
drag, startPoint x: 473, startPoint y: 204, endPoint x: 447, endPoint y: 203, distance: 26.2
click at [475, 204] on em "Our most ownable asset. Our diamonds transform to show our versatility and buil…" at bounding box center [477, 207] width 331 height 10
click at [582, 192] on p "Our core brand element is based on our diamond symbol of our logo. Our most own…" at bounding box center [495, 200] width 367 height 23
click at [406, 191] on strong "Our core brand element is based on our diamond symbol of our logo." at bounding box center [444, 195] width 264 height 10
click at [556, 194] on strong "Our core brand element, the prismatic stripes, are based on our diamond symbol …" at bounding box center [491, 195] width 358 height 10
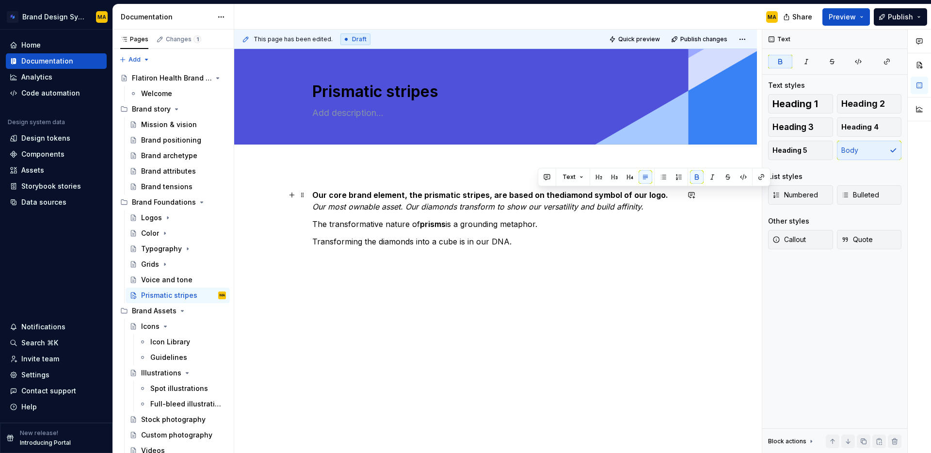
drag, startPoint x: 590, startPoint y: 194, endPoint x: 538, endPoint y: 197, distance: 51.5
click at [537, 196] on p "Our core brand element, the prismatic stripes, are based on thediamond symbol o…" at bounding box center [495, 200] width 367 height 23
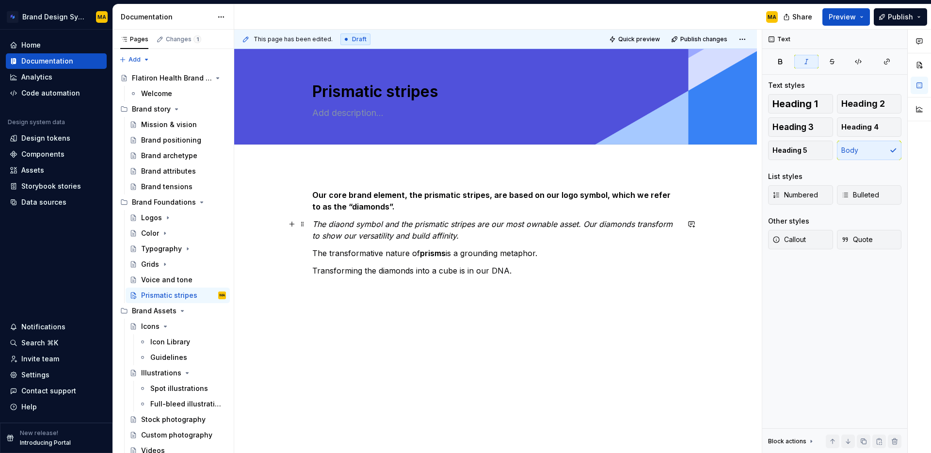
click at [580, 224] on em "The diaond symbol and the prismatic stripes are our most ownable asset. Our dia…" at bounding box center [493, 229] width 363 height 21
click at [562, 224] on em "The diaond symbol and the prismatic stripes are our most ownable assets. Our di…" at bounding box center [495, 229] width 367 height 21
click at [354, 234] on em "The diaond symbol and the prismatic stripes are our most ownable (re: trademark…" at bounding box center [490, 229] width 357 height 21
click at [670, 222] on em "The diaond symbol and the prismatic stripes are our most ownable (re: trademark…" at bounding box center [490, 229] width 357 height 21
click at [349, 234] on em "The diaond symbol and the prismatic stripes are our most ownable (re: trademark…" at bounding box center [491, 229] width 358 height 21
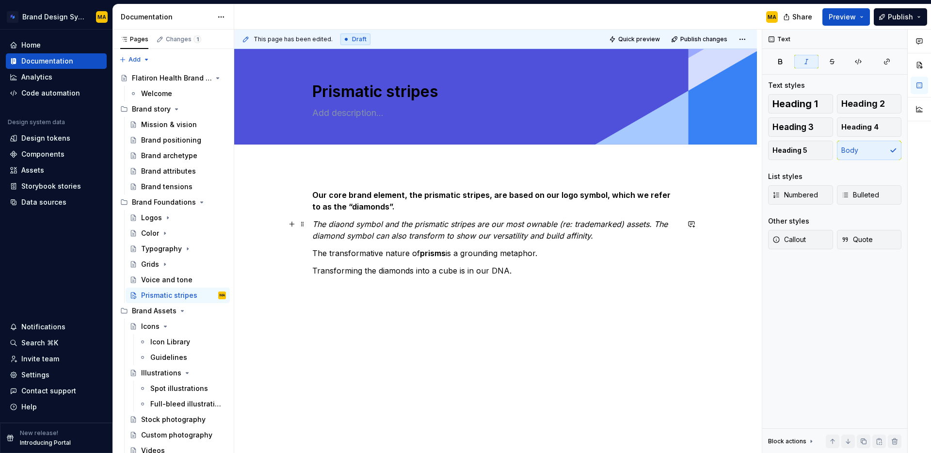
click at [412, 232] on em "The diaond symbol and the prismatic stripes are our most ownable (re: trademark…" at bounding box center [491, 229] width 358 height 21
click at [457, 234] on em "The diaond symbol and the prismatic stripes are our most ownable (re: trademark…" at bounding box center [491, 229] width 358 height 21
click at [515, 231] on em "The diaond symbol and the prismatic stripes are our most ownable (re: trademark…" at bounding box center [491, 229] width 358 height 21
click at [628, 236] on p "The diaond symbol and the prismatic stripes are our most ownable (re: trademark…" at bounding box center [495, 229] width 367 height 23
click at [518, 233] on em "The diaond symbol and the prismatic stripes are our most ownable (re: trademark…" at bounding box center [491, 229] width 358 height 21
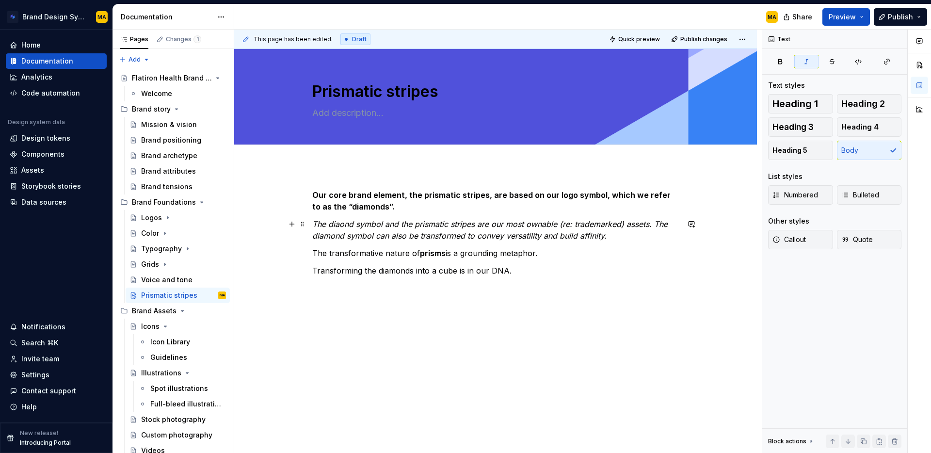
click at [480, 232] on em "The diaond symbol and the prismatic stripes are our most ownable (re: trademark…" at bounding box center [491, 229] width 358 height 21
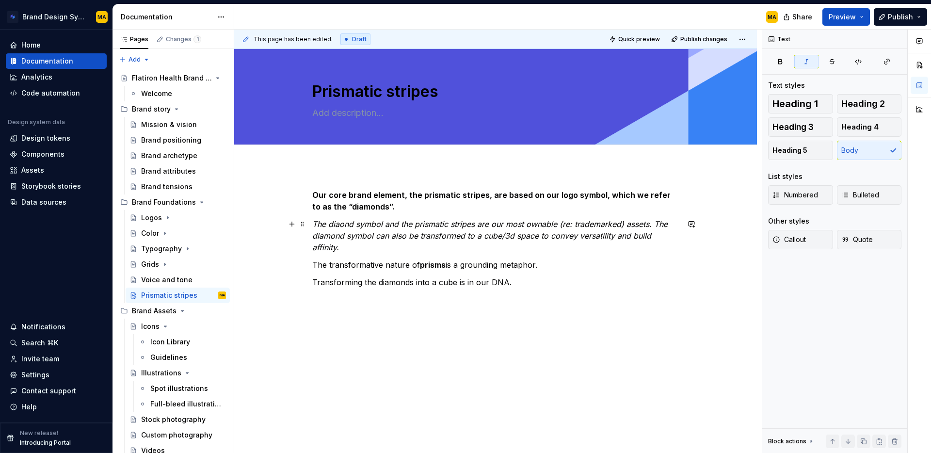
click at [345, 246] on p "The diaond symbol and the prismatic stripes are our most ownable (re: trademark…" at bounding box center [495, 235] width 367 height 35
click at [662, 236] on p "The diaond symbol and the prismatic stripes are our most ownable (re: trademark…" at bounding box center [495, 235] width 367 height 35
click at [388, 248] on p "The diaond symbol and the prismatic stripes are our most ownable (re: trademark…" at bounding box center [495, 235] width 367 height 35
click at [349, 279] on p "Transforming the diamonds into a cube is in our DNA." at bounding box center [495, 282] width 367 height 12
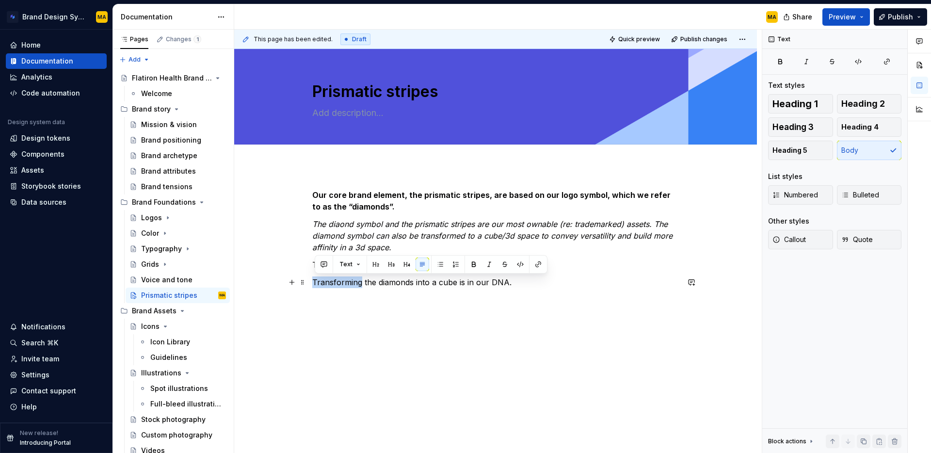
click at [349, 279] on p "Transforming the diamonds into a cube is in our DNA." at bounding box center [495, 282] width 367 height 12
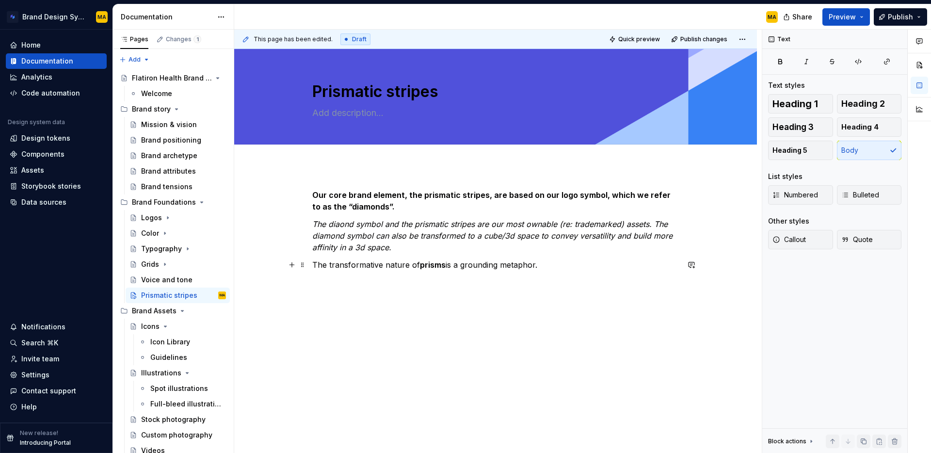
click at [358, 265] on p "The transformative nature of prisms is a grounding metaphor." at bounding box center [495, 265] width 367 height 12
copy p "The transformative nature of prisms is a grounding metaphor."
click at [657, 222] on em "The diaond symbol and the prismatic stripes are our most ownable (re: trademark…" at bounding box center [493, 235] width 363 height 33
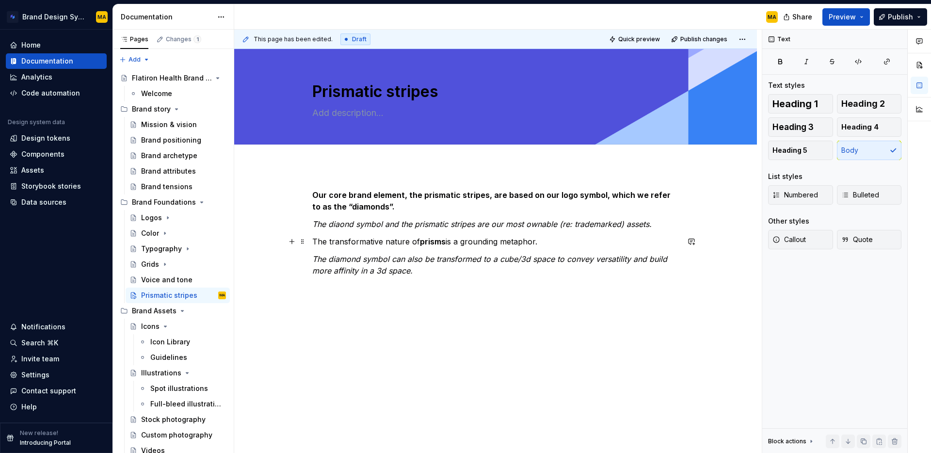
click at [479, 238] on p "The transformative nature of prisms is a grounding metaphor." at bounding box center [495, 242] width 367 height 12
click at [479, 239] on p "The transformative nature of prisms is a grounding metaphor." at bounding box center [495, 242] width 367 height 12
click at [463, 267] on p "The diamond symbol can also be transformed to a cube/3d space to convey versati…" at bounding box center [495, 264] width 367 height 23
click at [542, 240] on strong "The transformative nature of prisms is a grounding metaphor." at bounding box center [432, 242] width 240 height 10
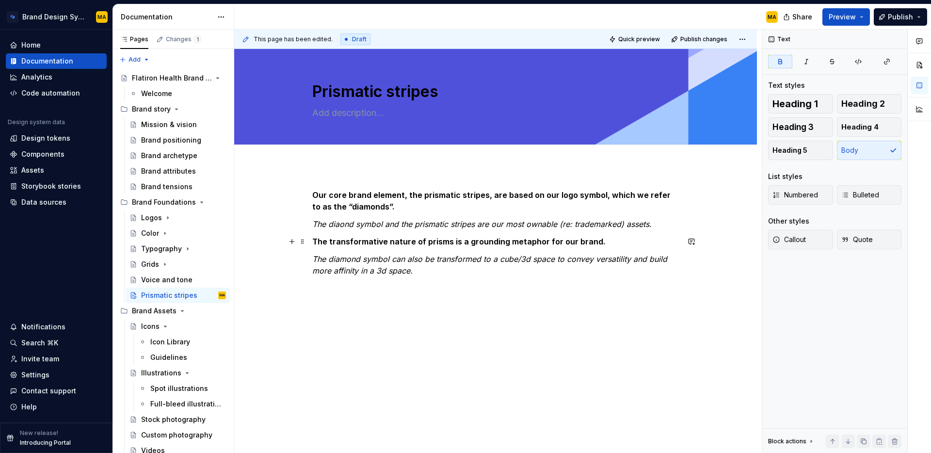
click at [316, 239] on strong "The transformative nature of prisms is a grounding metaphor for our brand." at bounding box center [458, 242] width 293 height 10
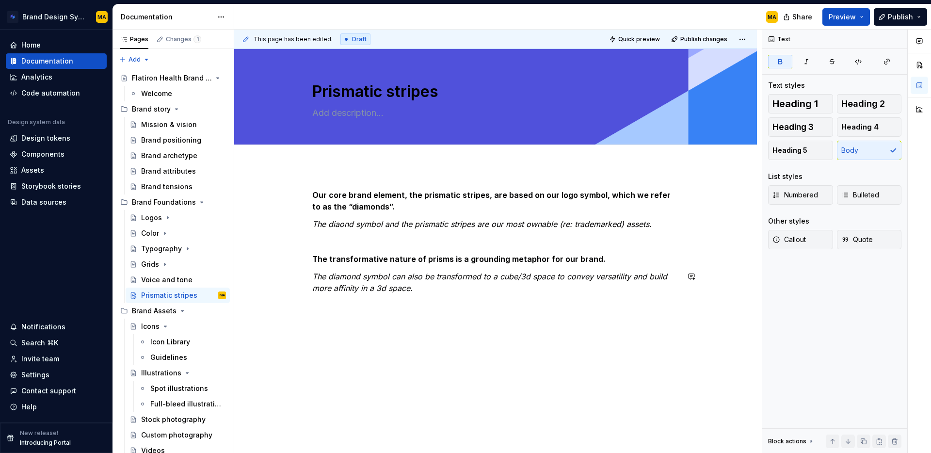
click at [726, 380] on div "Our core brand element, the prismatic stripes, are based on our logo symbol, wh…" at bounding box center [495, 303] width 523 height 275
click at [508, 257] on strong "The transformative nature of prisms is a grounding metaphor for our brand." at bounding box center [458, 259] width 293 height 10
click at [618, 258] on strong "The transformative nature of prisms is a grounding visual metaphor for our bran…" at bounding box center [471, 259] width 318 height 10
click at [317, 272] on em "The diamond symbol can also be transformed to a cube/3d space to convey versati…" at bounding box center [490, 282] width 357 height 21
click at [345, 224] on em "The diaond symbol and the prismatic stripes are our most ownable (re: trademark…" at bounding box center [481, 224] width 339 height 10
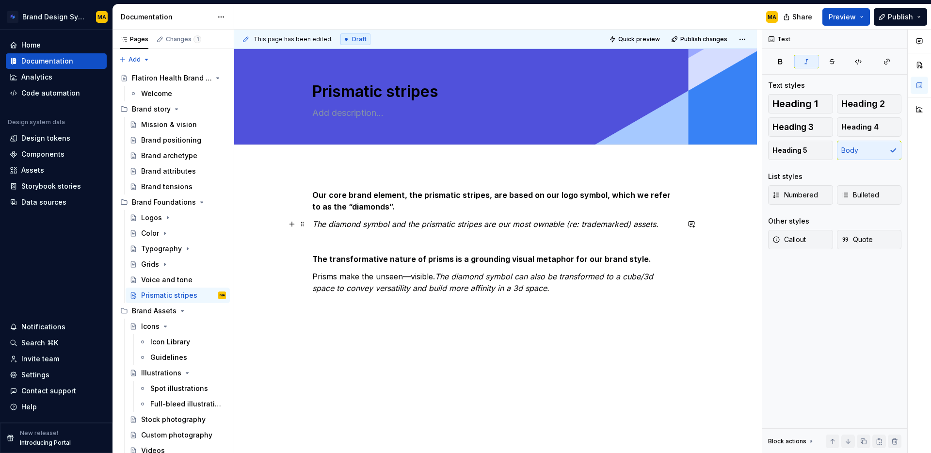
click at [359, 225] on em "The diamond symbol and the prismatic stripes are our most ownable (re: trademar…" at bounding box center [485, 224] width 346 height 10
click at [372, 281] on p "Prisms make the unseen—visible. The diamond symbol can also be transformed to a…" at bounding box center [495, 282] width 367 height 23
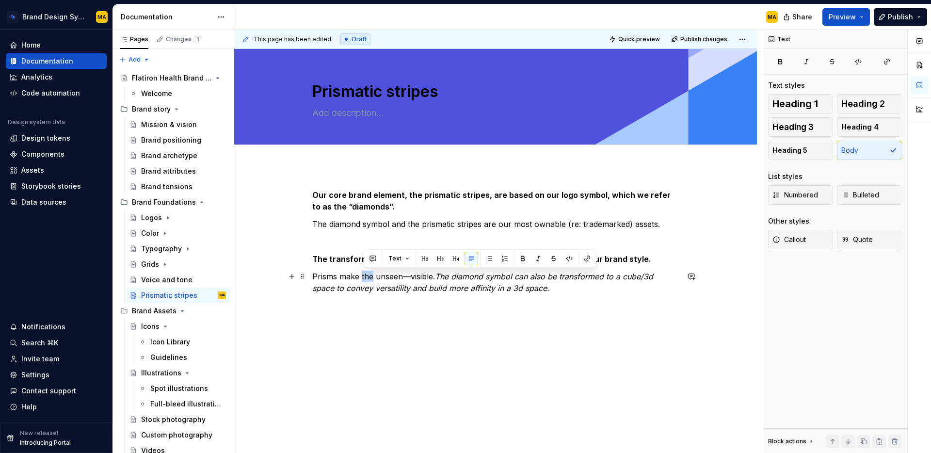
click at [372, 281] on p "Prisms make the unseen—visible. The diamond symbol can also be transformed to a…" at bounding box center [495, 282] width 367 height 23
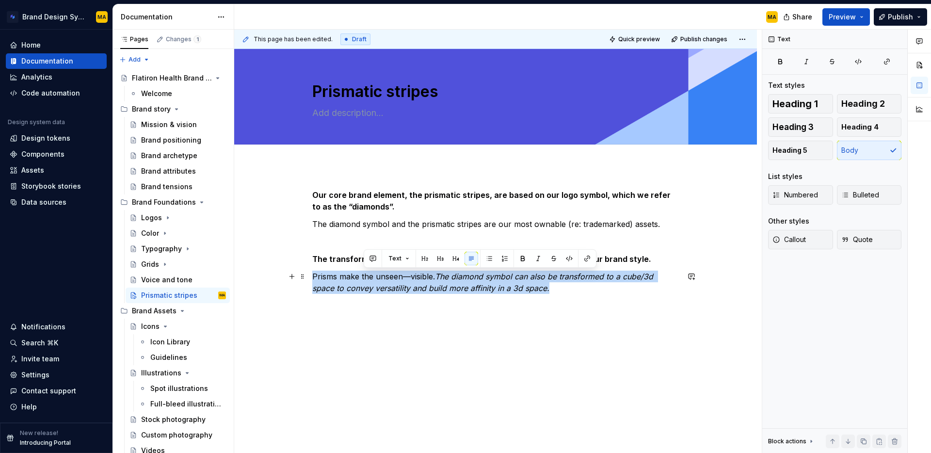
click at [372, 281] on p "Prisms make the unseen—visible. The diamond symbol can also be transformed to a…" at bounding box center [495, 282] width 367 height 23
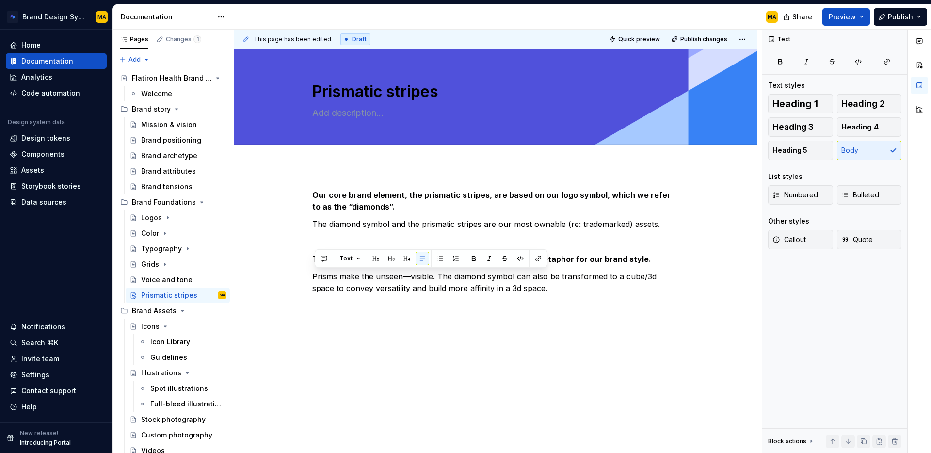
click at [408, 323] on div "This page has been edited. Draft Quick preview Publish changes Prismatic stripe…" at bounding box center [498, 242] width 528 height 424
click at [408, 323] on div "Our core brand element, the prismatic stripes, are based on our logo symbol, wh…" at bounding box center [495, 312] width 523 height 293
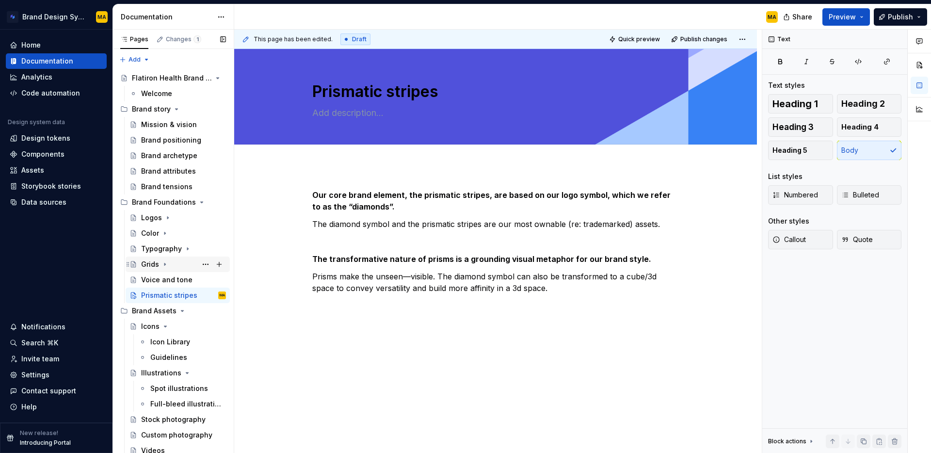
click at [150, 261] on div "Grids" at bounding box center [150, 264] width 18 height 10
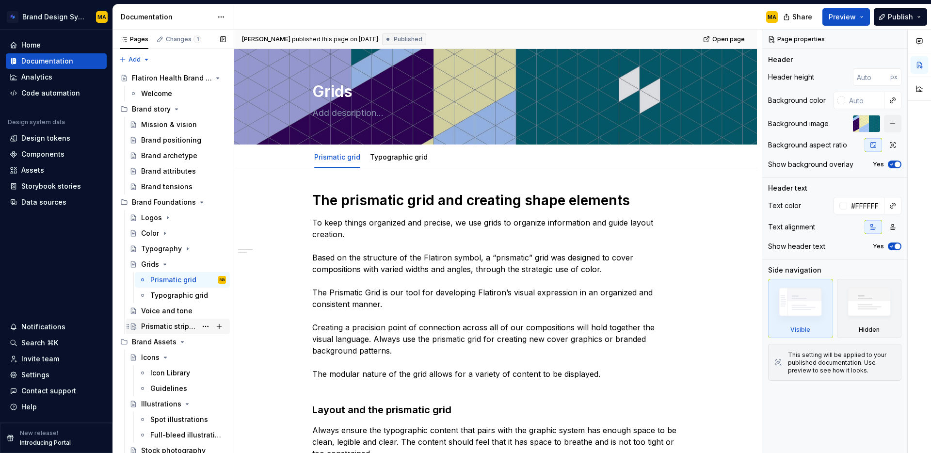
click at [159, 325] on div "Prismatic stripes" at bounding box center [169, 326] width 56 height 10
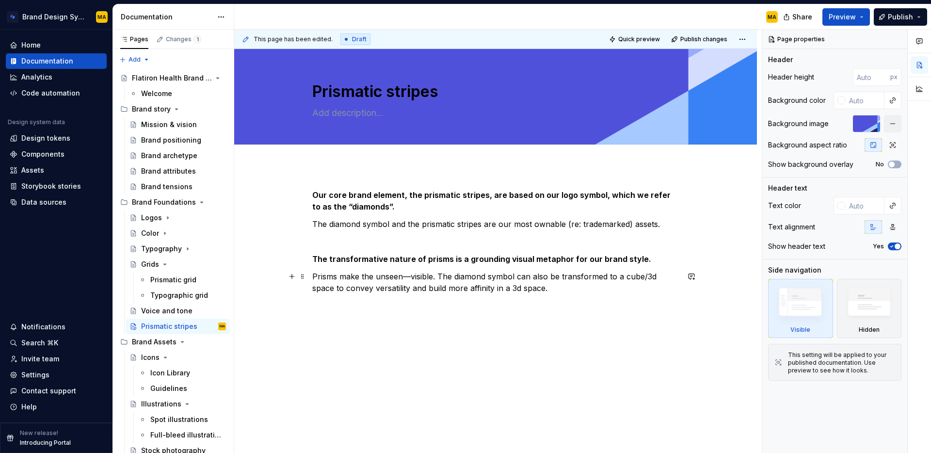
type textarea "*"
drag, startPoint x: 619, startPoint y: 281, endPoint x: 605, endPoint y: 287, distance: 14.8
click at [618, 281] on p "Prisms make the unseen—visible. The diamond symbol can also be transformed to a…" at bounding box center [495, 282] width 367 height 23
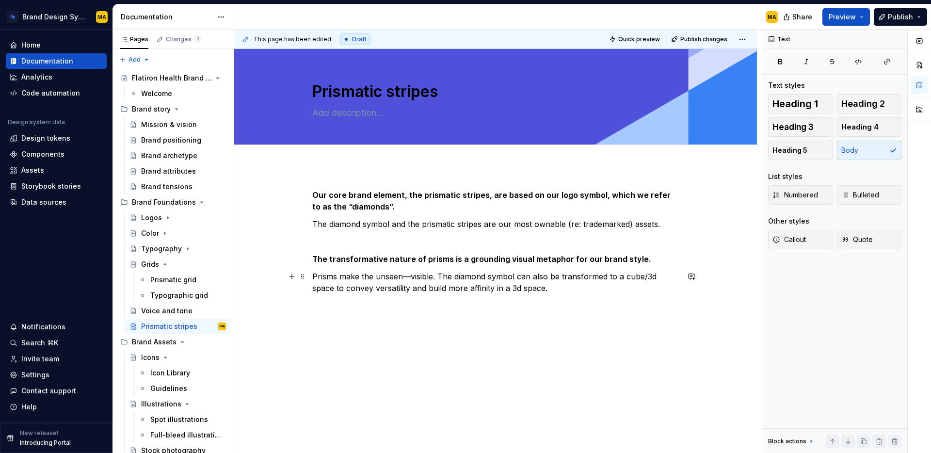
click at [595, 289] on p "Prisms make the unseen—visible. The diamond symbol can also be transformed to a…" at bounding box center [495, 282] width 367 height 23
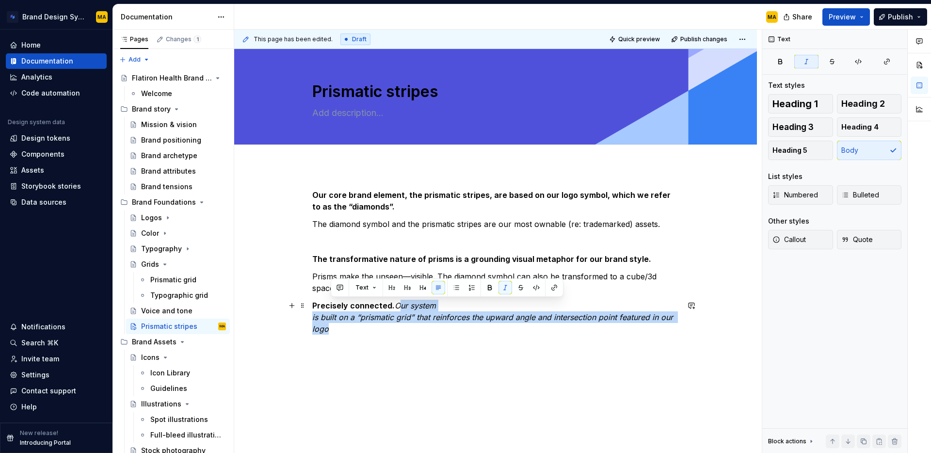
drag, startPoint x: 350, startPoint y: 331, endPoint x: 398, endPoint y: 302, distance: 56.3
click at [398, 302] on p "Precisely connected. Our system is built on a “prismatic grid” that reinforces …" at bounding box center [495, 317] width 367 height 35
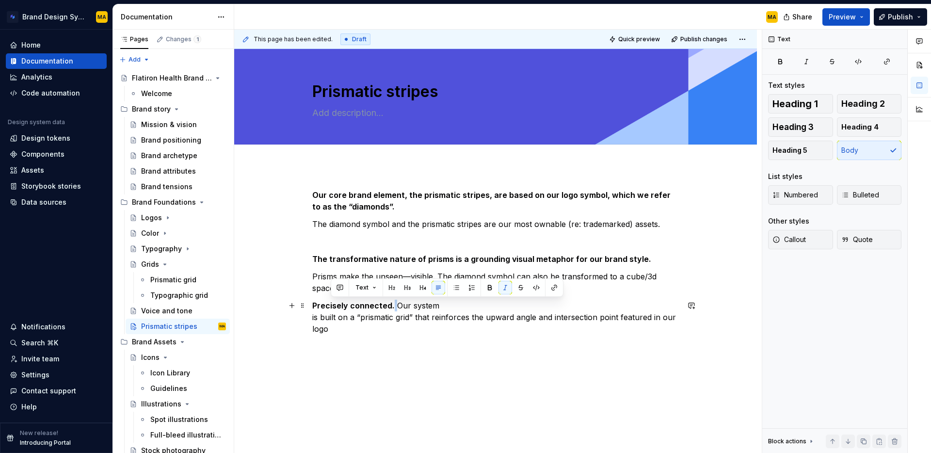
click at [396, 304] on p "Precisely connected. Our system is built on a “prismatic grid” that reinforces …" at bounding box center [495, 317] width 367 height 35
click at [457, 304] on p "Precisely connected. Our system is built on a “prismatic grid” that reinforces …" at bounding box center [495, 317] width 367 height 35
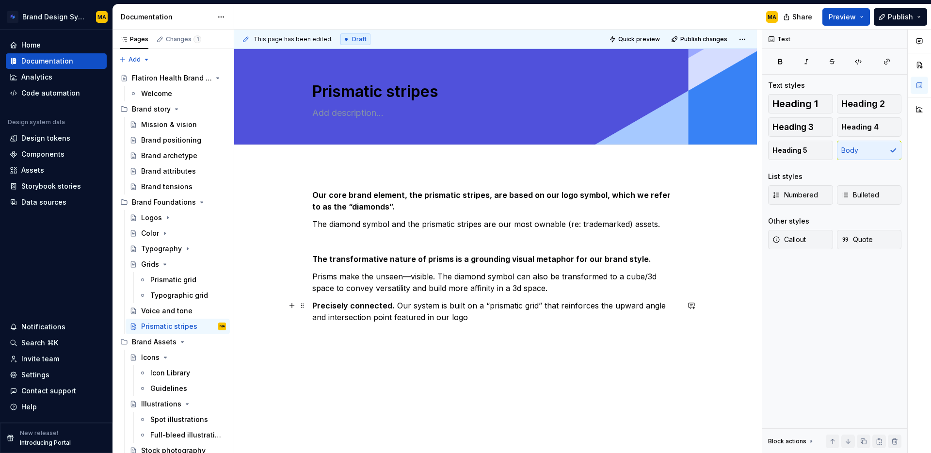
click at [397, 303] on p "Precisely connected. Our system is built on a “prismatic grid” that reinforces …" at bounding box center [495, 311] width 367 height 23
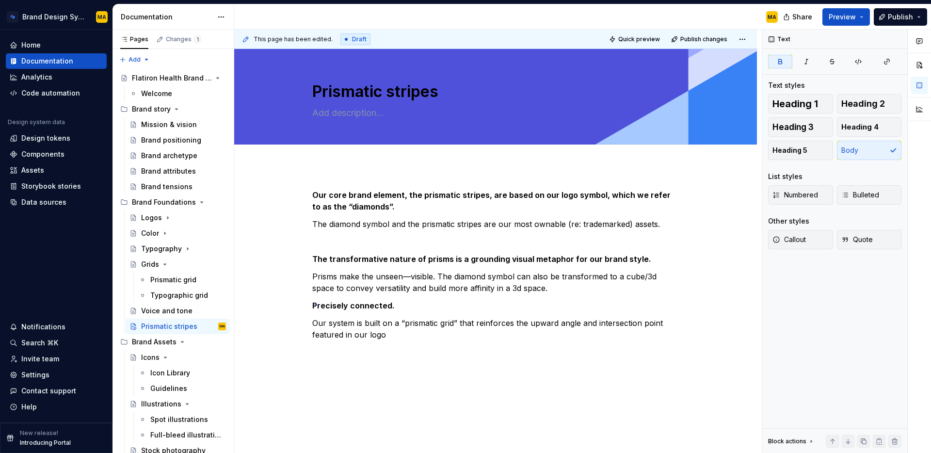
click at [314, 304] on div "This page has been edited. Draft Quick preview Publish changes Prismatic stripe…" at bounding box center [498, 242] width 528 height 424
click at [317, 305] on strong "Precisely connected." at bounding box center [353, 306] width 82 height 10
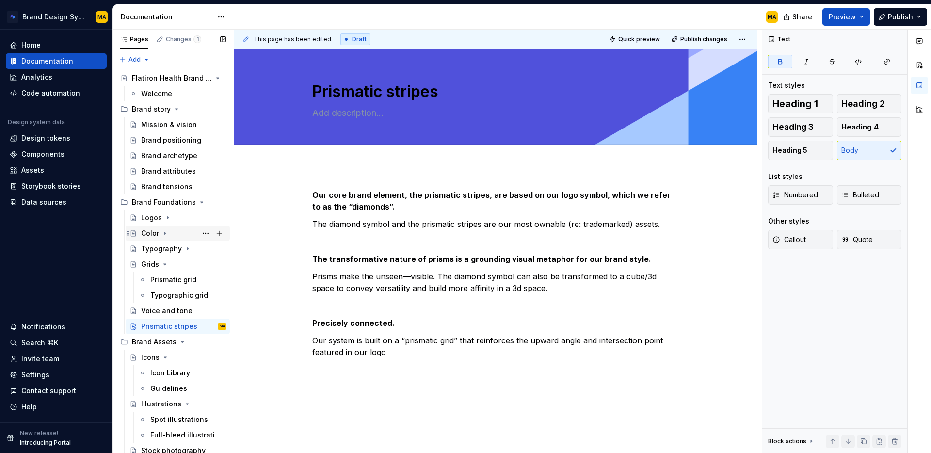
click at [146, 236] on div "Color" at bounding box center [150, 233] width 18 height 10
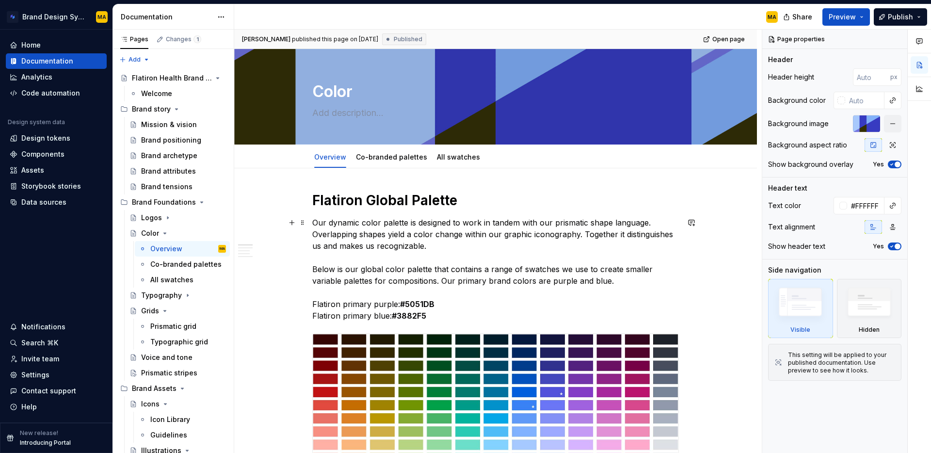
click at [471, 259] on p "Our dynamic color palette is designed to work in tandem with our prismatic shap…" at bounding box center [495, 269] width 367 height 105
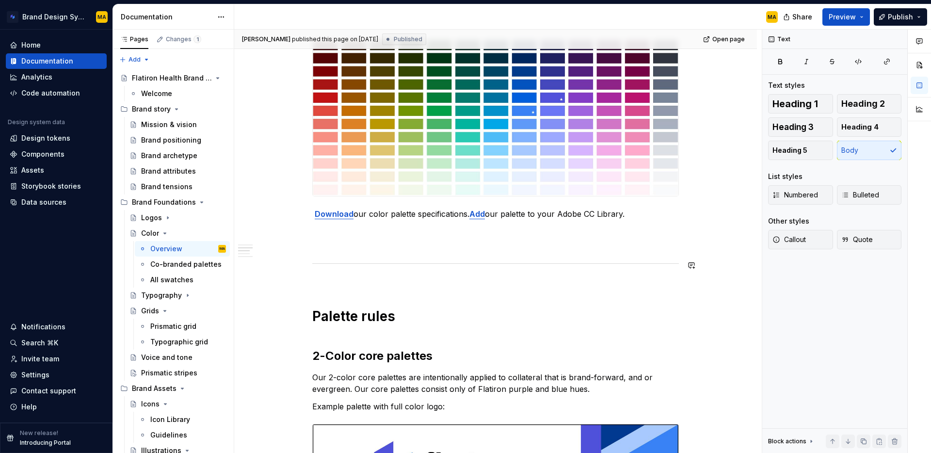
scroll to position [366, 0]
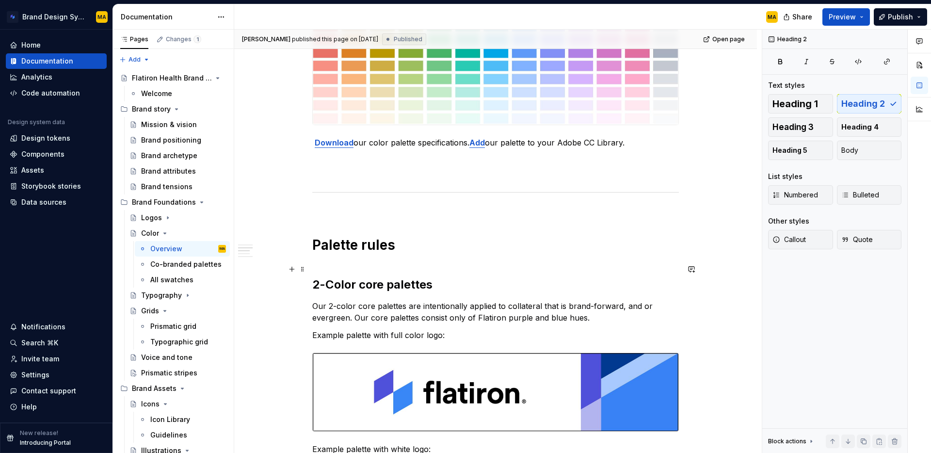
click at [458, 267] on h2 "2-Color core palettes" at bounding box center [495, 276] width 367 height 31
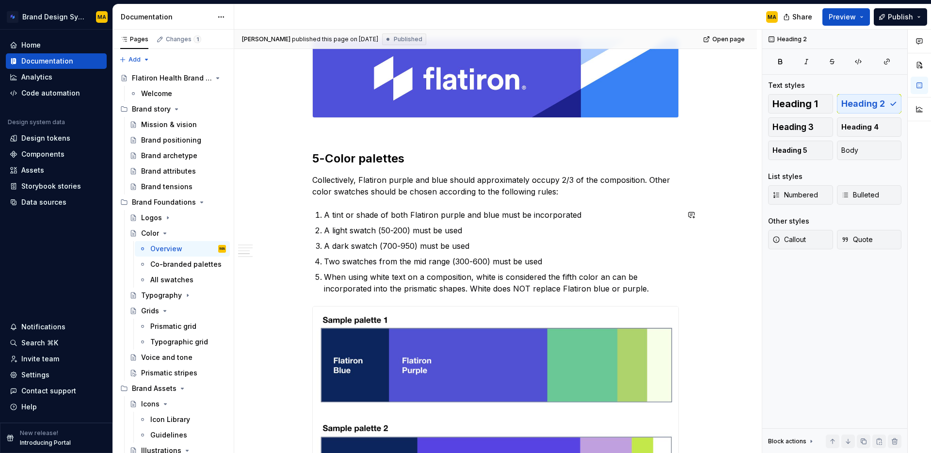
scroll to position [0, 0]
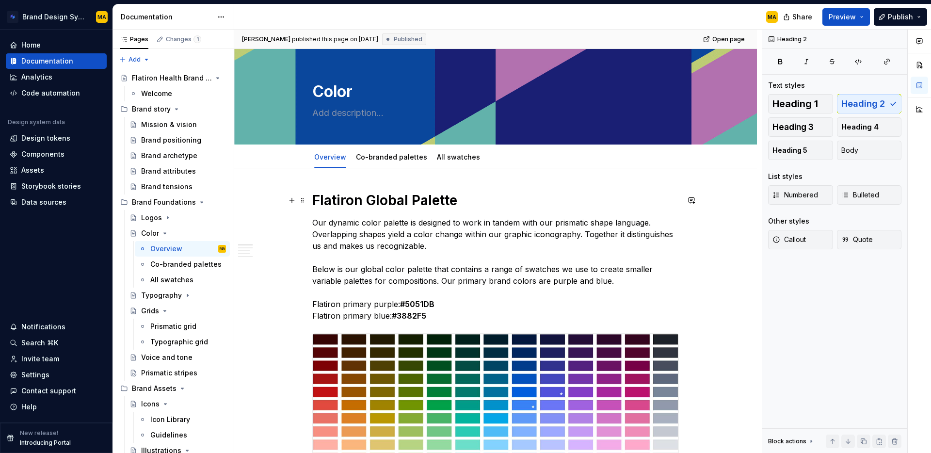
click at [316, 199] on h1 "Flatiron Global Palette" at bounding box center [495, 200] width 367 height 17
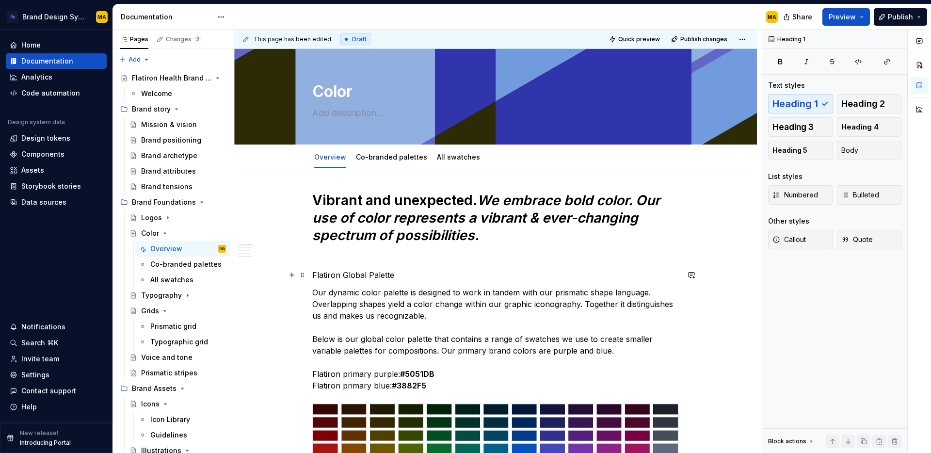
click at [342, 272] on p "Flatiron Global Palette" at bounding box center [495, 275] width 367 height 12
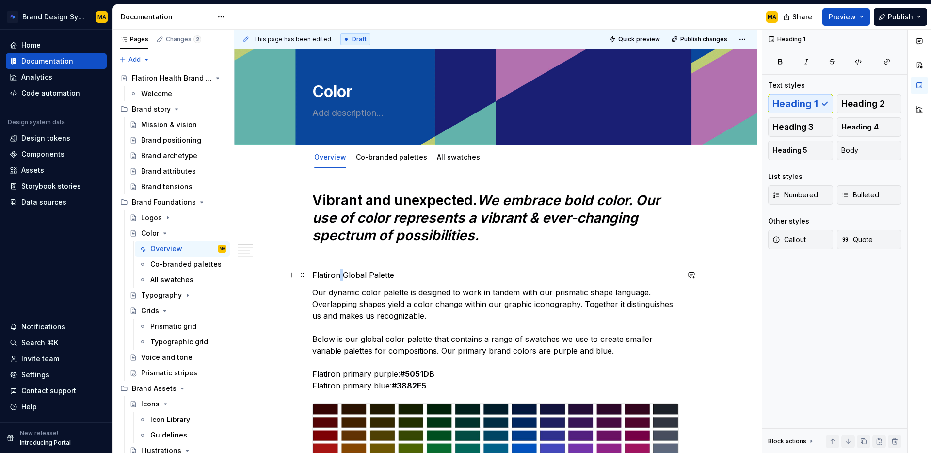
click at [342, 272] on p "Flatiron Global Palette" at bounding box center [495, 275] width 367 height 12
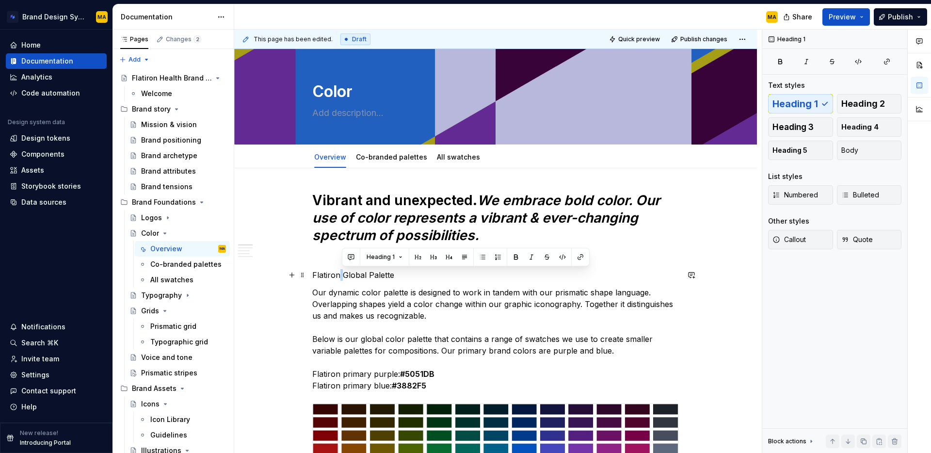
click at [342, 272] on p "Flatiron Global Palette" at bounding box center [495, 275] width 367 height 12
drag, startPoint x: 787, startPoint y: 94, endPoint x: 793, endPoint y: 102, distance: 9.4
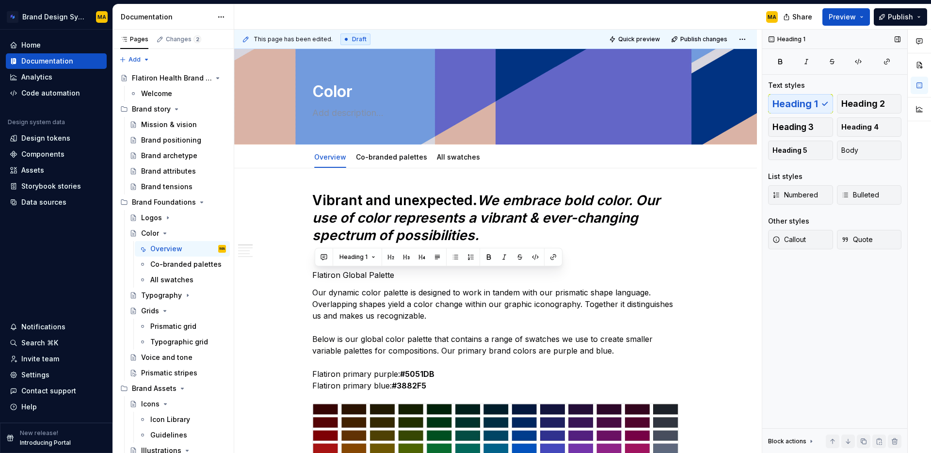
click at [788, 95] on div "Heading 1 Heading 2 Heading 3 Heading 4 Heading 5 Body" at bounding box center [834, 127] width 133 height 66
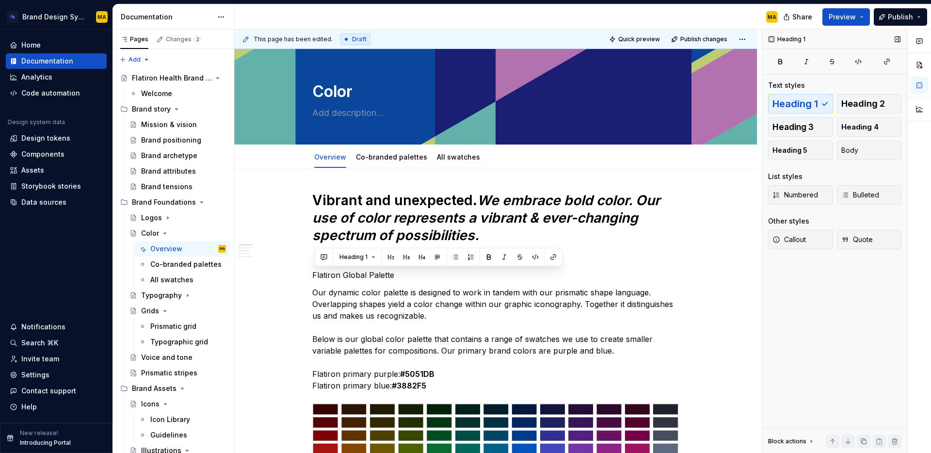
click at [793, 102] on div "Heading 1 Heading 2 Heading 3 Heading 4 Heading 5 Body" at bounding box center [834, 127] width 133 height 66
drag, startPoint x: 362, startPoint y: 309, endPoint x: 366, endPoint y: 279, distance: 30.7
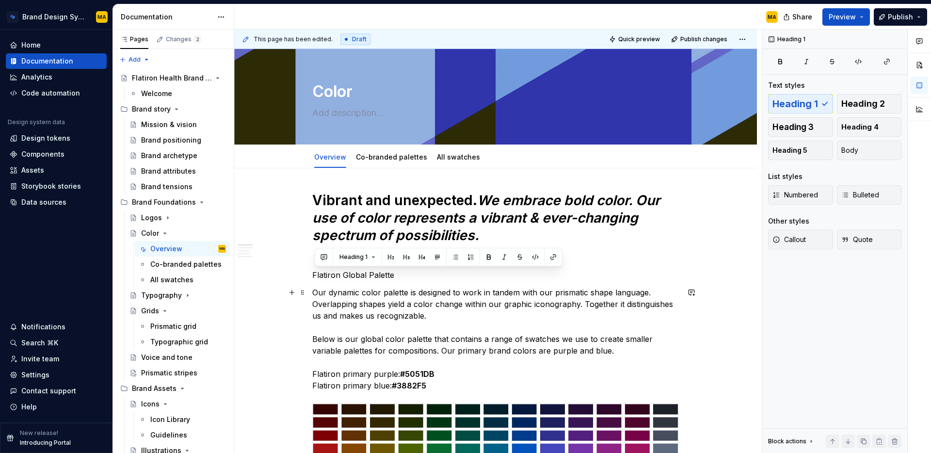
click at [362, 309] on p "Our dynamic color palette is designed to work in tandem with our prismatic shap…" at bounding box center [495, 339] width 367 height 105
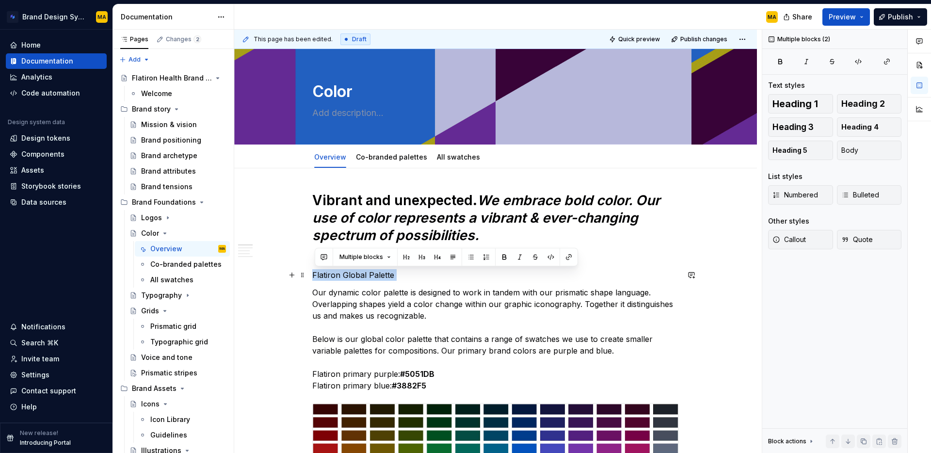
click at [345, 277] on p "Flatiron Global Palette" at bounding box center [495, 275] width 367 height 12
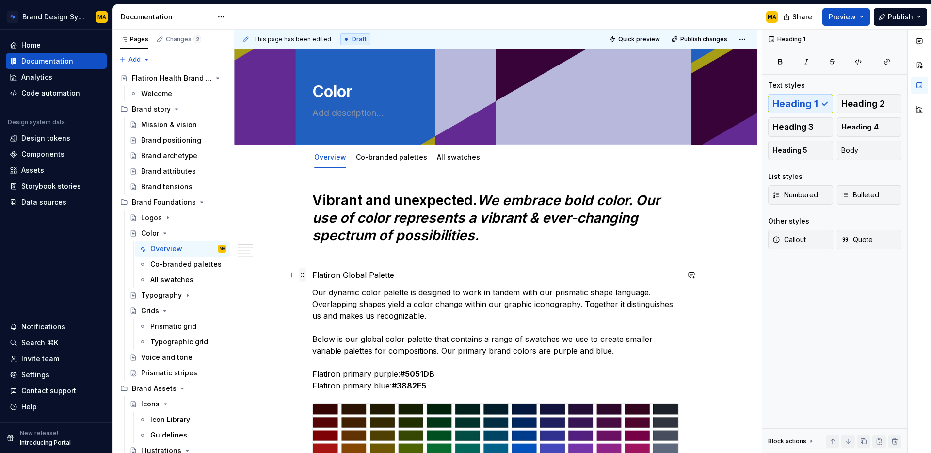
click at [305, 275] on span at bounding box center [303, 275] width 8 height 14
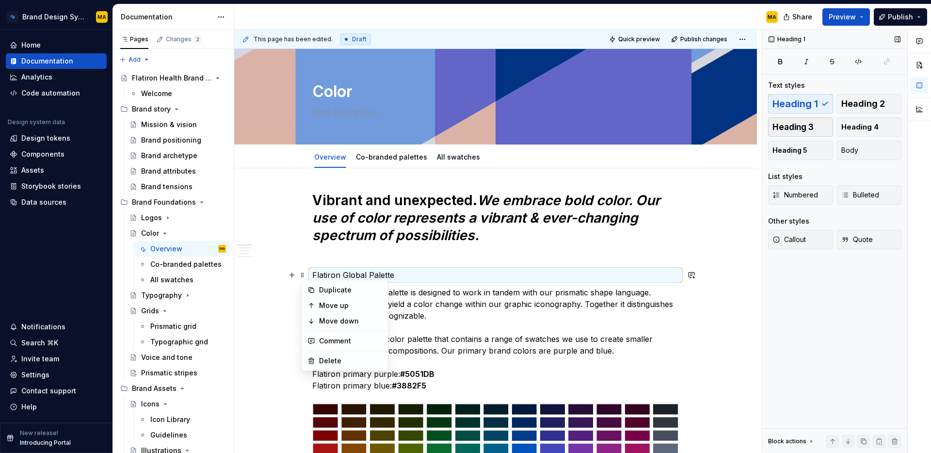
click at [800, 126] on span "Heading 3" at bounding box center [792, 127] width 41 height 10
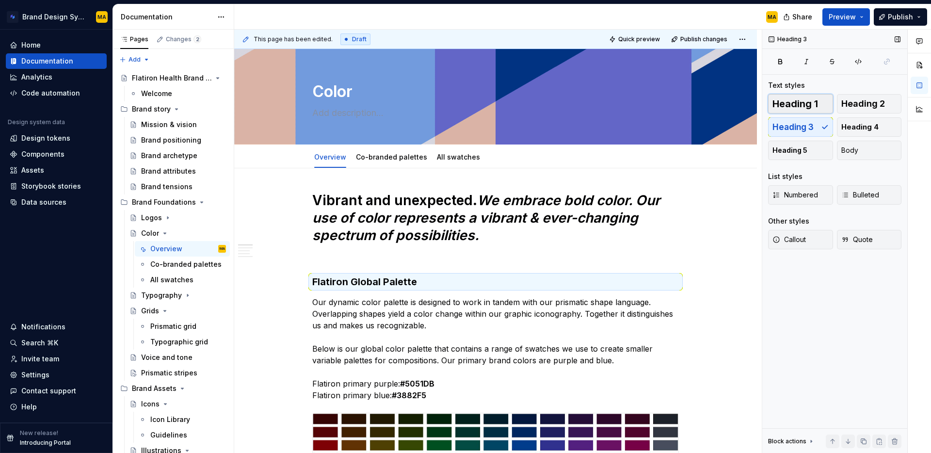
click at [795, 107] on span "Heading 1" at bounding box center [795, 104] width 46 height 10
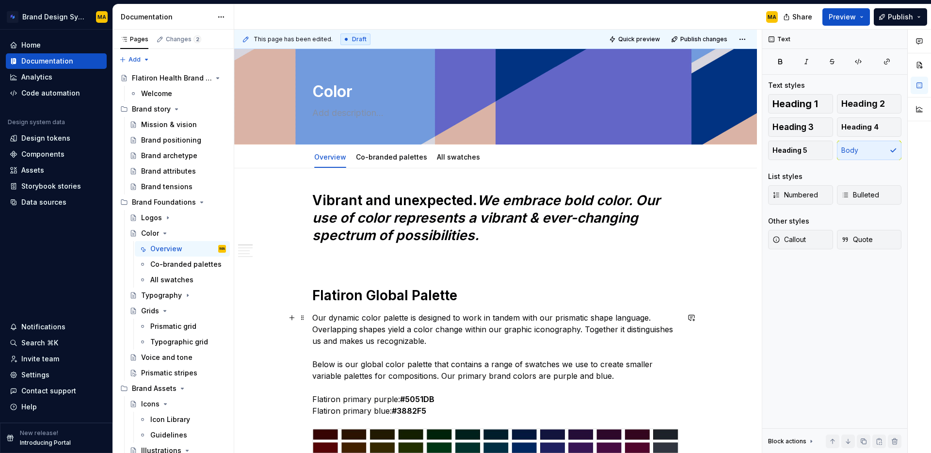
click at [427, 358] on p "Our dynamic color palette is designed to work in tandem with our prismatic shap…" at bounding box center [495, 364] width 367 height 105
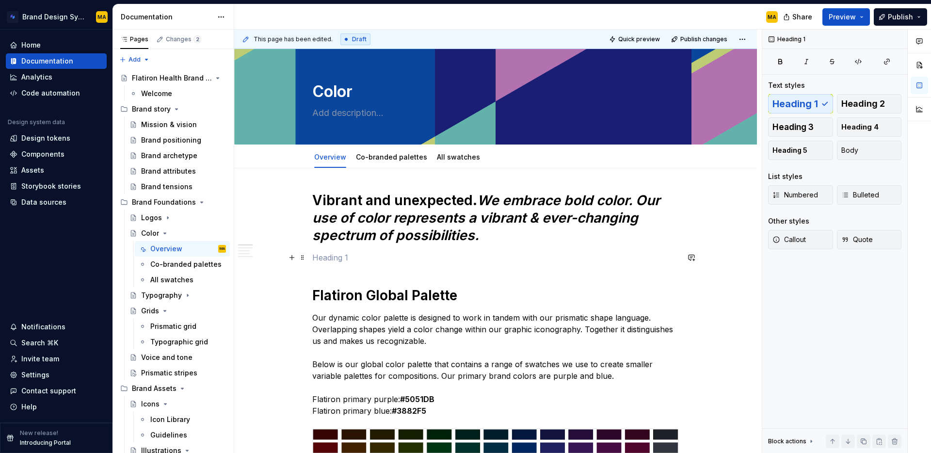
click at [368, 256] on p at bounding box center [495, 258] width 367 height 12
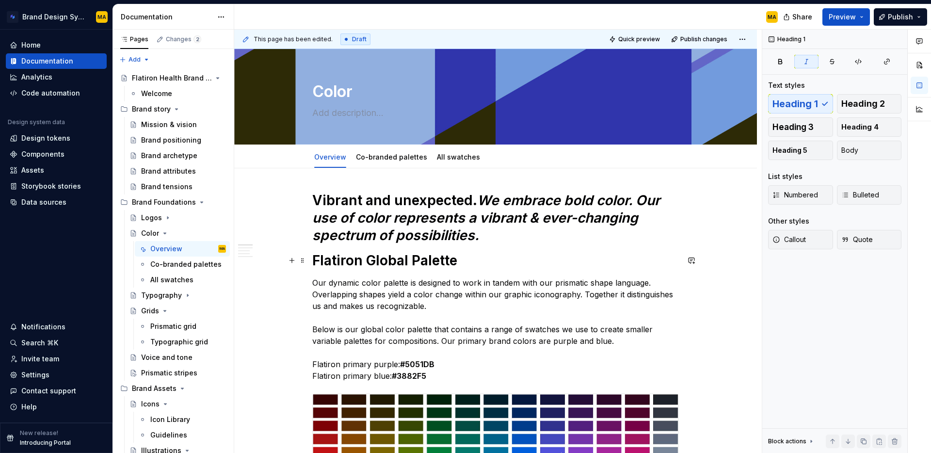
type textarea "*"
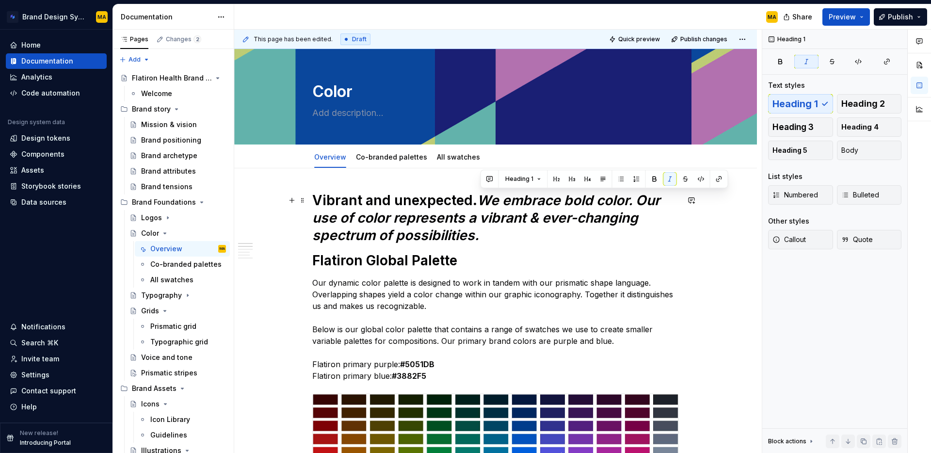
drag, startPoint x: 488, startPoint y: 236, endPoint x: 482, endPoint y: 207, distance: 30.1
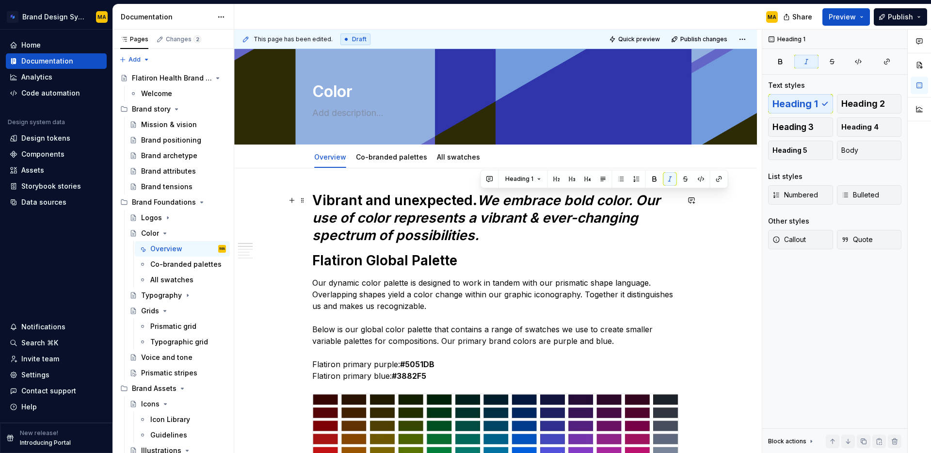
click at [482, 207] on h1 "Vibrant and unexpected. We embrace bold color. Our use of color represents a vi…" at bounding box center [495, 218] width 367 height 52
click at [862, 156] on button "Body" at bounding box center [869, 150] width 65 height 19
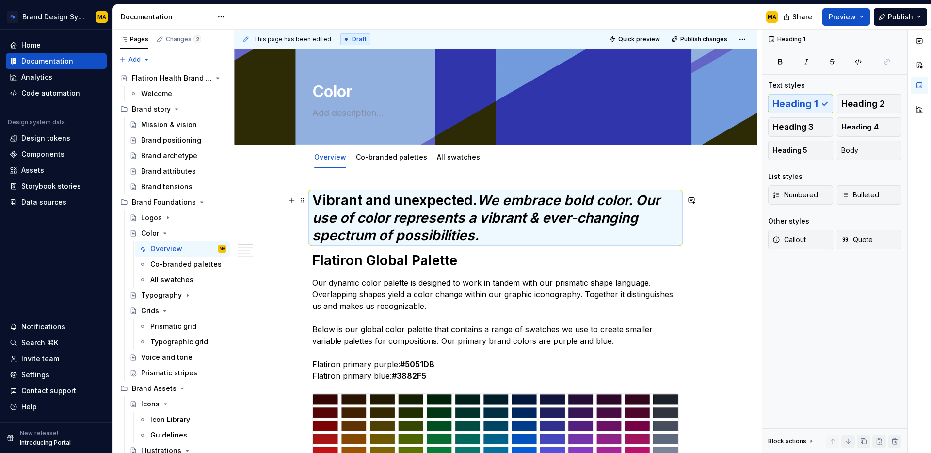
drag, startPoint x: 464, startPoint y: 216, endPoint x: 467, endPoint y: 211, distance: 5.2
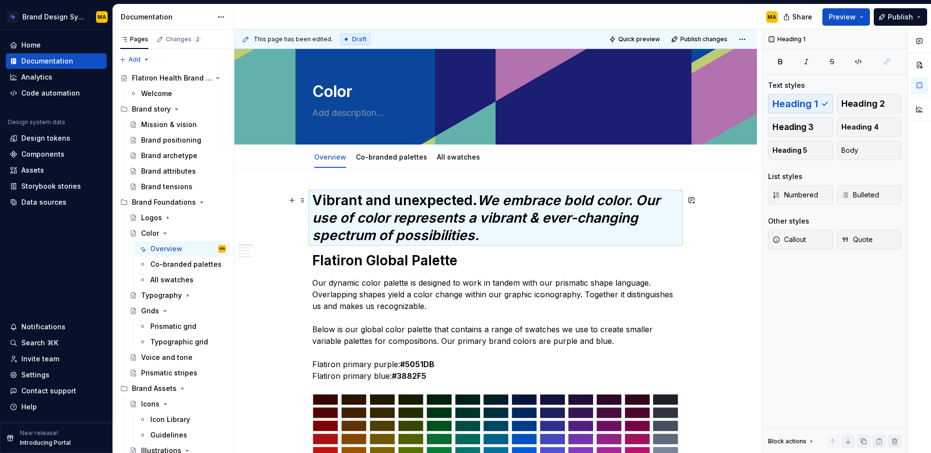
click at [464, 216] on em "We embrace bold color. Our use of color represents a vibrant & ever-changing sp…" at bounding box center [487, 217] width 351 height 51
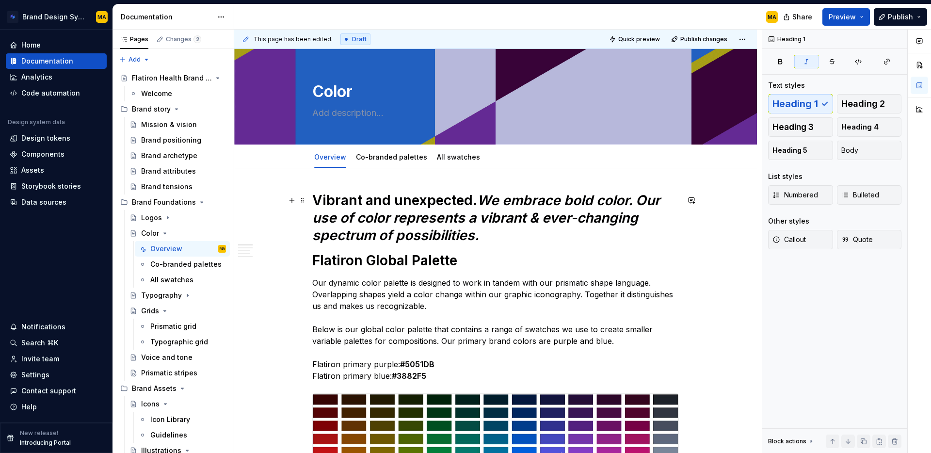
click at [484, 197] on em "We embrace bold color. Our use of color represents a vibrant & ever-changing sp…" at bounding box center [487, 217] width 351 height 51
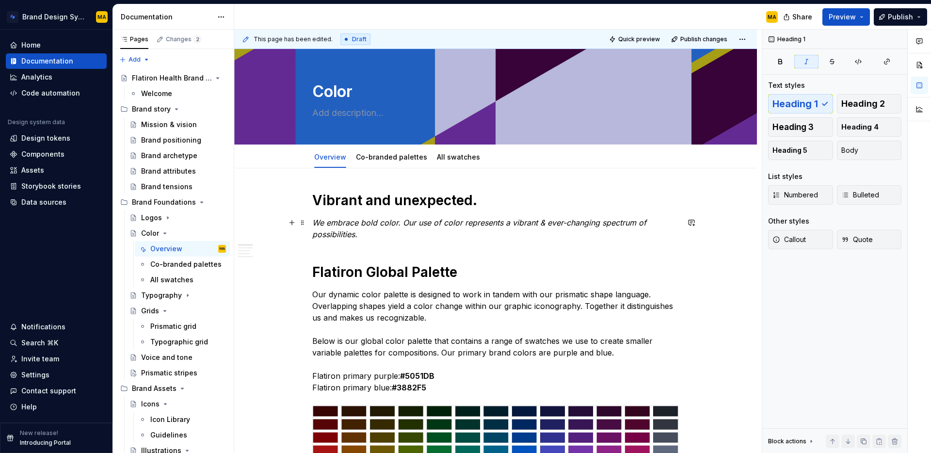
click at [381, 227] on p "We embrace bold color. Our use of color represents a vibrant & ever-changing sp…" at bounding box center [495, 228] width 367 height 23
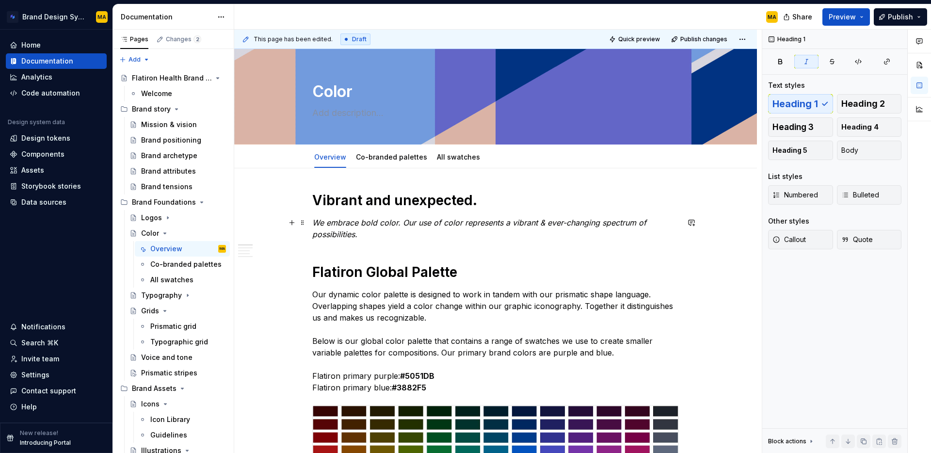
click at [345, 227] on p "We embrace bold color. Our use of color represents a vibrant & ever-changing sp…" at bounding box center [495, 228] width 367 height 23
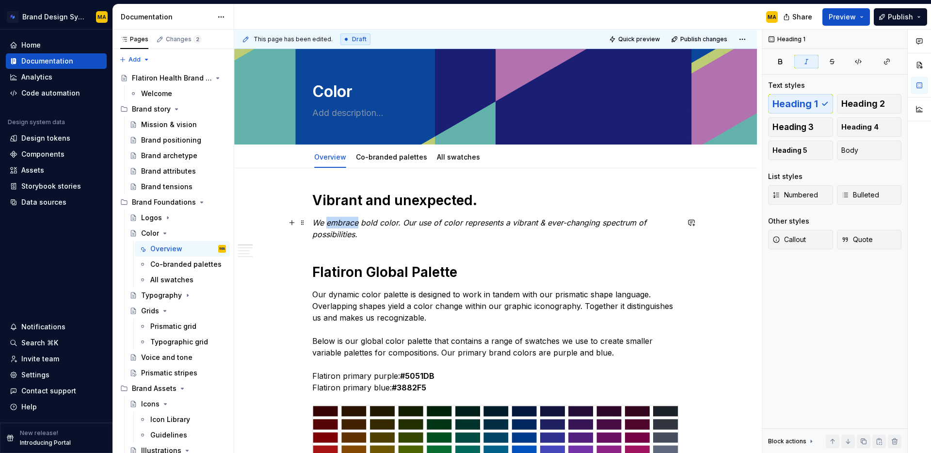
click at [345, 227] on p "We embrace bold color. Our use of color represents a vibrant & ever-changing sp…" at bounding box center [495, 228] width 367 height 23
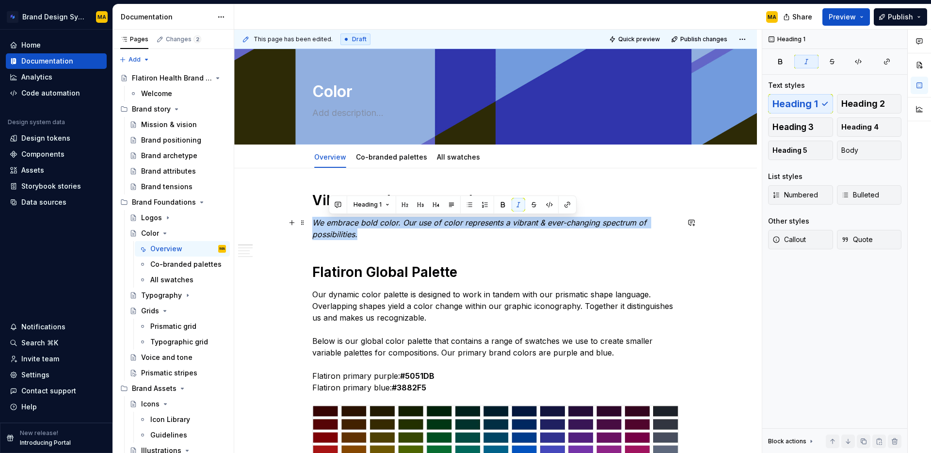
click at [345, 227] on p "We embrace bold color. Our use of color represents a vibrant & ever-changing sp…" at bounding box center [495, 228] width 367 height 23
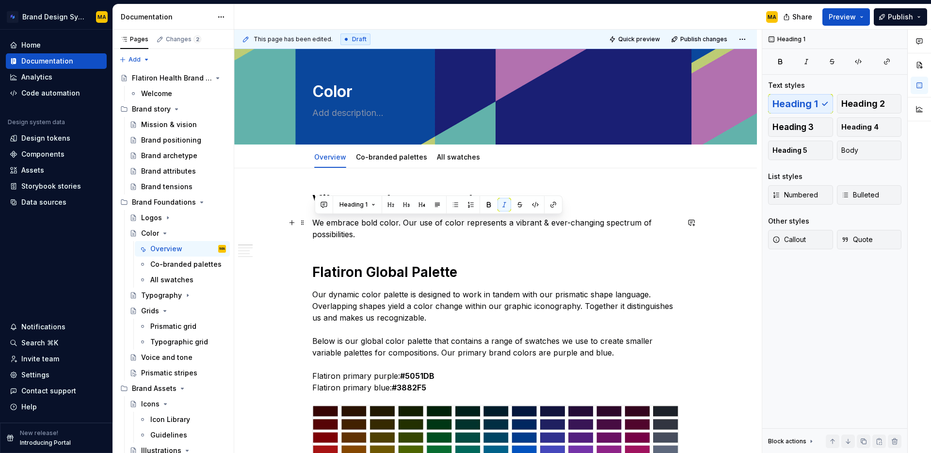
click at [359, 228] on p "We embrace bold color. Our use of color represents a vibrant & ever-changing sp…" at bounding box center [495, 228] width 367 height 23
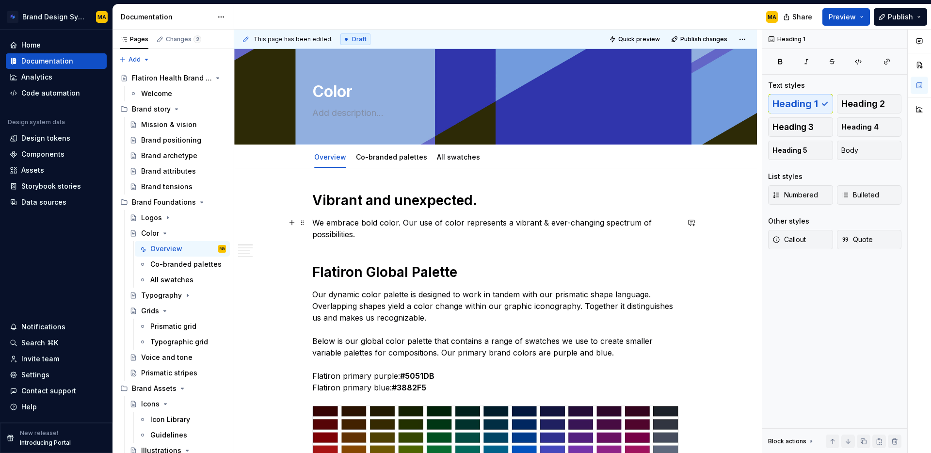
click at [376, 232] on p "We embrace bold color. Our use of color represents a vibrant & ever-changing sp…" at bounding box center [495, 228] width 367 height 23
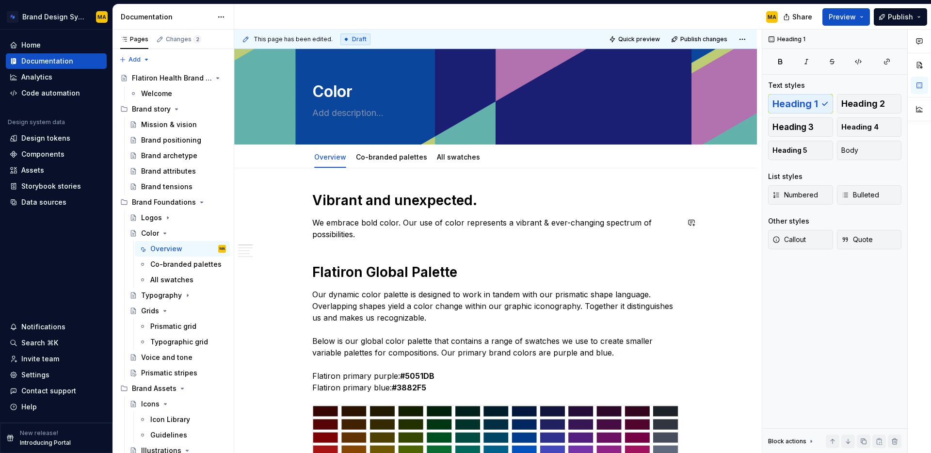
click at [368, 202] on strong "Vibrant and unexpected." at bounding box center [394, 200] width 165 height 16
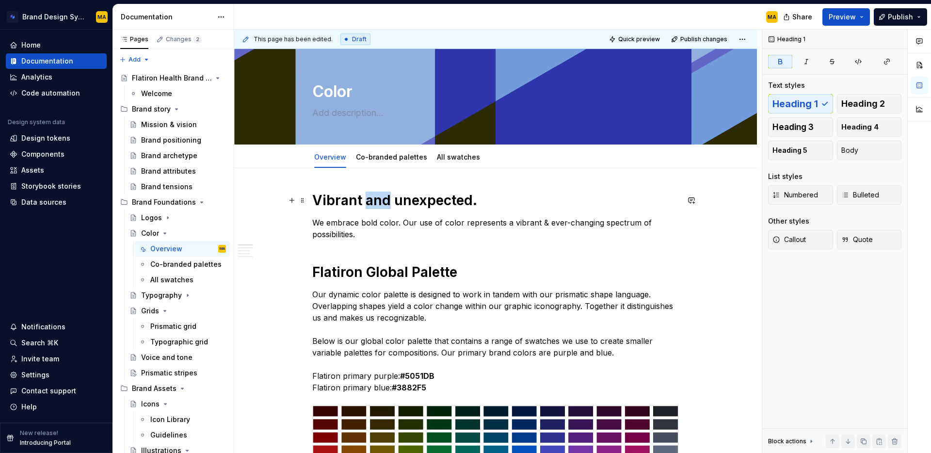
click at [368, 202] on strong "Vibrant and unexpected." at bounding box center [394, 200] width 165 height 16
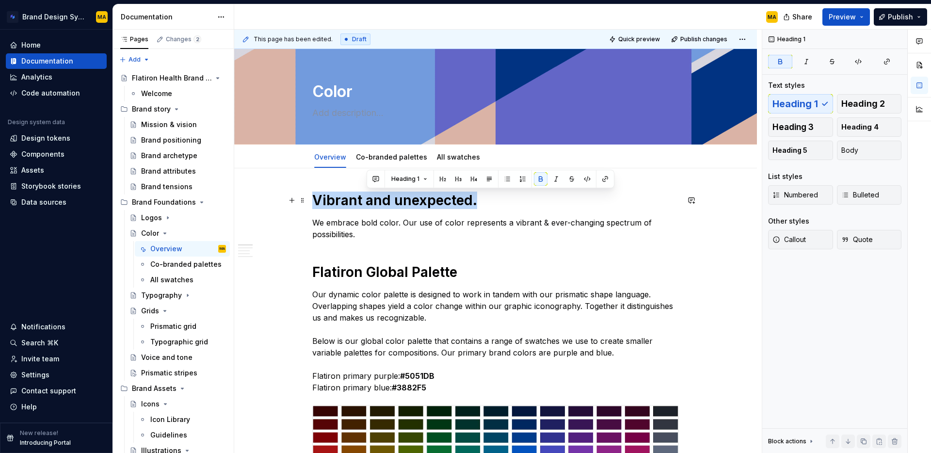
click at [368, 202] on strong "Vibrant and unexpected." at bounding box center [394, 200] width 165 height 16
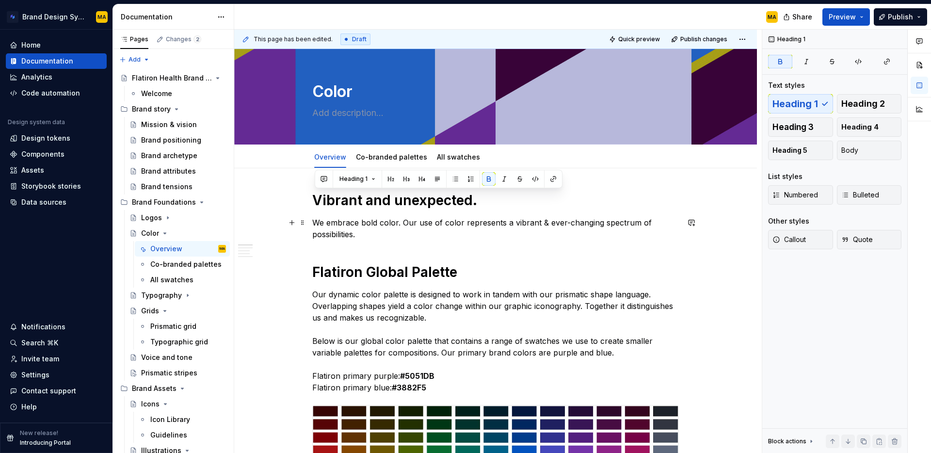
click at [413, 225] on p "We embrace bold color. Our use of color represents a vibrant & ever-changing sp…" at bounding box center [495, 228] width 367 height 23
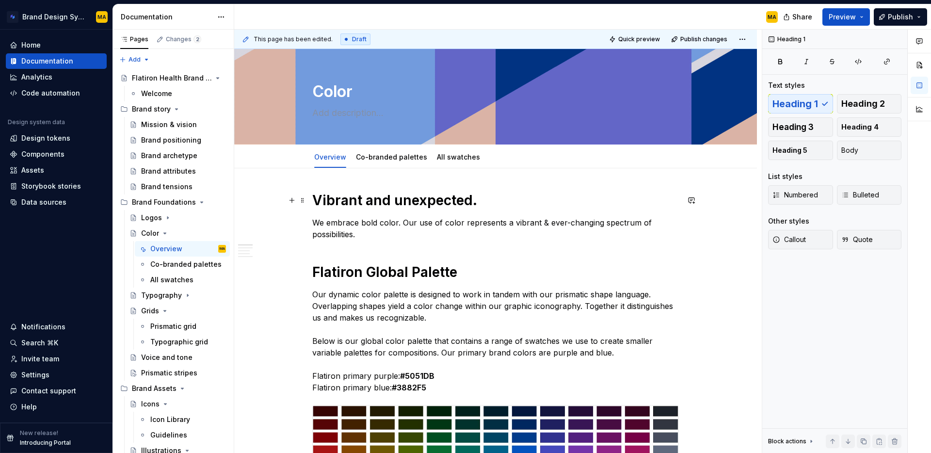
click at [478, 198] on h1 "Vibrant and unexpected." at bounding box center [495, 200] width 367 height 17
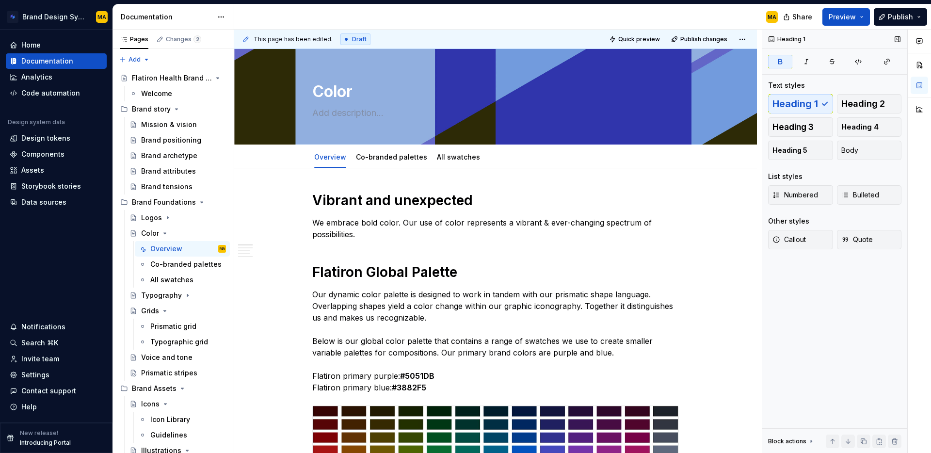
click at [819, 360] on div "Heading 1 Text styles Heading 1 Heading 2 Heading 3 Heading 4 Heading 5 Body Li…" at bounding box center [834, 242] width 145 height 424
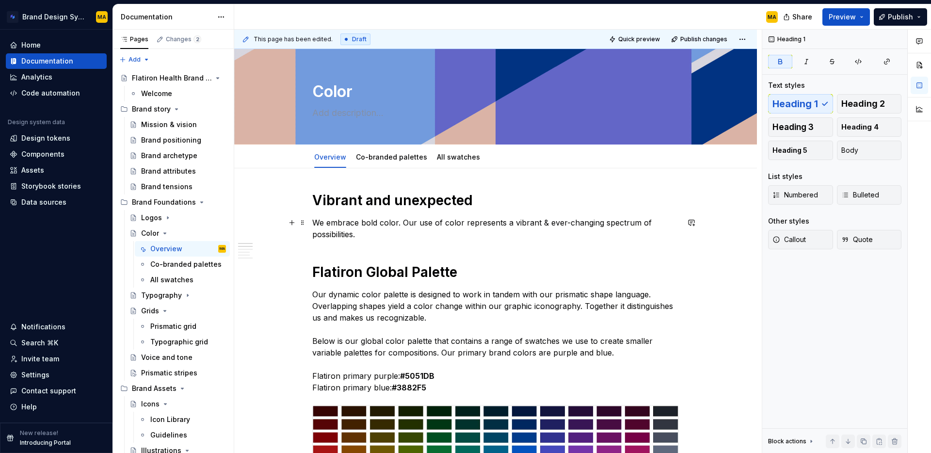
click at [376, 220] on p "We embrace bold color. Our use of color represents a vibrant & ever-changing sp…" at bounding box center [495, 228] width 367 height 23
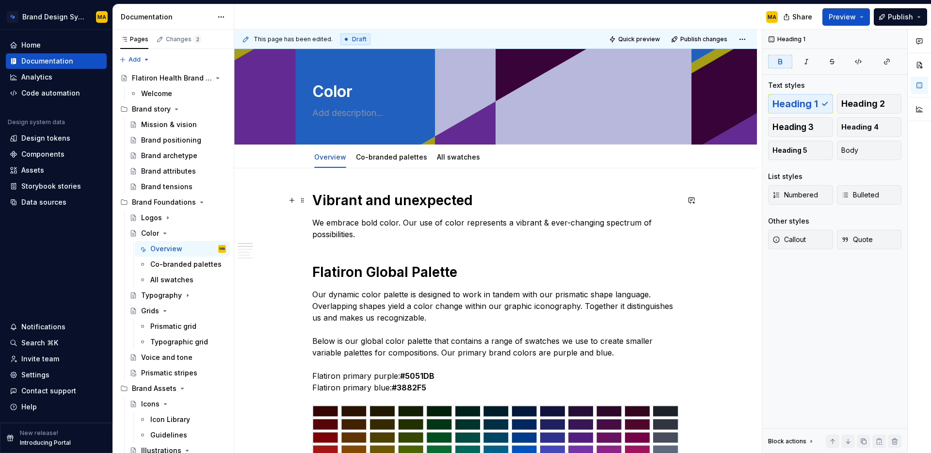
click at [317, 203] on strong "Vibrant and unexpected" at bounding box center [392, 200] width 160 height 16
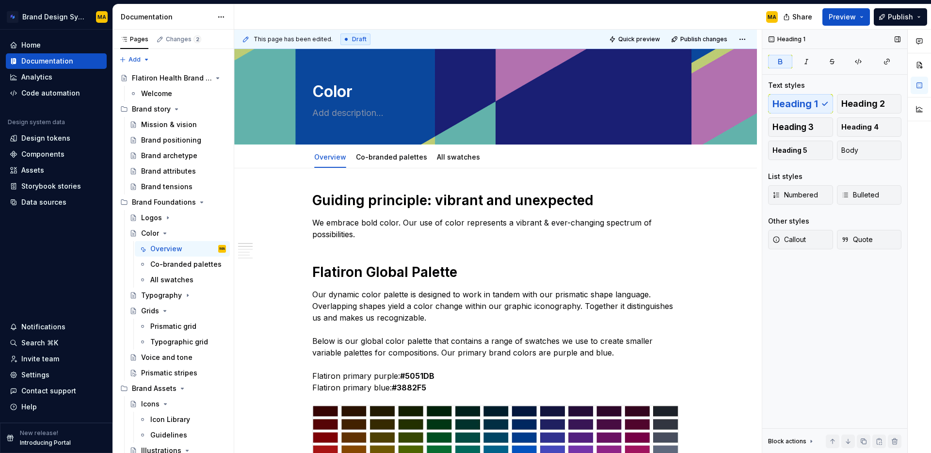
click at [819, 375] on div "Heading 1 Text styles Heading 1 Heading 2 Heading 3 Heading 4 Heading 5 Body Li…" at bounding box center [834, 242] width 145 height 424
click at [409, 239] on p "We embrace bold color. Our use of color represents a vibrant & ever-changing sp…" at bounding box center [495, 228] width 367 height 23
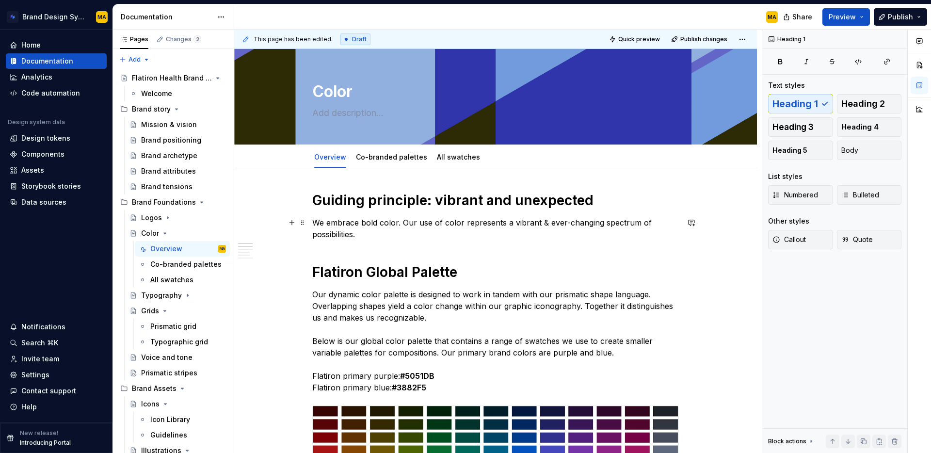
click at [399, 221] on p "We embrace bold color. Our use of color represents a vibrant & ever-changing sp…" at bounding box center [495, 228] width 367 height 23
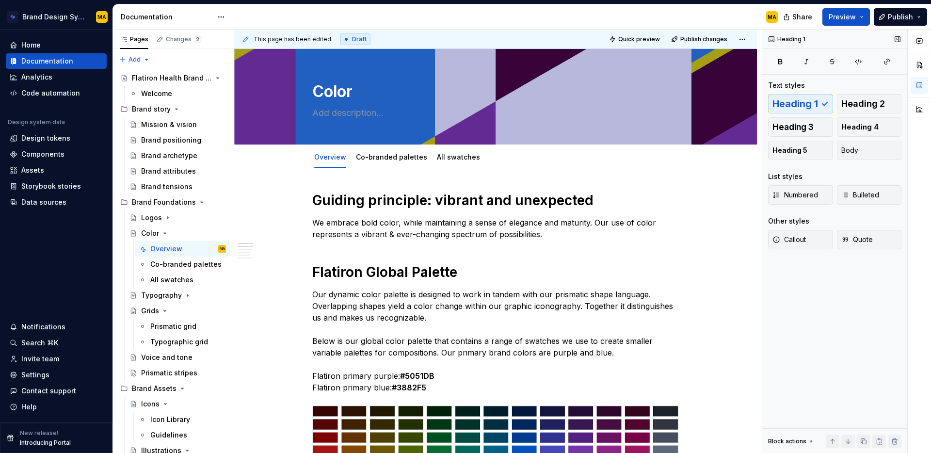
click at [846, 338] on div "Heading 1 Text styles Heading 1 Heading 2 Heading 3 Heading 4 Heading 5 Body Li…" at bounding box center [834, 242] width 145 height 424
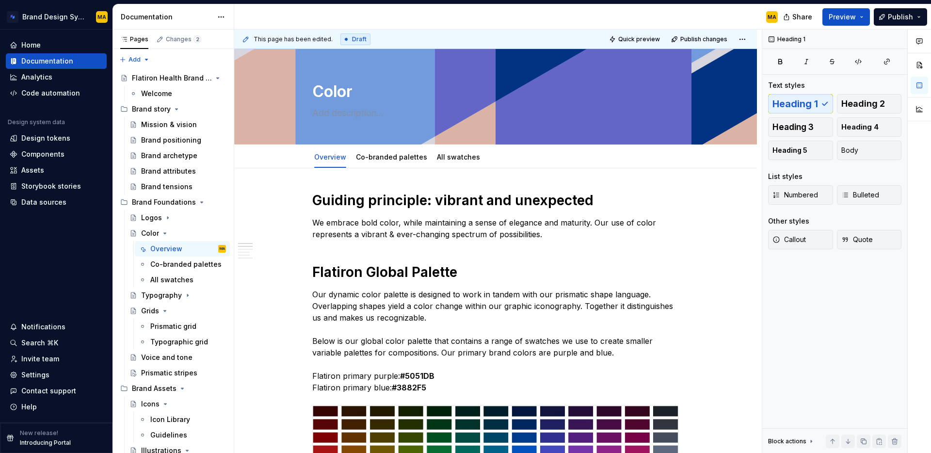
click at [368, 273] on h1 "Flatiron Global Palette" at bounding box center [495, 271] width 367 height 17
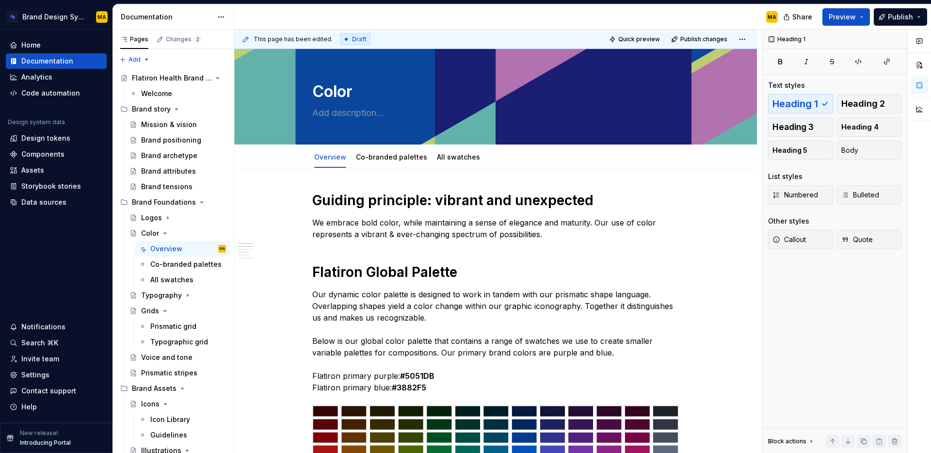
click at [368, 273] on h1 "Flatiron Global Palette" at bounding box center [495, 271] width 367 height 17
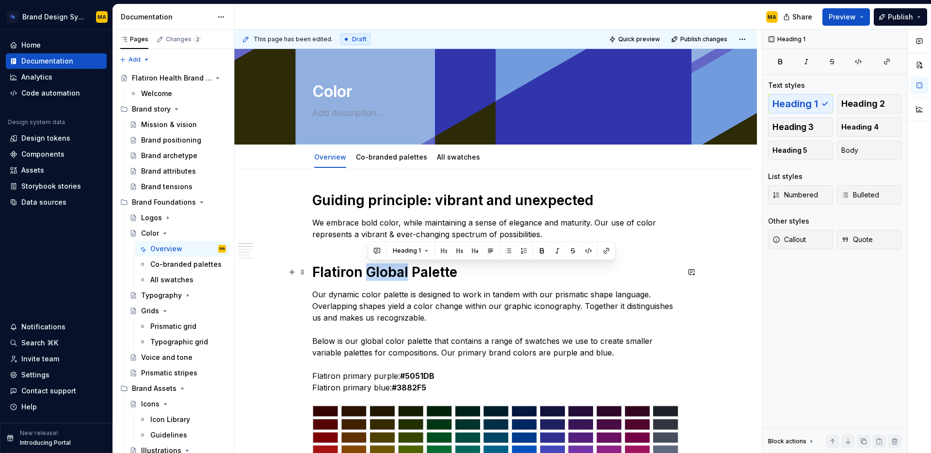
click at [368, 273] on h1 "Flatiron Global Palette" at bounding box center [495, 271] width 367 height 17
click at [864, 105] on span "Heading 2" at bounding box center [863, 104] width 44 height 10
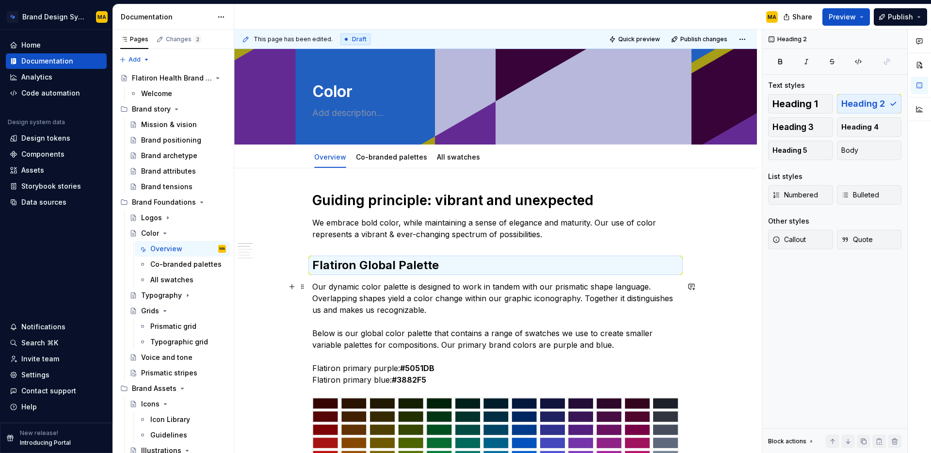
click at [429, 309] on p "Our dynamic color palette is designed to work in tandem with our prismatic shap…" at bounding box center [495, 333] width 367 height 105
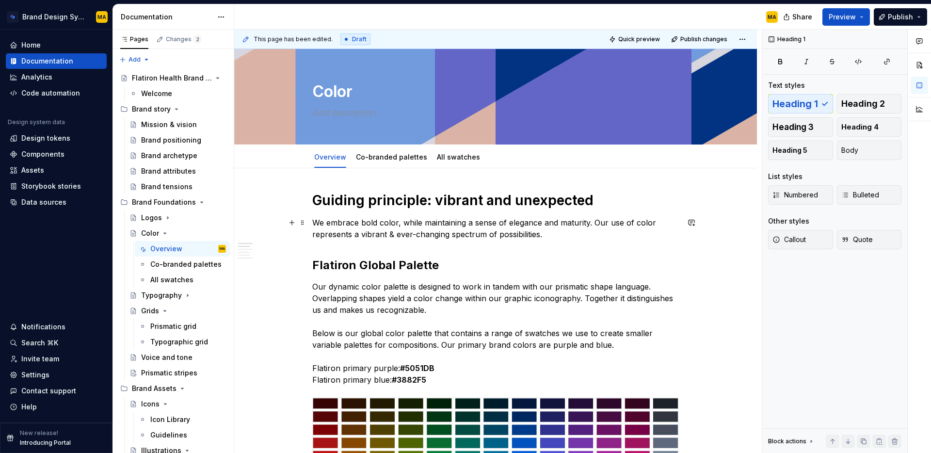
click at [317, 222] on p "We embrace bold color, while maintaining a sense of elegance and maturity. Our …" at bounding box center [495, 228] width 367 height 23
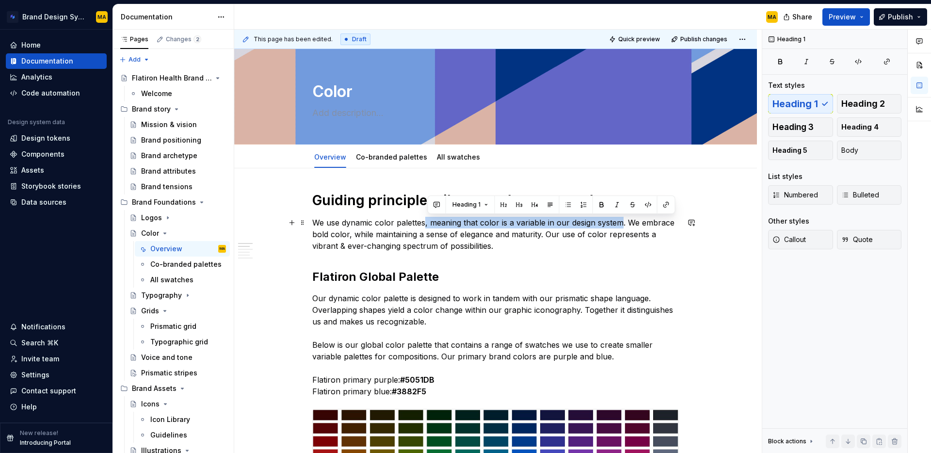
drag, startPoint x: 427, startPoint y: 222, endPoint x: 624, endPoint y: 224, distance: 197.8
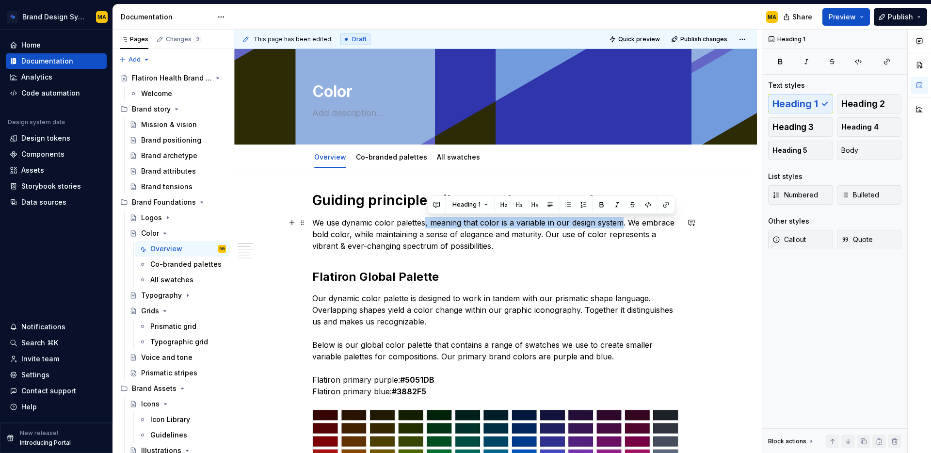
click at [624, 224] on p "We use dynamic color palettes, meaning that color is a variable in our design s…" at bounding box center [495, 234] width 367 height 35
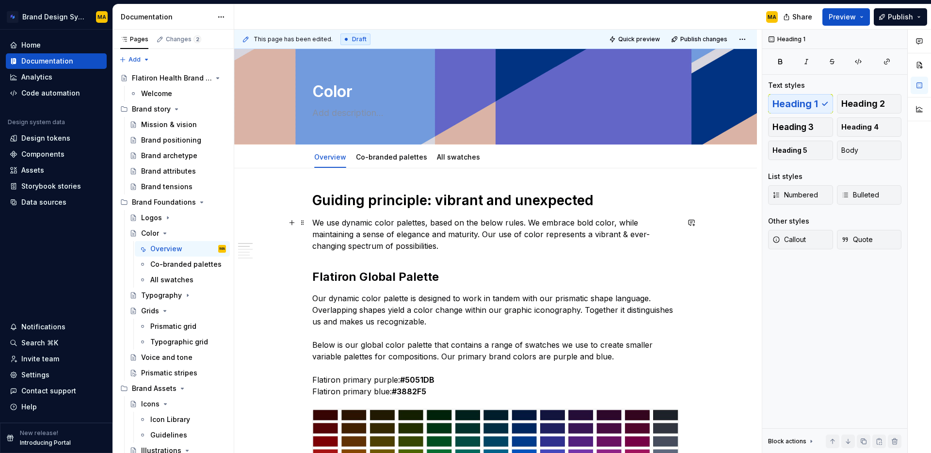
click at [345, 221] on p "We use dynamic color palettes, based on the below rules. We embrace bold color,…" at bounding box center [495, 234] width 367 height 35
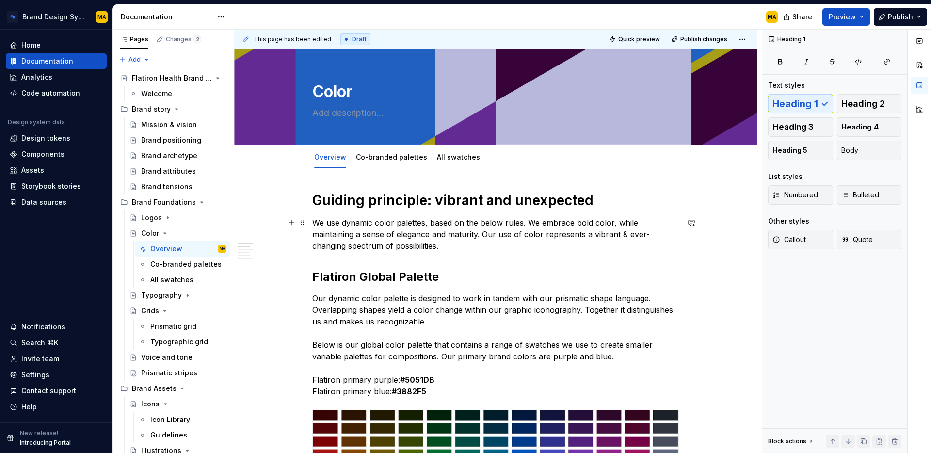
scroll to position [6, 0]
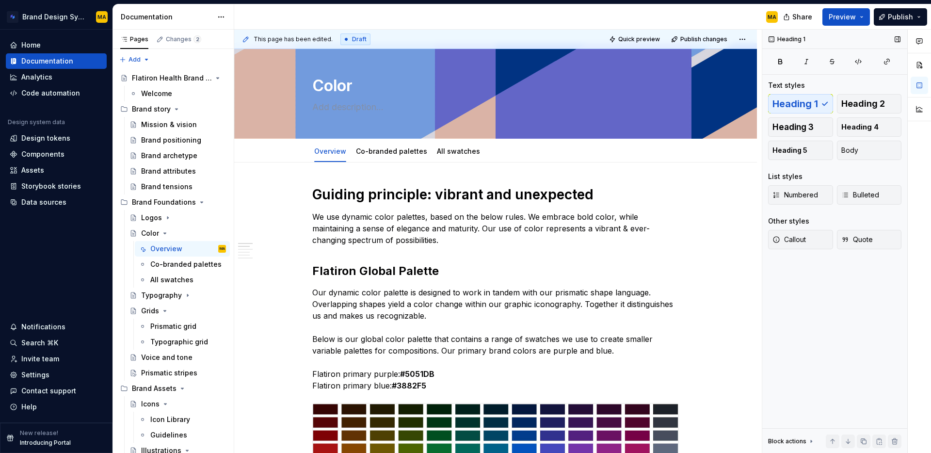
click at [843, 351] on div "Heading 1 Text styles Heading 1 Heading 2 Heading 3 Heading 4 Heading 5 Body Li…" at bounding box center [834, 242] width 145 height 424
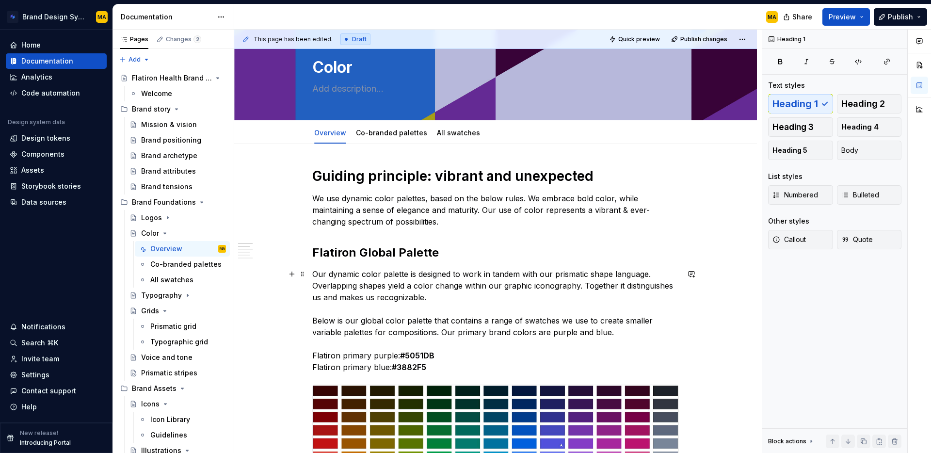
scroll to position [25, 0]
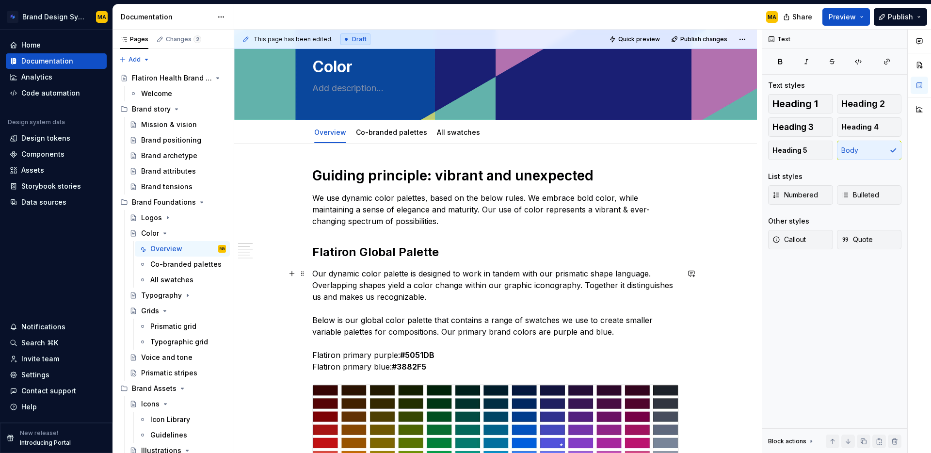
click at [409, 272] on p "Our dynamic color palette is designed to work in tandem with our prismatic shap…" at bounding box center [495, 320] width 367 height 105
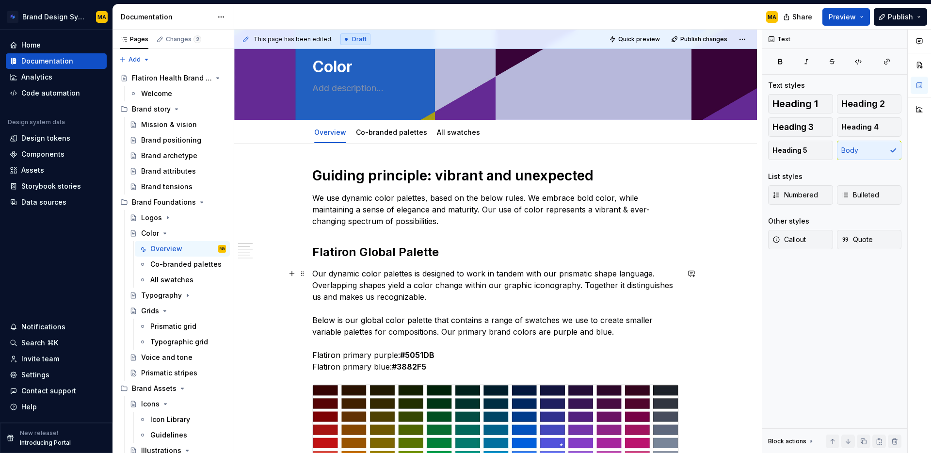
click at [420, 274] on p "Our dynamic color palettes is designed to work in tandem with our prismatic sha…" at bounding box center [495, 320] width 367 height 105
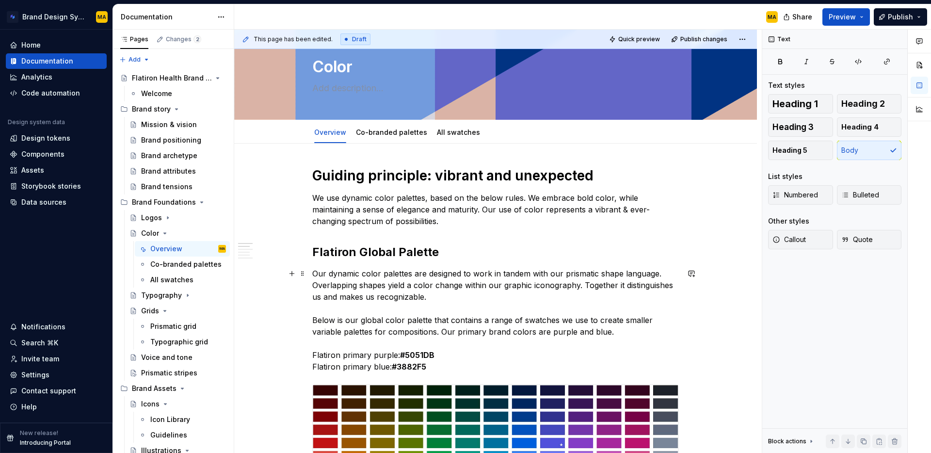
click at [463, 297] on p "Our dynamic color palettes are designed to work in tandem with our prismatic sh…" at bounding box center [495, 320] width 367 height 105
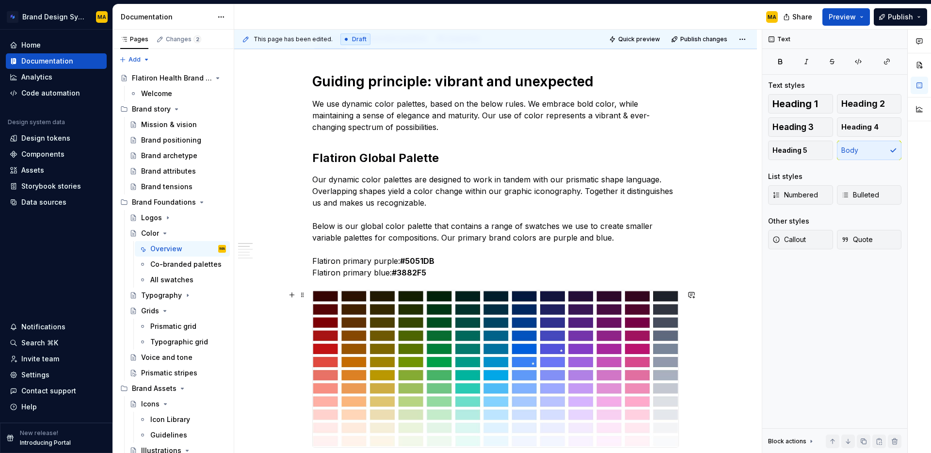
scroll to position [142, 0]
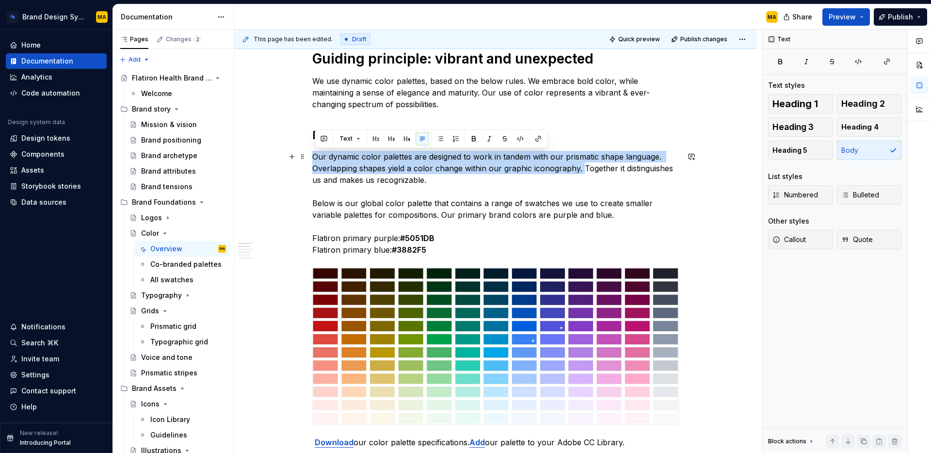
drag, startPoint x: 586, startPoint y: 168, endPoint x: 311, endPoint y: 159, distance: 275.5
click at [312, 157] on div "This page has been edited. Draft Quick preview Publish changes Color Edit heade…" at bounding box center [498, 242] width 528 height 424
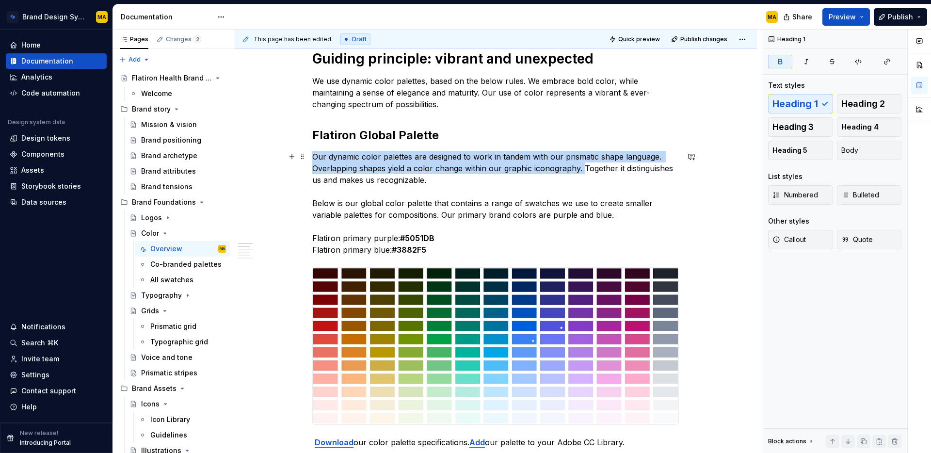
click at [328, 160] on p "Our dynamic color palettes are designed to work in tandem with our prismatic sh…" at bounding box center [495, 203] width 367 height 105
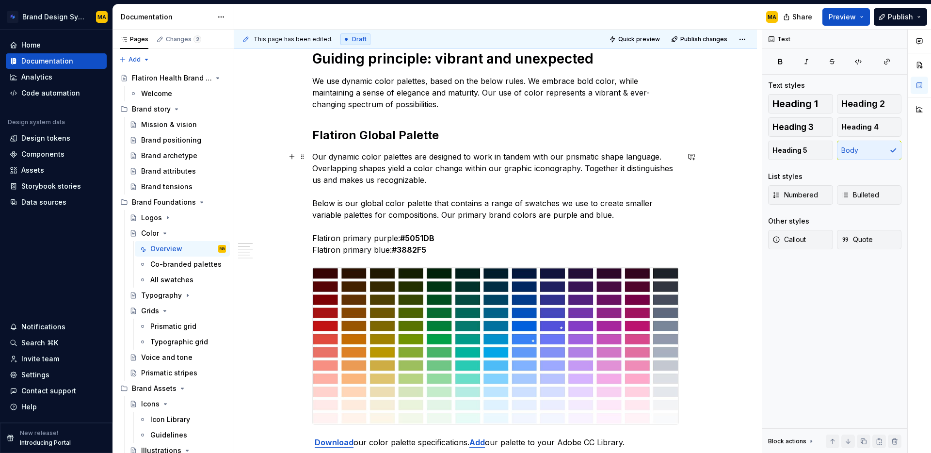
click at [453, 174] on p "Our dynamic color palettes are designed to work in tandem with our prismatic sh…" at bounding box center [495, 203] width 367 height 105
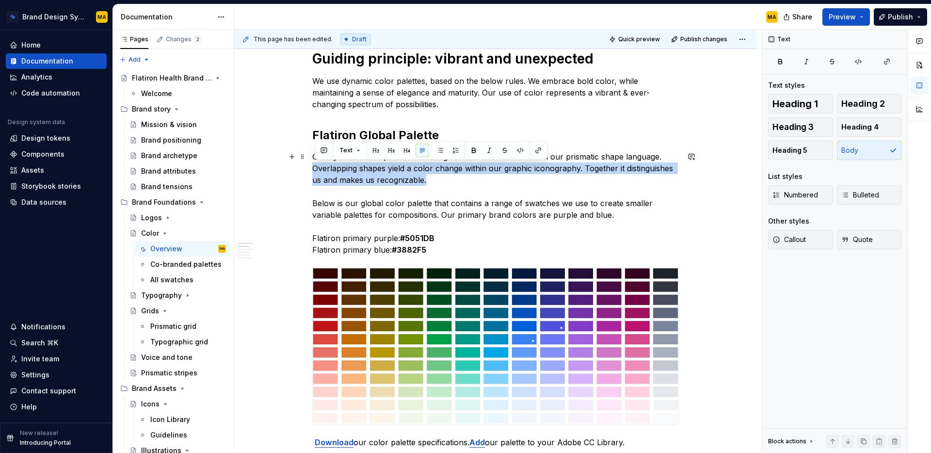
drag, startPoint x: 479, startPoint y: 176, endPoint x: 244, endPoint y: 165, distance: 235.0
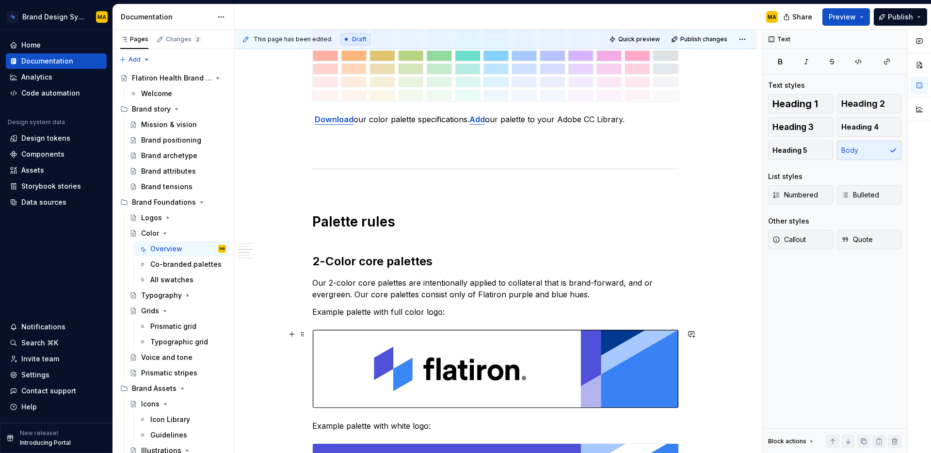
scroll to position [631, 0]
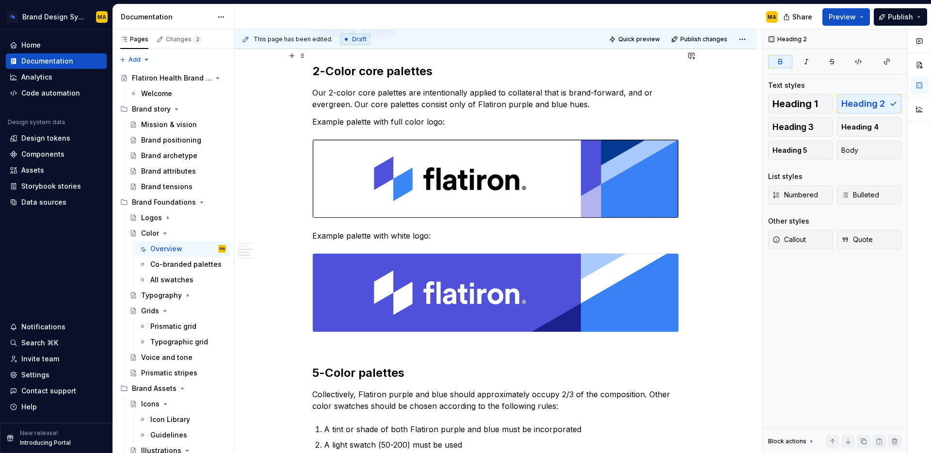
click at [390, 70] on strong "2-Color core palettes" at bounding box center [372, 71] width 120 height 14
click at [642, 91] on p "Our 2-color core palettes are intentionally applied to collateral that is brand…" at bounding box center [495, 98] width 367 height 23
click at [453, 99] on p "Our 2-color core palettes are intentionally applied to collateral that is brand…" at bounding box center [495, 98] width 367 height 23
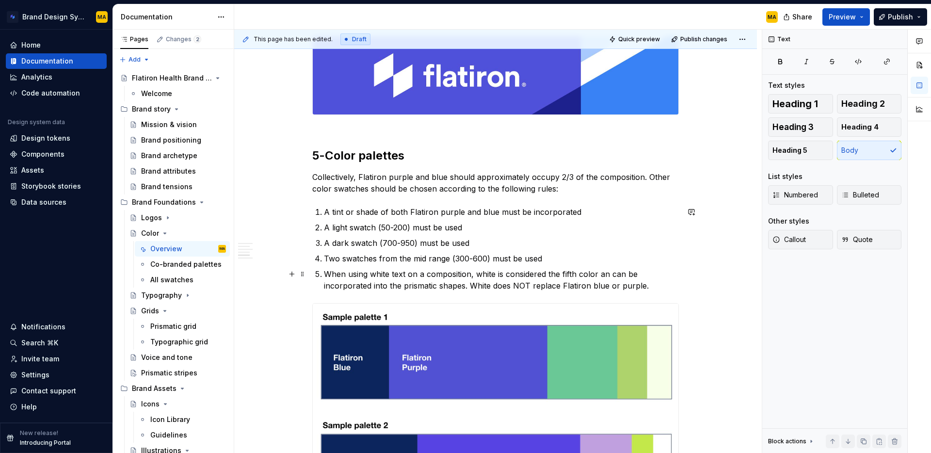
scroll to position [862, 0]
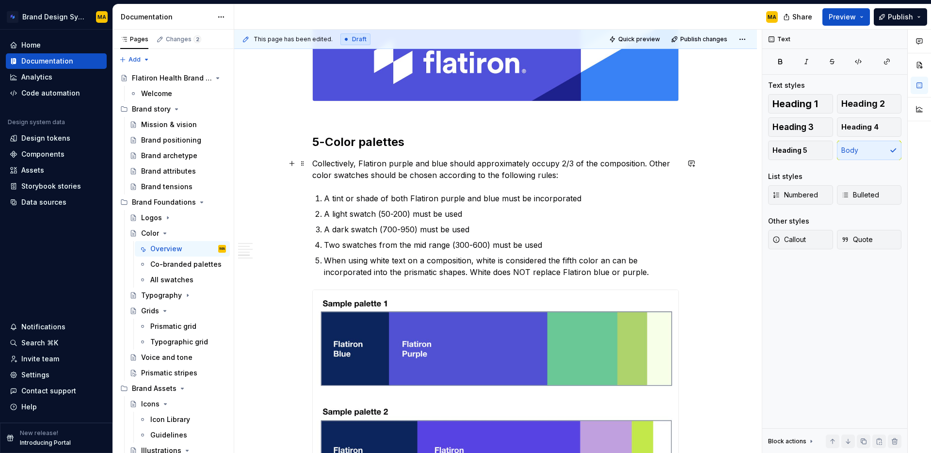
click at [315, 161] on p "Collectively, Flatiron purple and blue should approximately occupy 2/3 of the c…" at bounding box center [495, 169] width 367 height 23
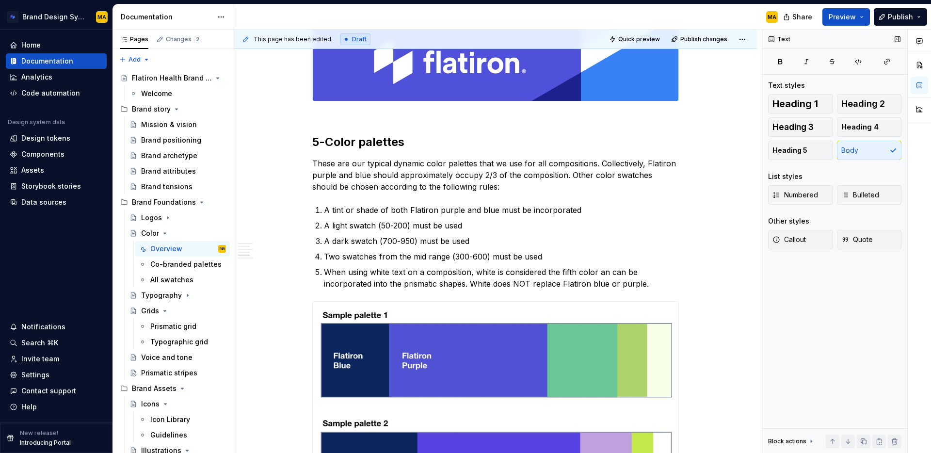
click at [872, 343] on div "Text Text styles Heading 1 Heading 2 Heading 3 Heading 4 Heading 5 Body List st…" at bounding box center [834, 242] width 145 height 424
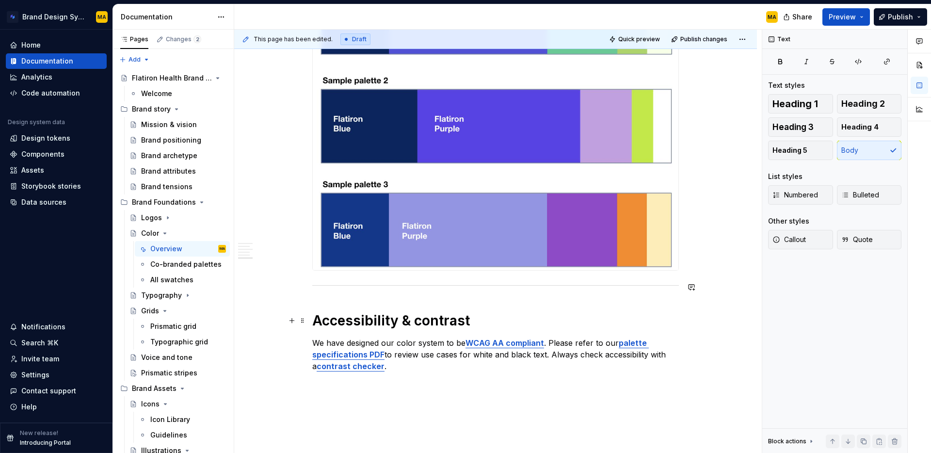
scroll to position [1240, 0]
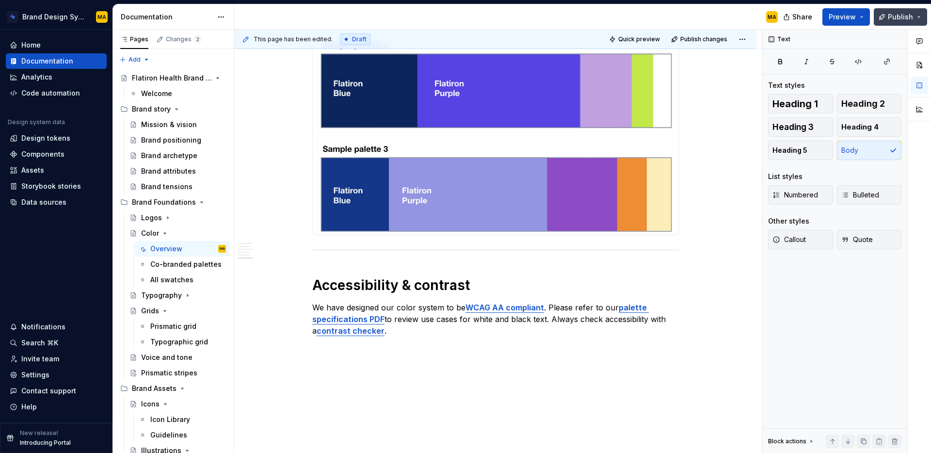
click at [893, 22] on button "Publish" at bounding box center [900, 16] width 53 height 17
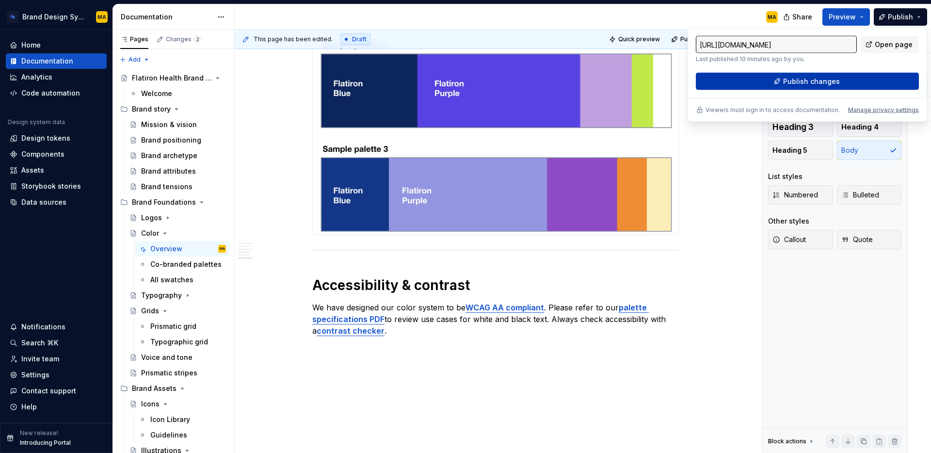
click at [816, 78] on span "Publish changes" at bounding box center [811, 82] width 57 height 10
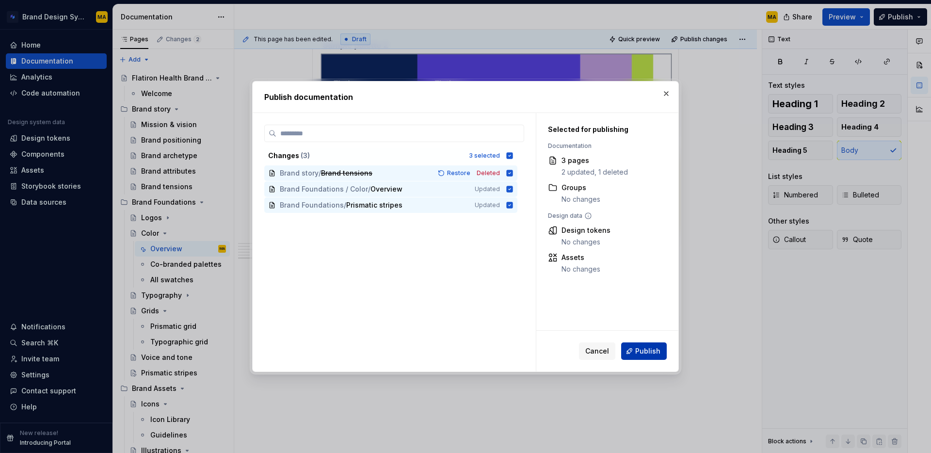
click at [656, 344] on button "Publish" at bounding box center [644, 350] width 46 height 17
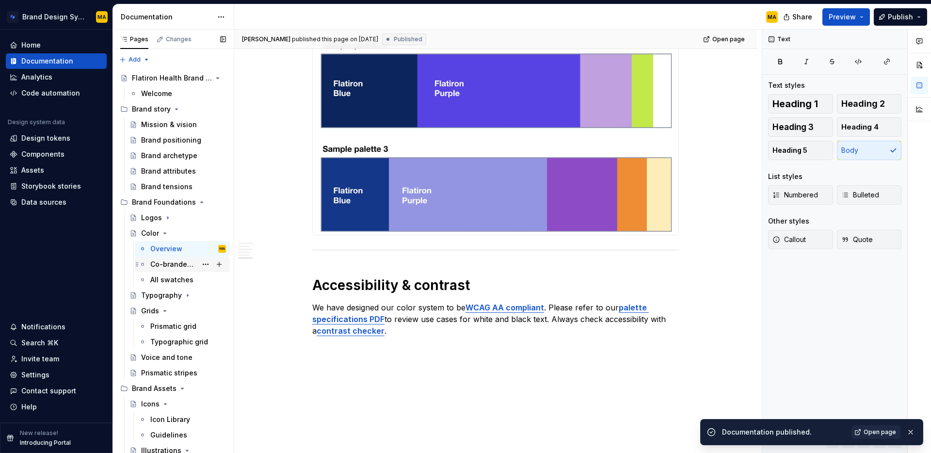
click at [177, 264] on div "Co-branded palettes" at bounding box center [173, 264] width 47 height 10
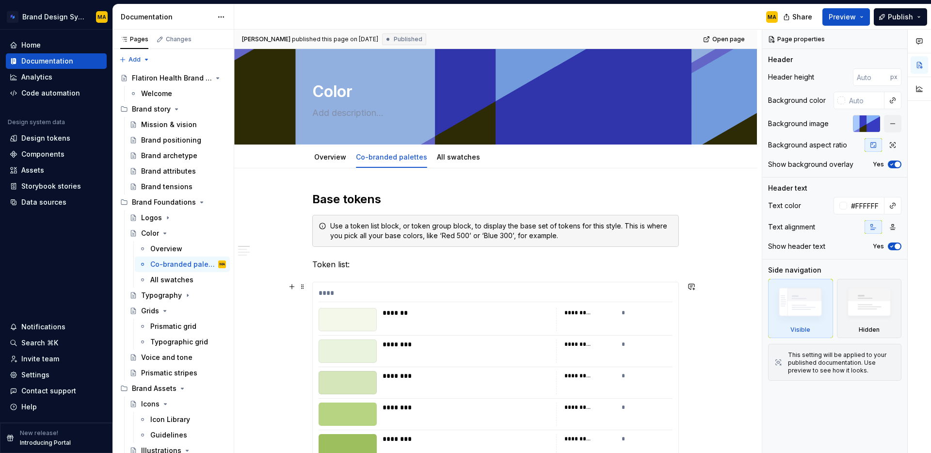
click at [389, 294] on div "****" at bounding box center [496, 295] width 354 height 14
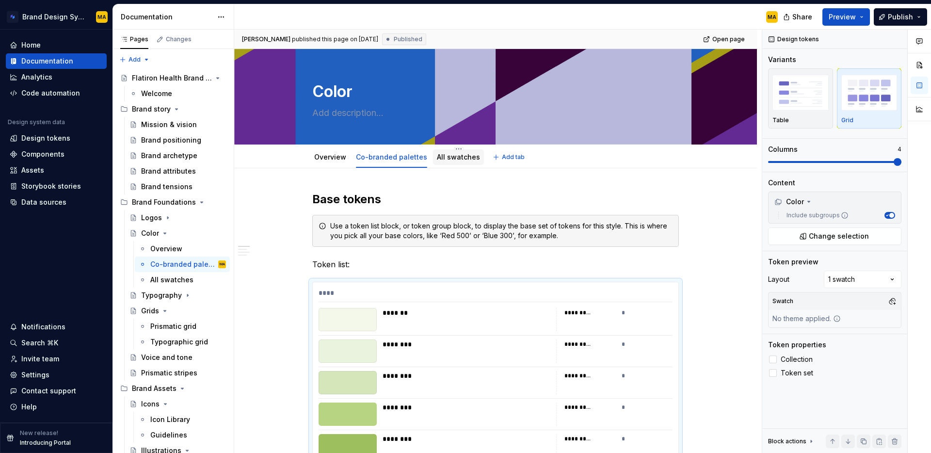
click at [446, 159] on link "All swatches" at bounding box center [458, 157] width 43 height 8
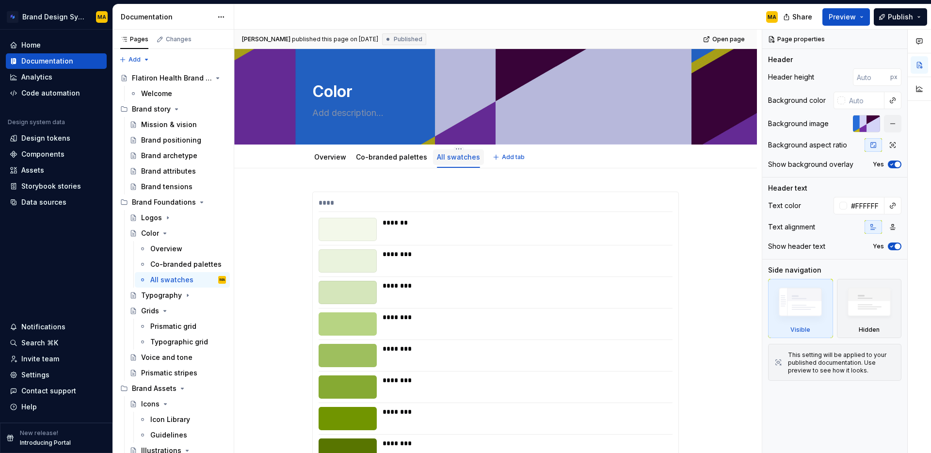
click at [464, 159] on link "All swatches" at bounding box center [458, 157] width 43 height 8
click at [455, 149] on html "Brand Design System MA Home Documentation Analytics Code automation Design syst…" at bounding box center [465, 226] width 931 height 453
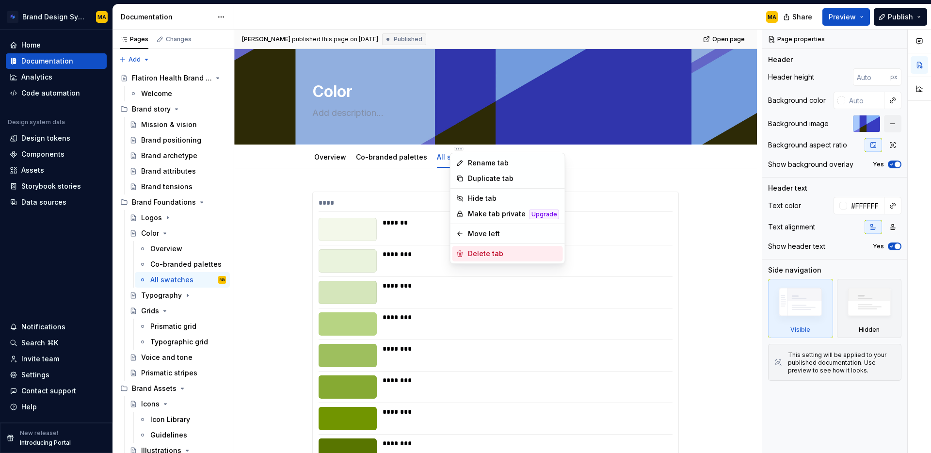
click at [474, 252] on div "Delete tab" at bounding box center [513, 254] width 91 height 10
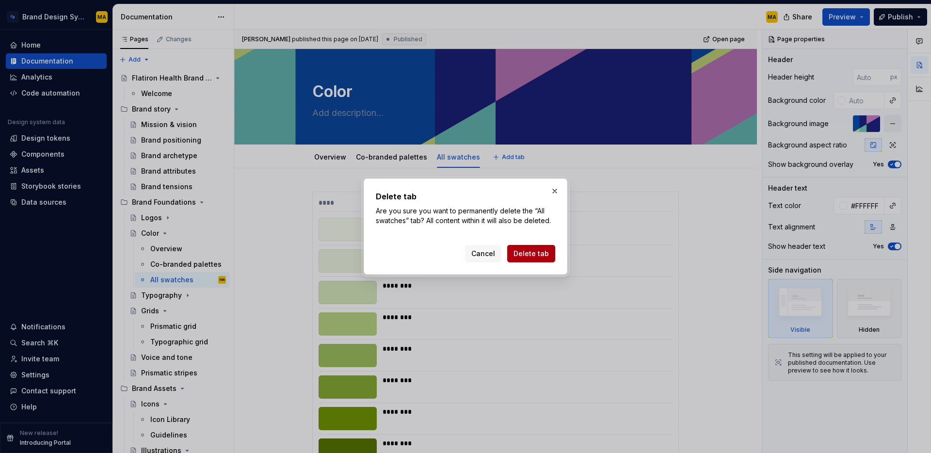
click at [525, 252] on span "Delete tab" at bounding box center [530, 254] width 35 height 10
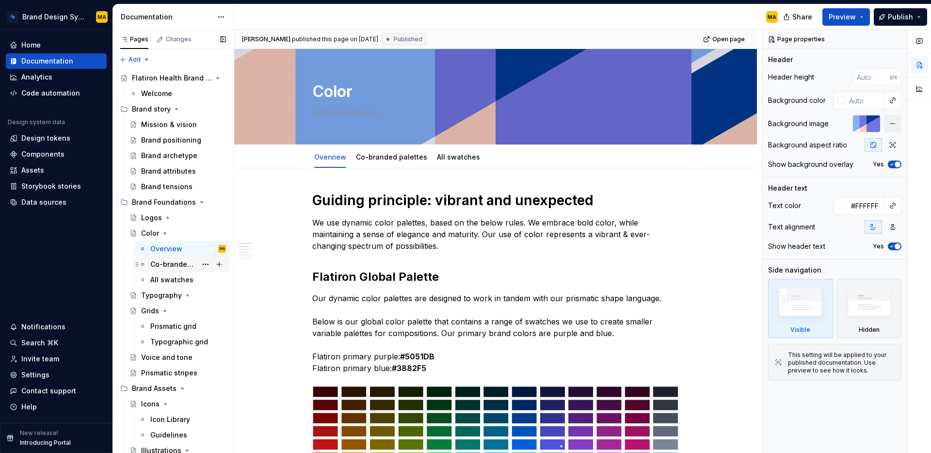
click at [167, 264] on div "Co-branded palettes" at bounding box center [173, 264] width 47 height 10
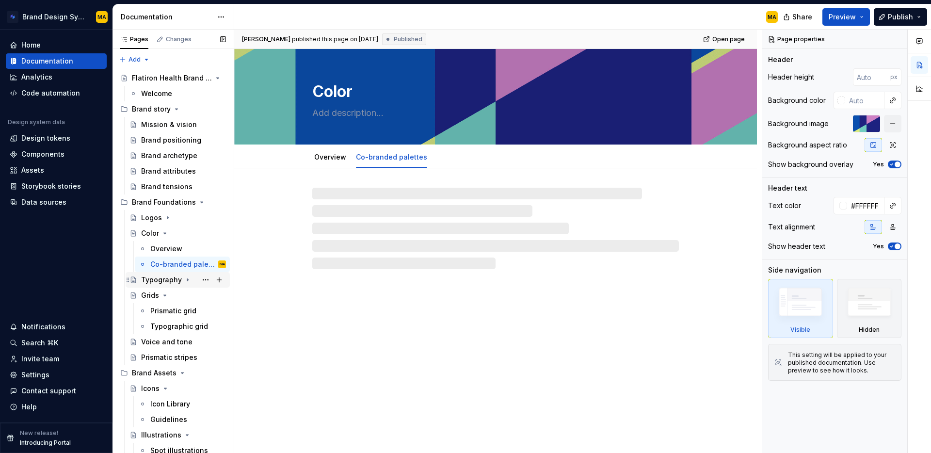
click at [156, 282] on div "Typography" at bounding box center [161, 280] width 41 height 10
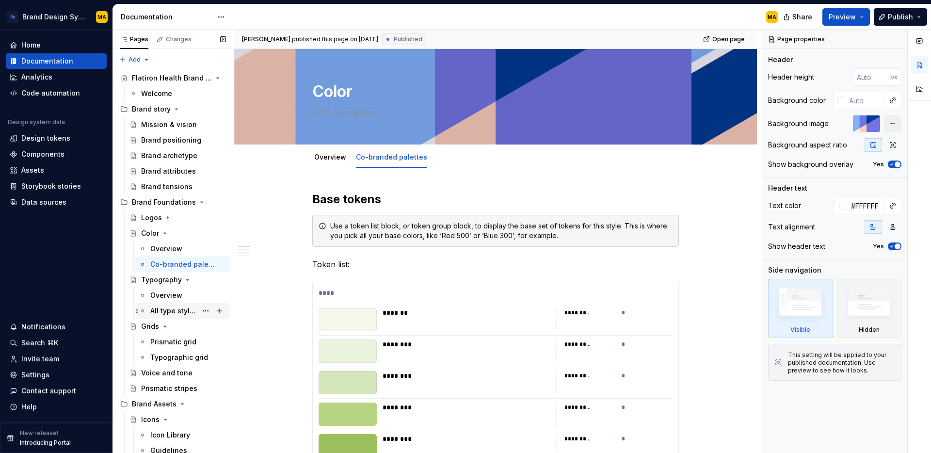
click at [159, 296] on div "Overview" at bounding box center [166, 295] width 32 height 10
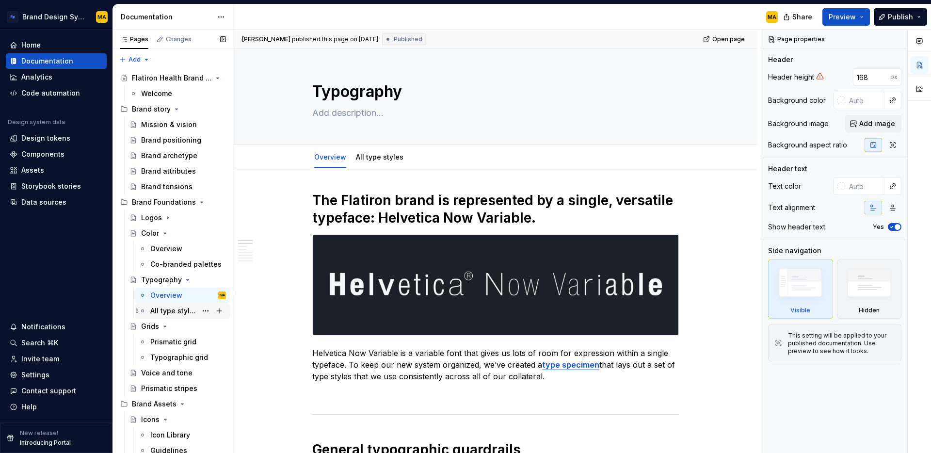
click at [163, 308] on div "All type styles" at bounding box center [173, 311] width 47 height 10
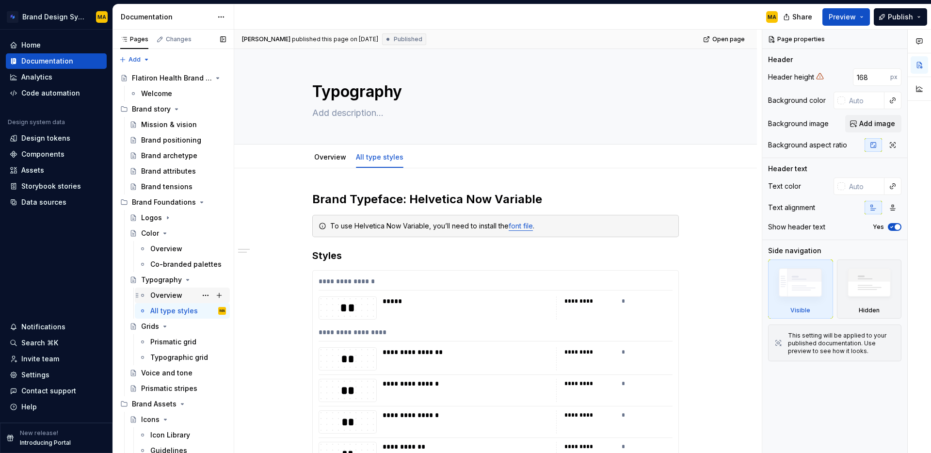
click at [154, 294] on div "Overview" at bounding box center [166, 295] width 32 height 10
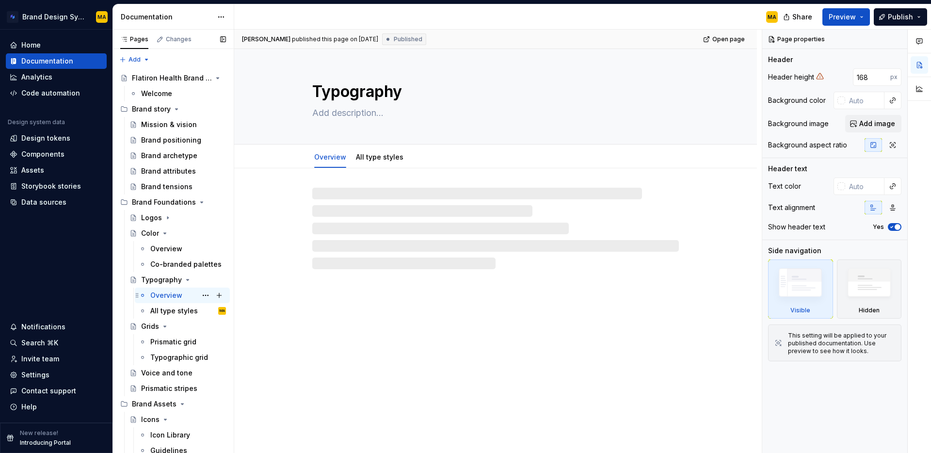
click at [167, 294] on div "Overview" at bounding box center [166, 295] width 32 height 10
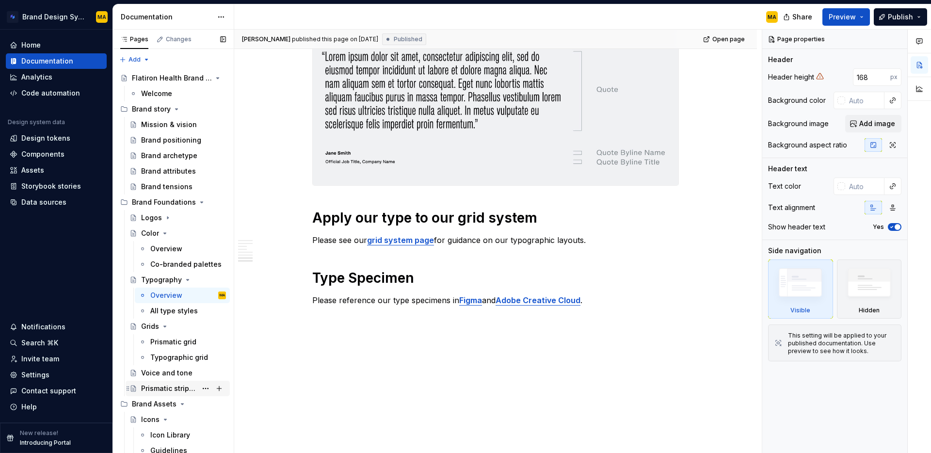
scroll to position [5, 0]
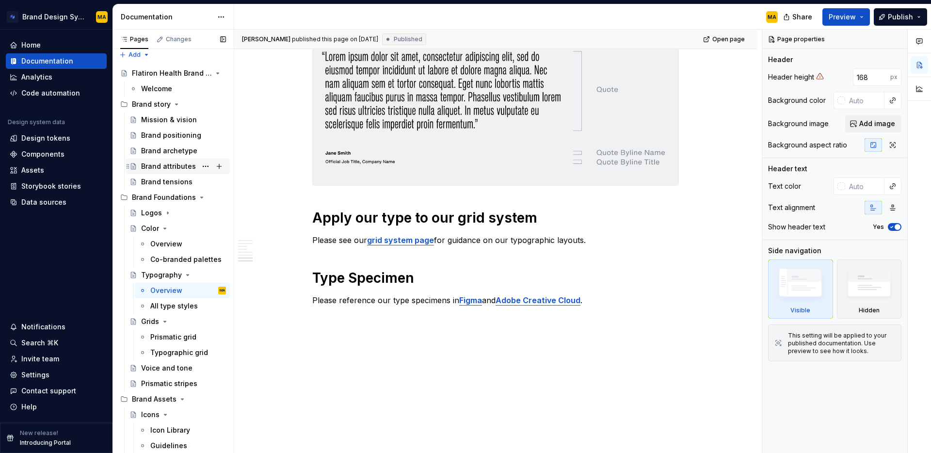
click at [168, 166] on div "Brand attributes" at bounding box center [168, 166] width 55 height 10
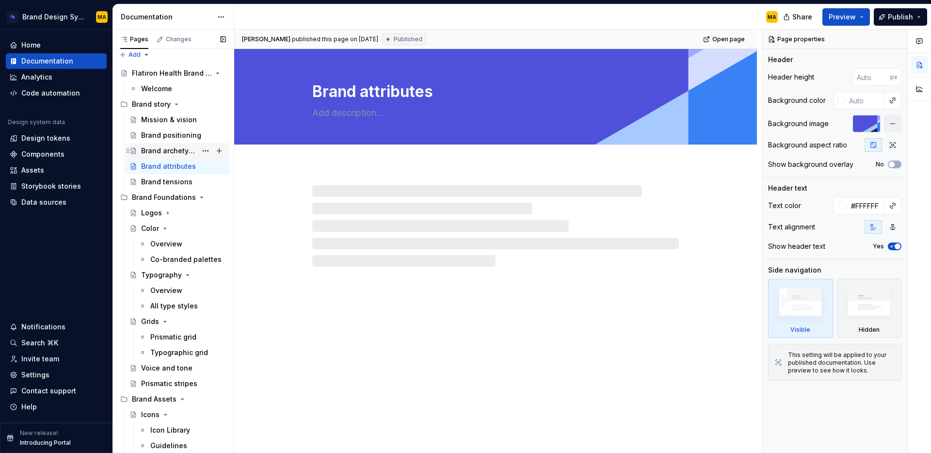
click at [160, 151] on div "Brand archetype" at bounding box center [169, 151] width 56 height 10
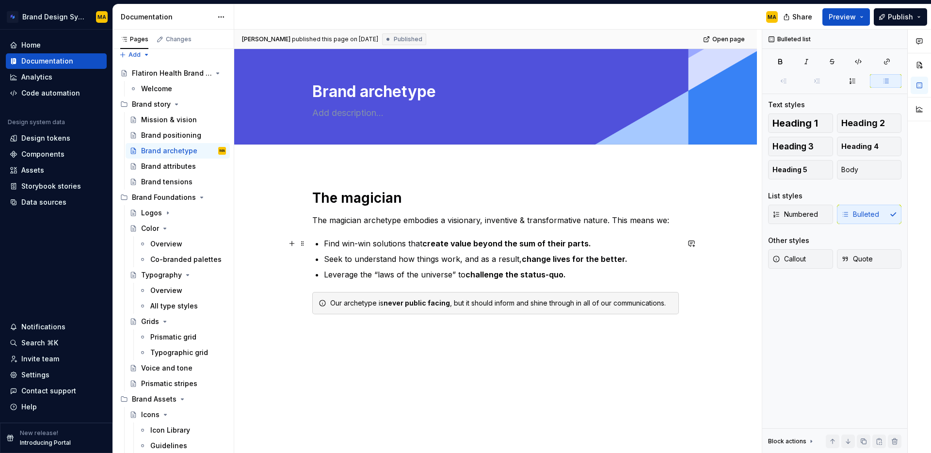
type textarea "*"
click at [327, 239] on p "Find win-win solutions that create value beyond the sum of their parts." at bounding box center [501, 244] width 355 height 12
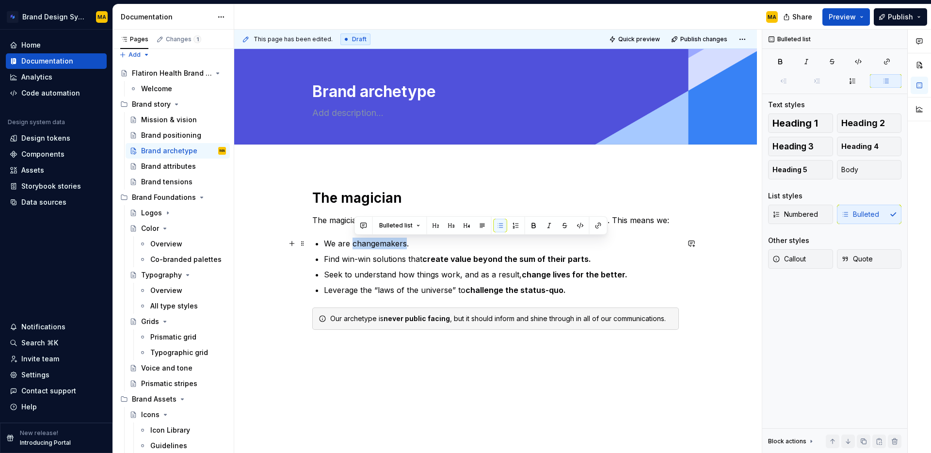
drag, startPoint x: 355, startPoint y: 245, endPoint x: 407, endPoint y: 244, distance: 51.4
click at [407, 244] on p "We are changemakers." at bounding box center [501, 244] width 355 height 12
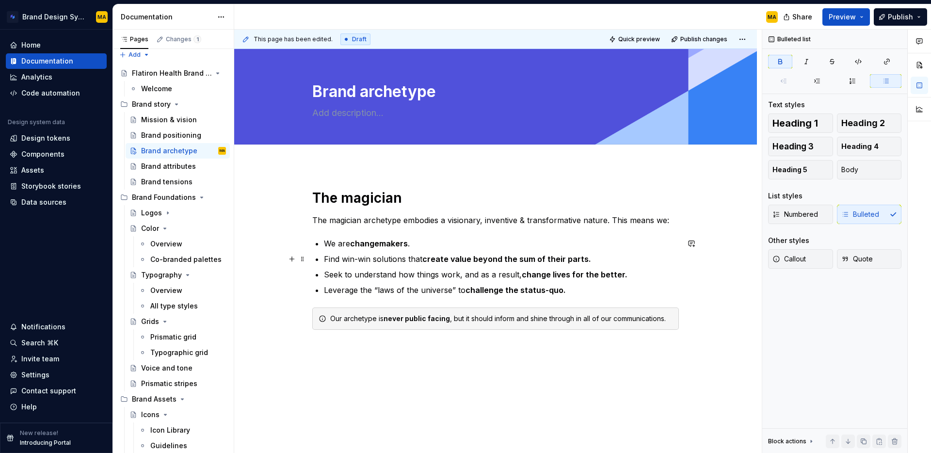
click at [443, 253] on p "Find win-win solutions that create value beyond the sum of their parts." at bounding box center [501, 259] width 355 height 12
drag, startPoint x: 409, startPoint y: 242, endPoint x: 449, endPoint y: 246, distance: 40.4
click at [408, 242] on strong "changemakers" at bounding box center [379, 244] width 58 height 10
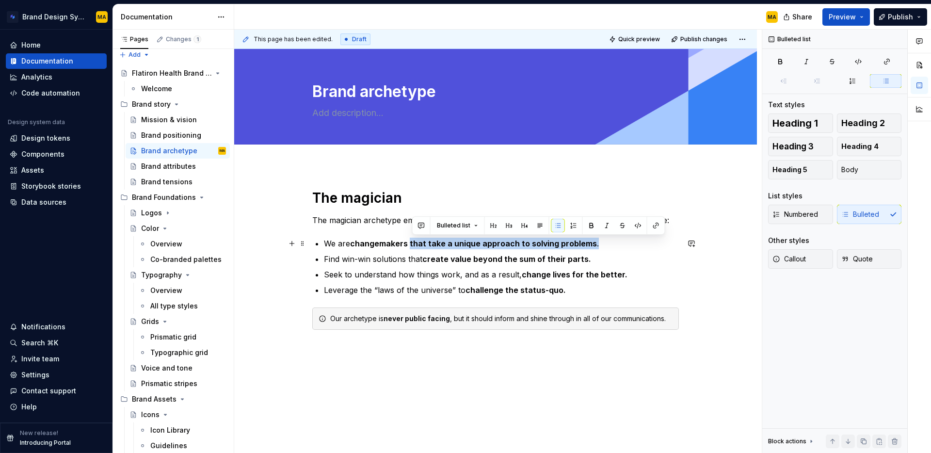
drag, startPoint x: 541, startPoint y: 244, endPoint x: 411, endPoint y: 247, distance: 130.0
click at [411, 247] on p "We are changemakers that take a unique approach to solving problems ." at bounding box center [501, 244] width 355 height 12
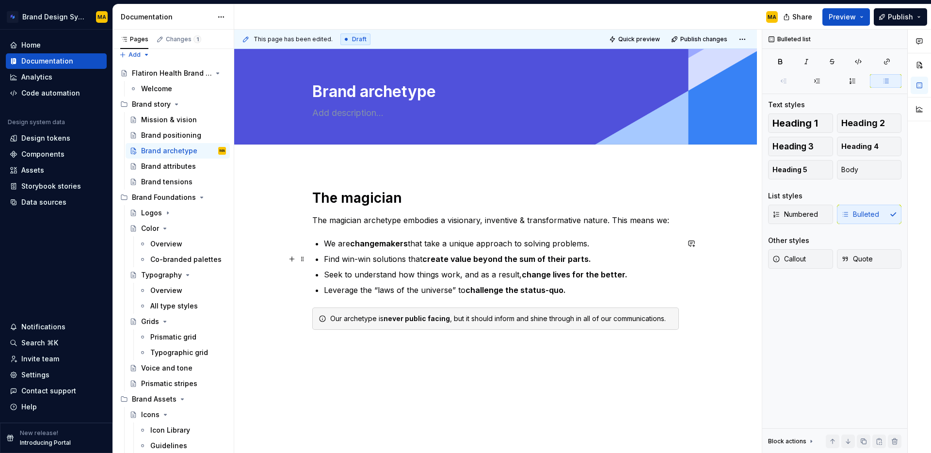
click at [410, 265] on ul "We are changemakers that take a unique approach to solving problems. Find win-w…" at bounding box center [501, 267] width 355 height 58
click at [183, 174] on div "Brand tensions" at bounding box center [178, 182] width 104 height 16
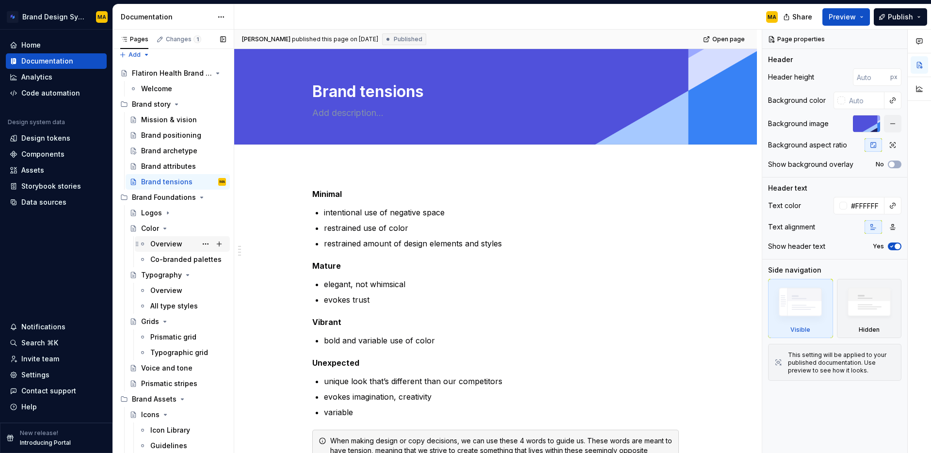
click at [157, 245] on div "Overview" at bounding box center [166, 244] width 32 height 10
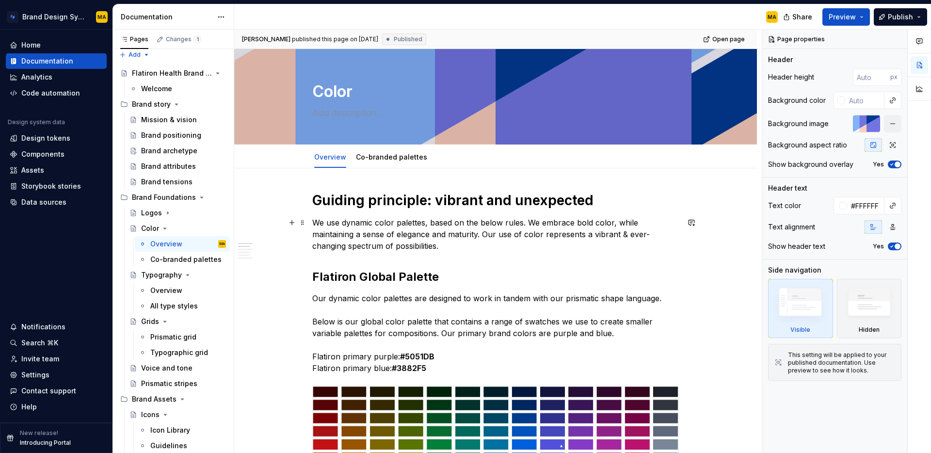
type textarea "*"
click at [472, 246] on p "We use dynamic color palettes, based on the below rules. We embrace bold color,…" at bounding box center [495, 234] width 367 height 35
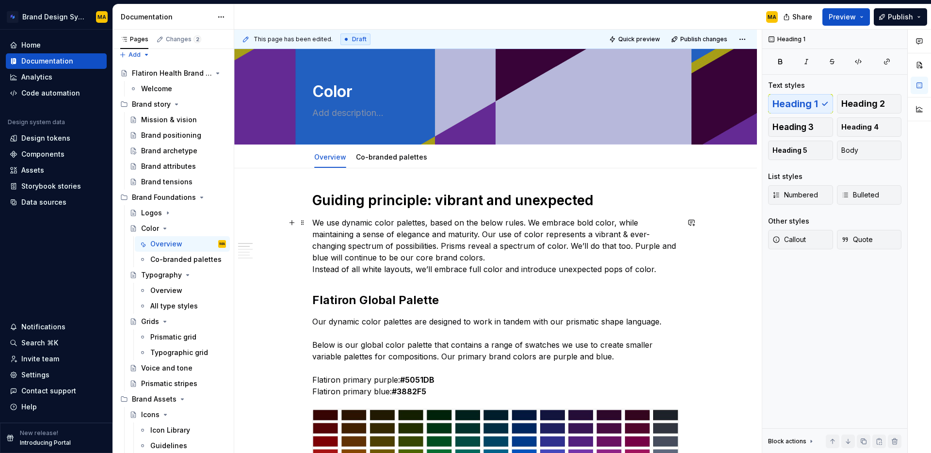
click at [316, 256] on p "We use dynamic color palettes, based on the below rules. We embrace bold color,…" at bounding box center [495, 246] width 367 height 58
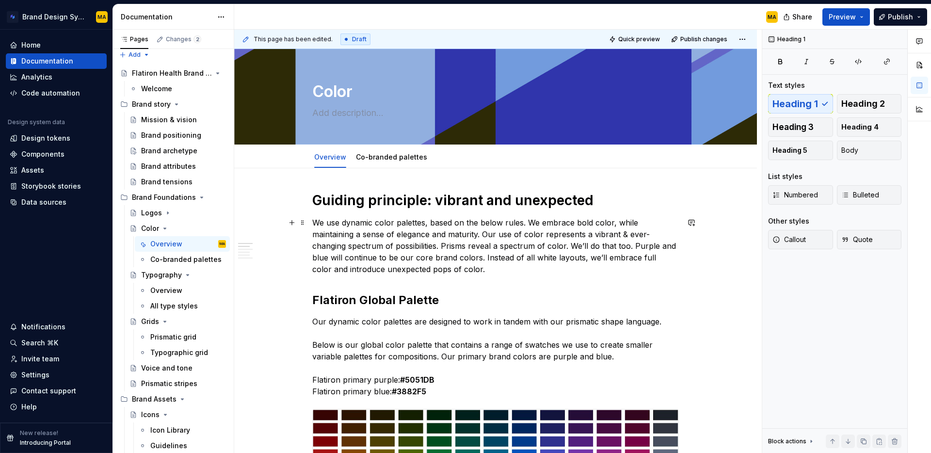
click at [522, 268] on p "We use dynamic color palettes, based on the below rules. We embrace bold color,…" at bounding box center [495, 246] width 367 height 58
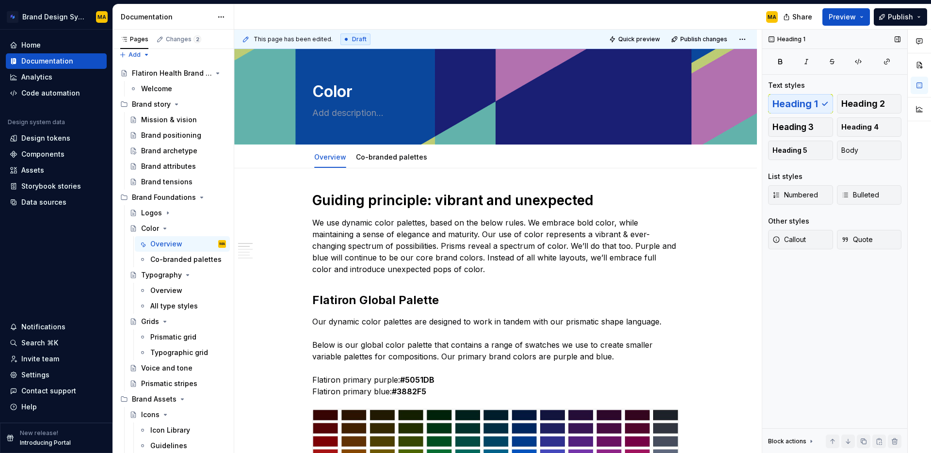
click at [858, 333] on div "Heading 1 Text styles Heading 1 Heading 2 Heading 3 Heading 4 Heading 5 Body Li…" at bounding box center [834, 242] width 145 height 424
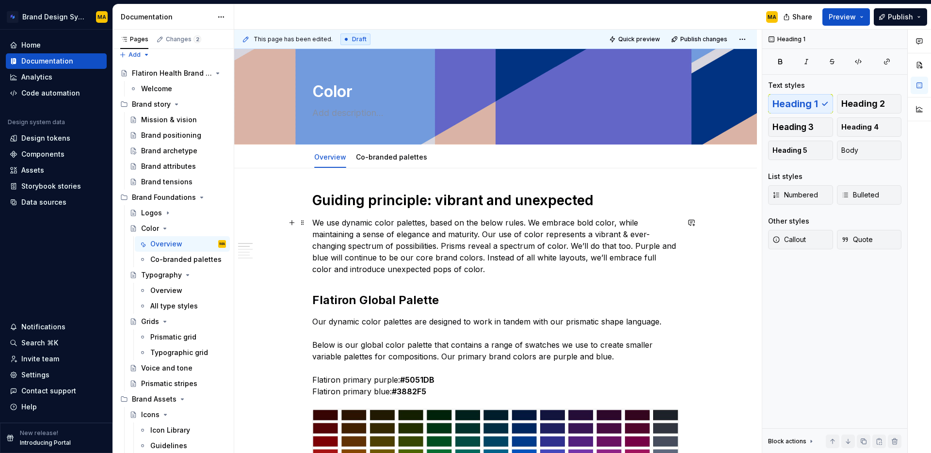
click at [533, 270] on p "We use dynamic color palettes, based on the below rules. We embrace bold color,…" at bounding box center [495, 246] width 367 height 58
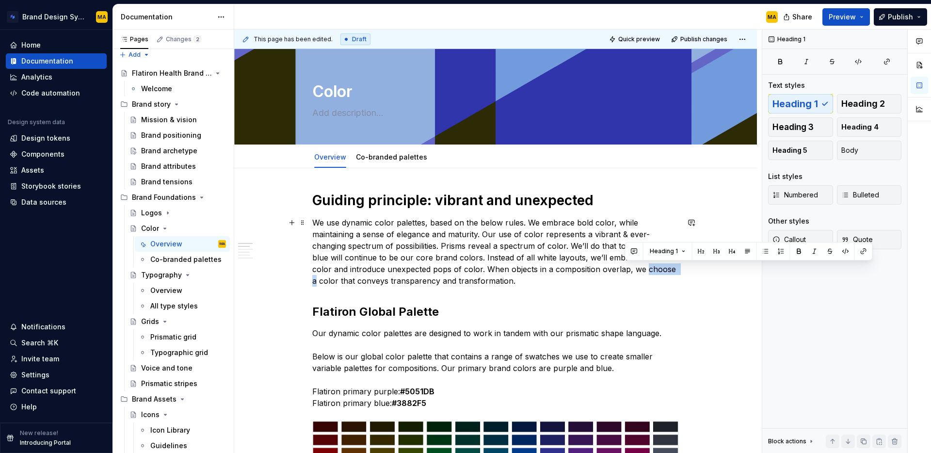
drag, startPoint x: 625, startPoint y: 270, endPoint x: 658, endPoint y: 269, distance: 33.0
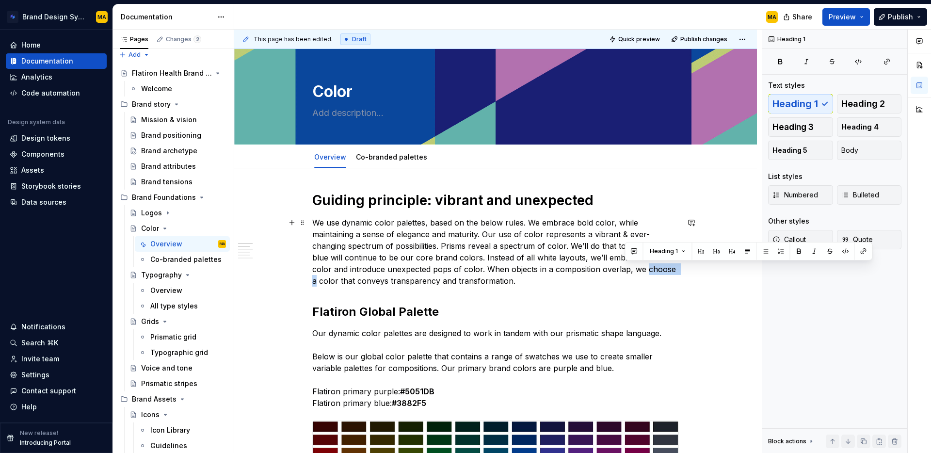
click at [658, 269] on p "We use dynamic color palettes, based on the below rules. We embrace bold color,…" at bounding box center [495, 252] width 367 height 70
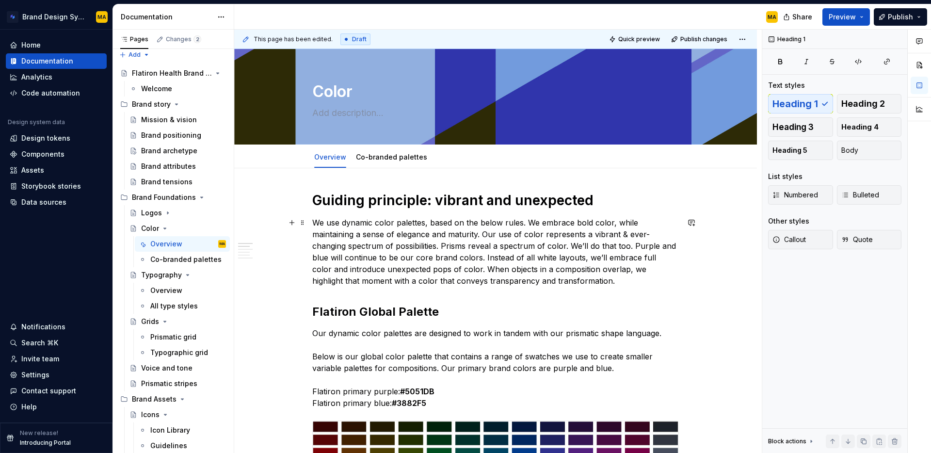
click at [586, 274] on p "We use dynamic color palettes, based on the below rules. We embrace bold color,…" at bounding box center [495, 252] width 367 height 70
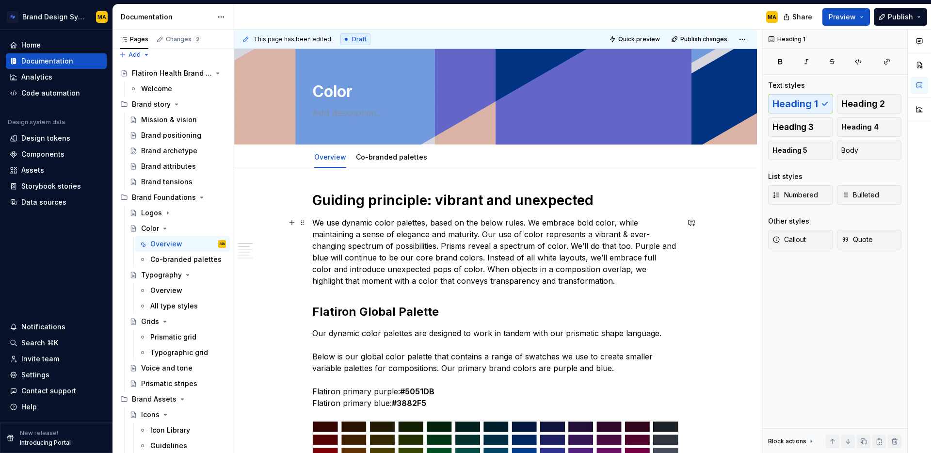
click at [583, 284] on p "We use dynamic color palettes, based on the below rules. We embrace bold color,…" at bounding box center [495, 252] width 367 height 70
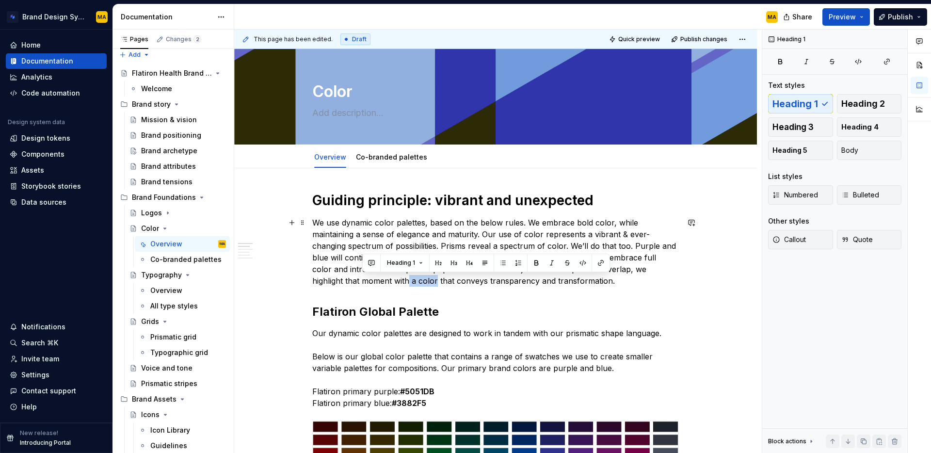
drag, startPoint x: 363, startPoint y: 277, endPoint x: 389, endPoint y: 280, distance: 26.3
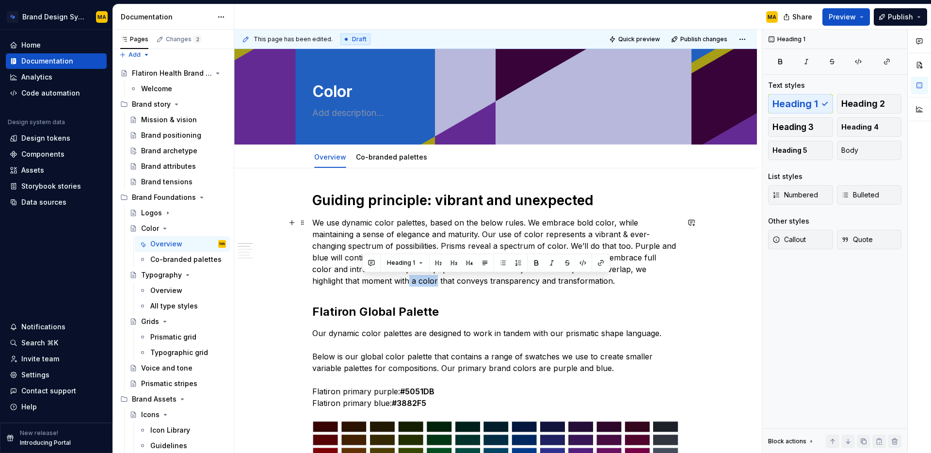
click at [389, 280] on p "We use dynamic color palettes, based on the below rules. We embrace bold color,…" at bounding box center [495, 252] width 367 height 70
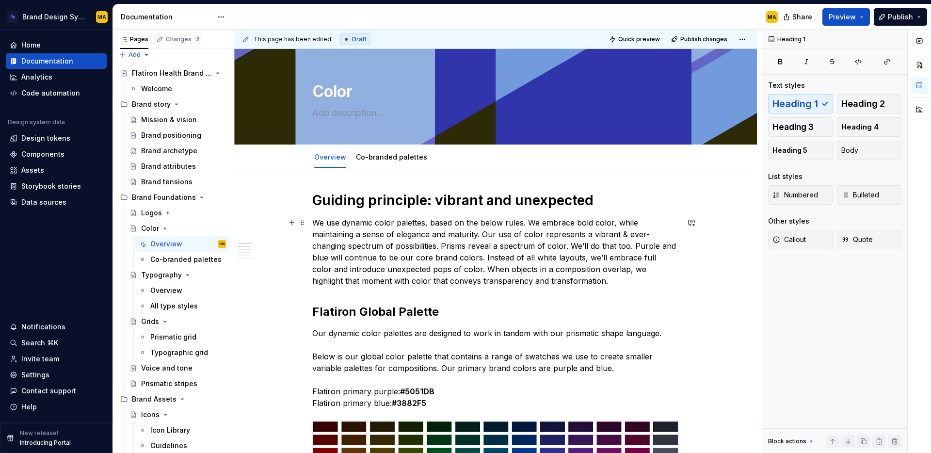
click at [460, 247] on p "We use dynamic color palettes, based on the below rules. We embrace bold color,…" at bounding box center [495, 252] width 367 height 70
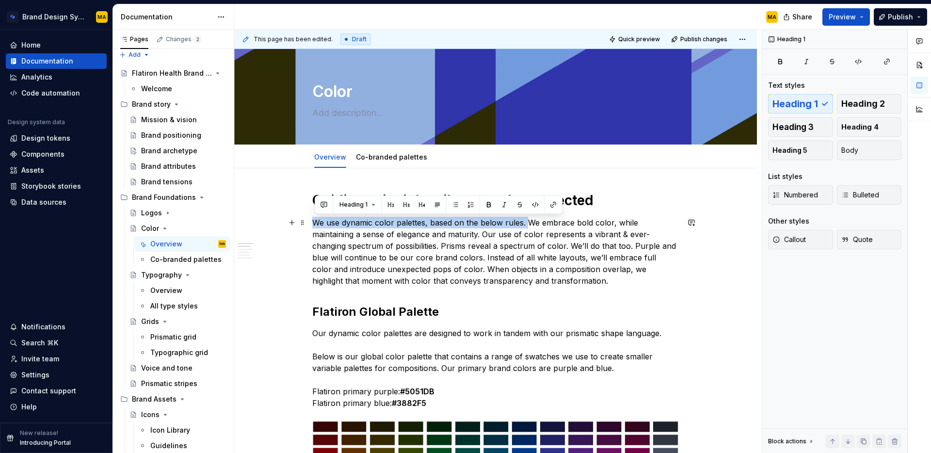
drag, startPoint x: 528, startPoint y: 221, endPoint x: 310, endPoint y: 226, distance: 218.2
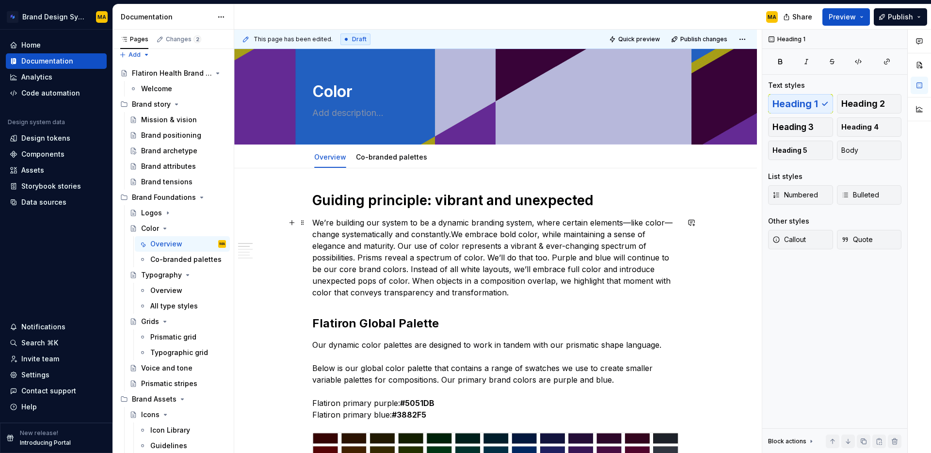
click at [384, 222] on p "We’re building our system to be a dynamic branding system, where certain elemen…" at bounding box center [495, 257] width 367 height 81
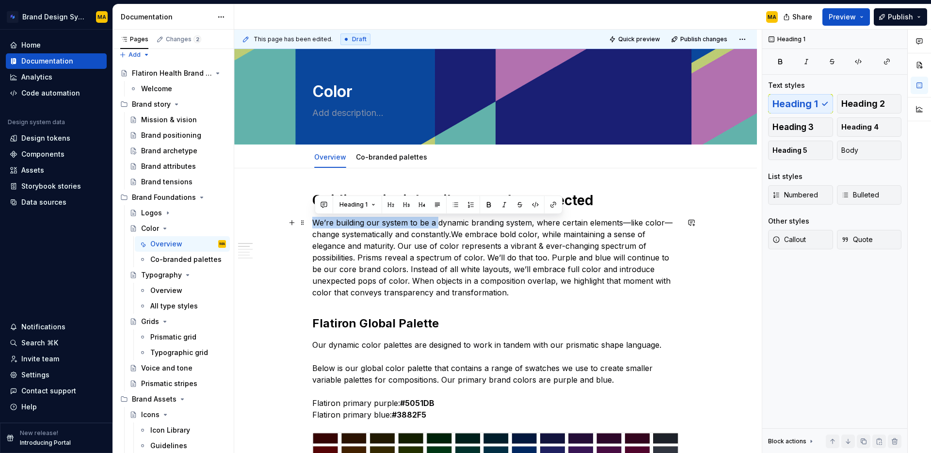
drag, startPoint x: 439, startPoint y: 222, endPoint x: 265, endPoint y: 224, distance: 174.6
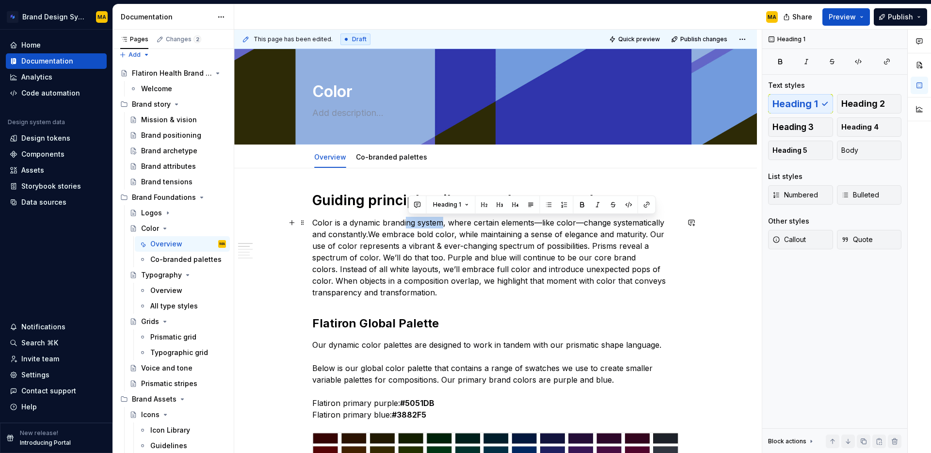
drag, startPoint x: 407, startPoint y: 221, endPoint x: 447, endPoint y: 221, distance: 39.8
click at [447, 221] on p "Color is a dynamic branding system, where certain elements—like color—change sy…" at bounding box center [495, 257] width 367 height 81
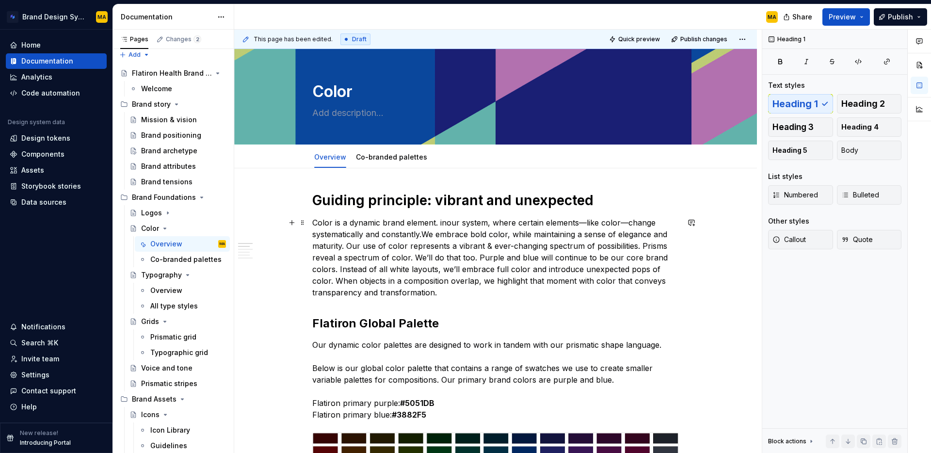
click at [396, 234] on p "Color is a dynamic brand element. inour system, where certain elements—like col…" at bounding box center [495, 257] width 367 height 81
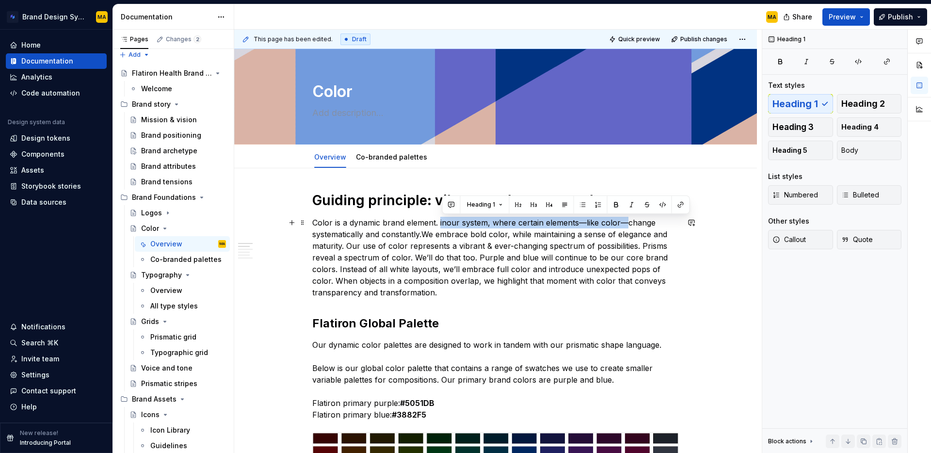
drag, startPoint x: 570, startPoint y: 218, endPoint x: 440, endPoint y: 225, distance: 130.1
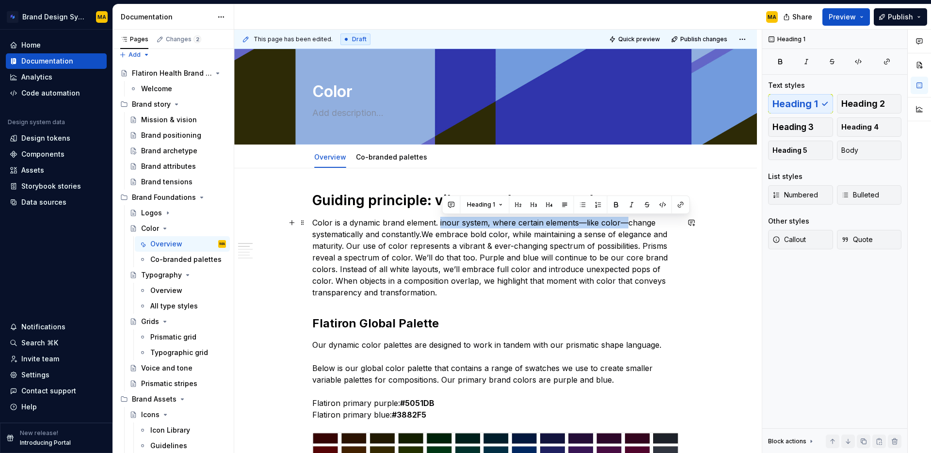
click at [440, 225] on p "Color is a dynamic brand element. inour system, where certain elements—like col…" at bounding box center [495, 257] width 367 height 81
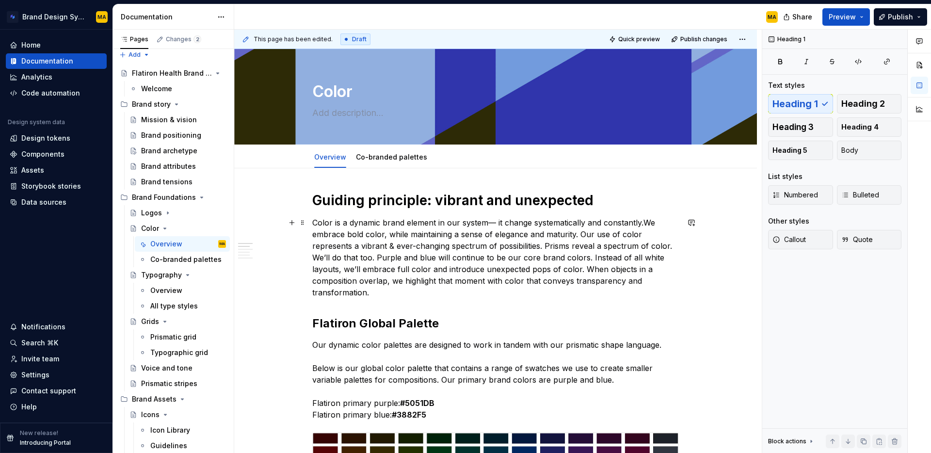
click at [532, 222] on p "Color is a dynamic brand element in our system— it change systematically and co…" at bounding box center [495, 257] width 367 height 81
click at [651, 221] on p "Color is a dynamic brand element in our system— it changes systematically and c…" at bounding box center [495, 257] width 367 height 81
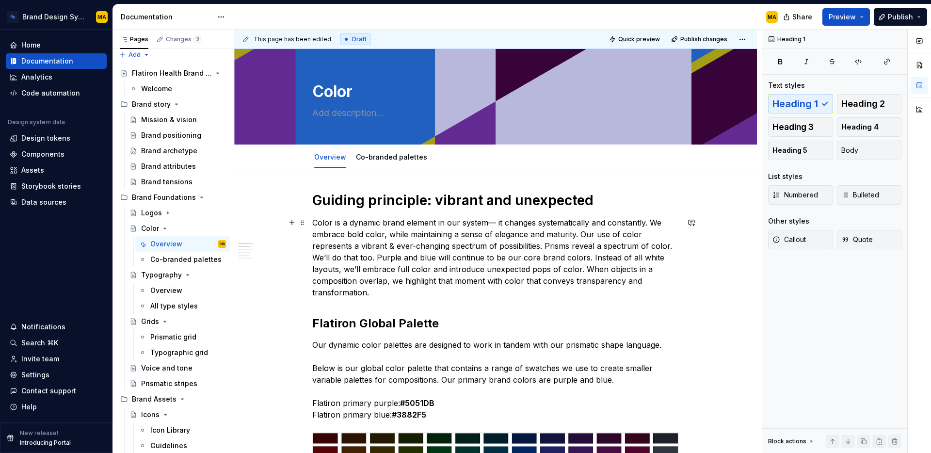
click at [384, 236] on p "Color is a dynamic brand element in our system— it changes systematically and c…" at bounding box center [495, 257] width 367 height 81
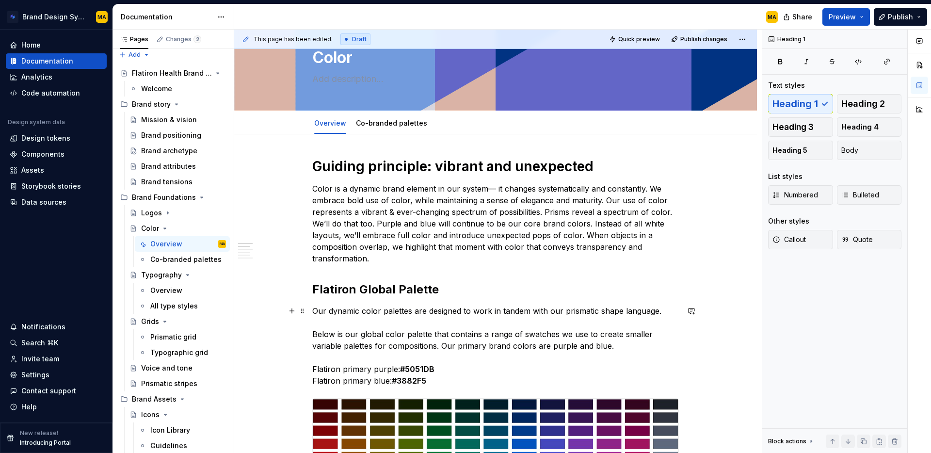
scroll to position [33, 0]
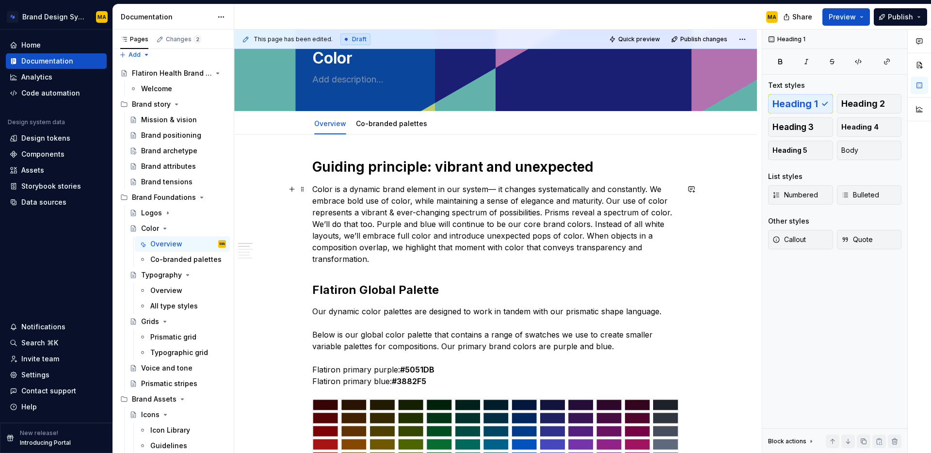
click at [607, 200] on p "Color is a dynamic brand element in our system— it changes systematically and c…" at bounding box center [495, 223] width 367 height 81
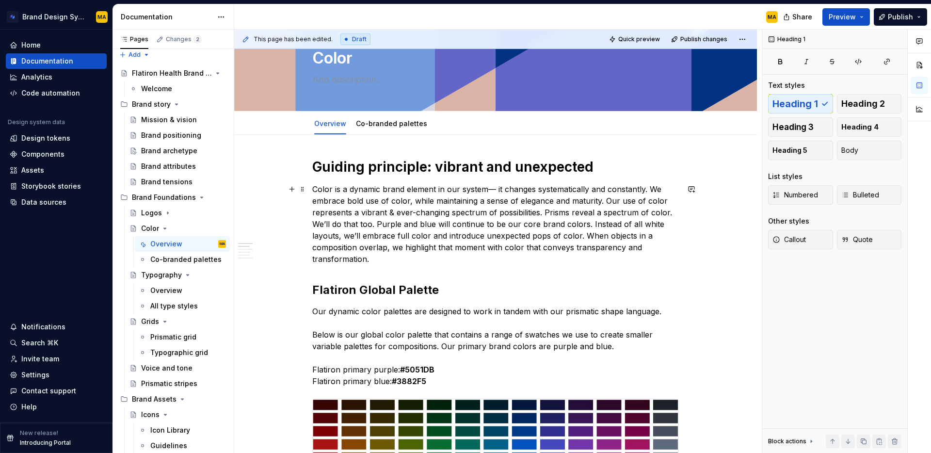
click at [398, 263] on p "Color is a dynamic brand element in our system— it changes systematically and c…" at bounding box center [495, 223] width 367 height 81
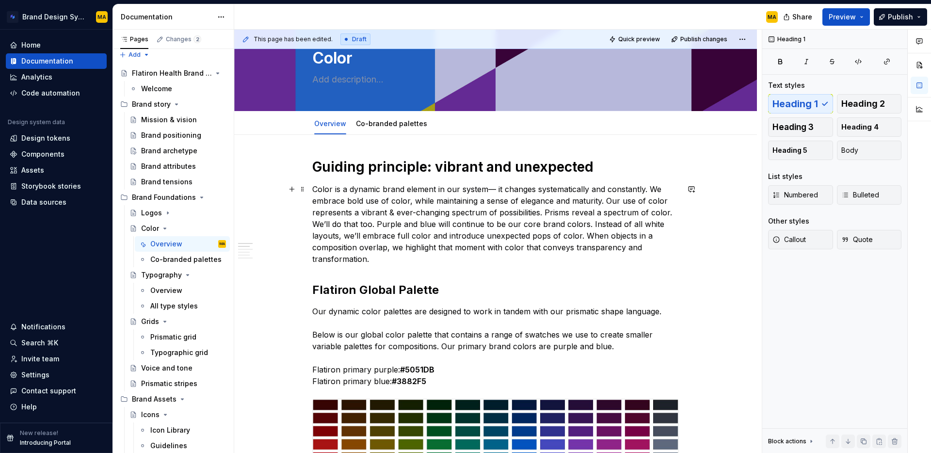
click at [430, 235] on p "Color is a dynamic brand element in our system— it changes systematically and c…" at bounding box center [495, 223] width 367 height 81
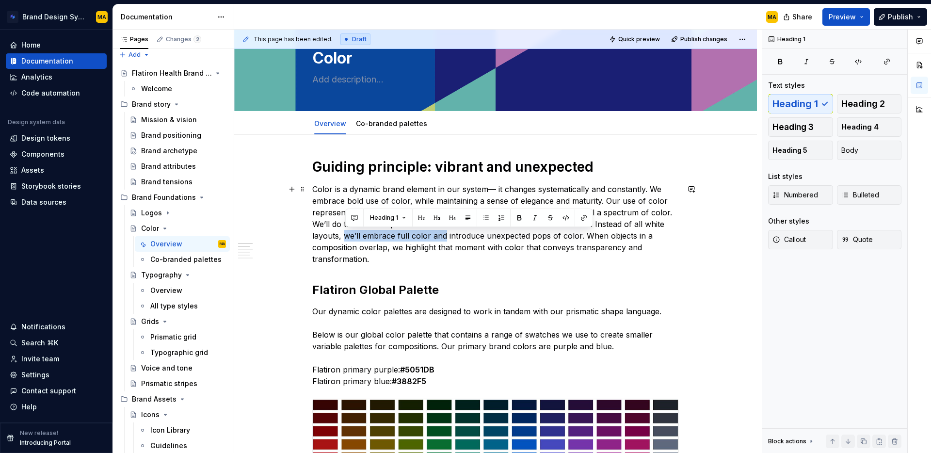
drag, startPoint x: 447, startPoint y: 235, endPoint x: 348, endPoint y: 235, distance: 98.4
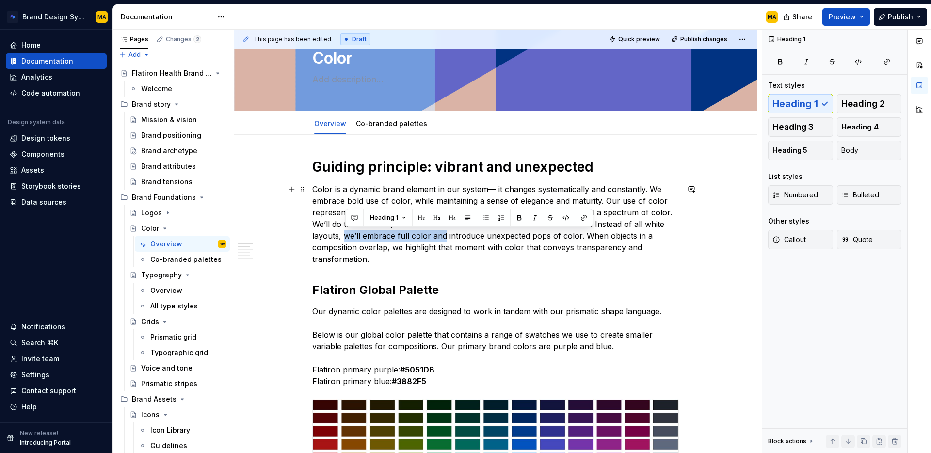
click at [348, 235] on p "Color is a dynamic brand element in our system— it changes systematically and c…" at bounding box center [495, 223] width 367 height 81
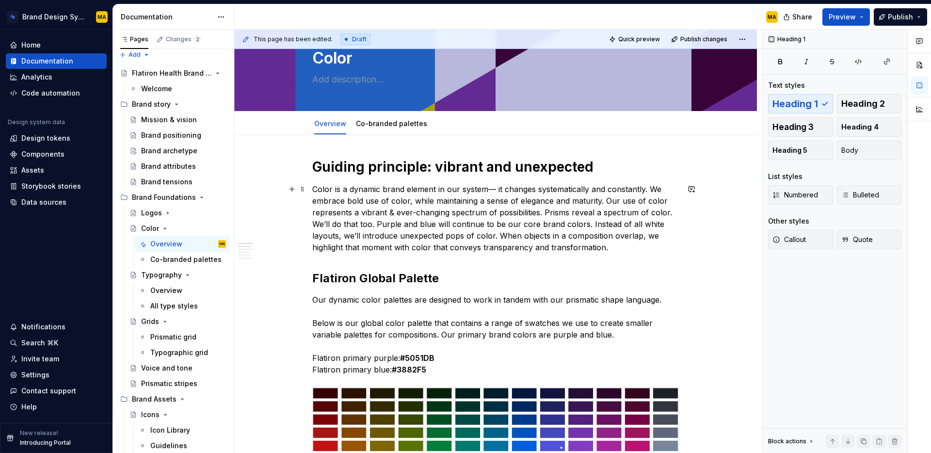
click at [483, 242] on p "Color is a dynamic brand element in our system— it changes systematically and c…" at bounding box center [495, 218] width 367 height 70
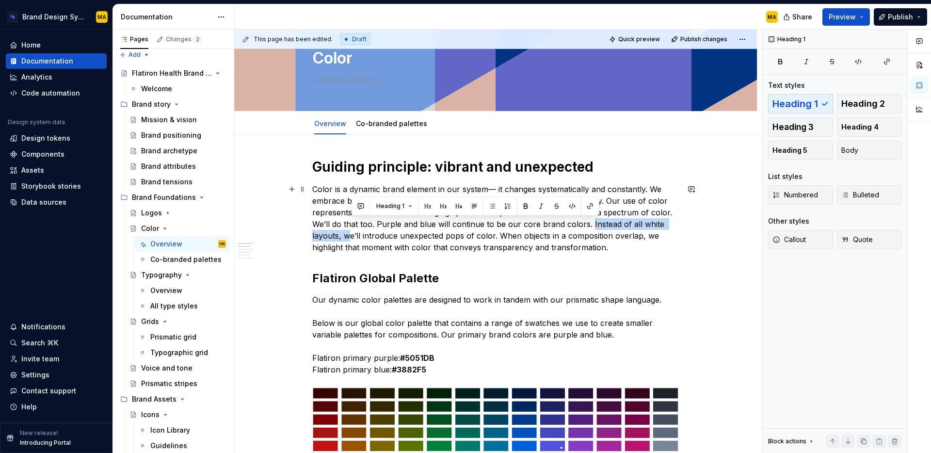
drag, startPoint x: 591, startPoint y: 222, endPoint x: 349, endPoint y: 238, distance: 242.0
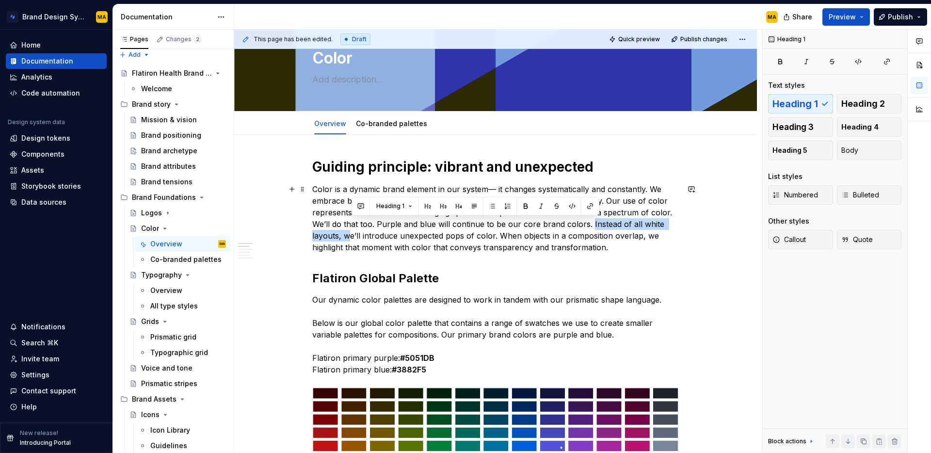
click at [349, 238] on p "Color is a dynamic brand element in our system— it changes systematically and c…" at bounding box center [495, 218] width 367 height 70
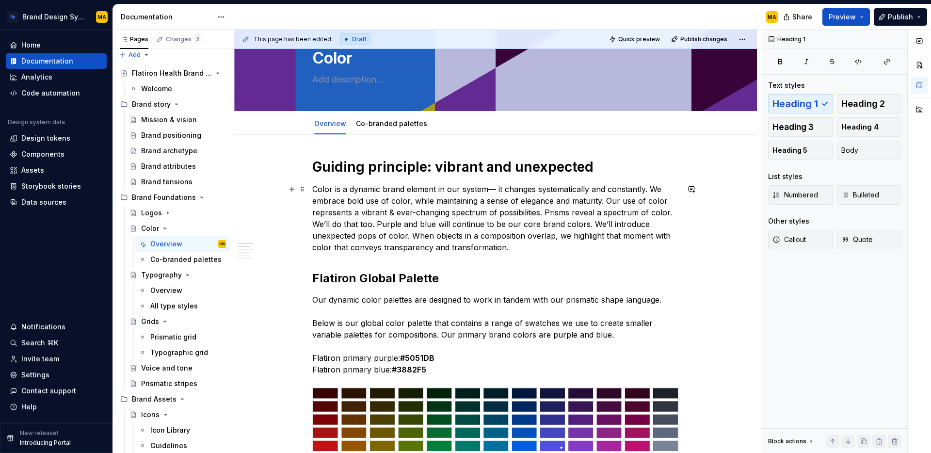
click at [410, 233] on p "Color is a dynamic brand element in our system— it changes systematically and c…" at bounding box center [495, 218] width 367 height 70
click at [852, 372] on div "Heading 1 Text styles Heading 1 Heading 2 Heading 3 Heading 4 Heading 5 Body Li…" at bounding box center [834, 242] width 145 height 424
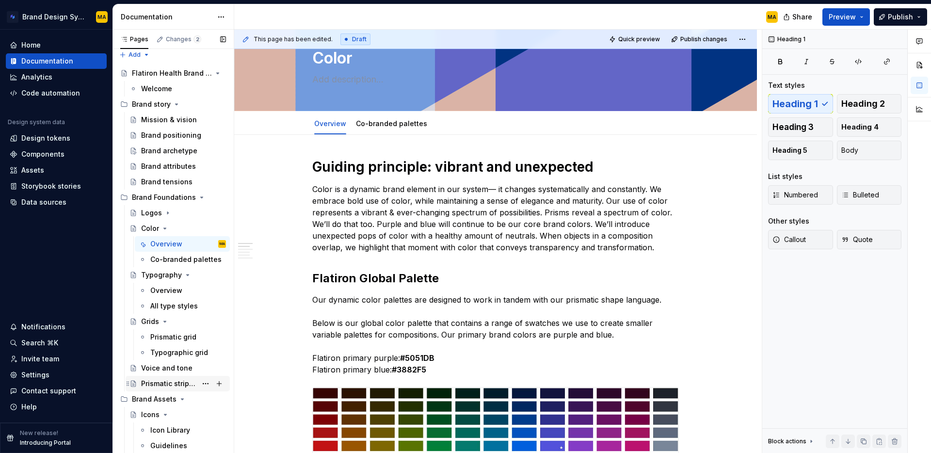
click at [160, 383] on div "Prismatic stripes" at bounding box center [169, 384] width 56 height 10
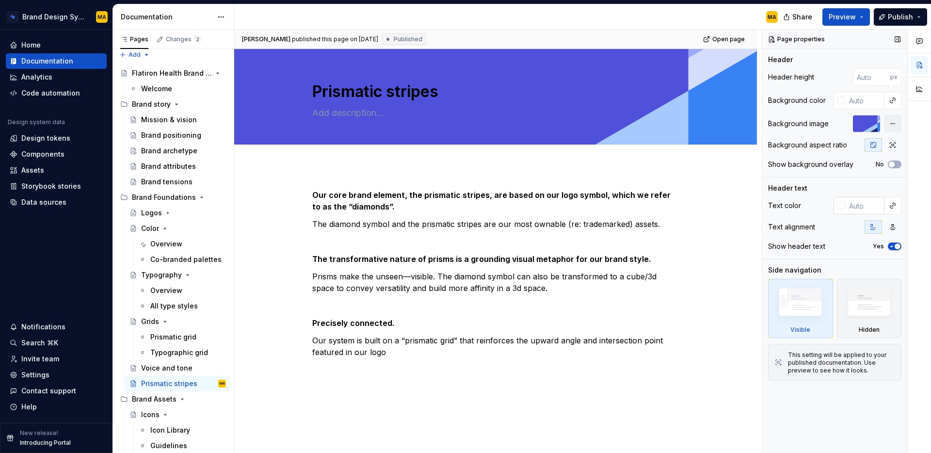
type textarea "*"
click at [855, 208] on input "text" at bounding box center [864, 205] width 39 height 17
type input "ffffff"
type textarea "*"
type input "#FFFFFF"
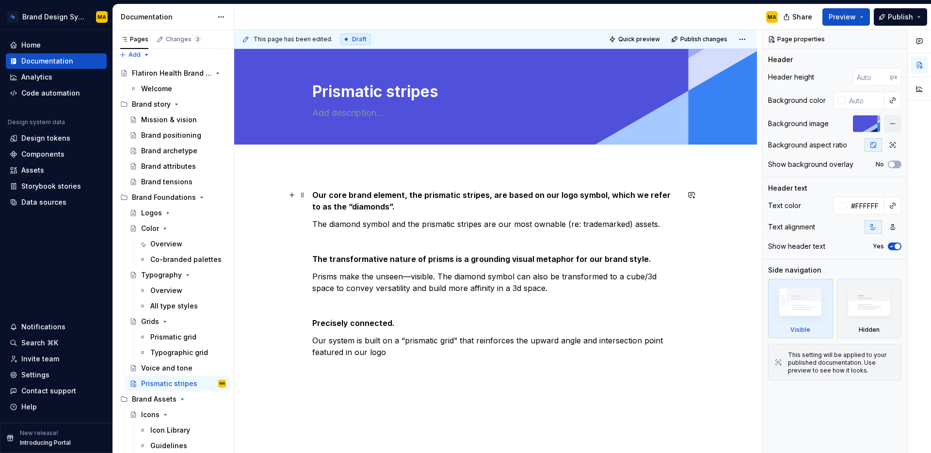
type textarea "*"
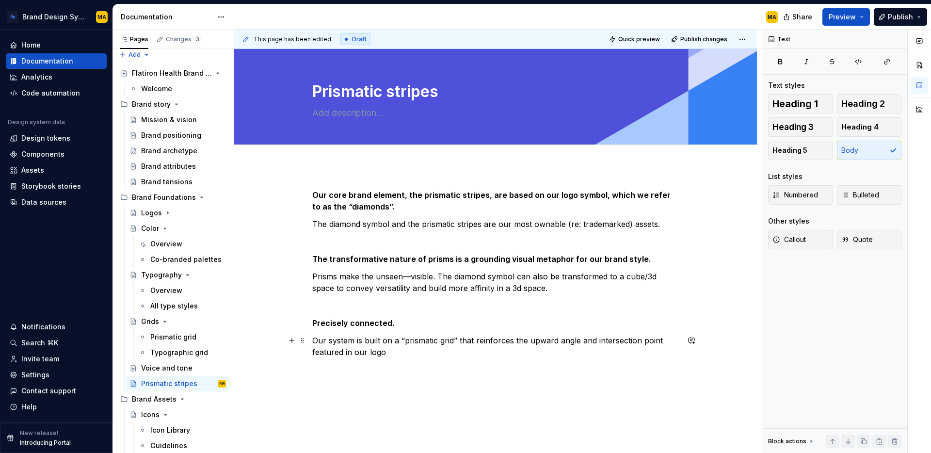
click at [455, 350] on p "Our system is built on a “prismatic grid” that reinforces the upward angle and …" at bounding box center [495, 346] width 367 height 23
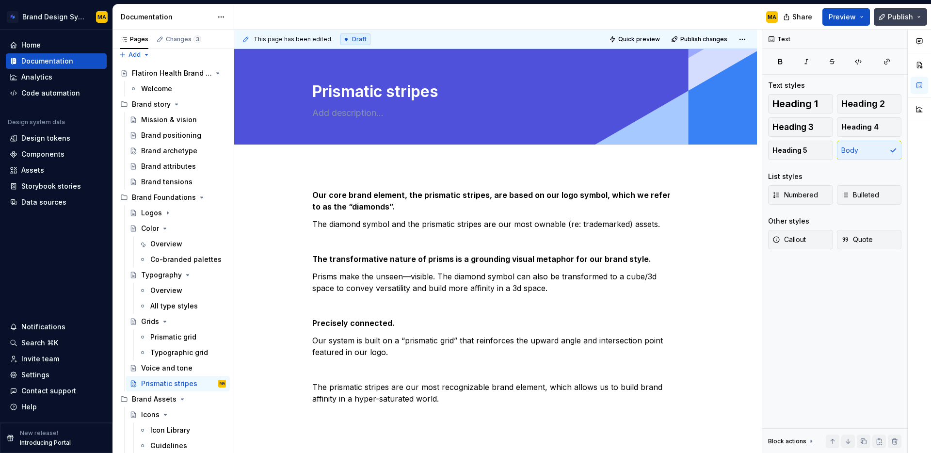
click at [895, 19] on span "Publish" at bounding box center [900, 17] width 25 height 10
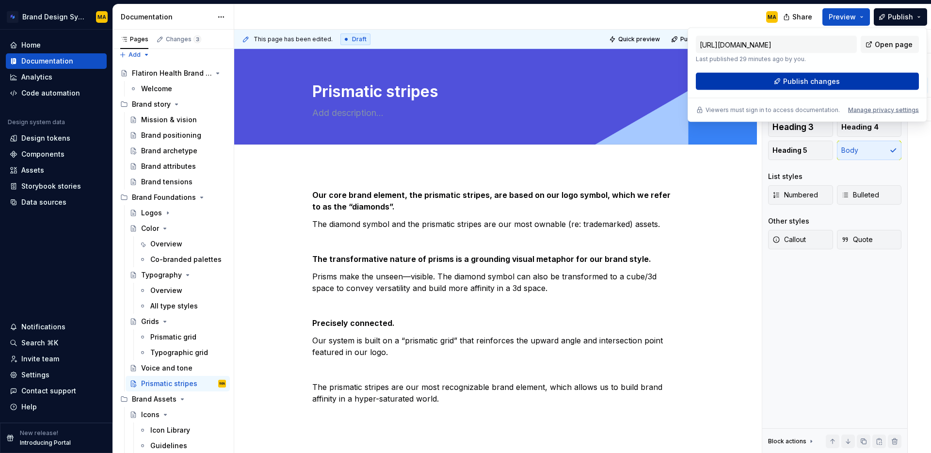
click at [802, 76] on button "Publish changes" at bounding box center [807, 81] width 223 height 17
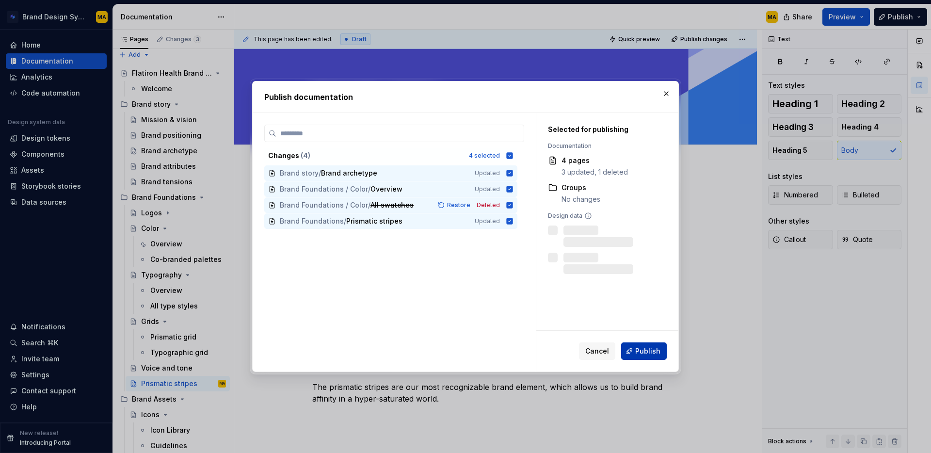
click at [640, 352] on span "Publish" at bounding box center [647, 351] width 25 height 10
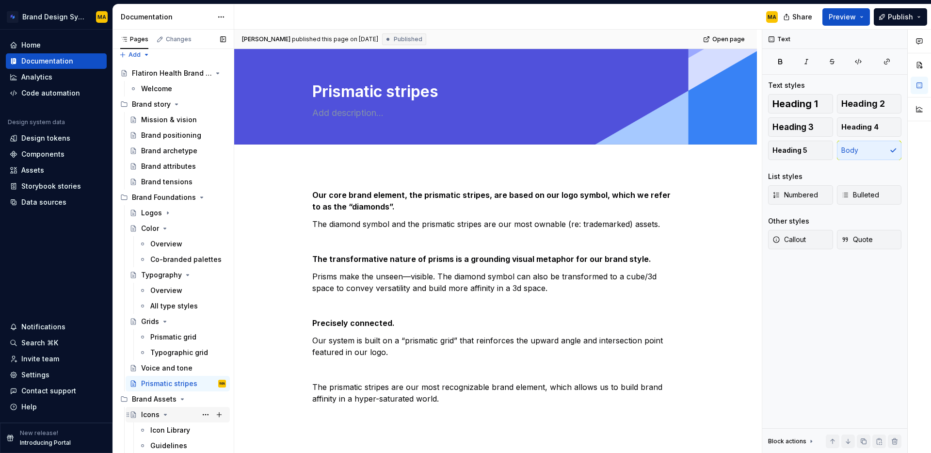
click at [144, 414] on div "Icons" at bounding box center [150, 415] width 18 height 10
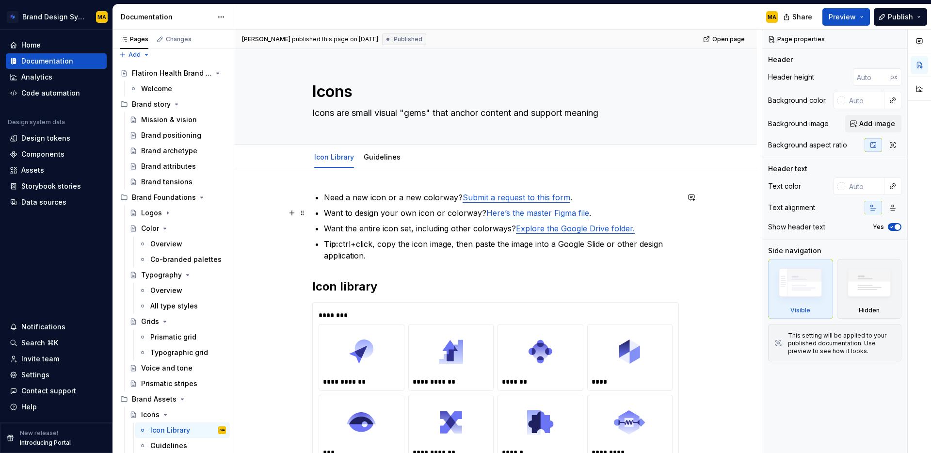
click at [388, 212] on p "Want to design your own icon or colorway? Here’s the master Figma file ." at bounding box center [501, 213] width 355 height 12
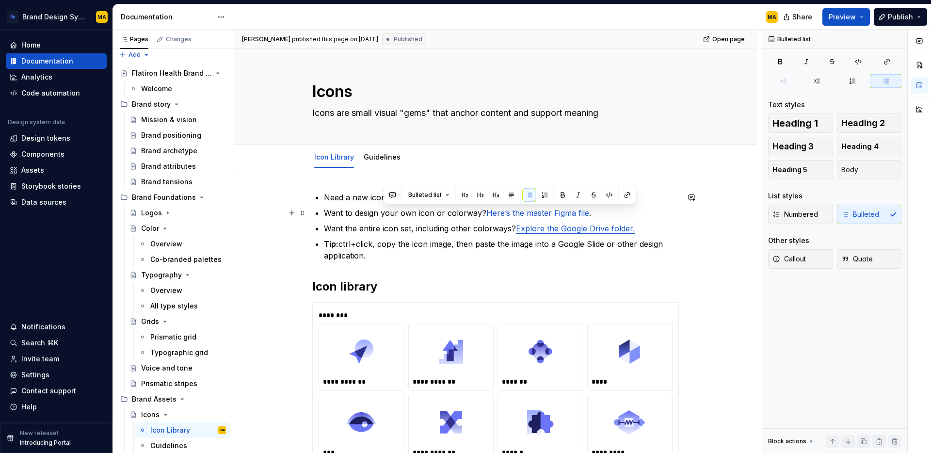
click at [388, 212] on p "Want to design your own icon or colorway? Here’s the master Figma file ." at bounding box center [501, 213] width 355 height 12
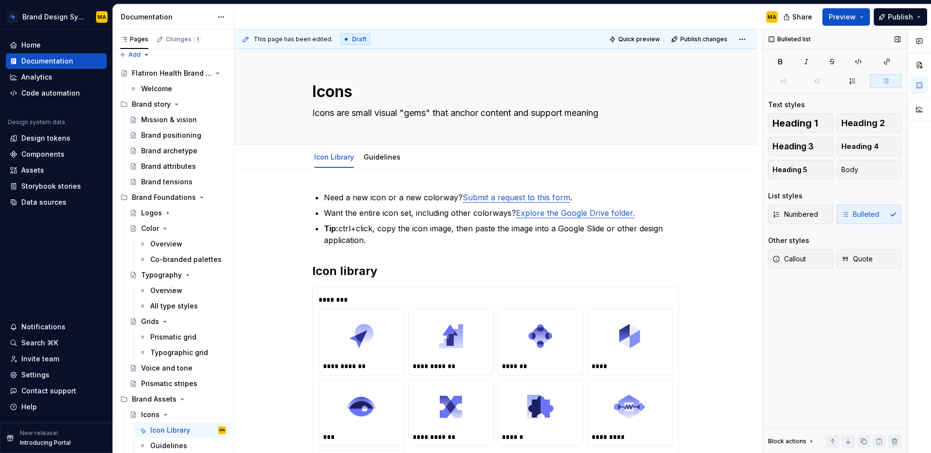
click at [805, 396] on div "Bulleted list Text styles Heading 1 Heading 2 Heading 3 Heading 4 Heading 5 Bod…" at bounding box center [834, 242] width 145 height 424
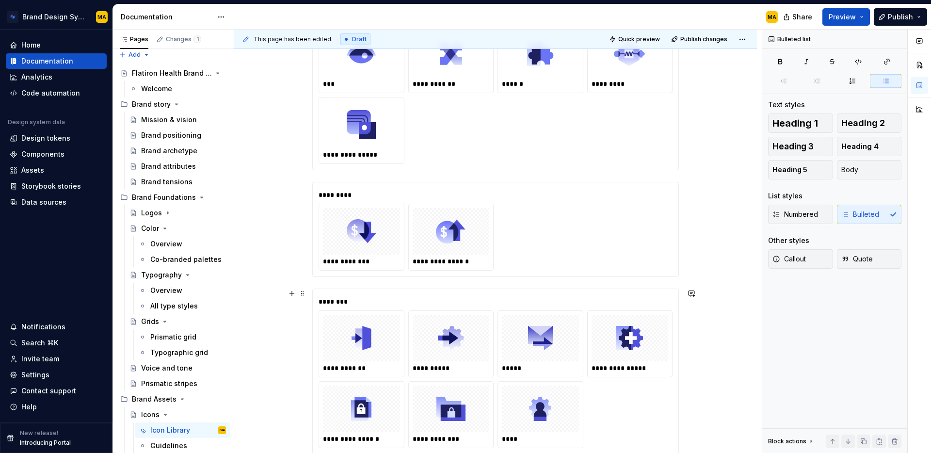
scroll to position [608, 0]
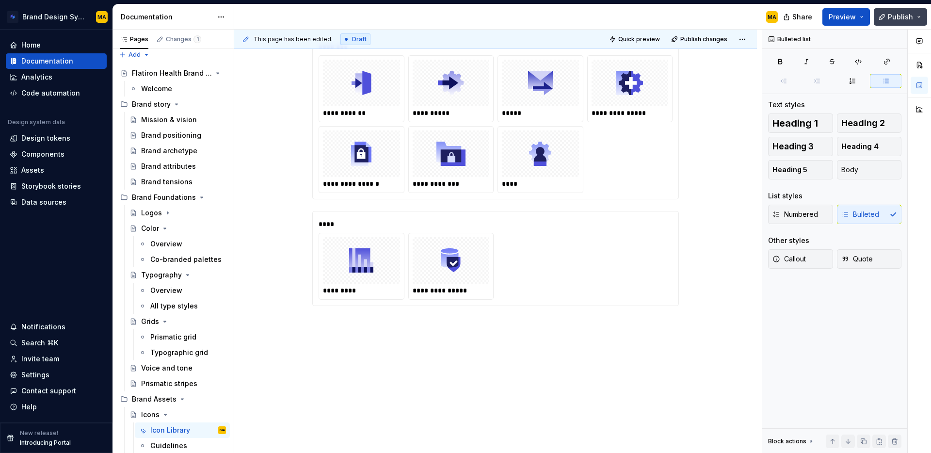
click at [895, 21] on span "Publish" at bounding box center [900, 17] width 25 height 10
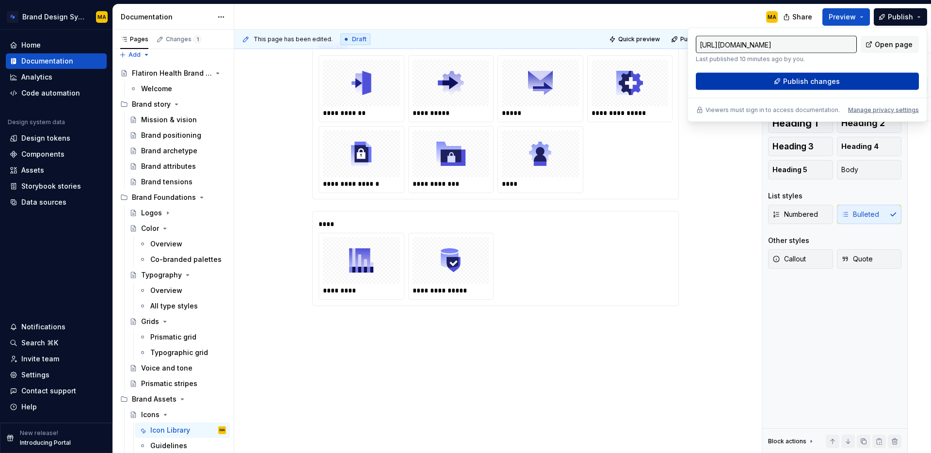
click at [815, 78] on span "Publish changes" at bounding box center [811, 82] width 57 height 10
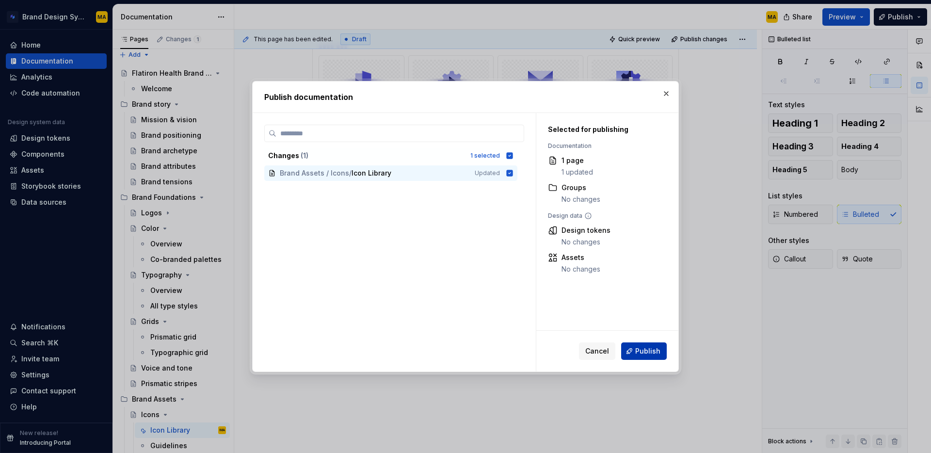
click at [638, 352] on span "Publish" at bounding box center [647, 351] width 25 height 10
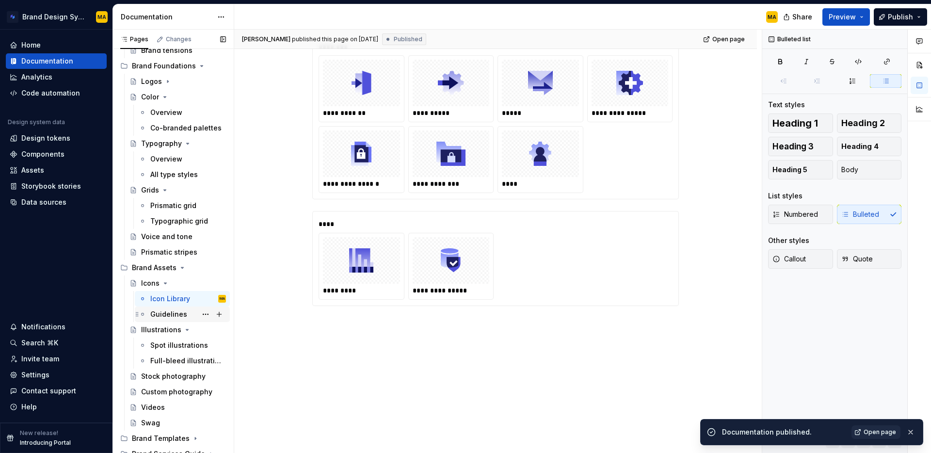
scroll to position [143, 0]
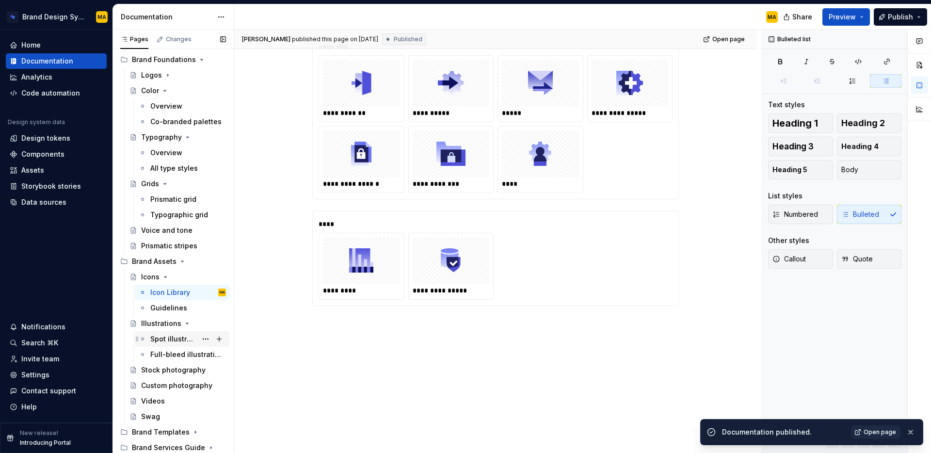
click at [163, 339] on div "Spot illustrations" at bounding box center [173, 339] width 47 height 10
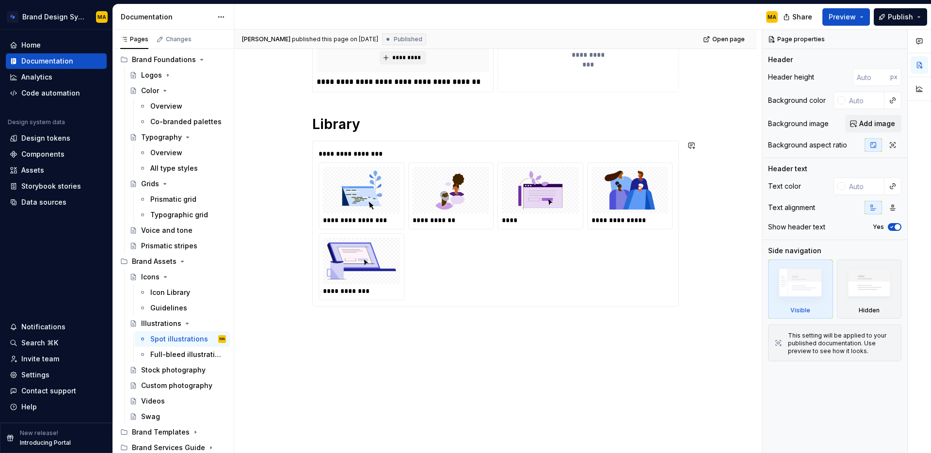
scroll to position [318, 0]
click at [484, 264] on div "**********" at bounding box center [496, 231] width 354 height 138
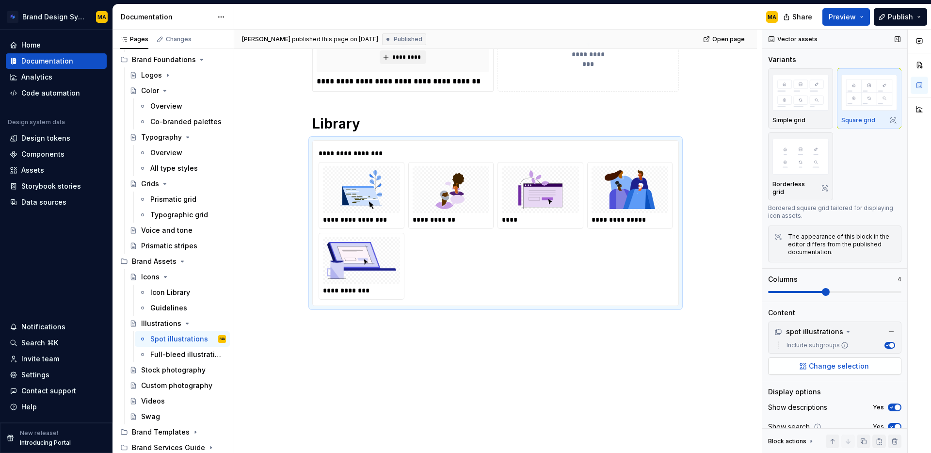
click at [816, 363] on span "Change selection" at bounding box center [839, 366] width 60 height 10
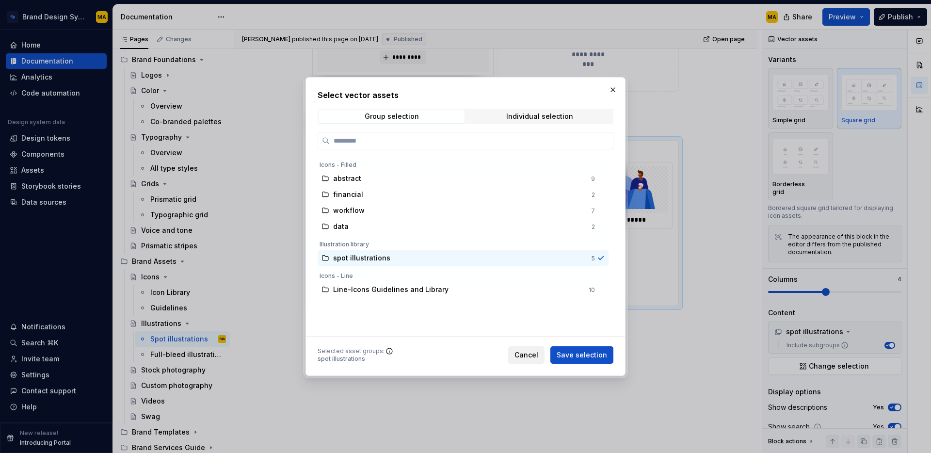
click at [531, 352] on span "Cancel" at bounding box center [526, 355] width 24 height 10
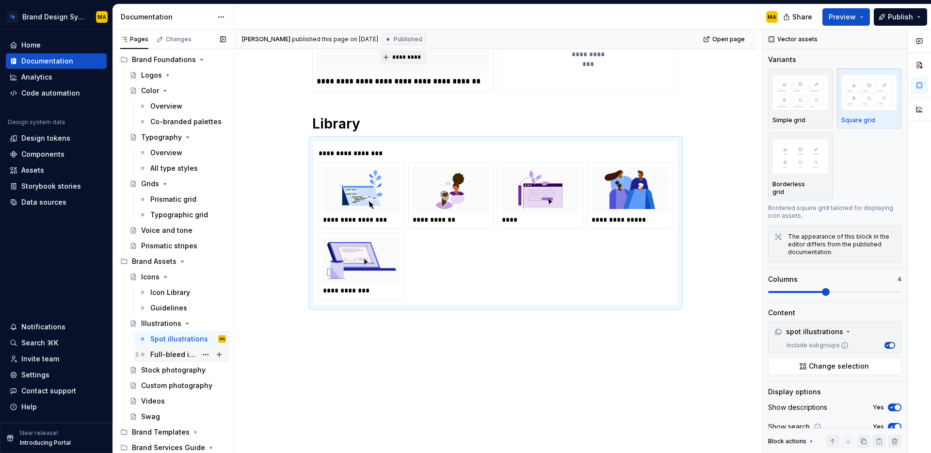
click at [169, 352] on div "Full-bleed illustrations" at bounding box center [173, 355] width 47 height 10
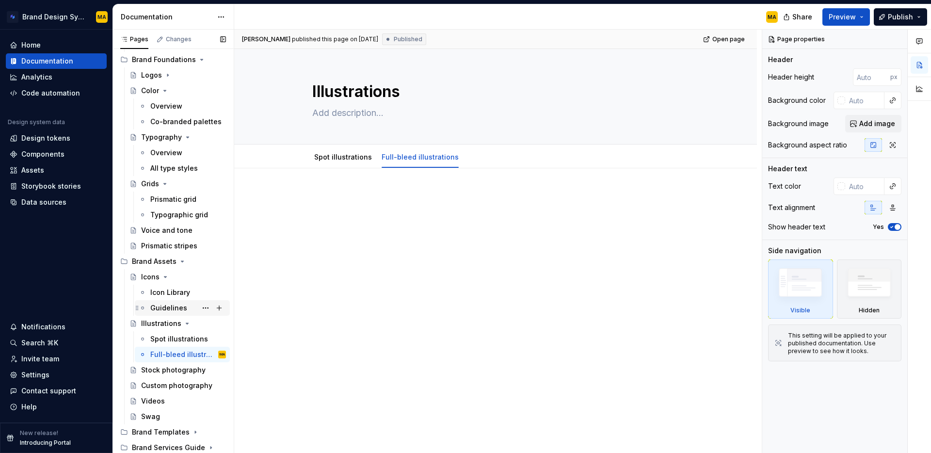
click at [162, 311] on div "Guidelines" at bounding box center [168, 308] width 37 height 10
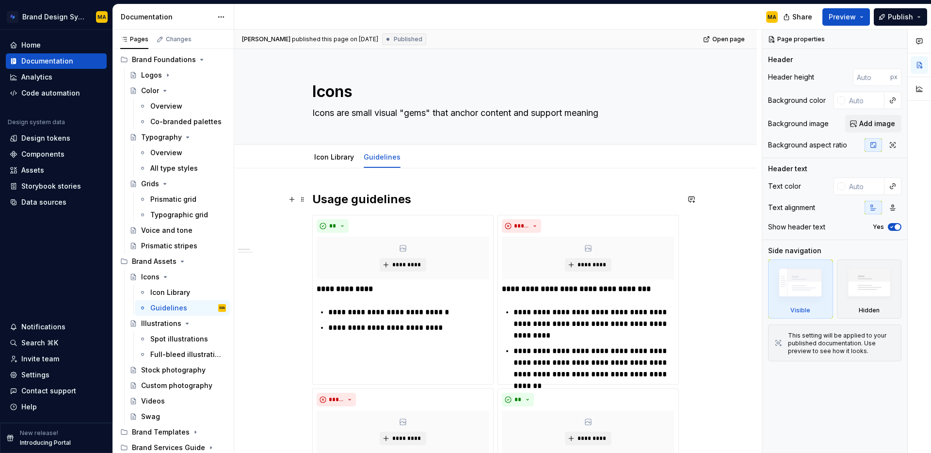
click at [337, 201] on h2 "Usage guidelines" at bounding box center [495, 200] width 367 height 16
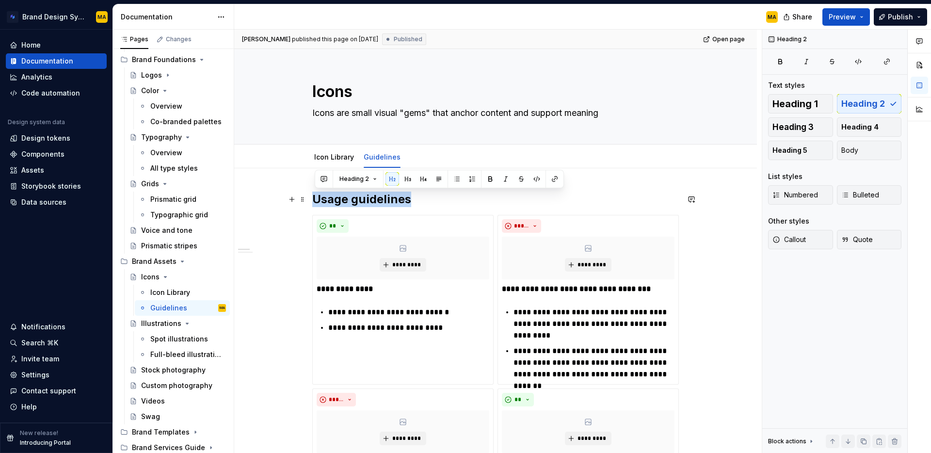
click at [369, 206] on h2 "Usage guidelines" at bounding box center [495, 200] width 367 height 16
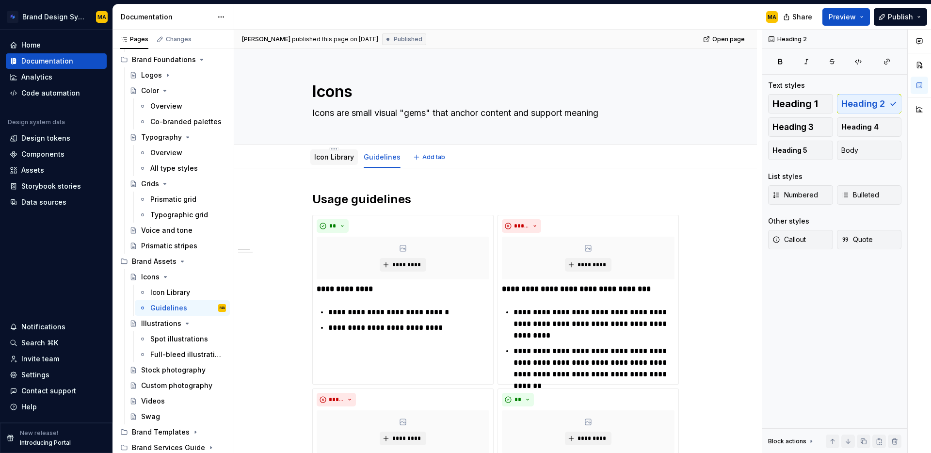
click at [329, 154] on link "Icon Library" at bounding box center [334, 157] width 40 height 8
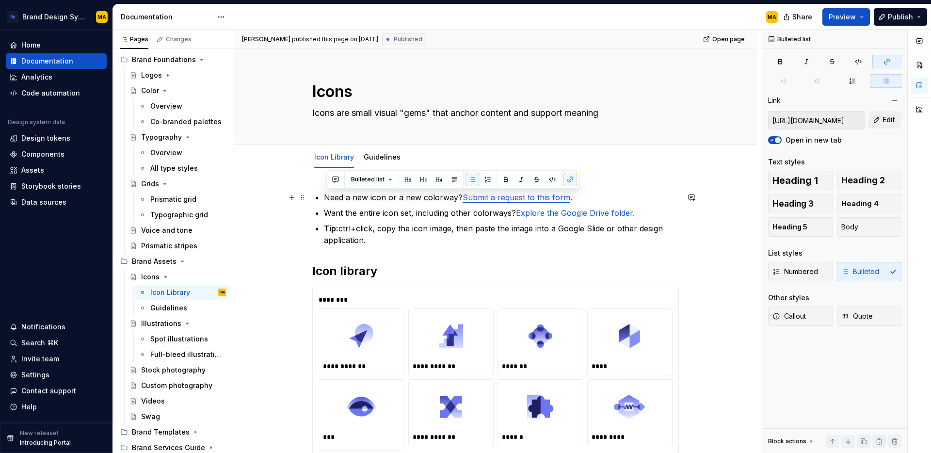
drag, startPoint x: 295, startPoint y: 219, endPoint x: 284, endPoint y: 195, distance: 26.0
copy ul "Need a new icon or a new colorway? Submit a request to this form . Want the ent…"
click at [379, 156] on link "Guidelines" at bounding box center [382, 157] width 37 height 8
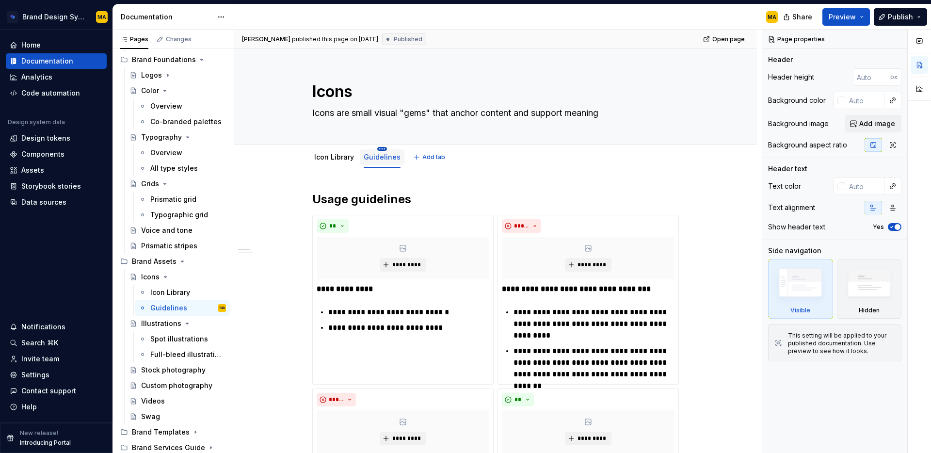
click at [381, 147] on html "Brand Design System MA Home Documentation Analytics Code automation Design syst…" at bounding box center [465, 226] width 931 height 453
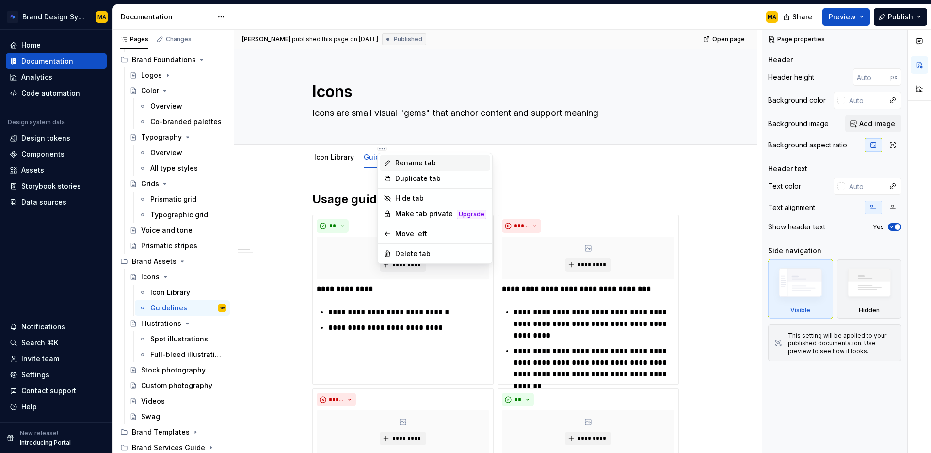
type textarea "*"
click at [408, 165] on div "Rename tab" at bounding box center [440, 163] width 91 height 10
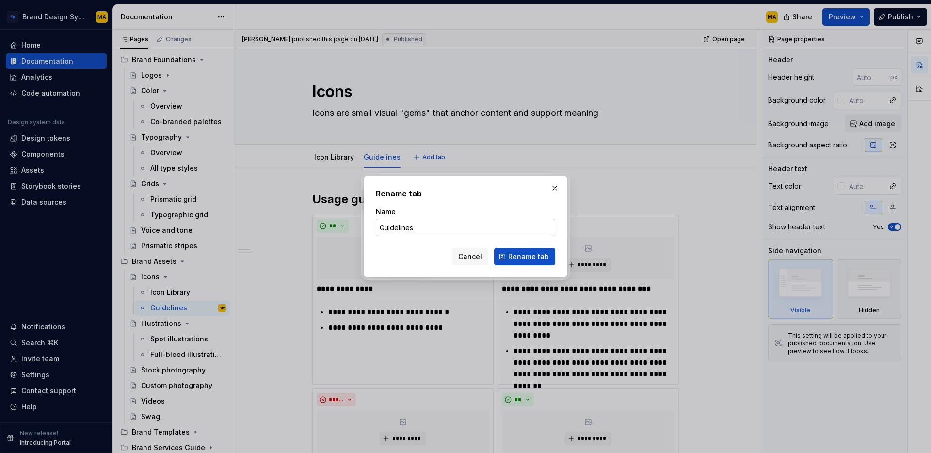
click at [390, 224] on input "Guidelines" at bounding box center [465, 227] width 179 height 17
type input "Filled icons"
click at [521, 258] on span "Rename tab" at bounding box center [528, 257] width 41 height 10
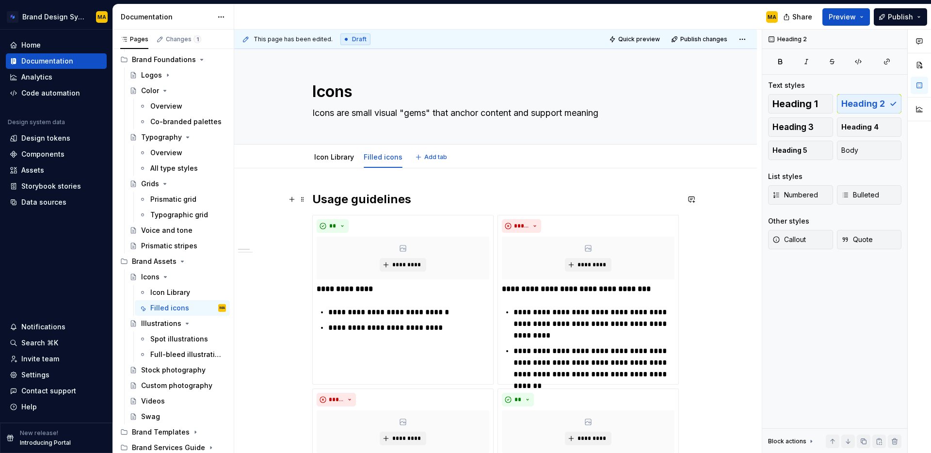
click at [425, 197] on h2 "Usage guidelines" at bounding box center [495, 200] width 367 height 16
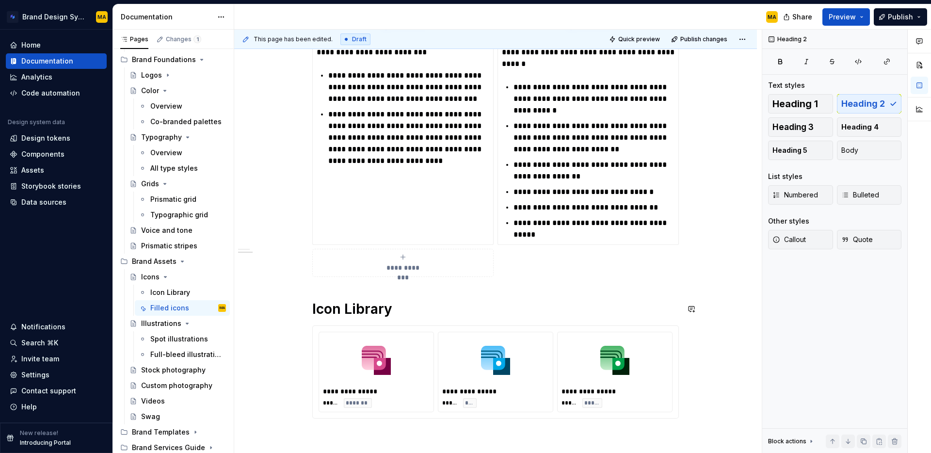
scroll to position [411, 0]
click at [327, 291] on div "**********" at bounding box center [495, 98] width 367 height 637
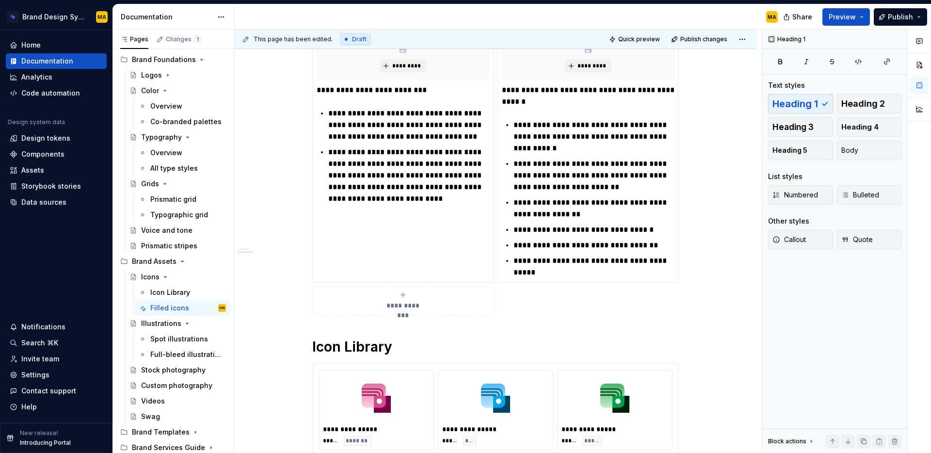
scroll to position [402, 0]
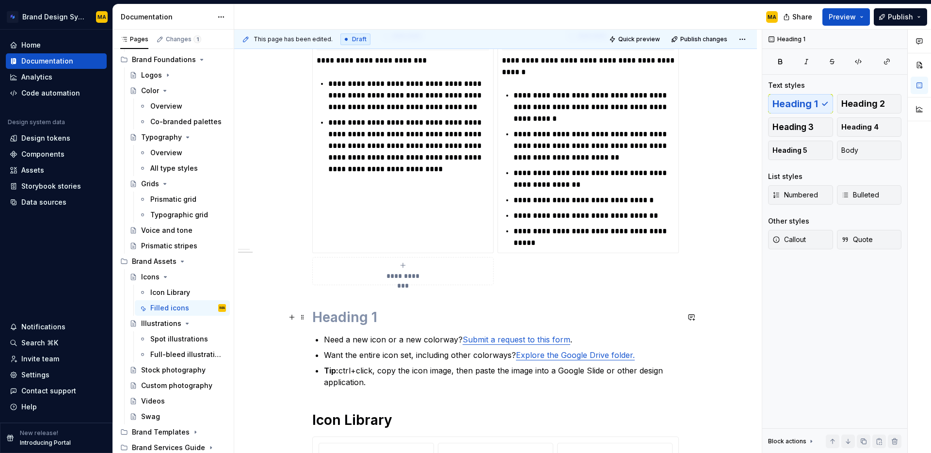
click at [335, 321] on h1 at bounding box center [495, 316] width 367 height 17
click at [401, 374] on p "Tip: ctrl+click, copy the icon image, then paste the image into a Google Slide …" at bounding box center [501, 376] width 355 height 23
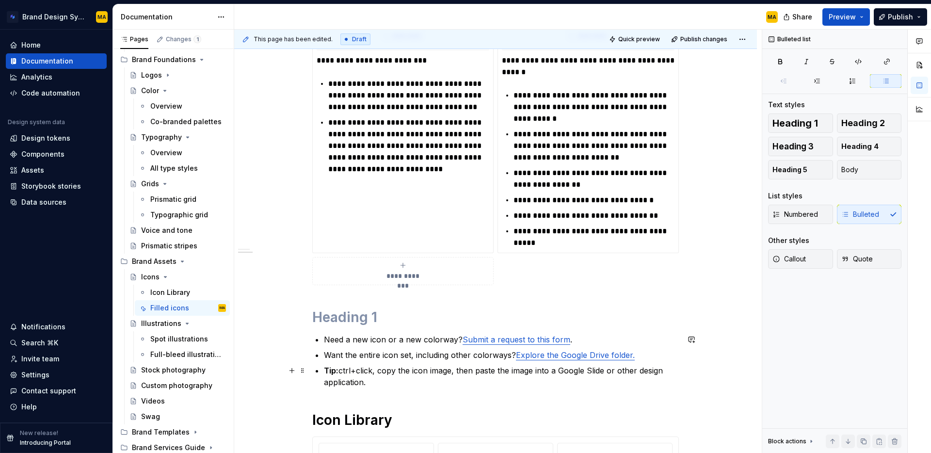
click at [395, 384] on p "Tip: ctrl+click, copy the icon image, then paste the image into a Google Slide …" at bounding box center [501, 376] width 355 height 23
click at [361, 320] on h1 at bounding box center [495, 316] width 367 height 17
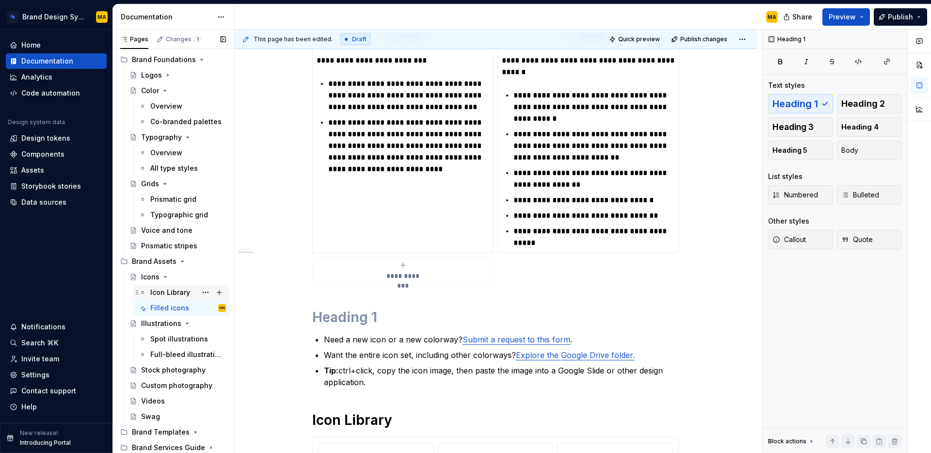
click at [172, 294] on div "Icon Library" at bounding box center [170, 293] width 40 height 10
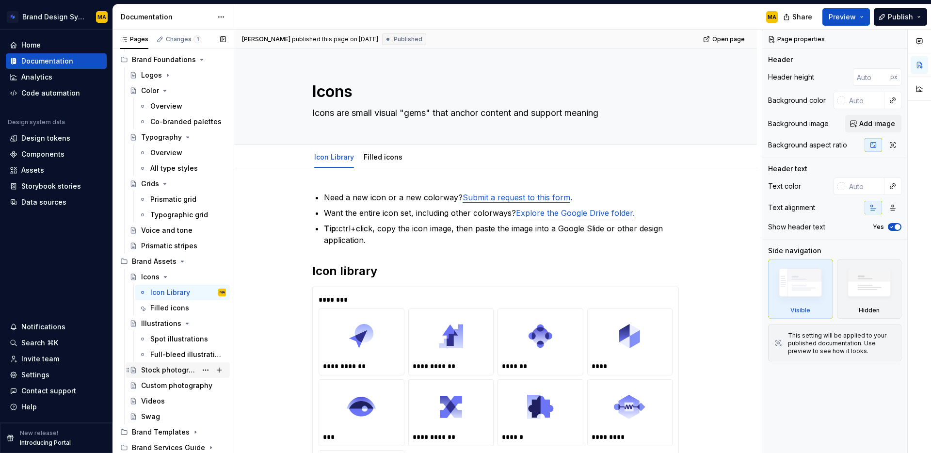
click at [169, 369] on div "Stock photography" at bounding box center [169, 370] width 56 height 10
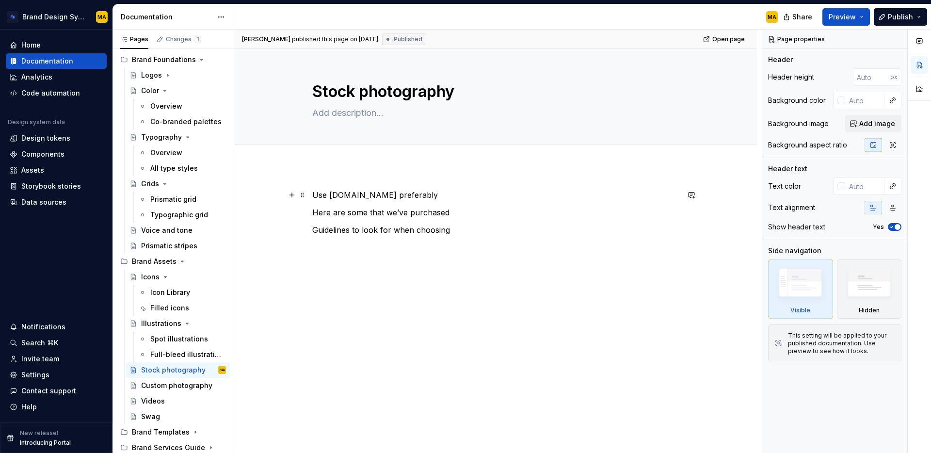
type textarea "*"
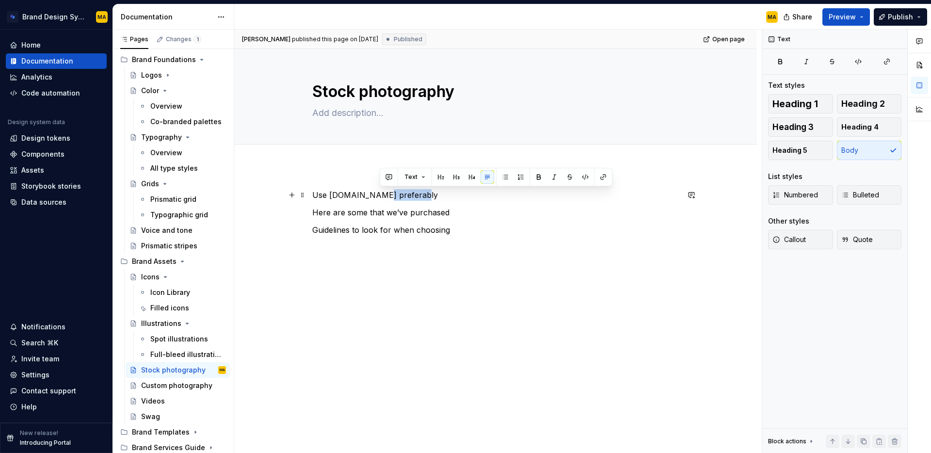
drag, startPoint x: 381, startPoint y: 194, endPoint x: 419, endPoint y: 193, distance: 38.8
click at [419, 193] on p "Use [DOMAIN_NAME] preferably" at bounding box center [495, 195] width 367 height 12
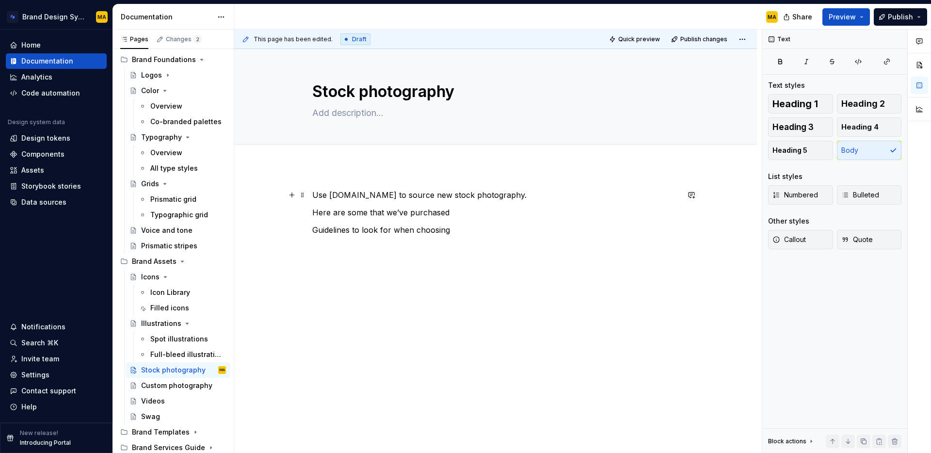
click at [317, 193] on p "Use [DOMAIN_NAME] to source new stock photography." at bounding box center [495, 195] width 367 height 12
click at [406, 215] on p "Here are some that we’ve purchased" at bounding box center [495, 213] width 367 height 12
click at [465, 212] on p "Here are some that we’ve purchased" at bounding box center [495, 213] width 367 height 12
click at [146, 293] on icon "Page tree" at bounding box center [143, 292] width 8 height 8
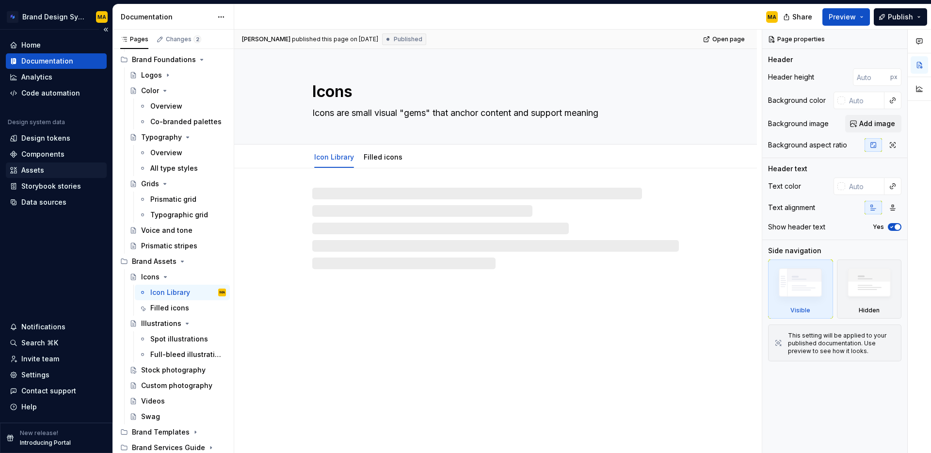
click at [30, 166] on div "Assets" at bounding box center [32, 170] width 23 height 10
type textarea "*"
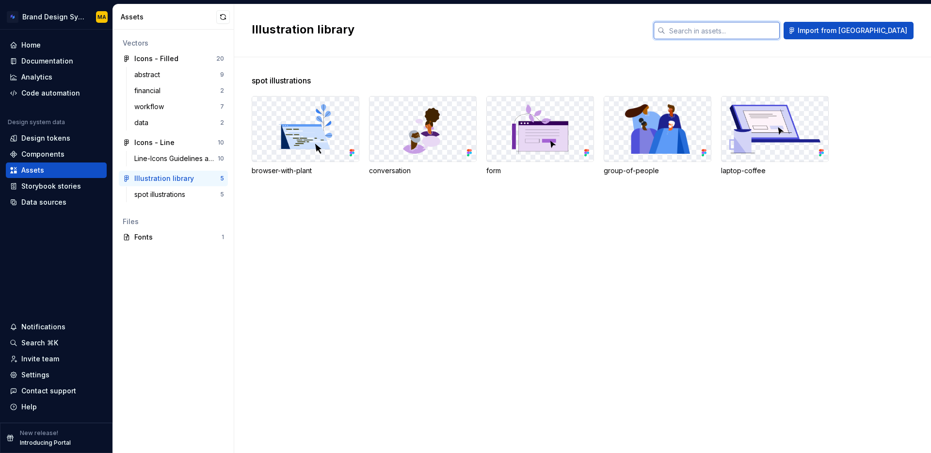
click at [731, 27] on input "text" at bounding box center [722, 30] width 114 height 17
click at [851, 30] on span "Import from [GEOGRAPHIC_DATA]" at bounding box center [853, 31] width 110 height 10
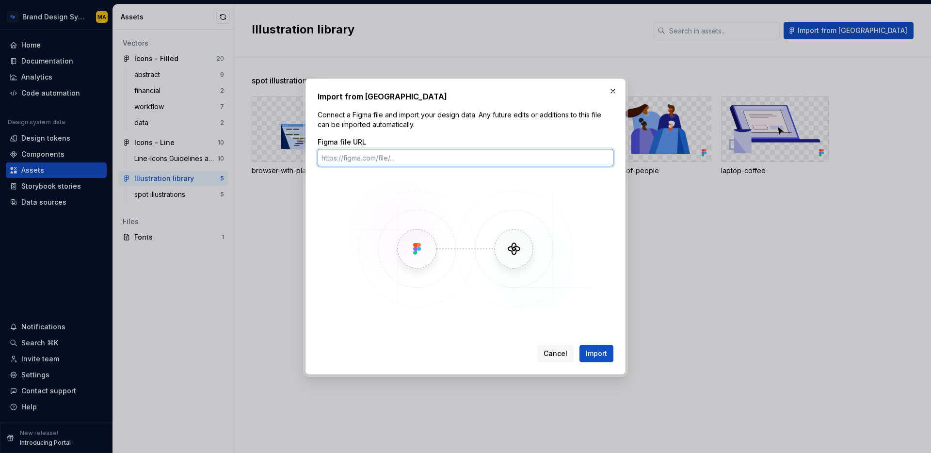
paste input "[URL][DOMAIN_NAME]"
type input "[URL][DOMAIN_NAME]"
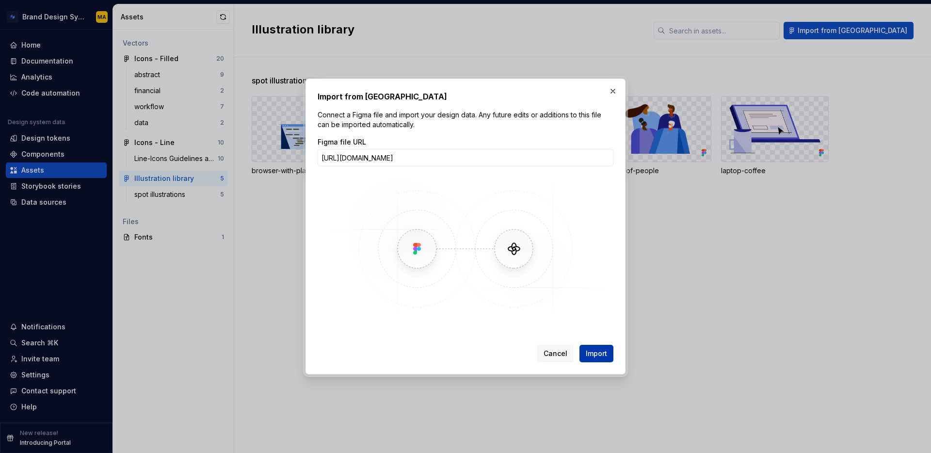
click at [582, 353] on button "Import" at bounding box center [596, 353] width 34 height 17
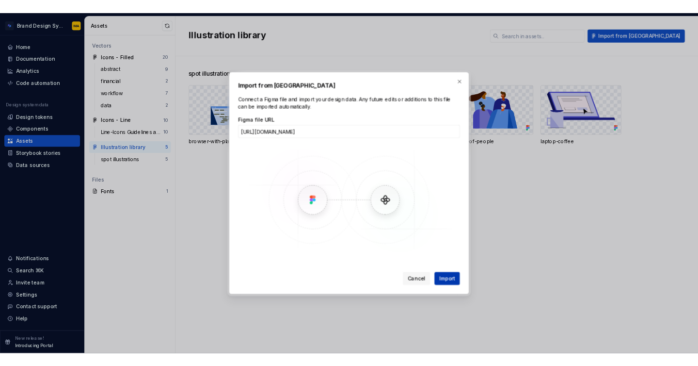
scroll to position [0, 0]
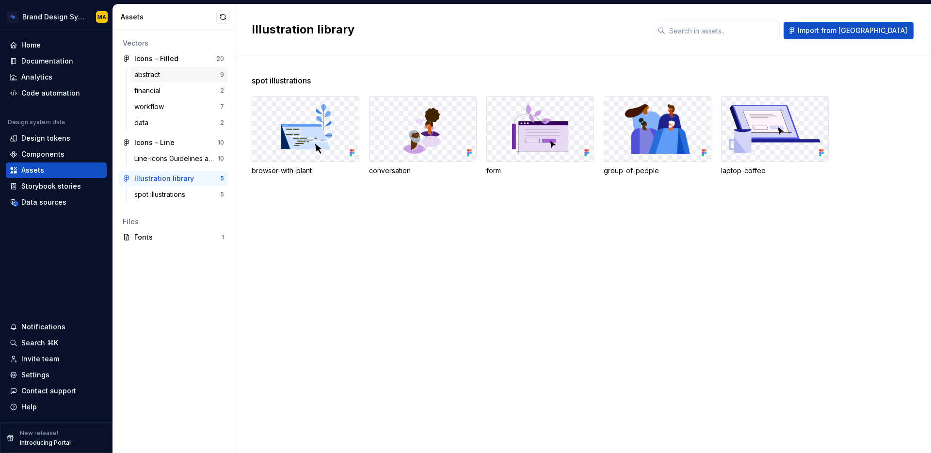
click at [136, 78] on div "abstract" at bounding box center [149, 75] width 30 height 10
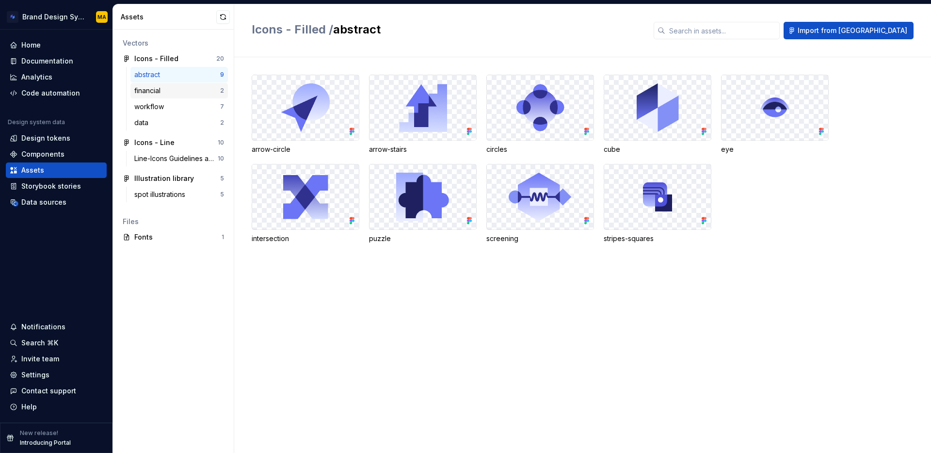
click at [170, 93] on div "financial" at bounding box center [177, 91] width 86 height 10
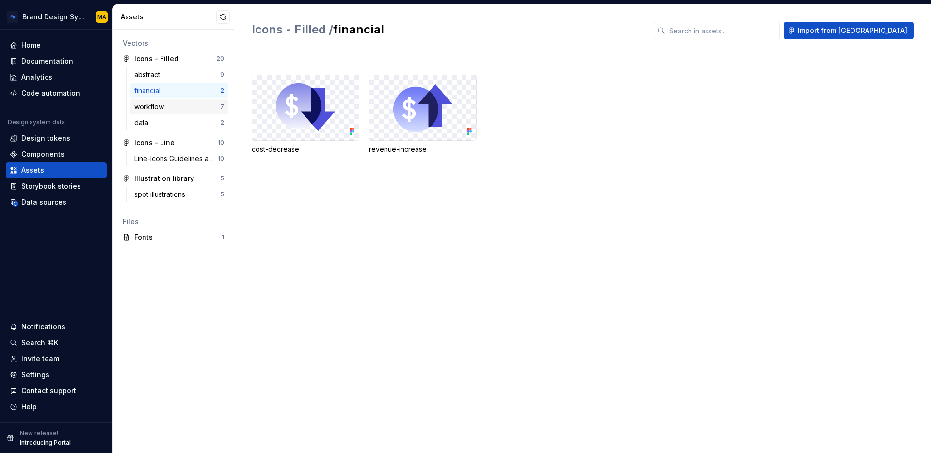
click at [171, 111] on div "workflow" at bounding box center [177, 107] width 86 height 10
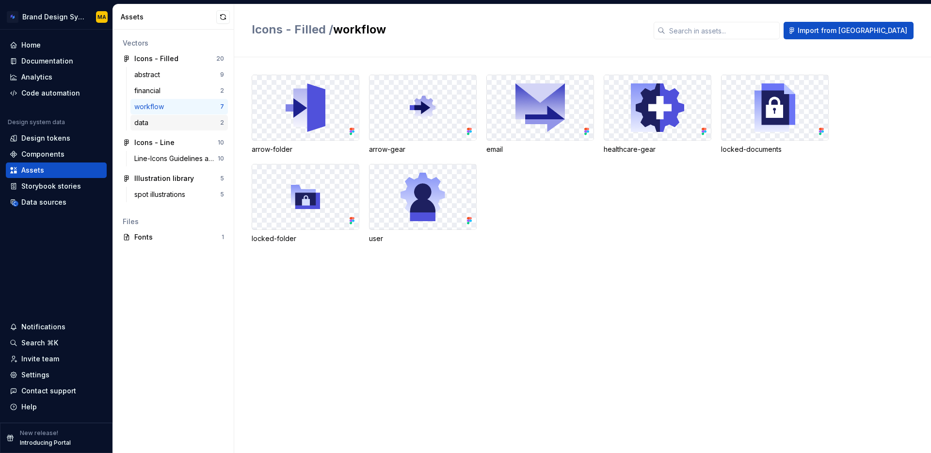
click at [163, 127] on div "data" at bounding box center [177, 123] width 86 height 10
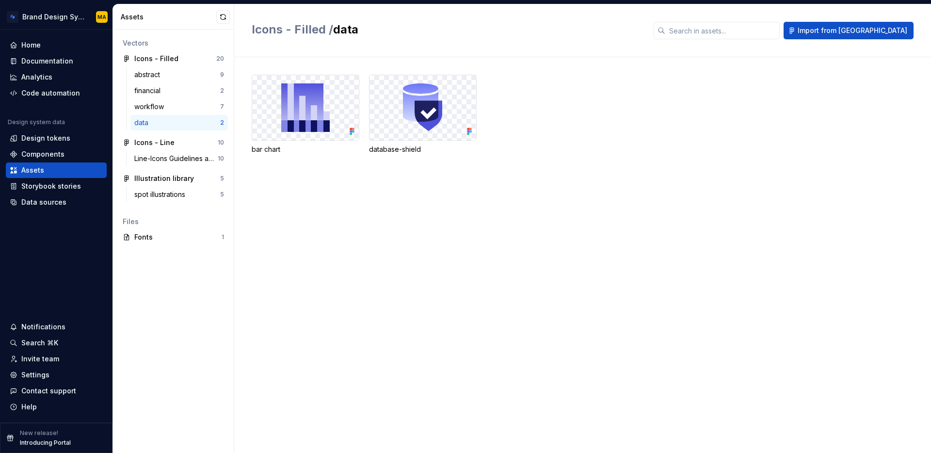
click at [433, 224] on div "bar chart database-shield" at bounding box center [591, 255] width 679 height 396
click at [218, 58] on button "button" at bounding box center [220, 59] width 14 height 14
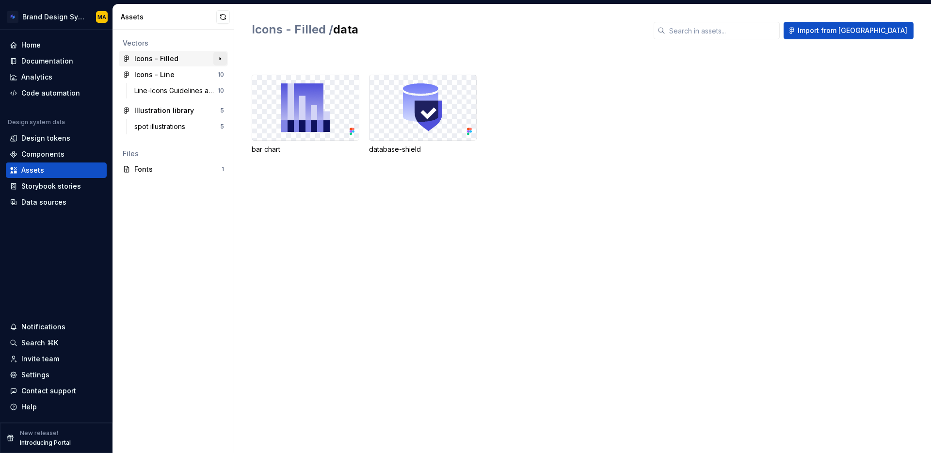
click at [218, 58] on button "button" at bounding box center [220, 59] width 14 height 14
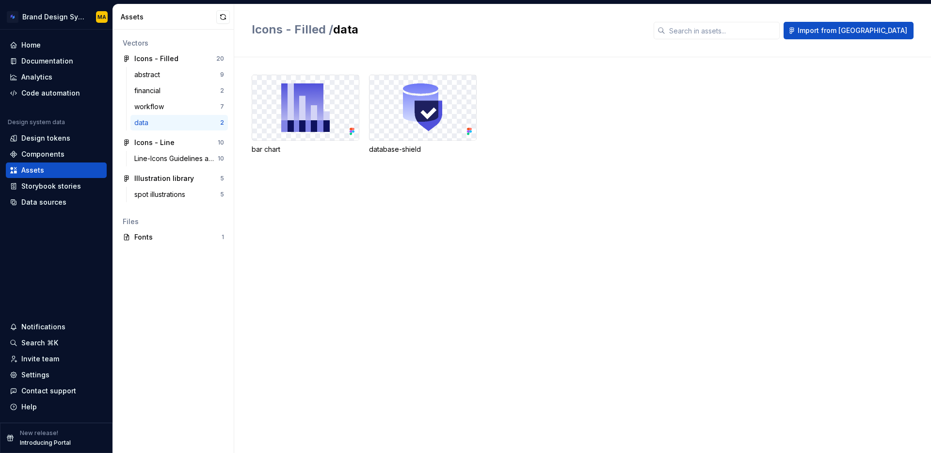
drag, startPoint x: 176, startPoint y: 59, endPoint x: 395, endPoint y: 452, distance: 449.7
click at [0, 0] on div "Brand Design System MA Home Documentation Analytics Code automation Design syst…" at bounding box center [465, 226] width 931 height 453
drag, startPoint x: 427, startPoint y: 246, endPoint x: 402, endPoint y: 240, distance: 25.3
click at [427, 246] on div "bar chart database-shield" at bounding box center [591, 255] width 679 height 396
click at [334, 264] on div "bar chart database-shield" at bounding box center [591, 255] width 679 height 396
